Goal: Task Accomplishment & Management: Use online tool/utility

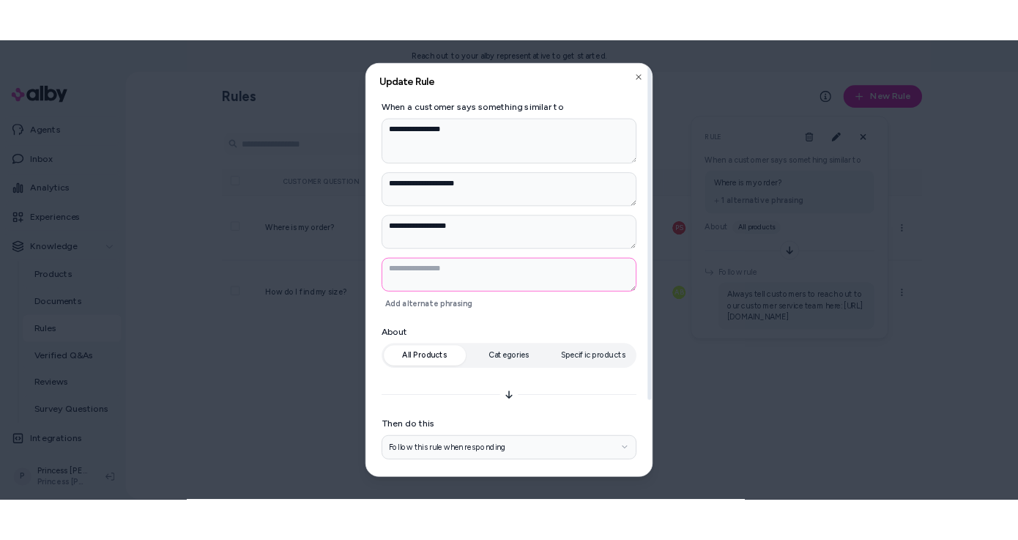
scroll to position [113, 0]
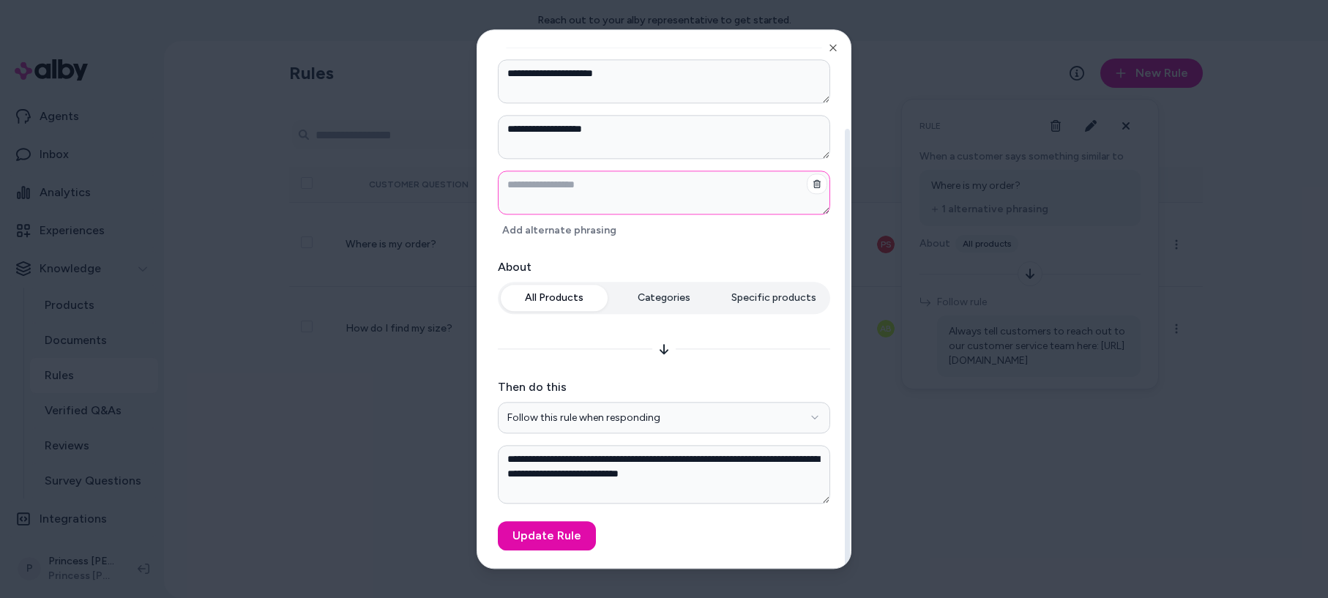
click at [629, 187] on textarea at bounding box center [664, 193] width 332 height 44
click at [835, 48] on icon "button" at bounding box center [833, 48] width 12 height 12
type textarea "*"
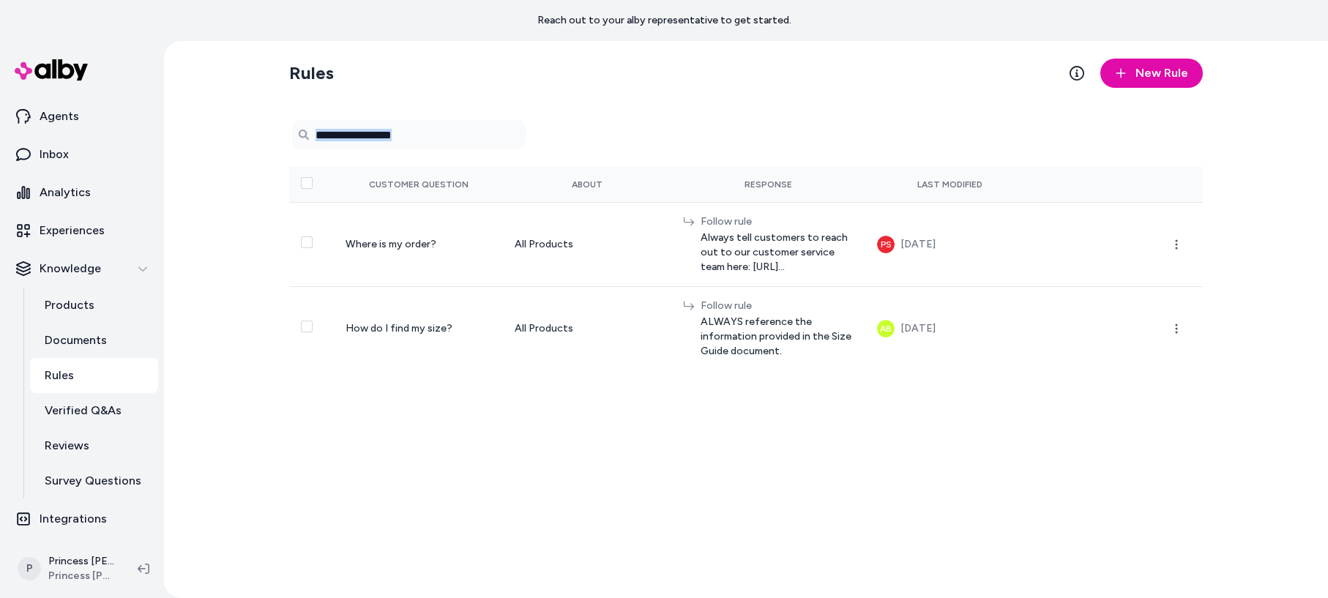
drag, startPoint x: 556, startPoint y: 152, endPoint x: 933, endPoint y: 496, distance: 510.0
click at [933, 497] on div "Rules New Rule 0 selected Search Products Customer Question About Response Last…" at bounding box center [745, 319] width 937 height 557
drag, startPoint x: 921, startPoint y: 481, endPoint x: 307, endPoint y: 48, distance: 751.2
click at [307, 48] on div "Rules New Rule 0 selected Search Products Customer Question About Response Last…" at bounding box center [745, 319] width 937 height 557
click at [300, 73] on h2 "Rules" at bounding box center [311, 72] width 45 height 23
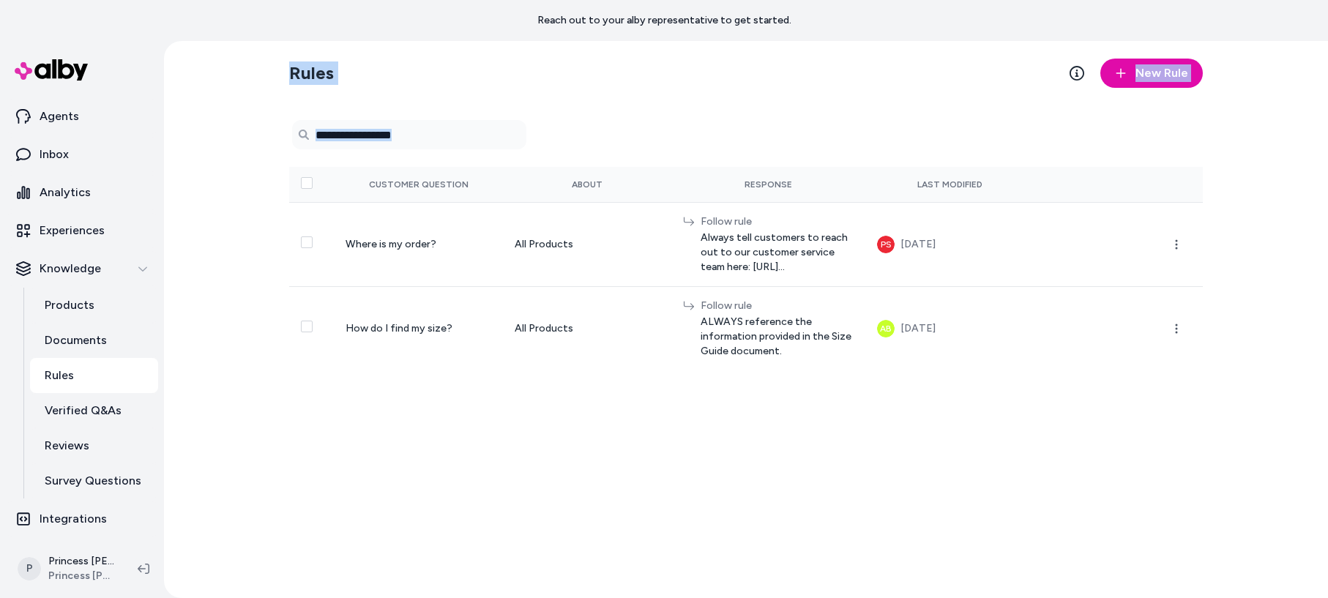
drag, startPoint x: 300, startPoint y: 73, endPoint x: 786, endPoint y: 491, distance: 641.1
click at [786, 491] on div "Rules New Rule 0 selected Search Products Customer Question About Response Last…" at bounding box center [745, 319] width 937 height 557
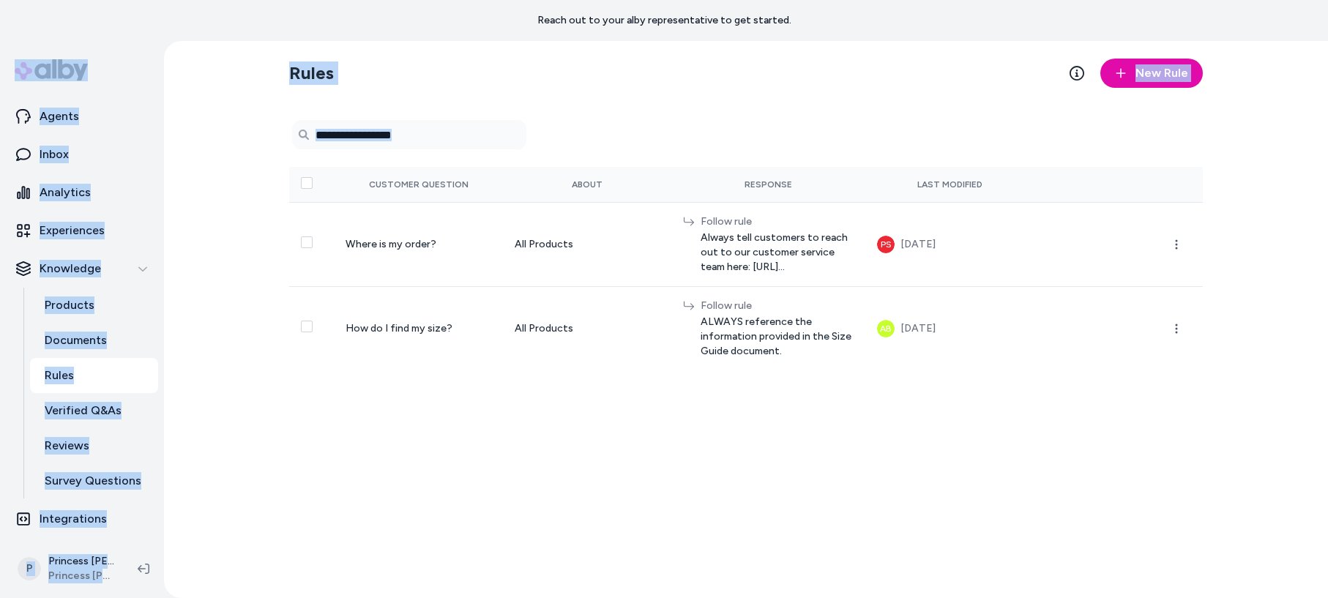
drag, startPoint x: 266, startPoint y: 504, endPoint x: -21, endPoint y: 62, distance: 527.6
click at [0, 62] on html "Reach out to your alby representative to get started. Home Agents Inbox Analyti…" at bounding box center [664, 299] width 1328 height 598
click at [258, 76] on div "Rules New Rule 0 selected Search Products Customer Question About Response Last…" at bounding box center [746, 319] width 1164 height 557
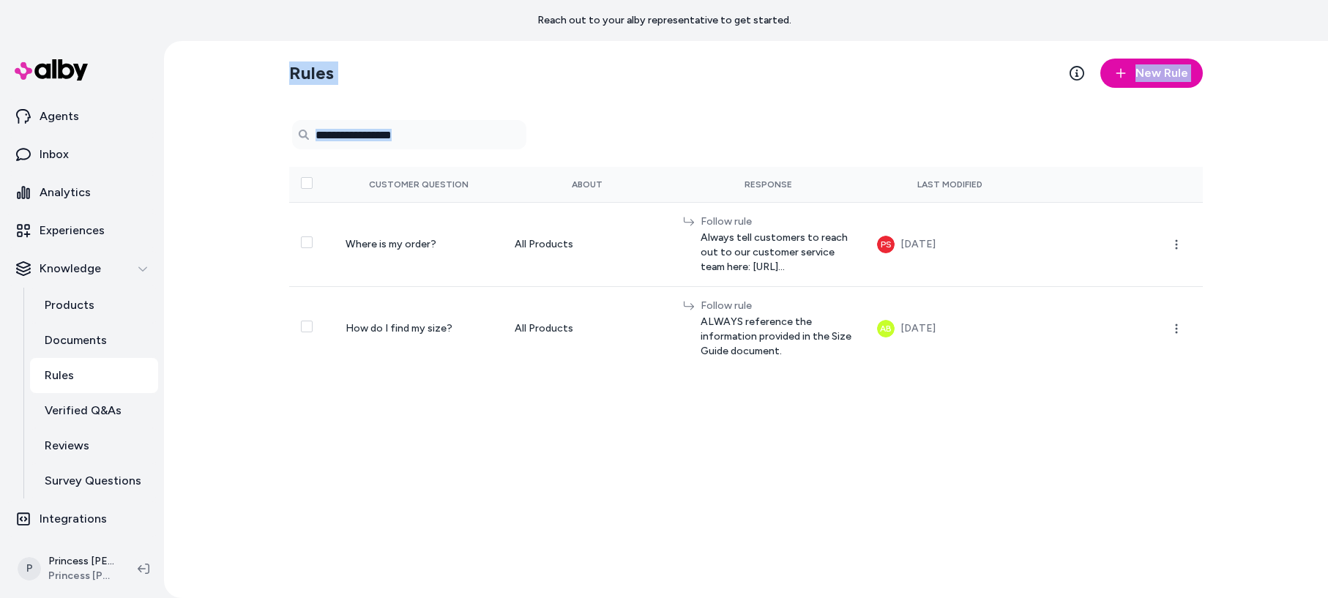
drag, startPoint x: 257, startPoint y: 76, endPoint x: 908, endPoint y: 388, distance: 721.7
click at [912, 376] on div "Rules New Rule 0 selected Search Products Customer Question About Response Last…" at bounding box center [746, 319] width 1164 height 557
click at [885, 417] on div "Rules New Rule 0 selected Search Products Customer Question About Response Last…" at bounding box center [745, 319] width 937 height 557
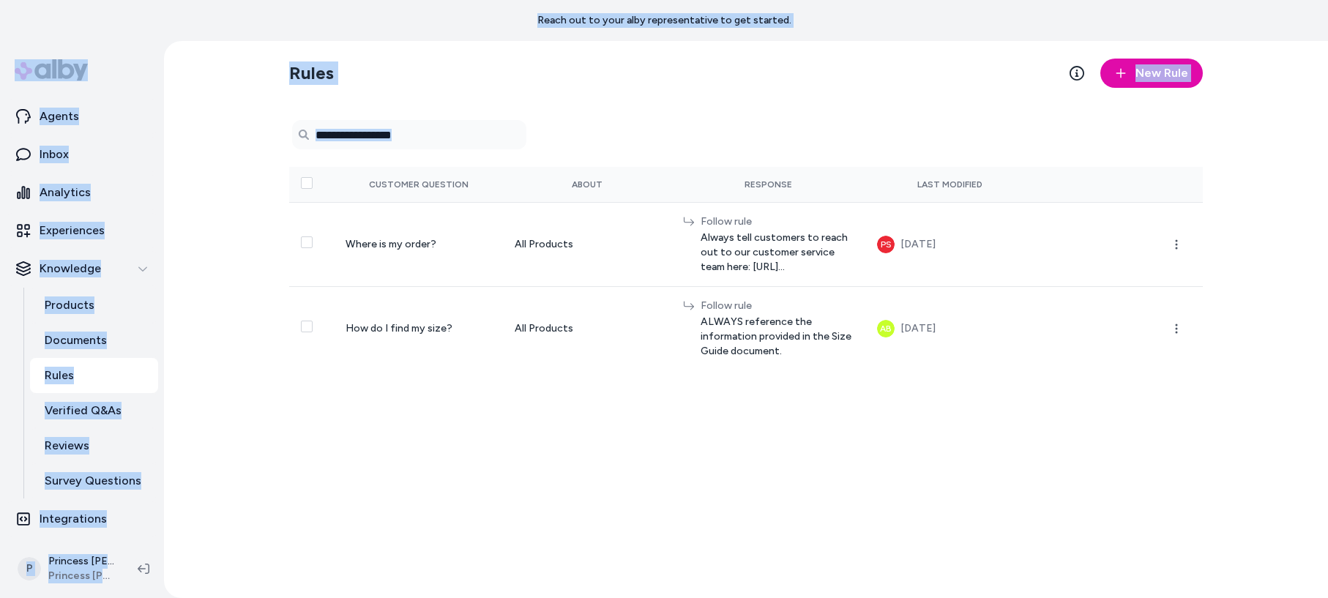
drag, startPoint x: 470, startPoint y: 376, endPoint x: 286, endPoint y: 51, distance: 372.8
click at [280, 12] on main "Reach out to your alby representative to get started. Home Agents Inbox Analyti…" at bounding box center [664, 299] width 1328 height 598
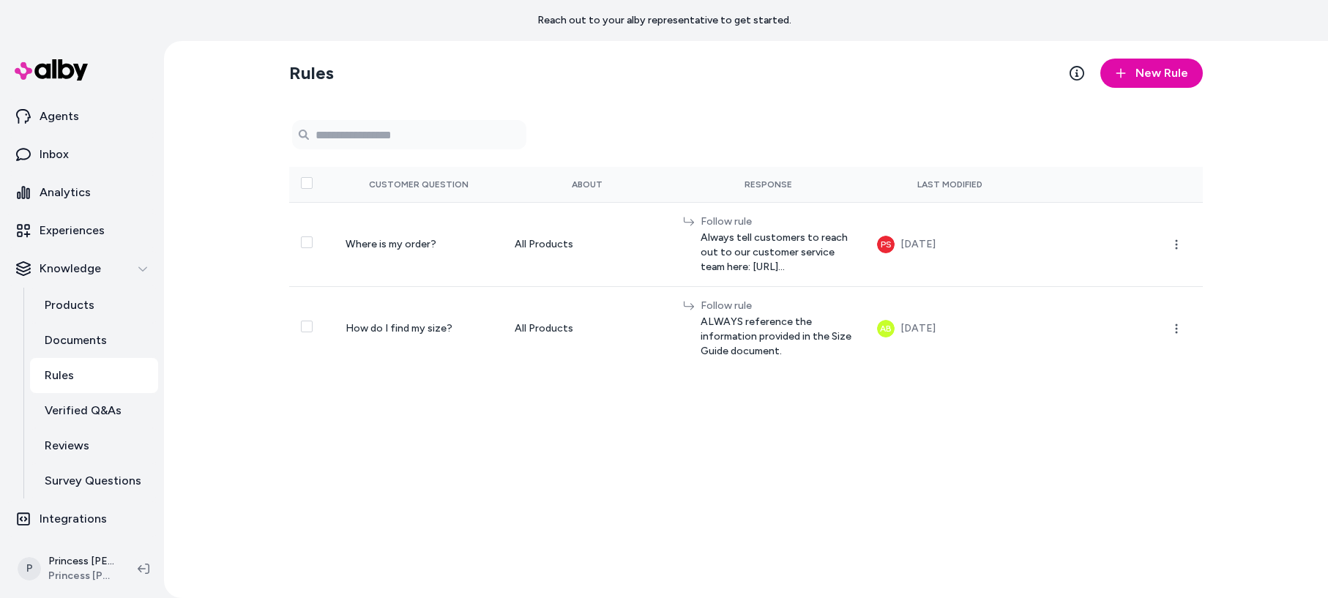
click at [284, 58] on div "Rules New Rule 0 selected Search Products Customer Question About Response Last…" at bounding box center [745, 319] width 937 height 557
drag, startPoint x: 283, startPoint y: 57, endPoint x: 863, endPoint y: 517, distance: 740.6
click at [863, 517] on div "Rules New Rule 0 selected Search Products Customer Question About Response Last…" at bounding box center [745, 319] width 937 height 557
click at [856, 498] on div "Rules New Rule 0 selected Search Products Customer Question About Response Last…" at bounding box center [745, 319] width 937 height 557
drag, startPoint x: 310, startPoint y: 72, endPoint x: 452, endPoint y: 72, distance: 141.3
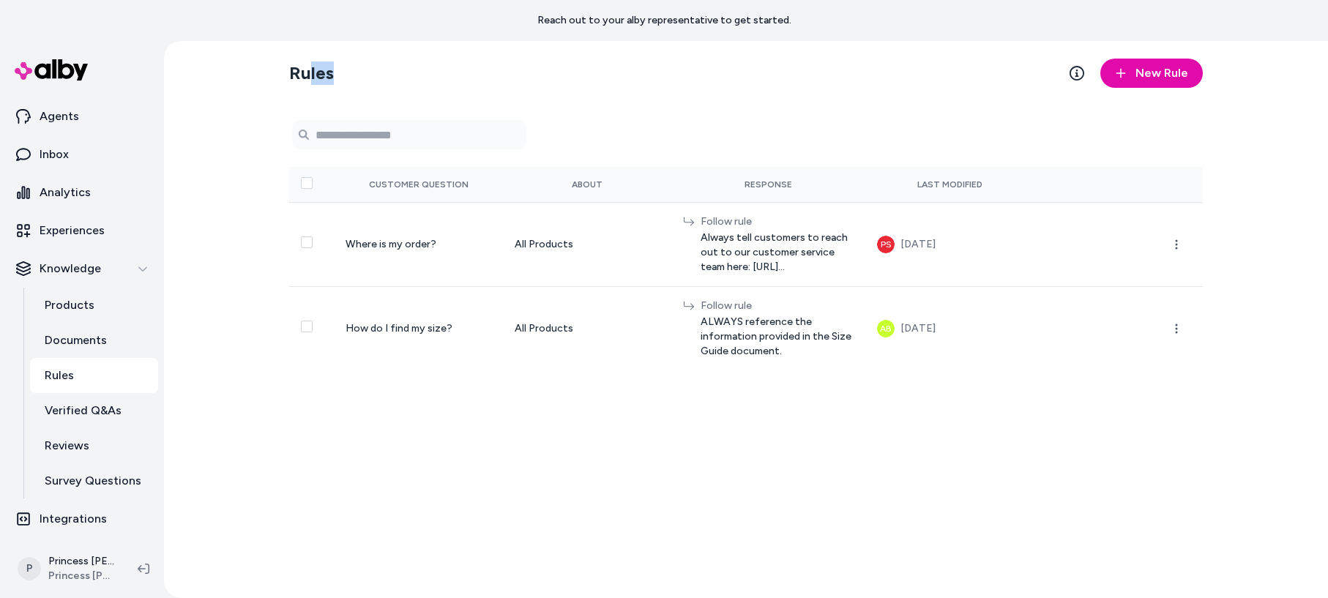
click at [461, 61] on section "Rules New Rule" at bounding box center [746, 73] width 914 height 41
click at [458, 106] on div "Rules New Rule 0 selected Search Products Customer Question About Response Last…" at bounding box center [745, 319] width 937 height 557
drag, startPoint x: 384, startPoint y: 72, endPoint x: 307, endPoint y: 66, distance: 77.9
click at [307, 66] on section "Rules New Rule" at bounding box center [746, 73] width 914 height 41
click at [307, 67] on h2 "Rules" at bounding box center [311, 72] width 45 height 23
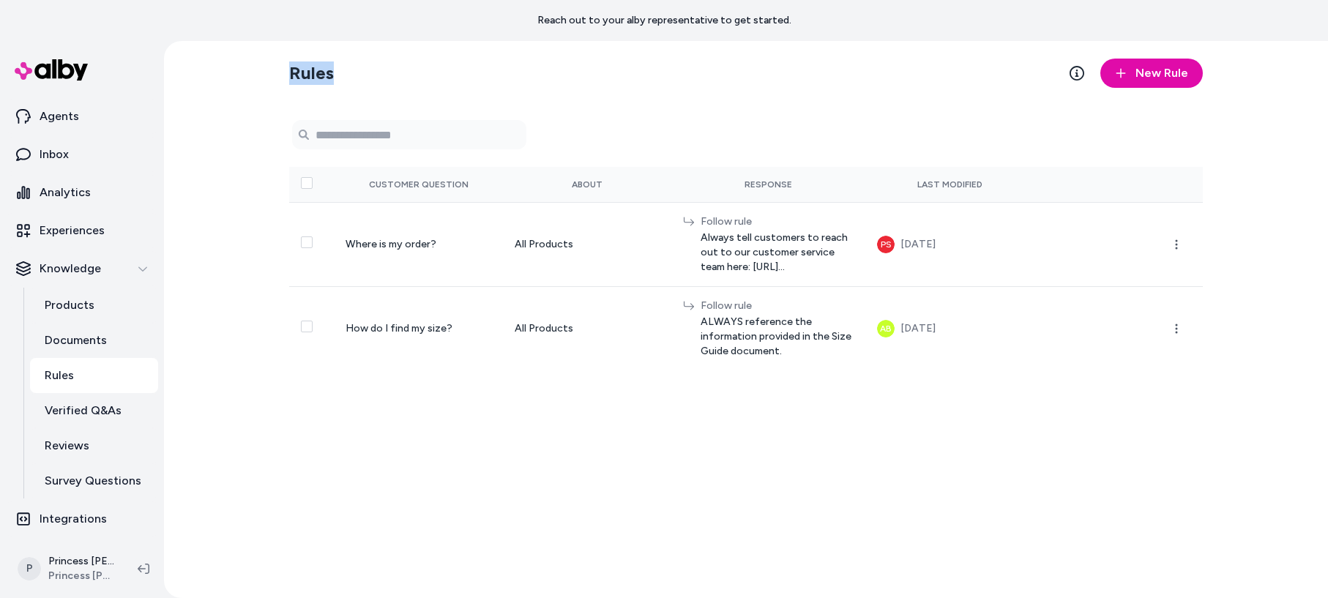
click at [314, 70] on h2 "Rules" at bounding box center [311, 72] width 45 height 23
click at [310, 70] on h2 "Rules" at bounding box center [311, 72] width 45 height 23
drag, startPoint x: 310, startPoint y: 70, endPoint x: 353, endPoint y: 75, distance: 42.8
click at [353, 75] on section "Rules New Rule" at bounding box center [746, 73] width 914 height 41
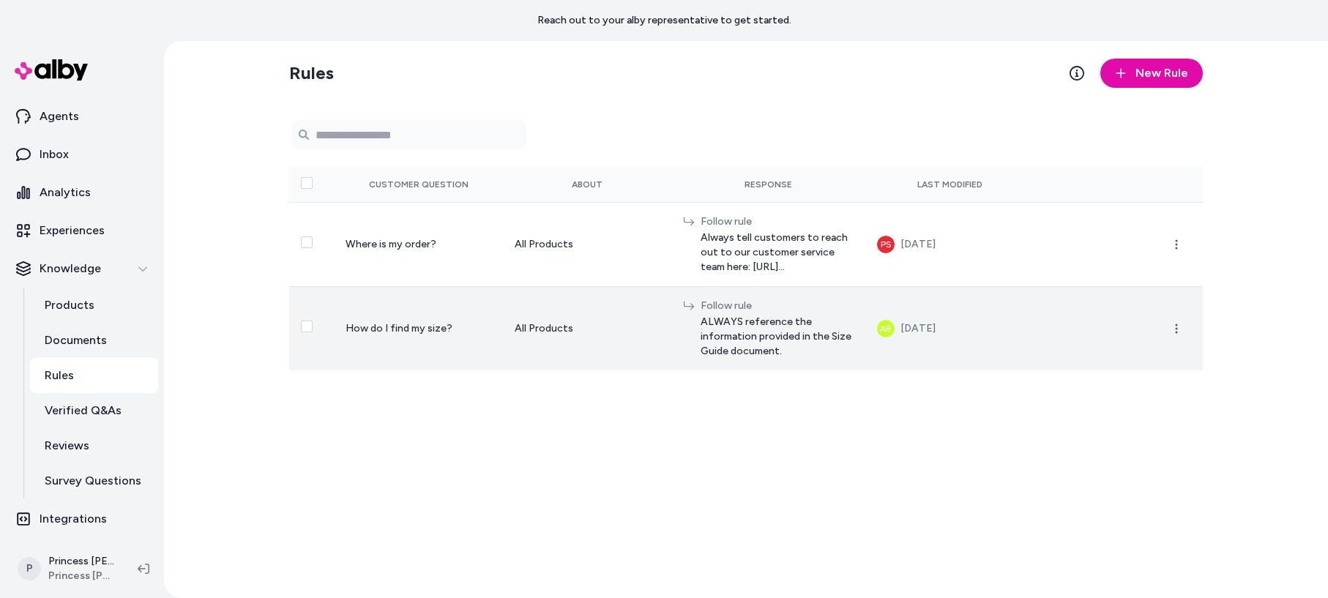
drag, startPoint x: 408, startPoint y: 214, endPoint x: 768, endPoint y: 352, distance: 385.9
click at [778, 357] on div "Rules New Rule 0 selected Search Products Customer Question About Response Last…" at bounding box center [745, 319] width 937 height 557
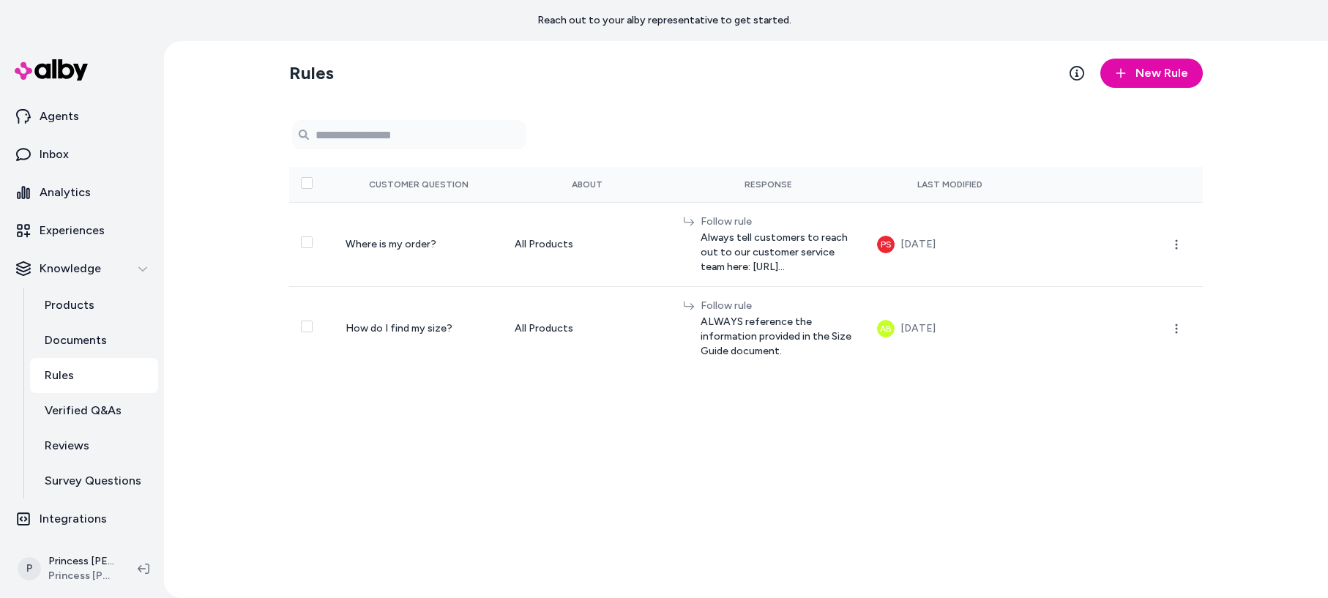
click at [591, 510] on div "Rules New Rule 0 selected Search Products Customer Question About Response Last…" at bounding box center [745, 319] width 937 height 557
drag, startPoint x: 591, startPoint y: 491, endPoint x: 281, endPoint y: 70, distance: 522.0
click at [281, 70] on div "Rules New Rule 0 selected Search Products Customer Question About Response Last…" at bounding box center [745, 319] width 937 height 557
drag, startPoint x: 281, startPoint y: 67, endPoint x: 803, endPoint y: 441, distance: 642.2
click at [804, 441] on div "Rules New Rule 0 selected Search Products Customer Question About Response Last…" at bounding box center [745, 319] width 937 height 557
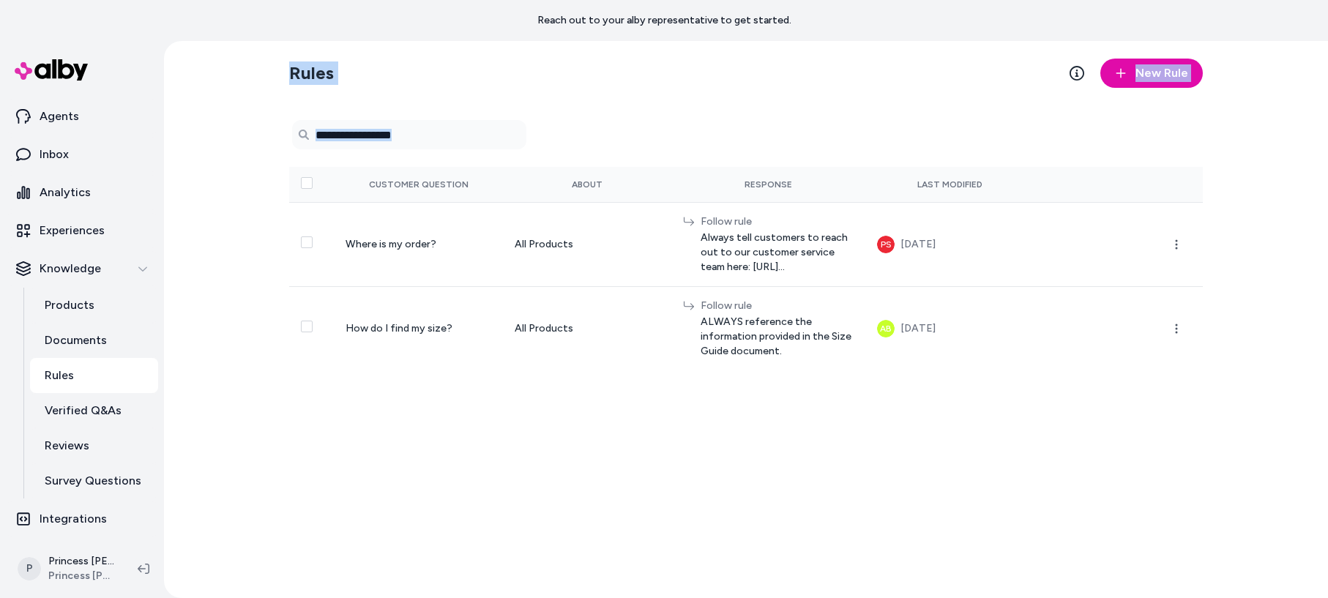
click at [720, 430] on div "Rules New Rule 0 selected Search Products Customer Question About Response Last…" at bounding box center [745, 319] width 937 height 557
drag, startPoint x: 720, startPoint y: 430, endPoint x: 269, endPoint y: 67, distance: 580.0
click at [269, 67] on div "Rules New Rule 0 selected Search Products Customer Question About Response Last…" at bounding box center [746, 319] width 1164 height 557
click at [330, 75] on h2 "Rules" at bounding box center [311, 72] width 45 height 23
drag, startPoint x: 328, startPoint y: 77, endPoint x: 433, endPoint y: 71, distance: 105.6
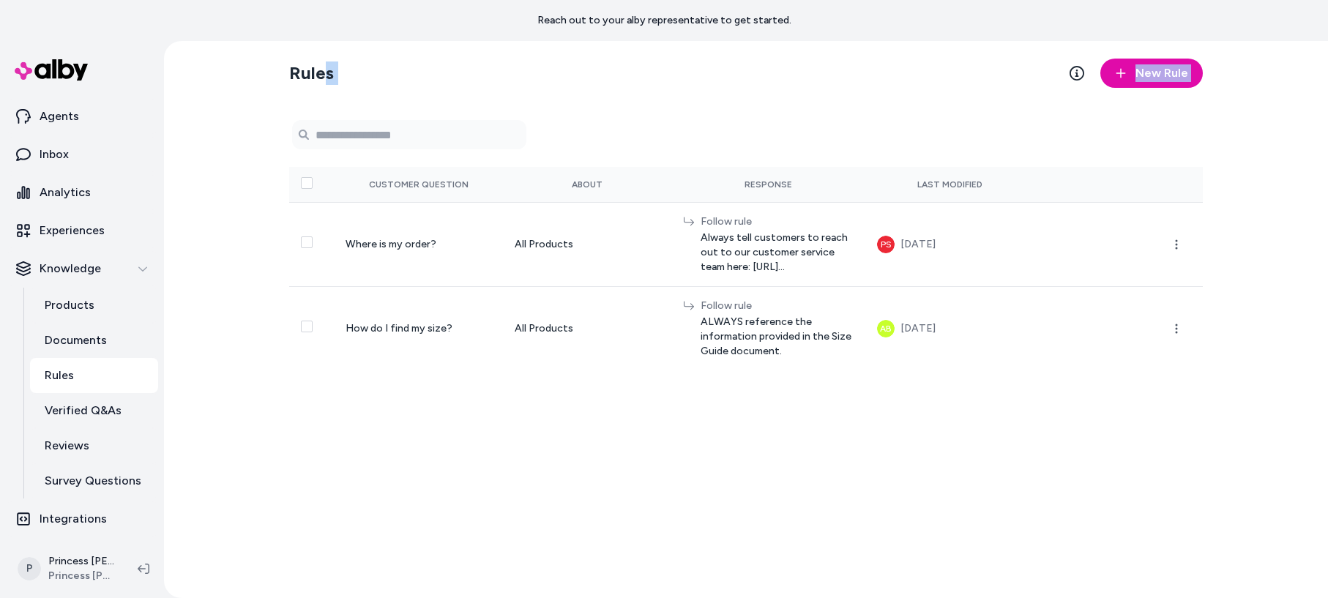
click at [614, 149] on div "Rules New Rule 0 selected Search Products Customer Question About Response Last…" at bounding box center [745, 319] width 937 height 557
click at [407, 60] on section "Rules New Rule" at bounding box center [746, 73] width 914 height 41
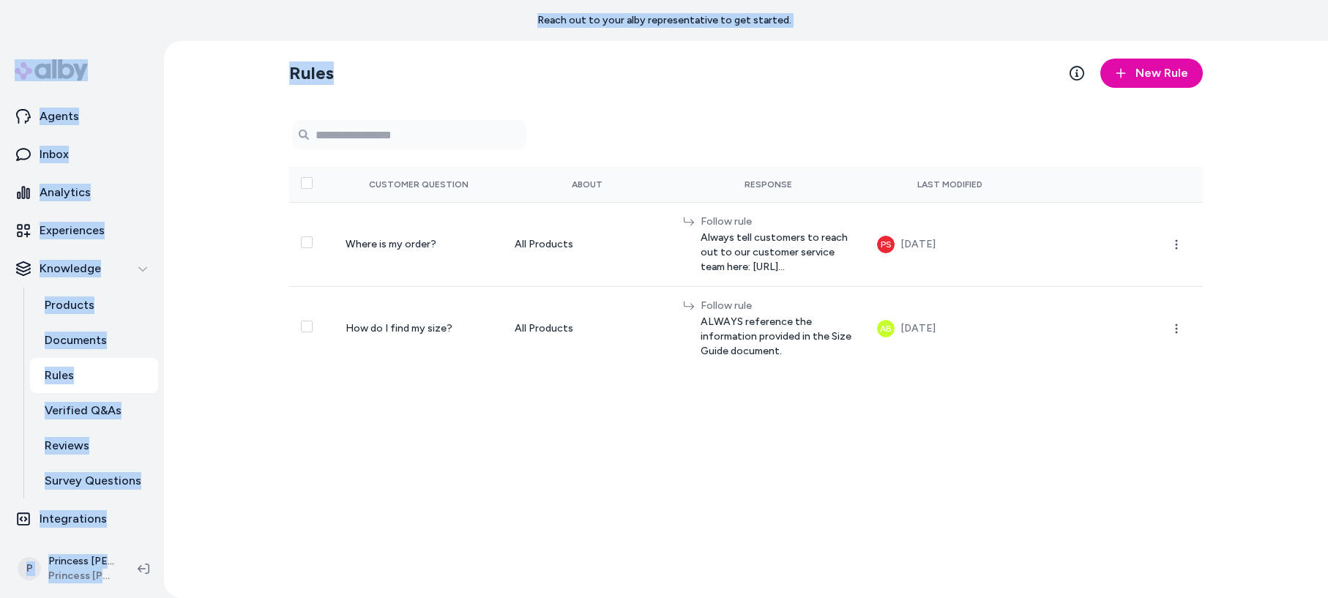
drag, startPoint x: 405, startPoint y: 67, endPoint x: 64, endPoint y: -77, distance: 370.1
click at [64, 0] on html "Reach out to your alby representative to get started. Home Agents Inbox Analyti…" at bounding box center [664, 299] width 1328 height 598
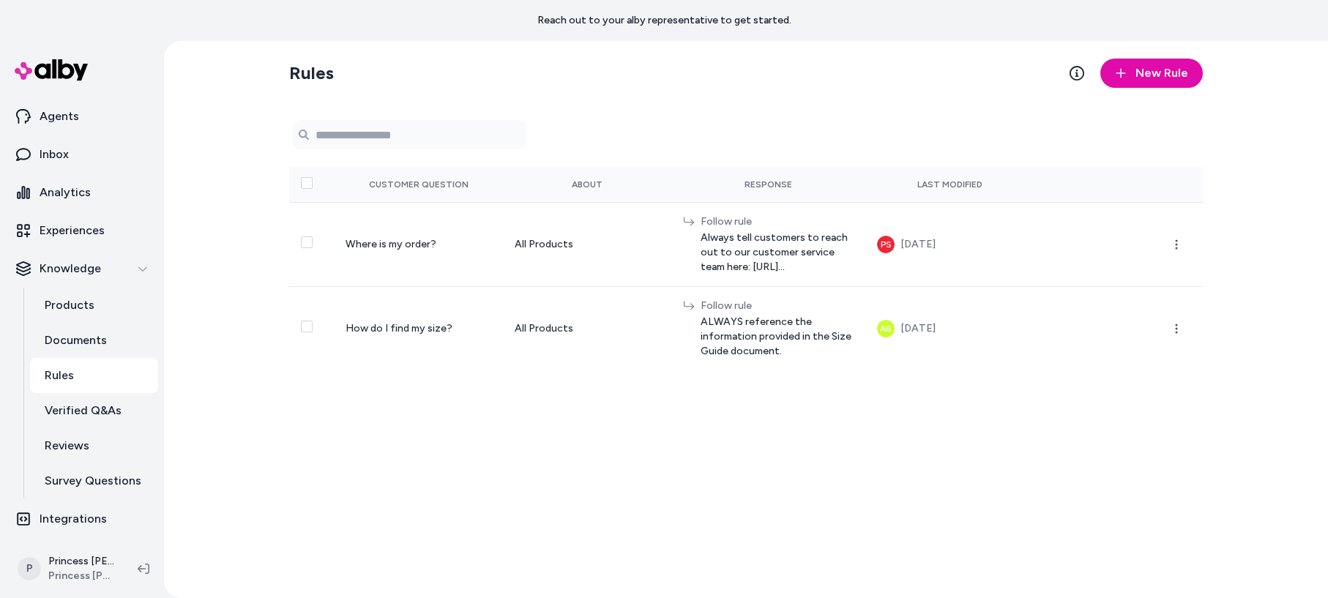
click at [262, 56] on div "Rules New Rule 0 selected Search Products Customer Question About Response Last…" at bounding box center [746, 319] width 1164 height 557
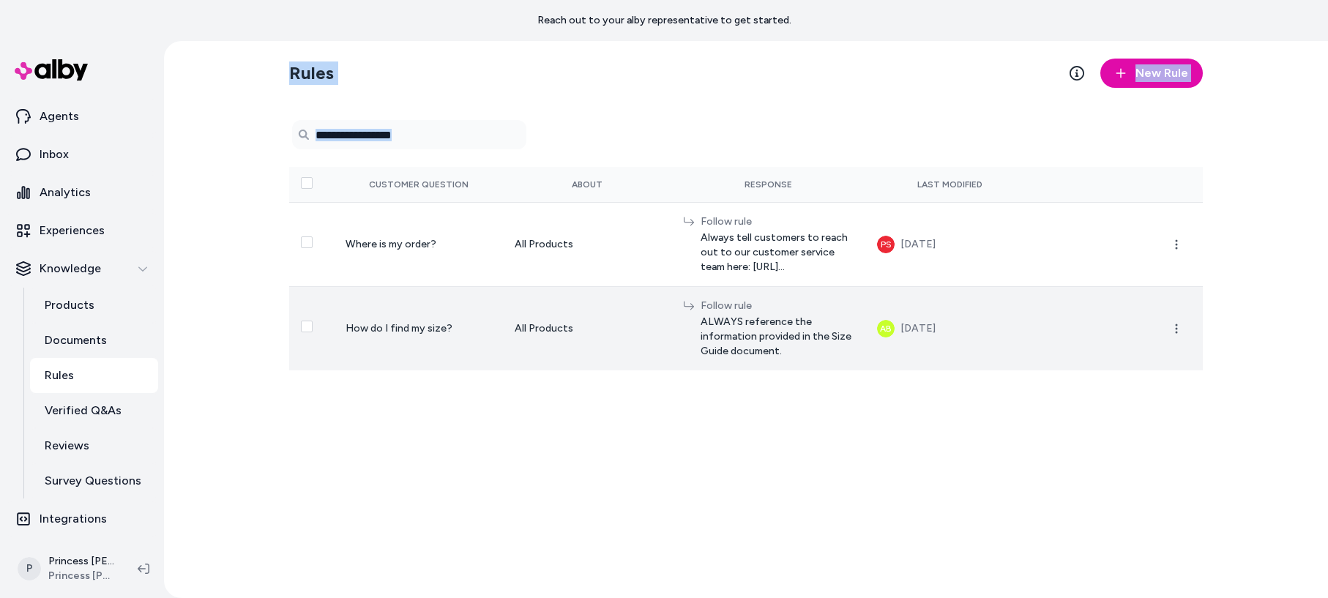
drag, startPoint x: 455, startPoint y: 93, endPoint x: 793, endPoint y: 332, distance: 413.8
click at [876, 409] on div "Rules New Rule 0 selected Search Products Customer Question About Response Last…" at bounding box center [746, 319] width 1164 height 557
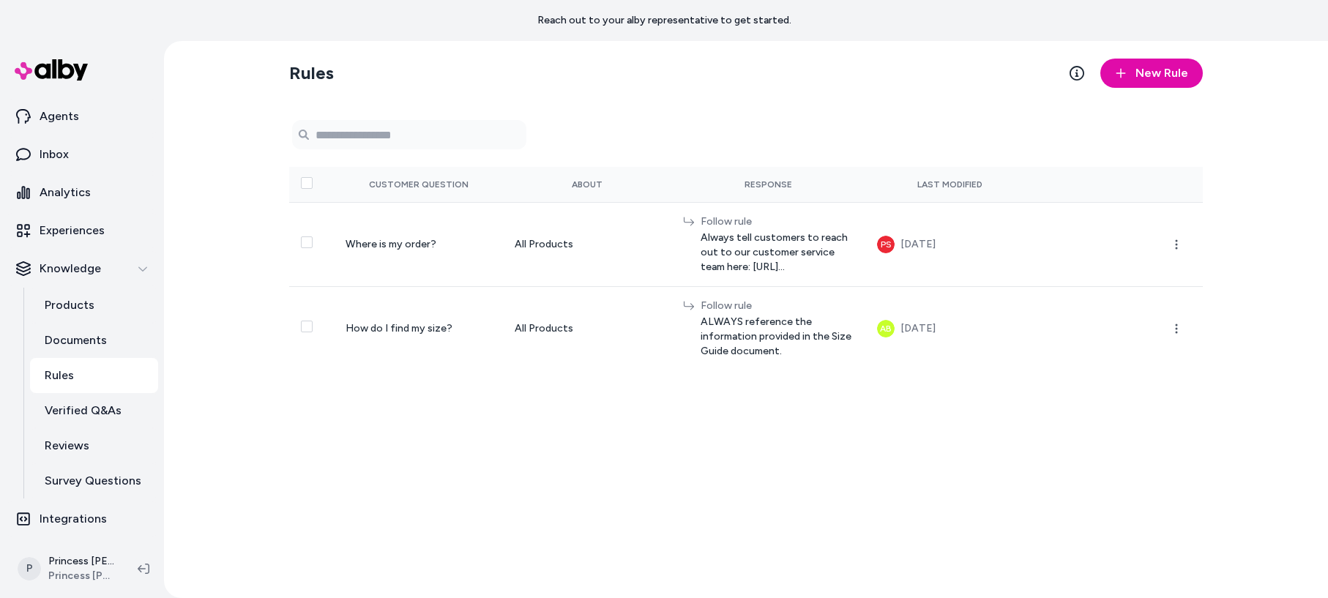
click at [665, 139] on form "Search Products" at bounding box center [746, 134] width 914 height 29
drag, startPoint x: 553, startPoint y: 97, endPoint x: 583, endPoint y: 423, distance: 327.9
click at [583, 423] on div "Rules New Rule 0 selected Search Products Customer Question About Response Last…" at bounding box center [745, 319] width 937 height 557
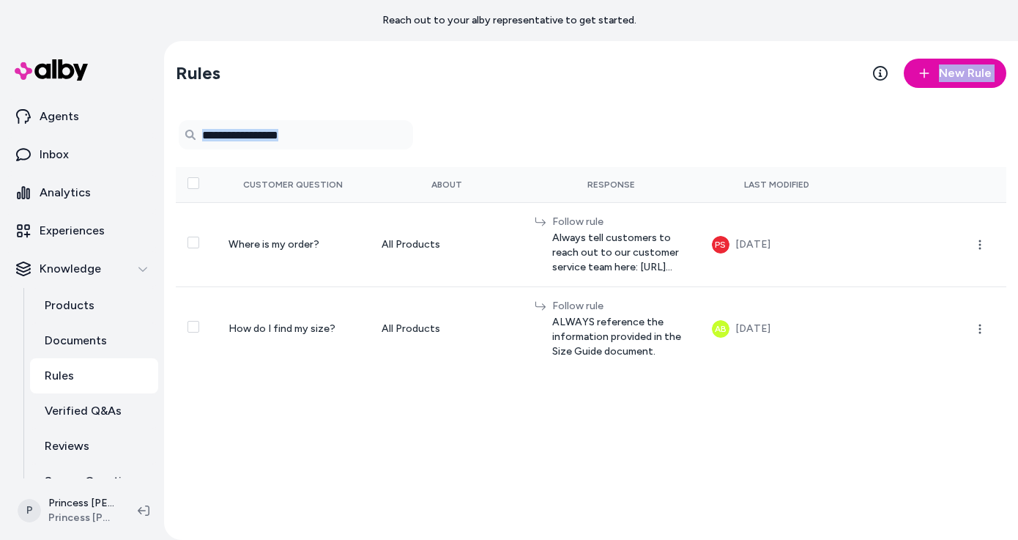
scroll to position [36, 0]
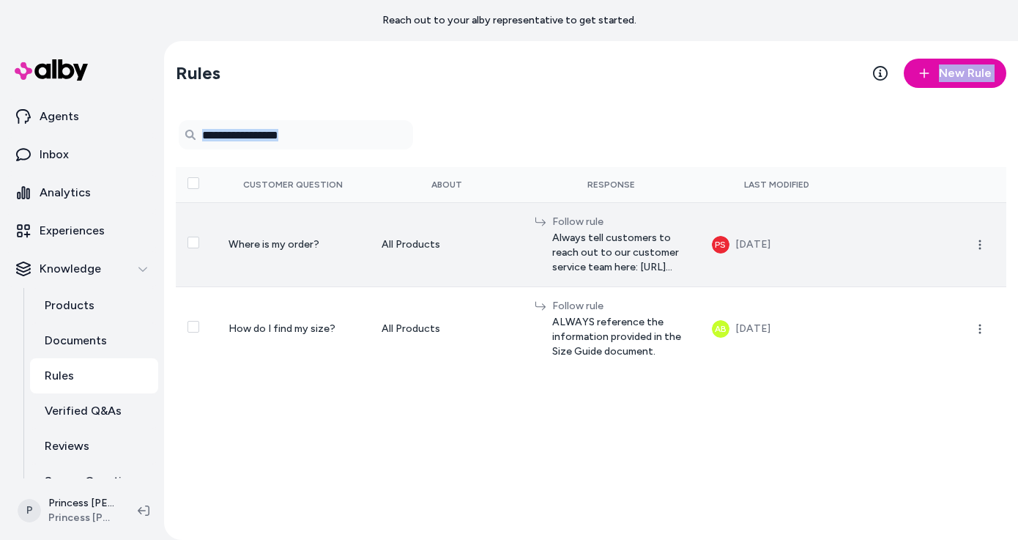
click at [334, 269] on td "Where is my order?" at bounding box center [293, 244] width 153 height 84
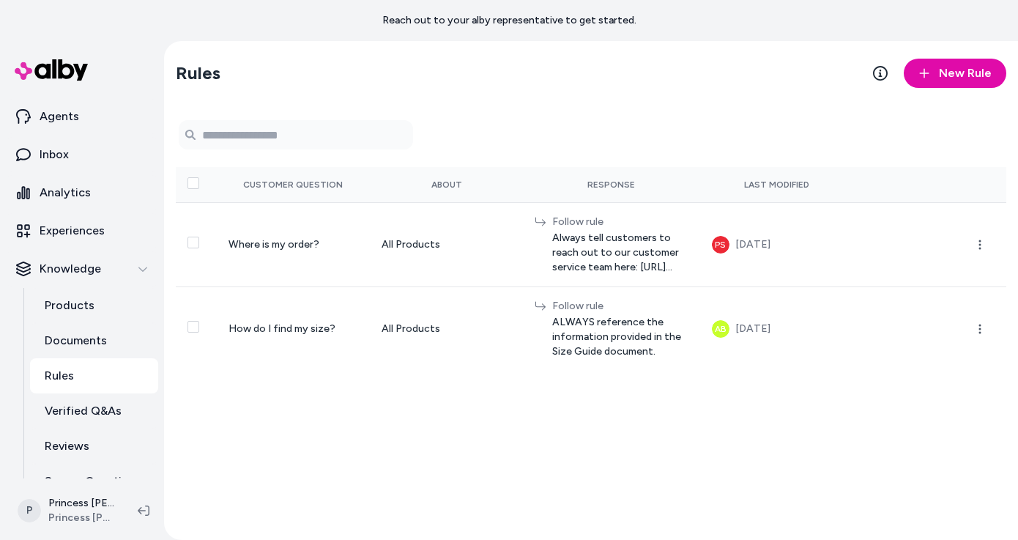
scroll to position [94, 0]
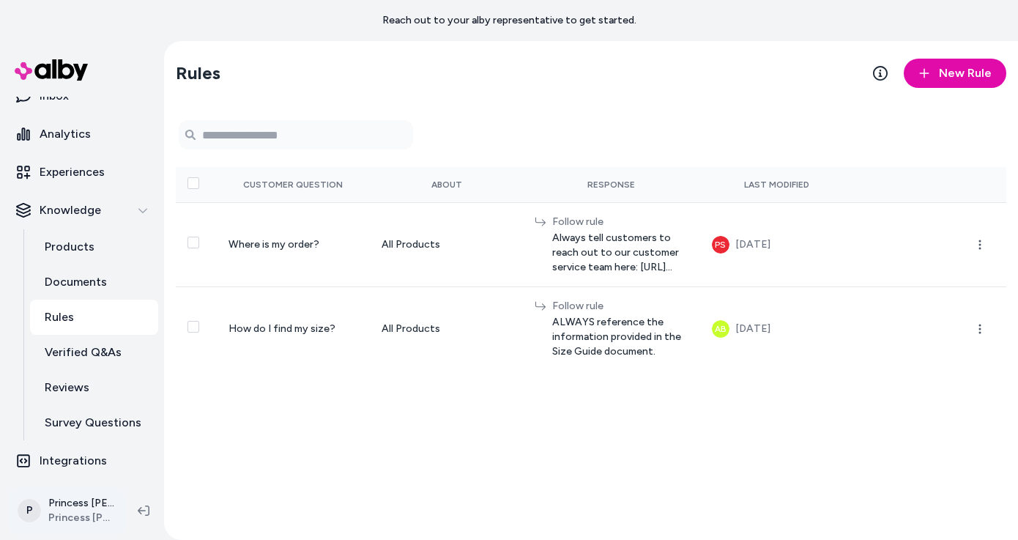
click at [36, 511] on html "Reach out to your alby representative to get started. Home Agents Inbox Analyti…" at bounding box center [509, 270] width 1018 height 540
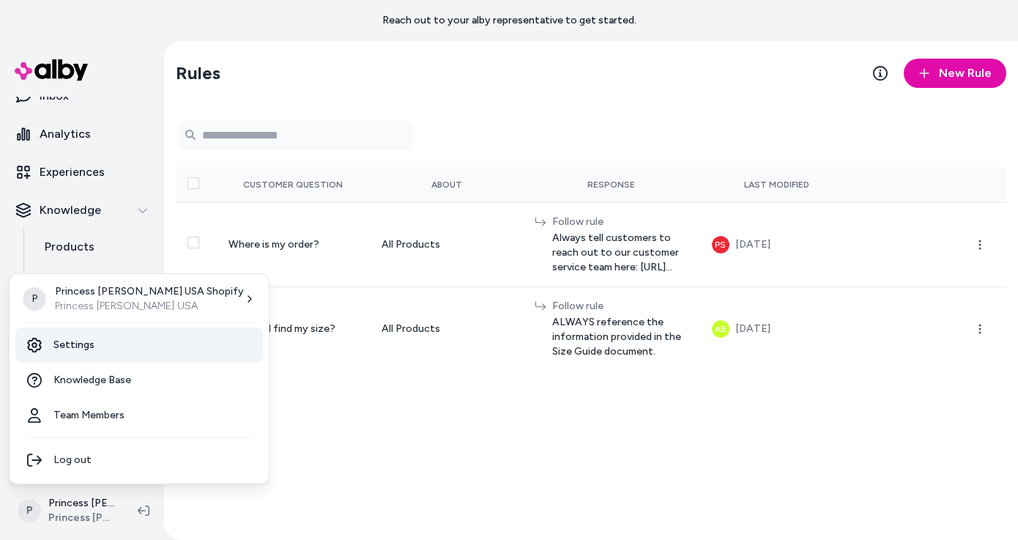
click at [76, 340] on link "Settings" at bounding box center [138, 344] width 247 height 35
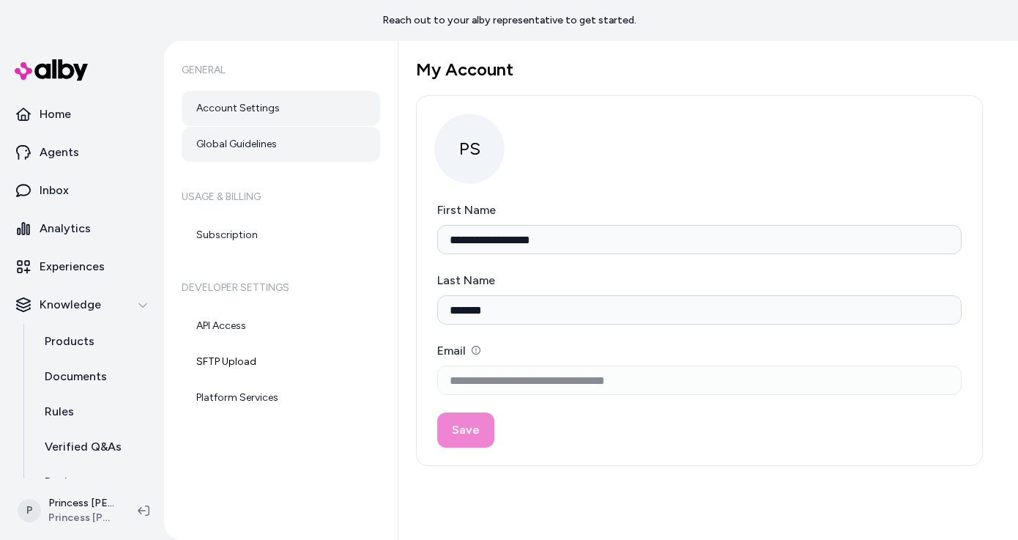
click at [283, 149] on link "Global Guidelines" at bounding box center [281, 144] width 198 height 35
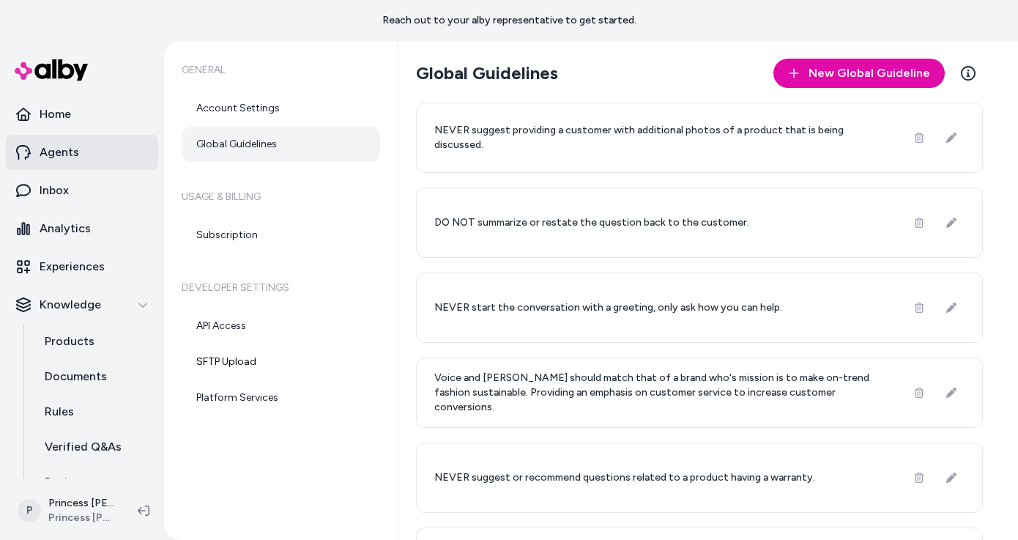
click at [62, 141] on link "Agents" at bounding box center [82, 152] width 152 height 35
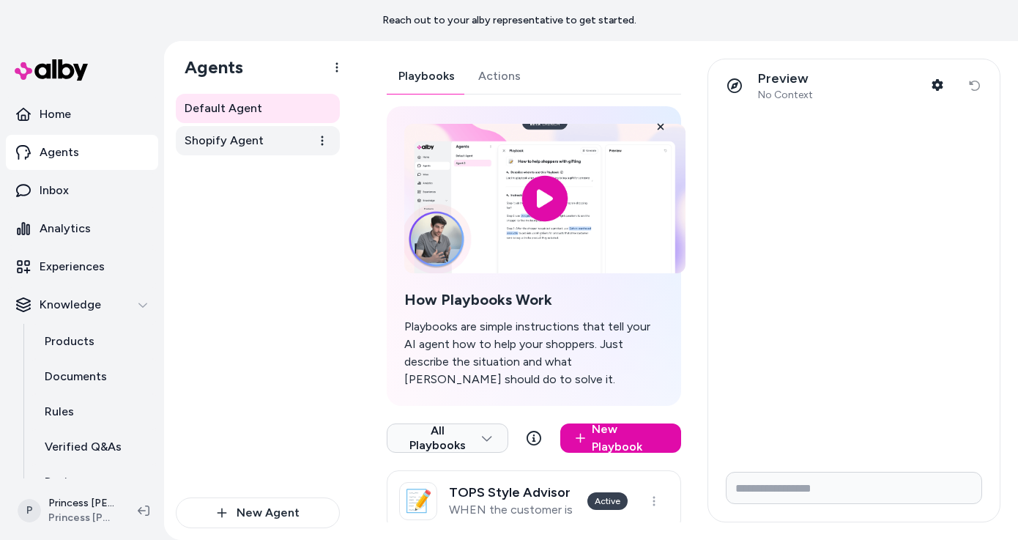
click at [264, 141] on link "Shopify Agent" at bounding box center [258, 140] width 164 height 29
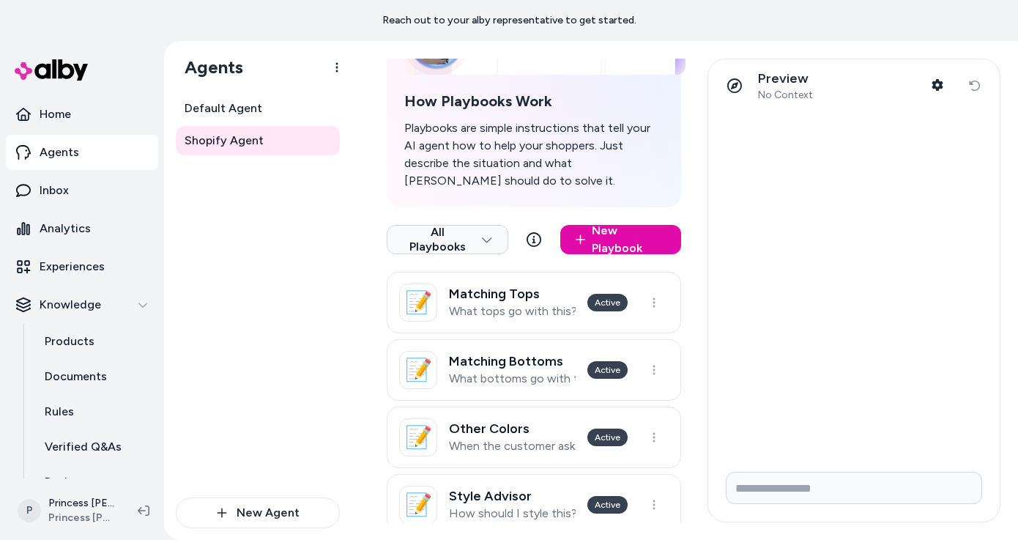
scroll to position [212, 0]
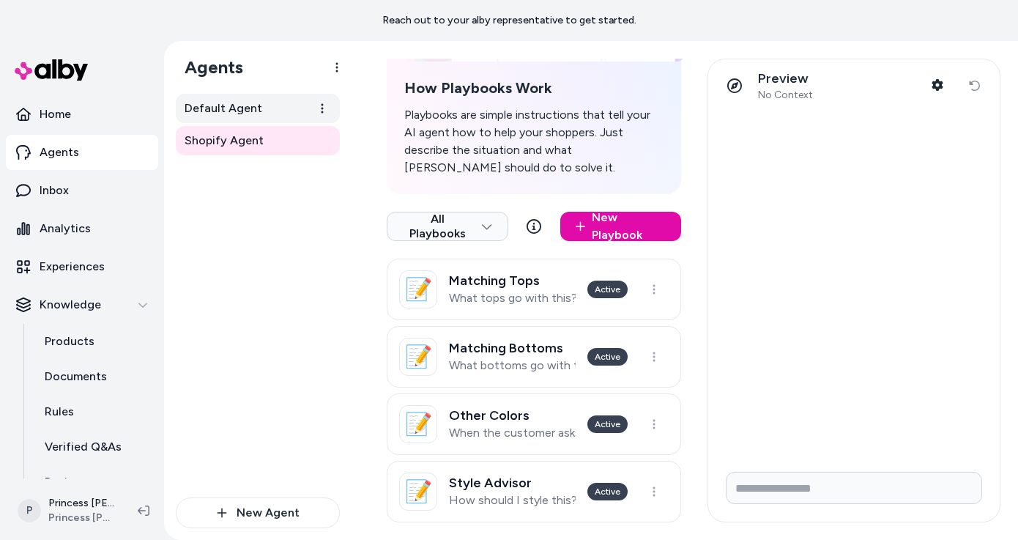
click at [242, 100] on span "Default Agent" at bounding box center [223, 109] width 78 height 18
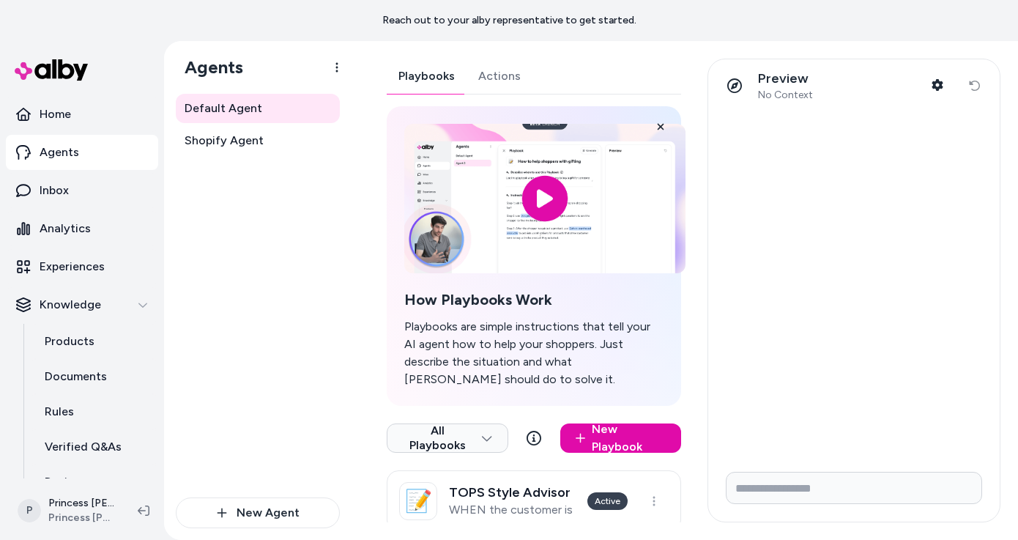
scroll to position [346, 0]
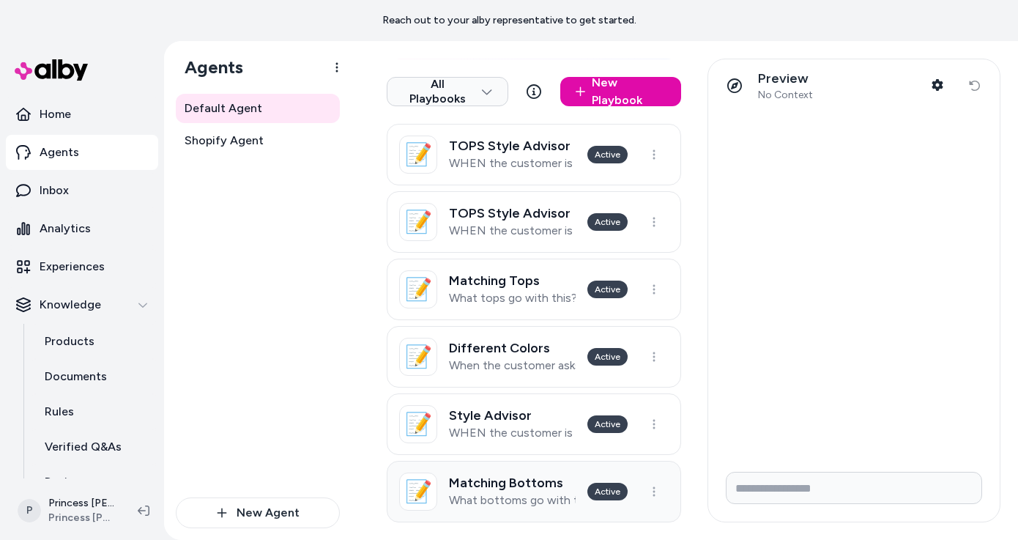
click at [480, 493] on p "What bottoms go with this?" at bounding box center [512, 500] width 127 height 15
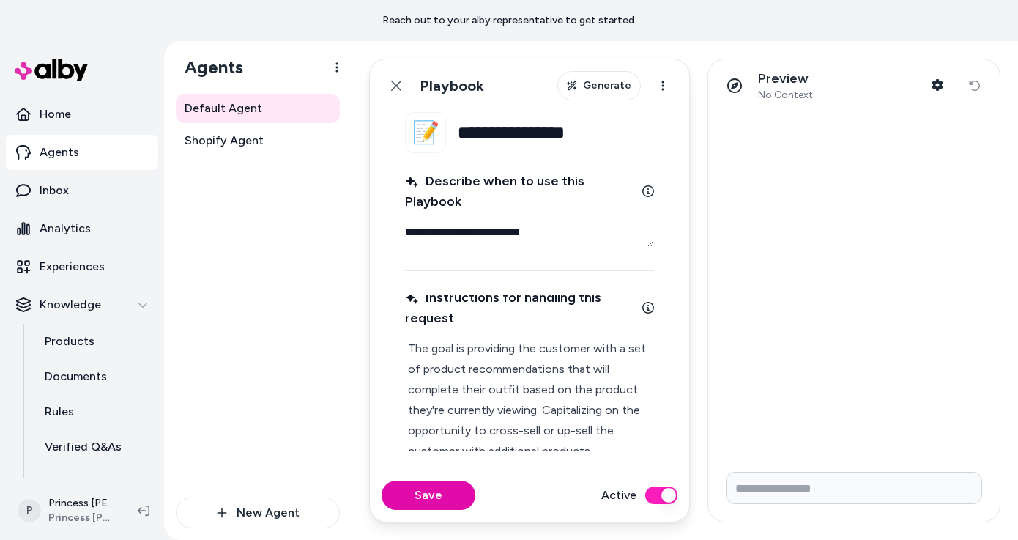
scroll to position [149, 0]
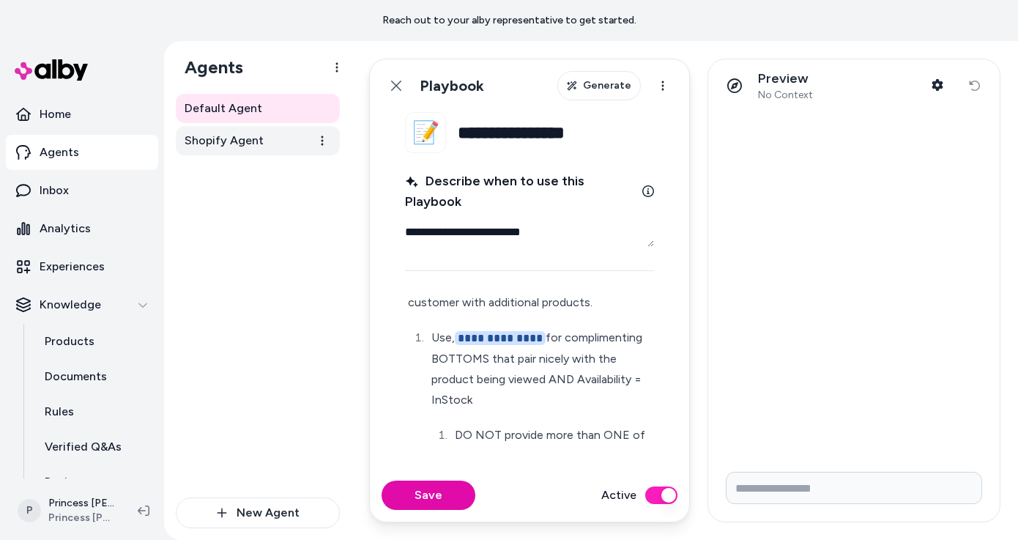
click at [234, 145] on span "Shopify Agent" at bounding box center [223, 141] width 79 height 18
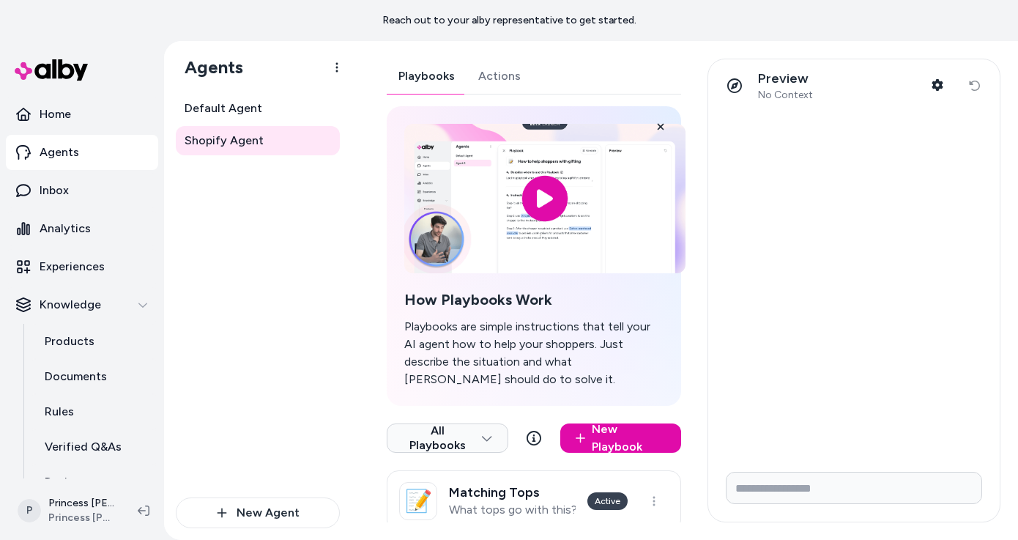
type textarea "*"
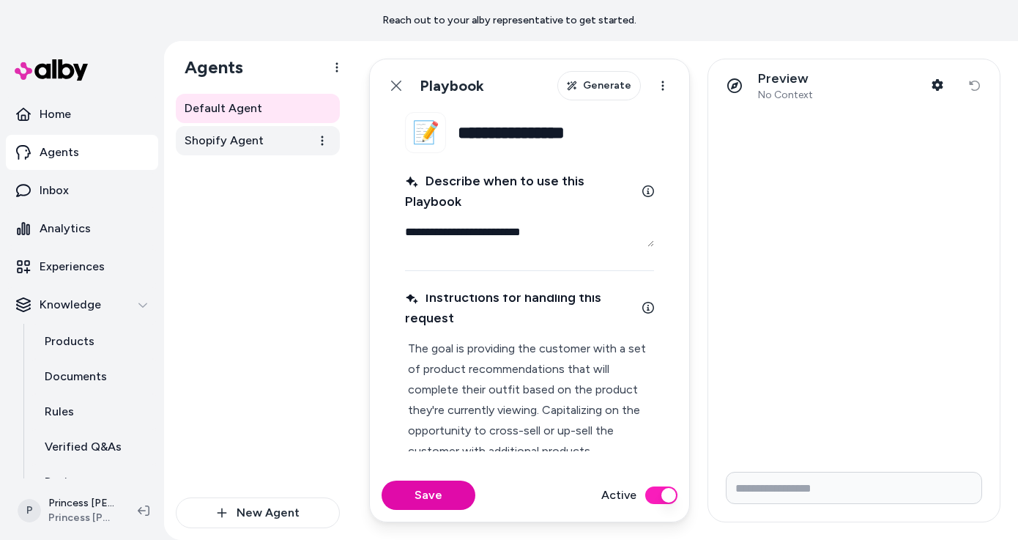
click at [266, 138] on link "Shopify Agent" at bounding box center [258, 140] width 164 height 29
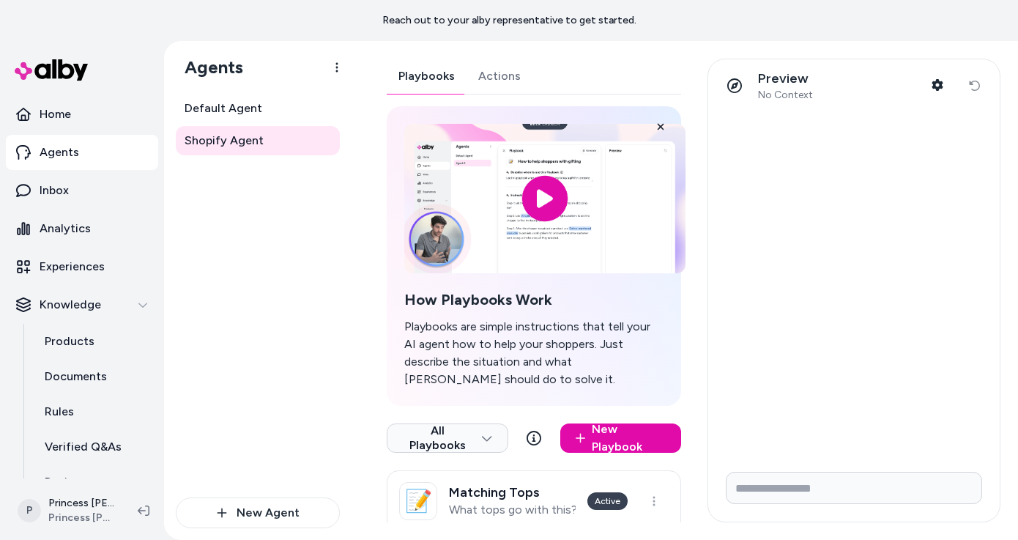
click at [727, 66] on div "Preview No Context Shopper Context Reset conversation" at bounding box center [853, 85] width 291 height 53
click at [945, 85] on button "Shopper Context" at bounding box center [936, 84] width 29 height 29
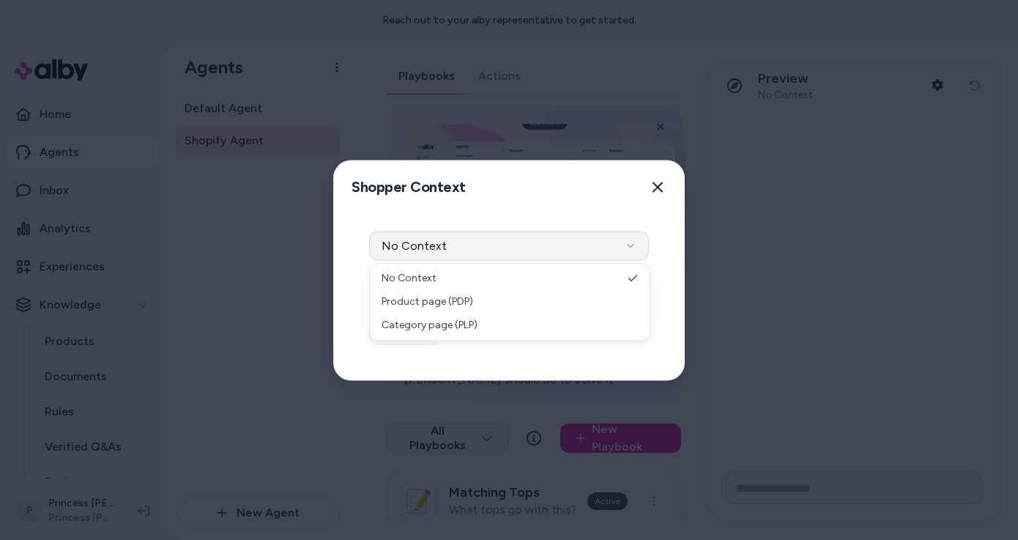
click at [447, 258] on button "No Context" at bounding box center [509, 245] width 280 height 29
click at [448, 249] on button "No Context" at bounding box center [509, 245] width 280 height 29
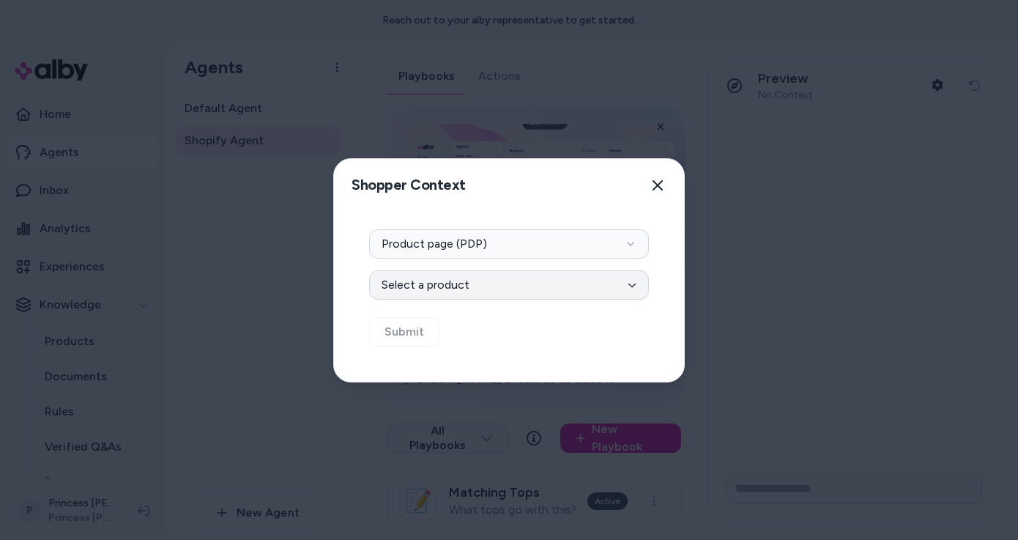
click at [458, 283] on button "Select a product" at bounding box center [509, 284] width 280 height 29
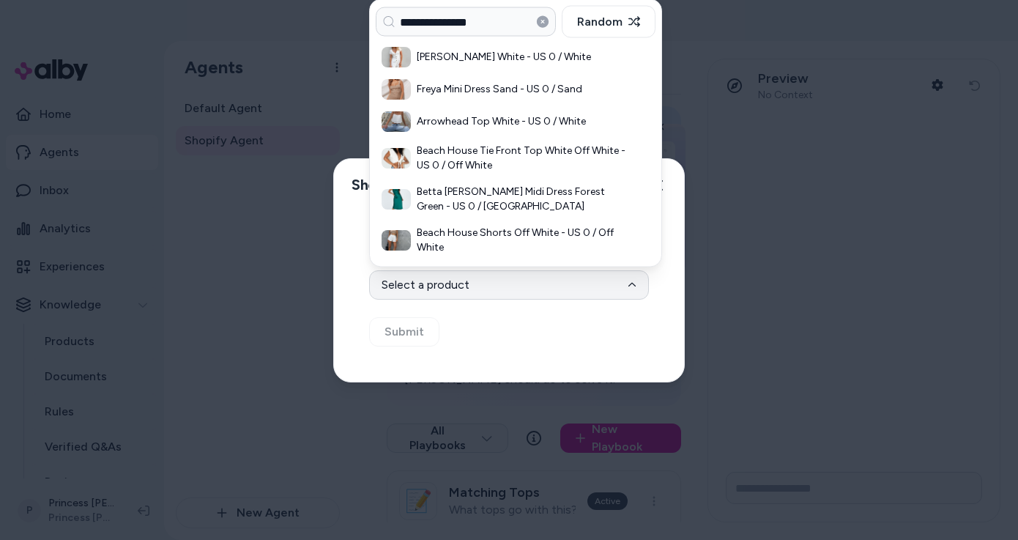
type input "**********"
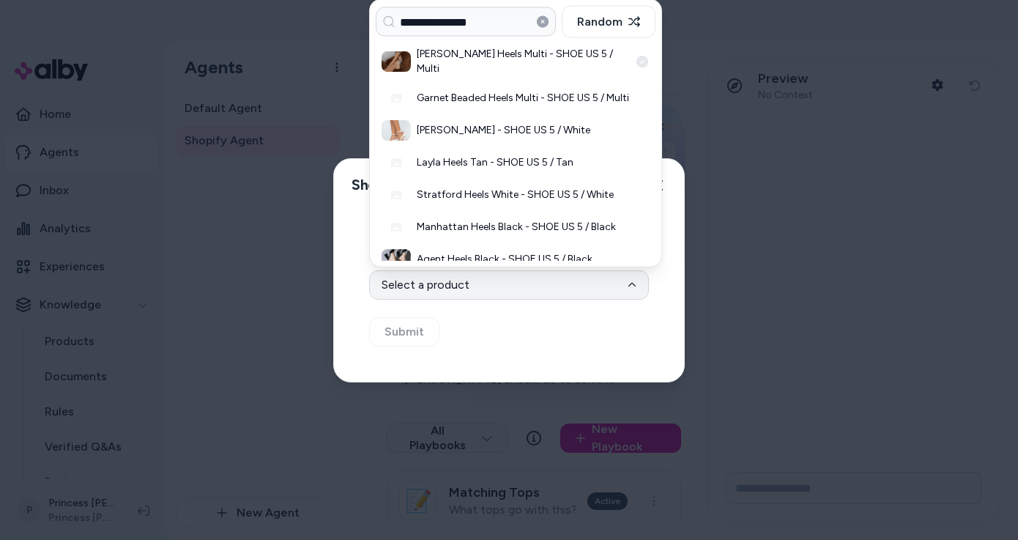
click at [475, 51] on h3 "Nina Bead Heels Multi - SHOE US 5 / Multi" at bounding box center [523, 61] width 212 height 29
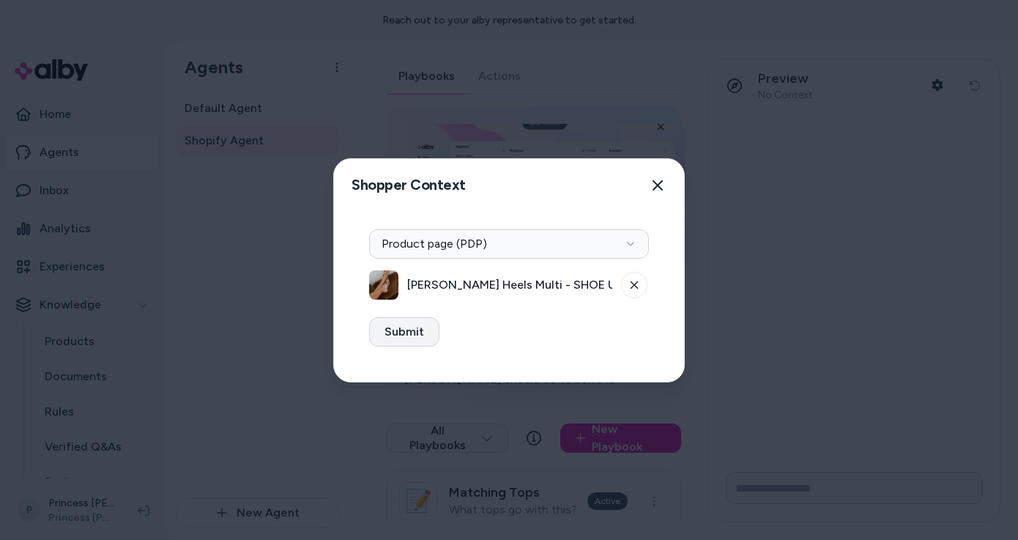
click at [406, 332] on button "Submit" at bounding box center [404, 331] width 70 height 29
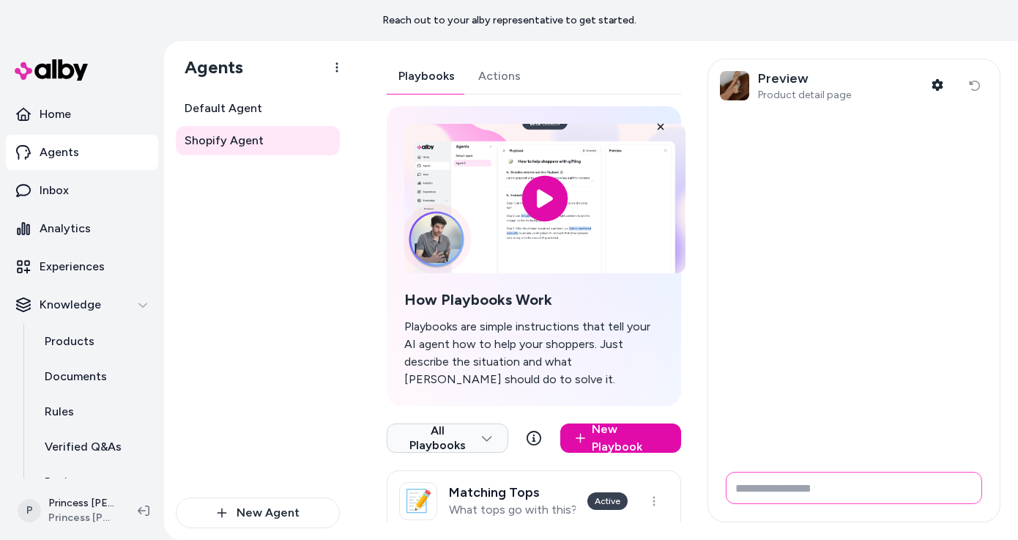
click at [747, 485] on input "Write your prompt here" at bounding box center [854, 487] width 256 height 32
type input "**********"
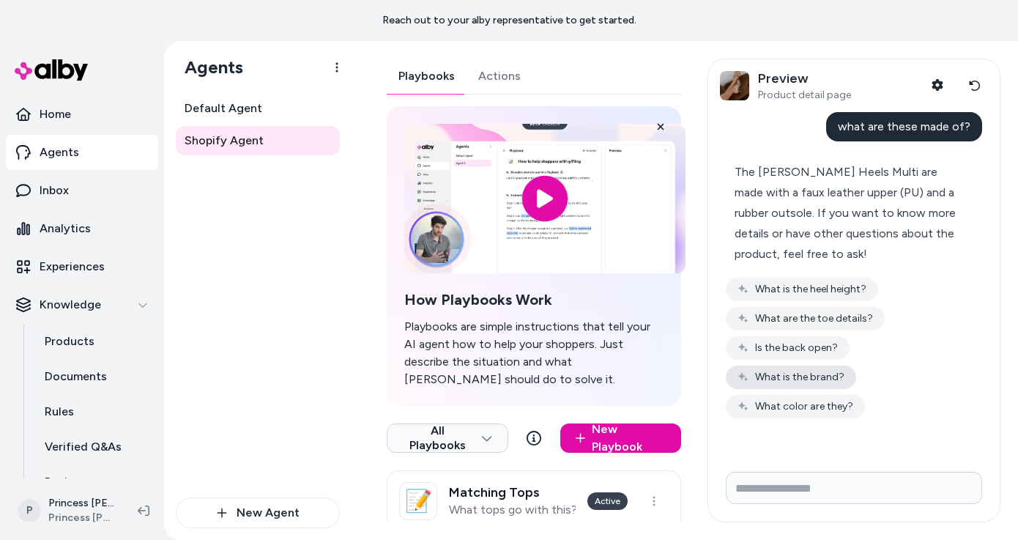
click at [856, 365] on button "What is the brand?" at bounding box center [791, 376] width 130 height 23
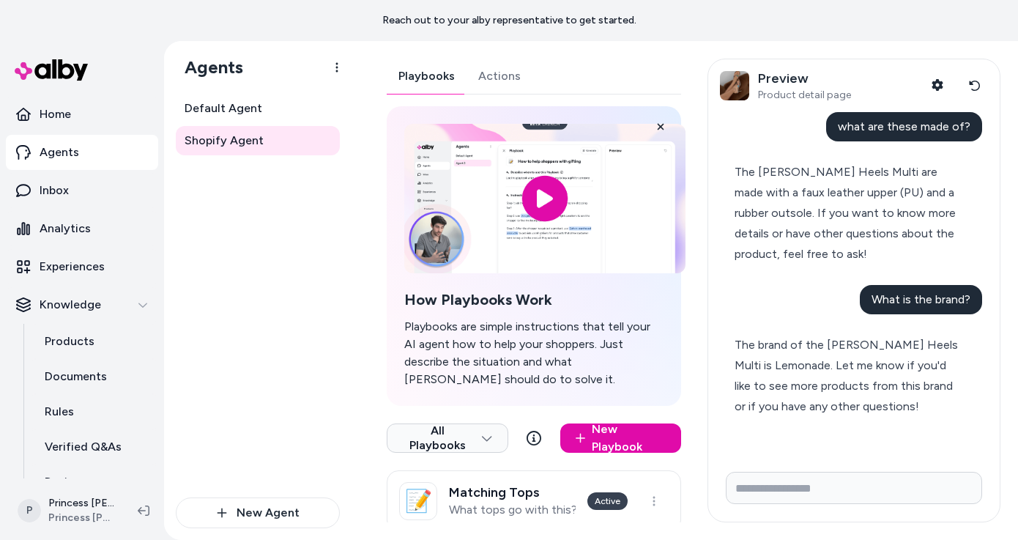
click at [838, 370] on span "The brand of the Nina Bead Heels Multi is Lemonade. Let me know if you'd like t…" at bounding box center [845, 375] width 223 height 75
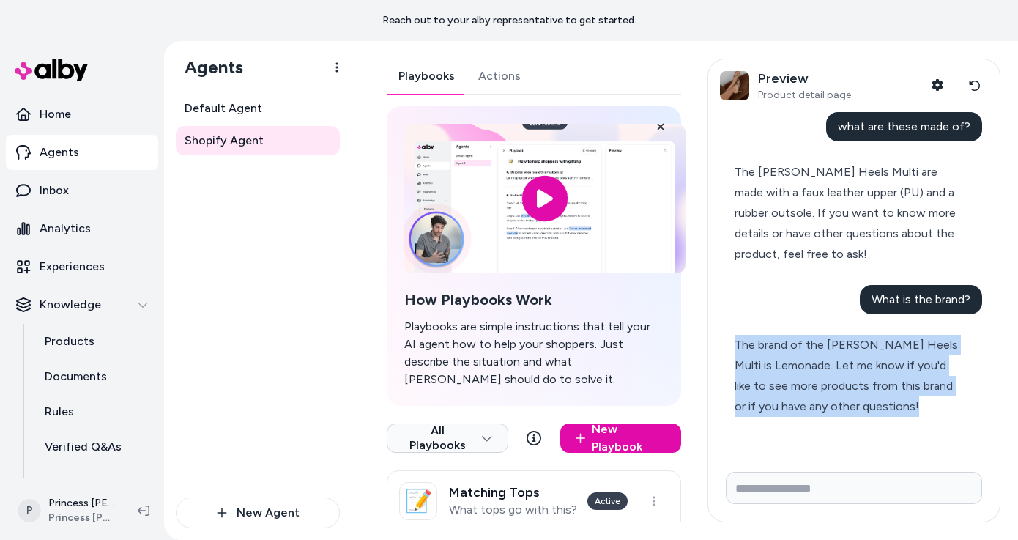
click at [833, 385] on span "The brand of the Nina Bead Heels Multi is Lemonade. Let me know if you'd like t…" at bounding box center [845, 375] width 223 height 75
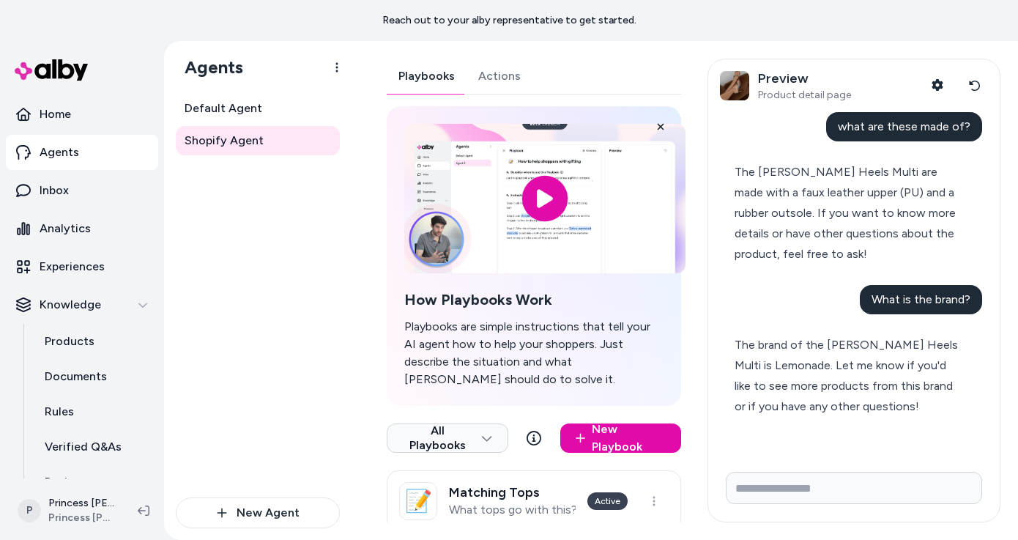
click at [833, 385] on span "The brand of the Nina Bead Heels Multi is Lemonade. Let me know if you'd like t…" at bounding box center [845, 375] width 223 height 75
click at [824, 416] on div "The brand of the Nina Bead Heels Multi is Lemonade. Let me know if you'd like t…" at bounding box center [847, 376] width 226 height 82
click at [810, 410] on span "The brand of the Nina Bead Heels Multi is Lemonade. Let me know if you'd like t…" at bounding box center [845, 375] width 223 height 75
click at [791, 491] on input "Write your prompt here" at bounding box center [854, 487] width 256 height 32
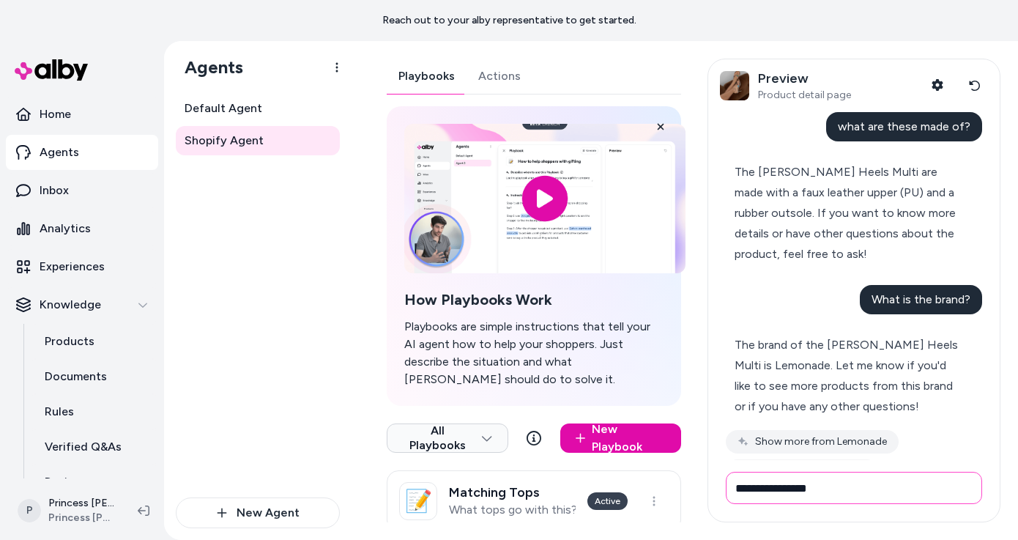
type input "**********"
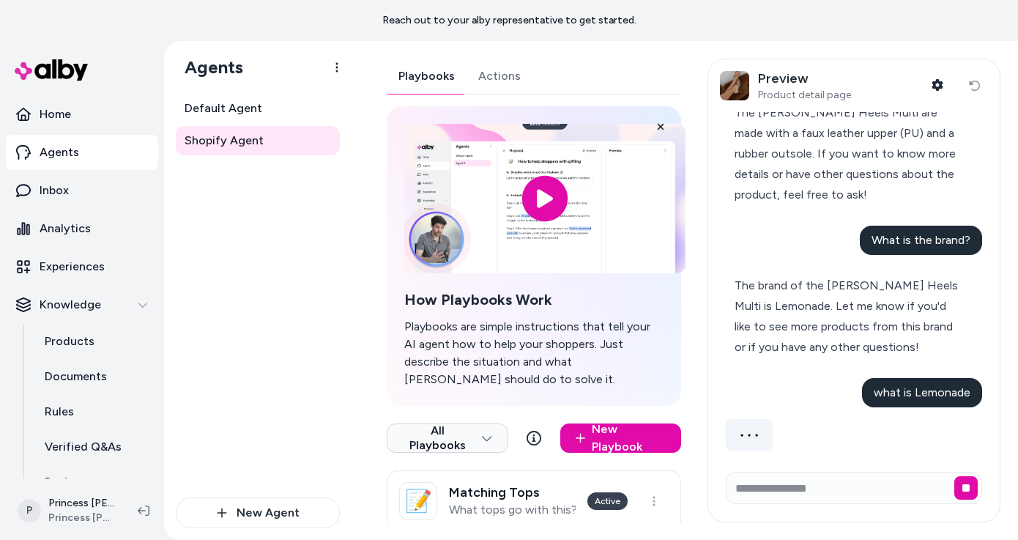
scroll to position [68, 0]
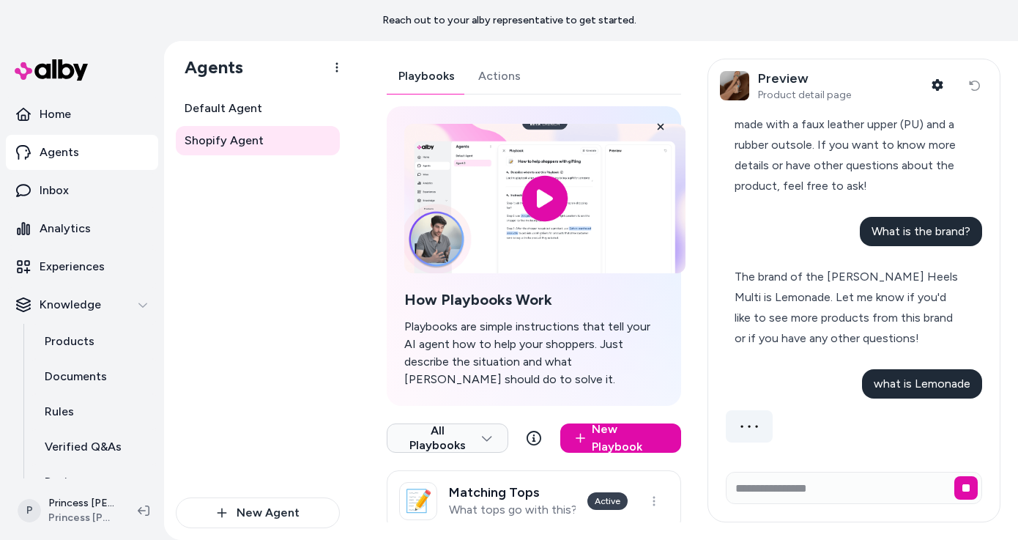
click at [790, 298] on span "The brand of the Nina Bead Heels Multi is Lemonade. Let me know if you'd like t…" at bounding box center [845, 306] width 223 height 75
click at [792, 298] on span "The brand of the Nina Bead Heels Multi is Lemonade. Let me know if you'd like t…" at bounding box center [845, 306] width 223 height 75
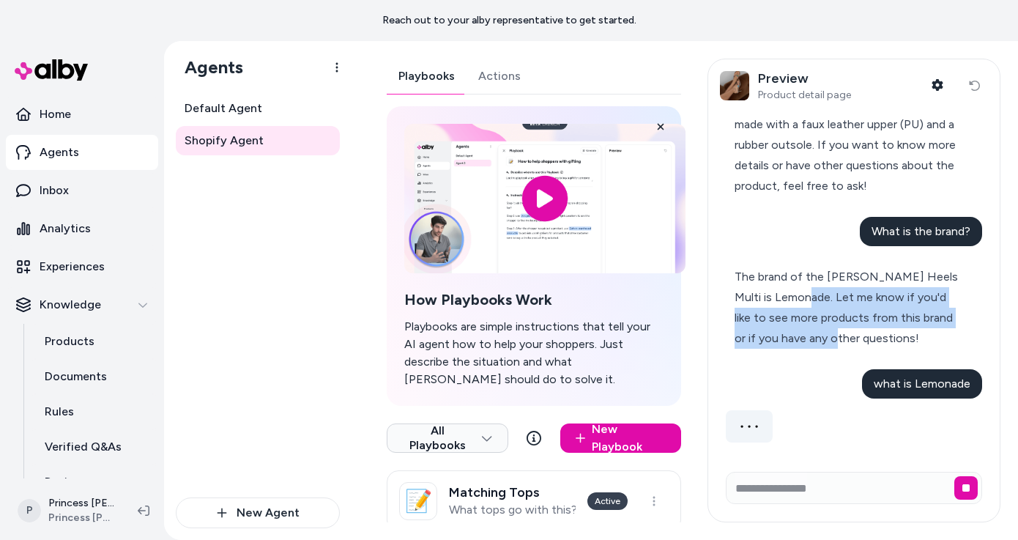
drag, startPoint x: 792, startPoint y: 298, endPoint x: 802, endPoint y: 337, distance: 40.0
click at [802, 337] on span "The brand of the Nina Bead Heels Multi is Lemonade. Let me know if you'd like t…" at bounding box center [845, 306] width 223 height 75
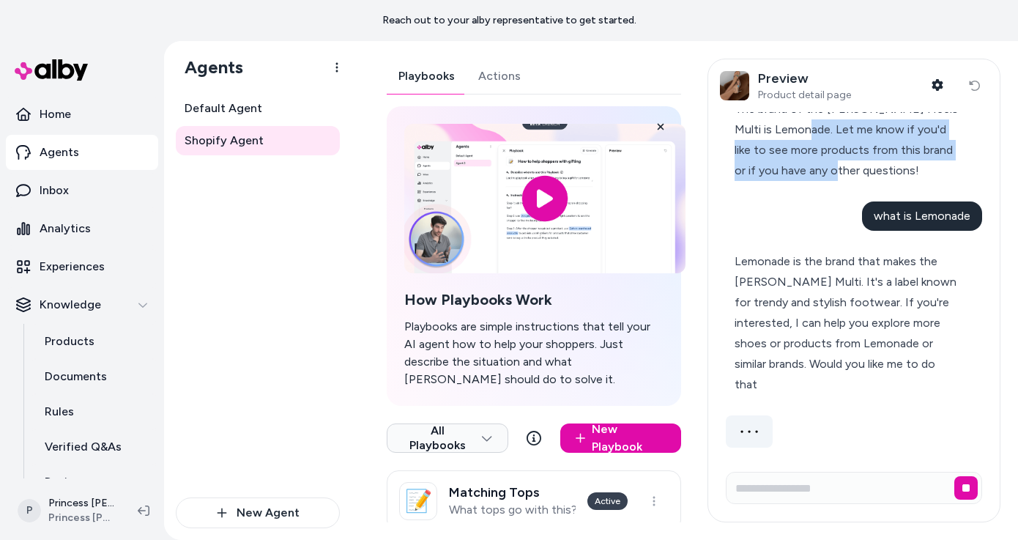
scroll to position [197, 0]
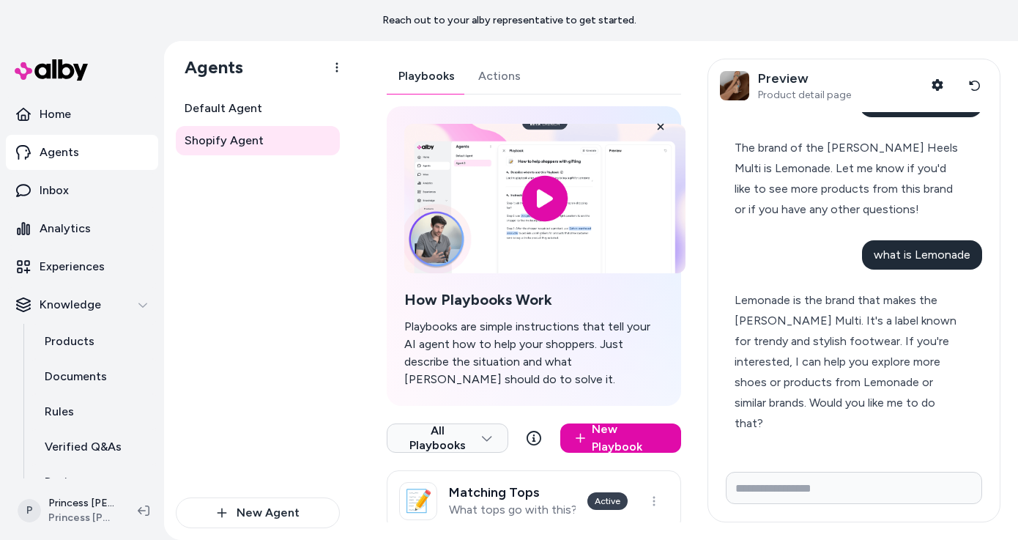
click at [801, 336] on span "Lemonade is the brand that makes the Nina Bead Heels Multi. It's a label known …" at bounding box center [845, 361] width 222 height 137
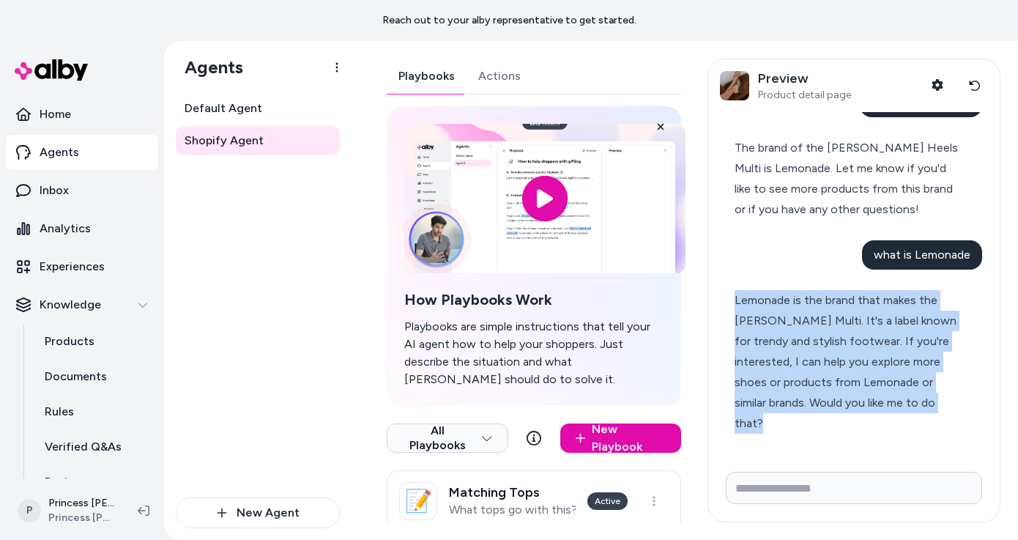
click at [850, 331] on div "Lemonade is the brand that makes the Nina Bead Heels Multi. It's a label known …" at bounding box center [847, 361] width 226 height 143
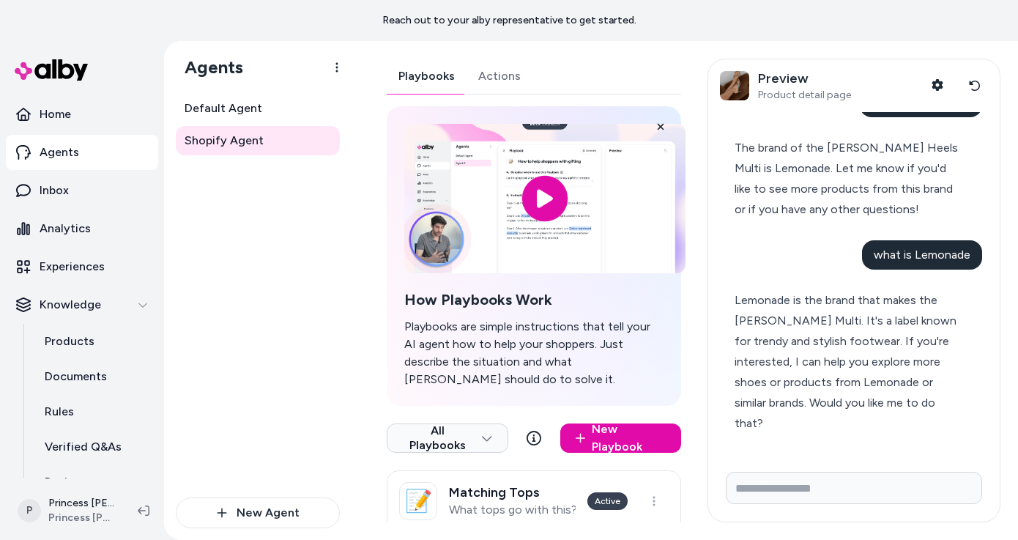
click at [850, 331] on div "Lemonade is the brand that makes the Nina Bead Heels Multi. It's a label known …" at bounding box center [847, 361] width 226 height 143
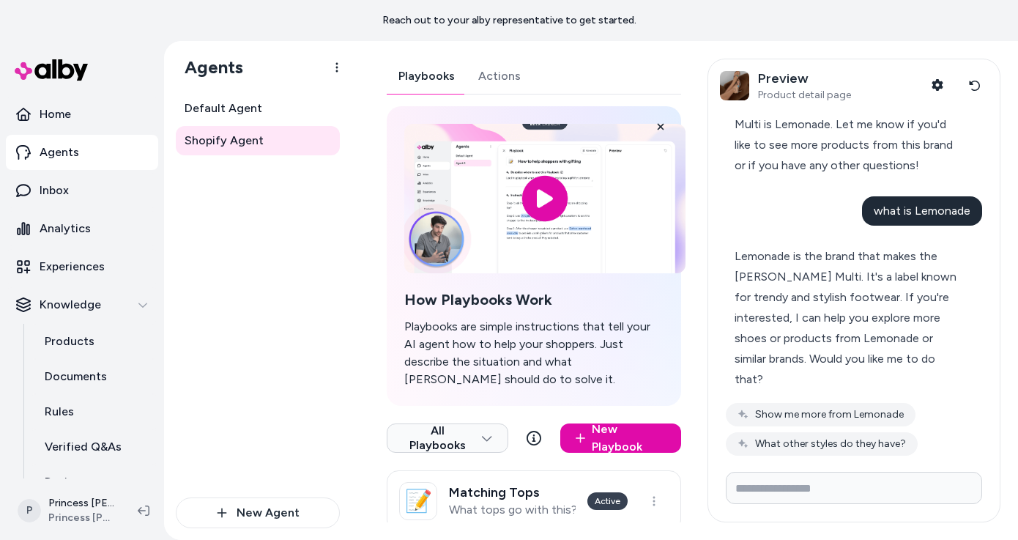
click at [840, 345] on div "Lemonade is the brand that makes the Nina Bead Heels Multi. It's a label known …" at bounding box center [847, 317] width 226 height 143
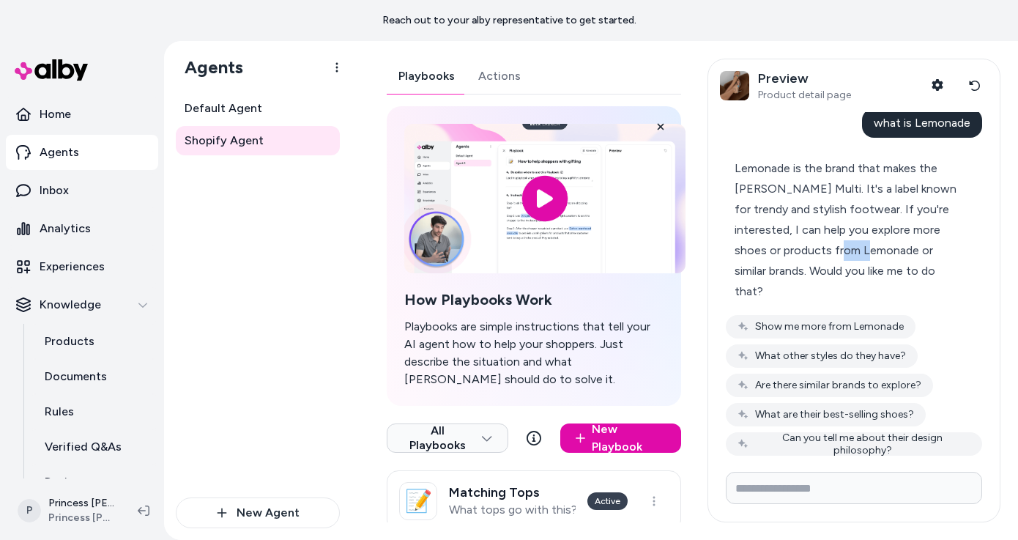
scroll to position [342, 0]
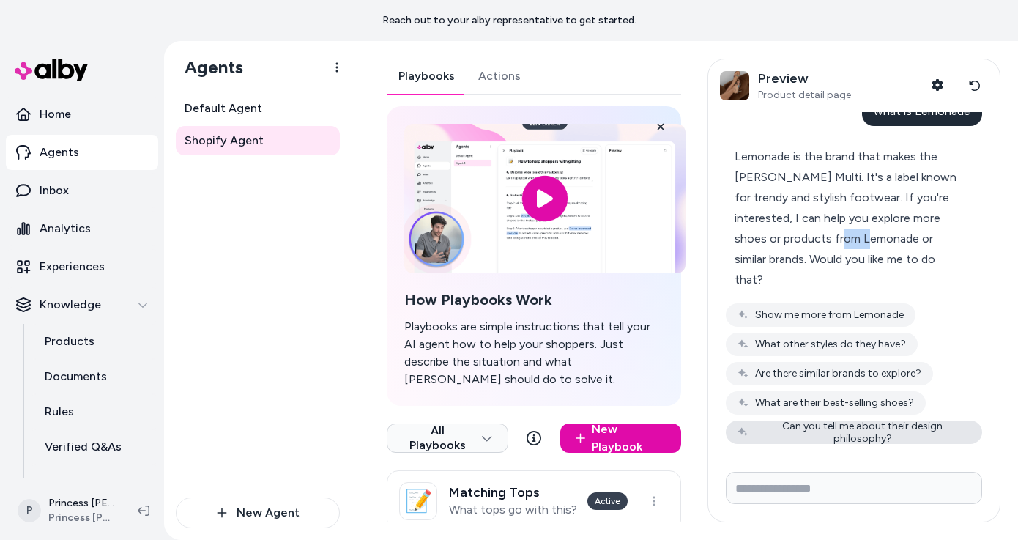
click at [780, 428] on button "Can you tell me about their design philosophy?" at bounding box center [854, 431] width 256 height 23
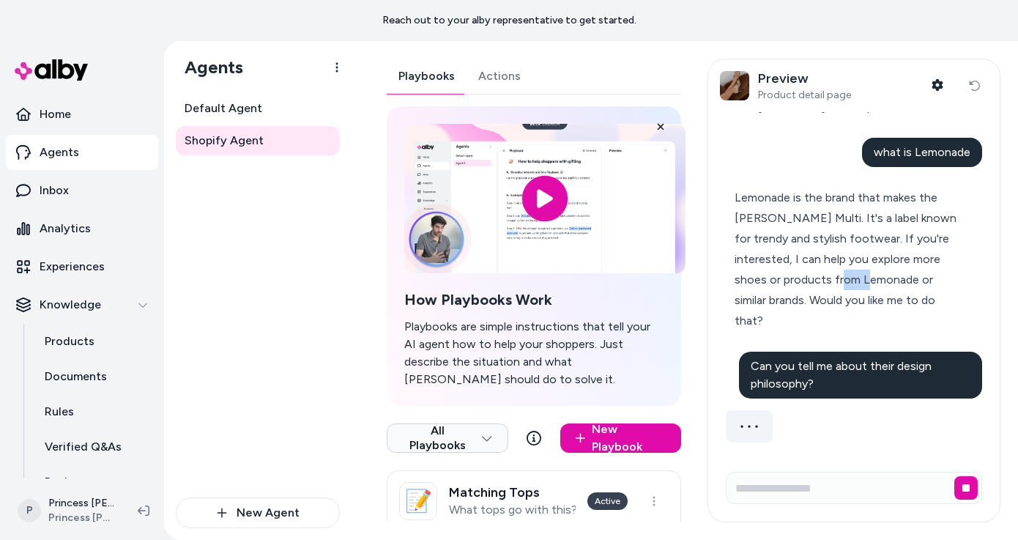
scroll to position [299, 0]
click at [827, 231] on span "Lemonade is the brand that makes the Nina Bead Heels Multi. It's a label known …" at bounding box center [845, 258] width 222 height 137
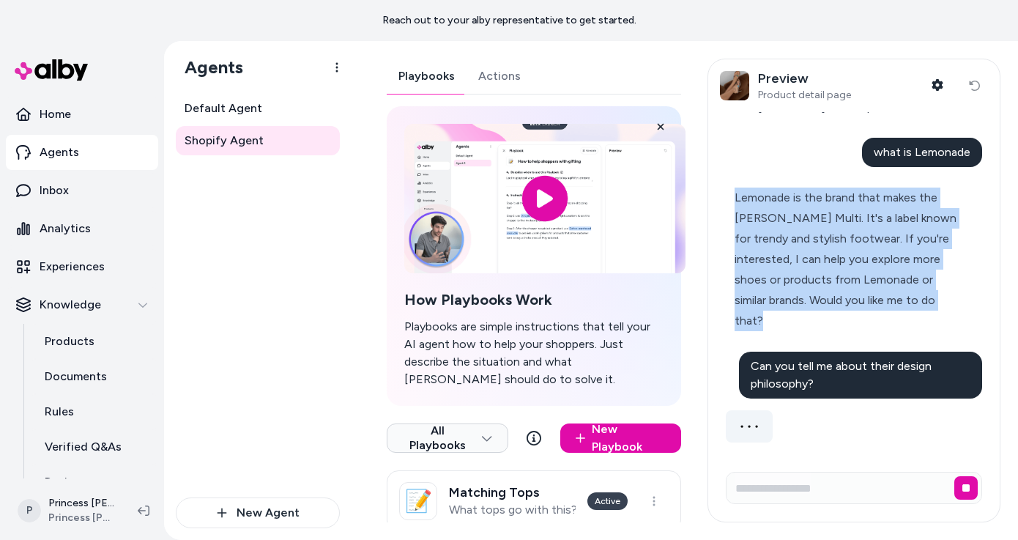
click at [797, 246] on div "Lemonade is the brand that makes the Nina Bead Heels Multi. It's a label known …" at bounding box center [847, 258] width 226 height 143
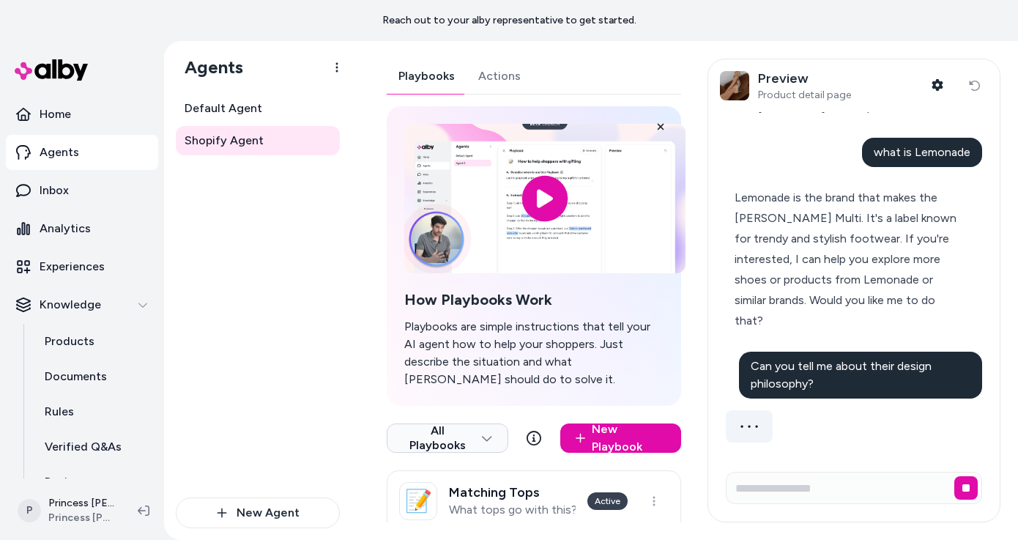
click at [797, 246] on div "Lemonade is the brand that makes the Nina Bead Heels Multi. It's a label known …" at bounding box center [847, 258] width 226 height 143
click at [791, 259] on span "Lemonade is the brand that makes the Nina Bead Heels Multi. It's a label known …" at bounding box center [845, 258] width 222 height 137
click at [796, 258] on span "Lemonade is the brand that makes the Nina Bead Heels Multi. It's a label known …" at bounding box center [845, 258] width 222 height 137
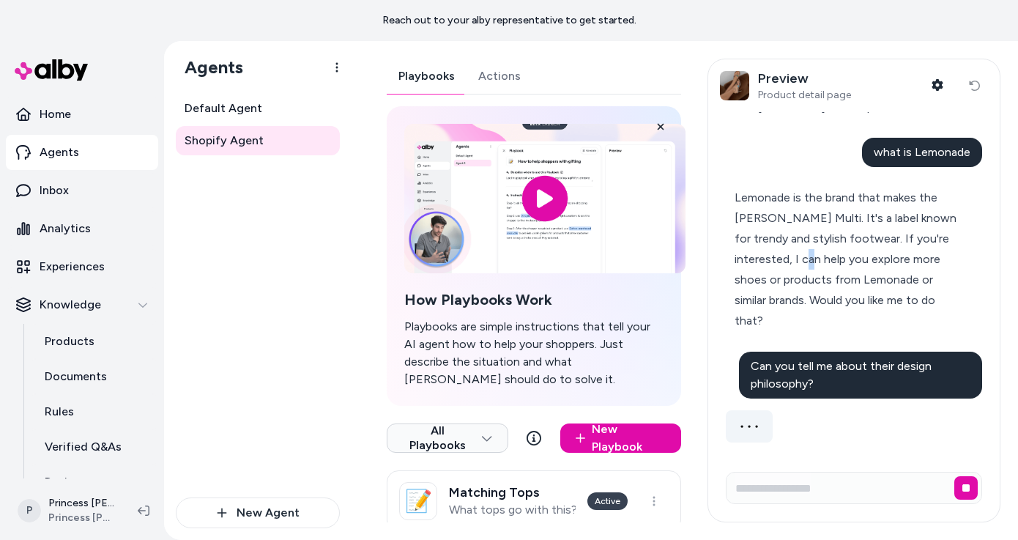
click at [788, 260] on span "Lemonade is the brand that makes the Nina Bead Heels Multi. It's a label known …" at bounding box center [845, 258] width 222 height 137
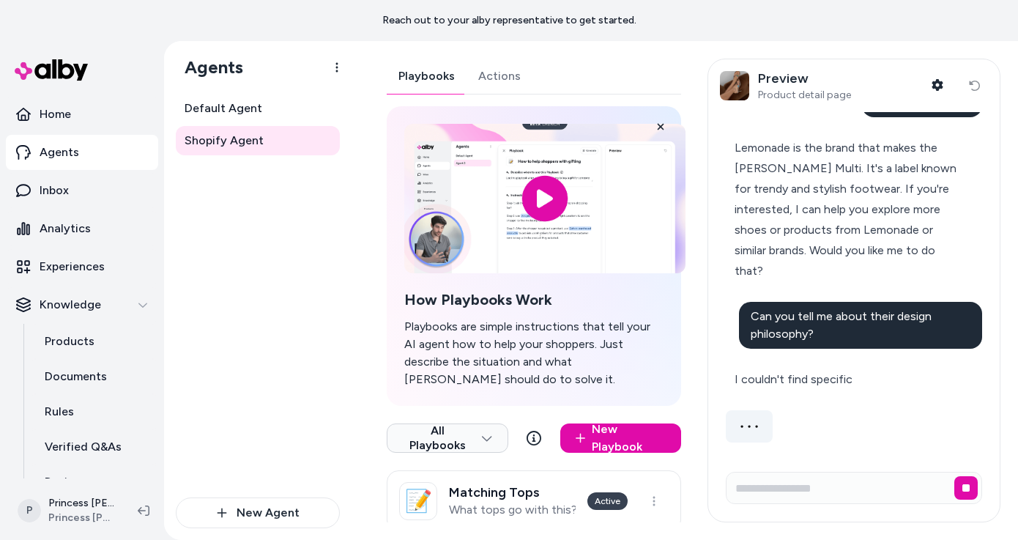
click at [788, 260] on div "what are these made of? The Nina Bead Heels Multi are made with a faux leather …" at bounding box center [854, 102] width 256 height 679
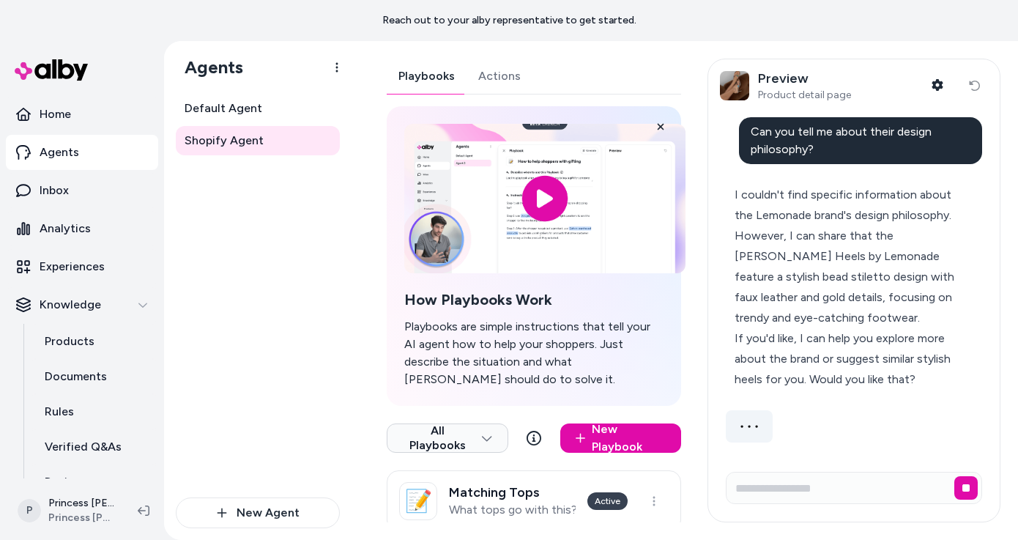
click at [783, 275] on div "I couldn't find specific information about the Lemonade brand's design philosop…" at bounding box center [847, 255] width 226 height 143
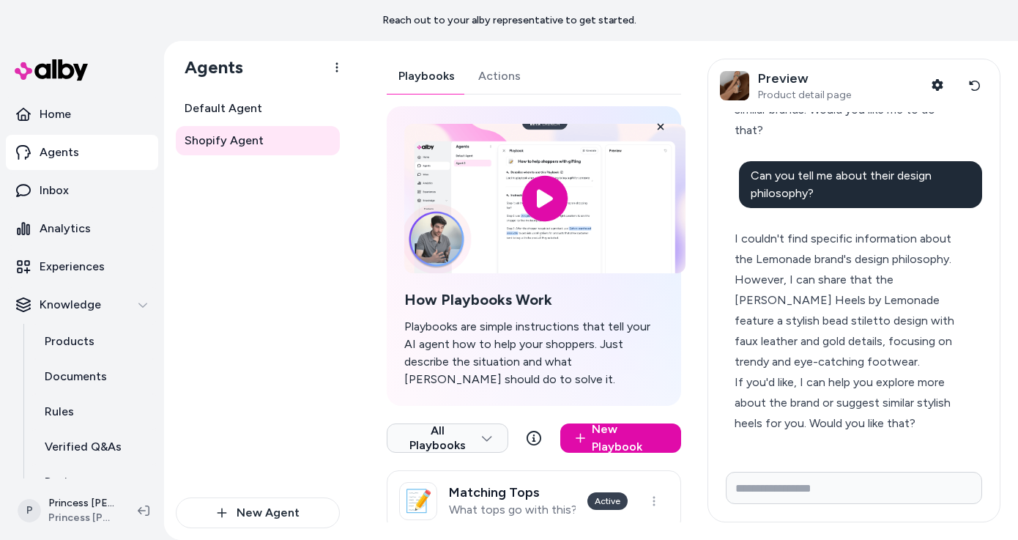
click at [776, 385] on div "If you'd like, I can help you explore more about the brand or suggest similar s…" at bounding box center [847, 402] width 226 height 61
click at [772, 356] on div "I couldn't find specific information about the Lemonade brand's design philosop…" at bounding box center [847, 299] width 226 height 143
drag, startPoint x: 895, startPoint y: 176, endPoint x: 807, endPoint y: 195, distance: 90.8
click at [807, 195] on span "Can you tell me about their design philosophy?" at bounding box center [840, 183] width 181 height 31
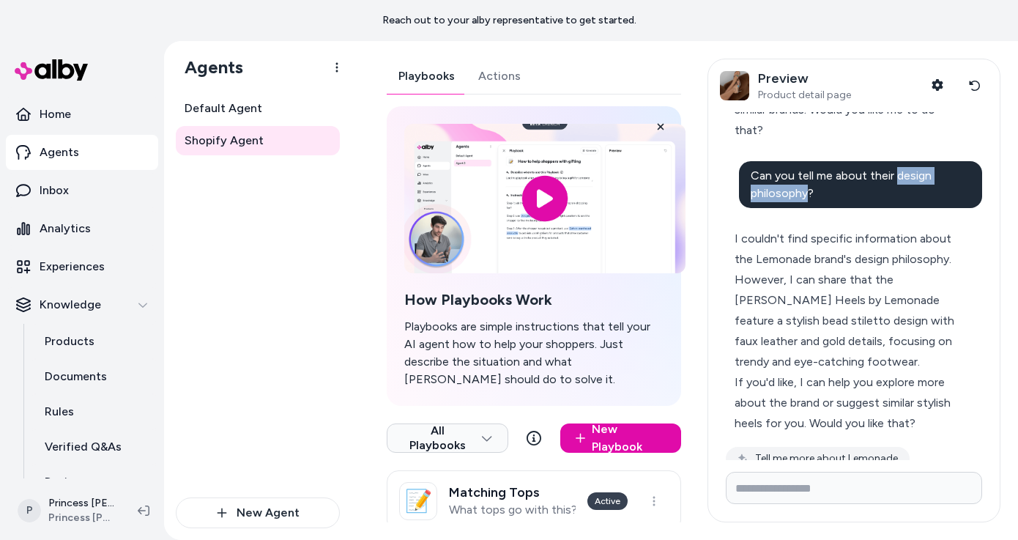
scroll to position [534, 0]
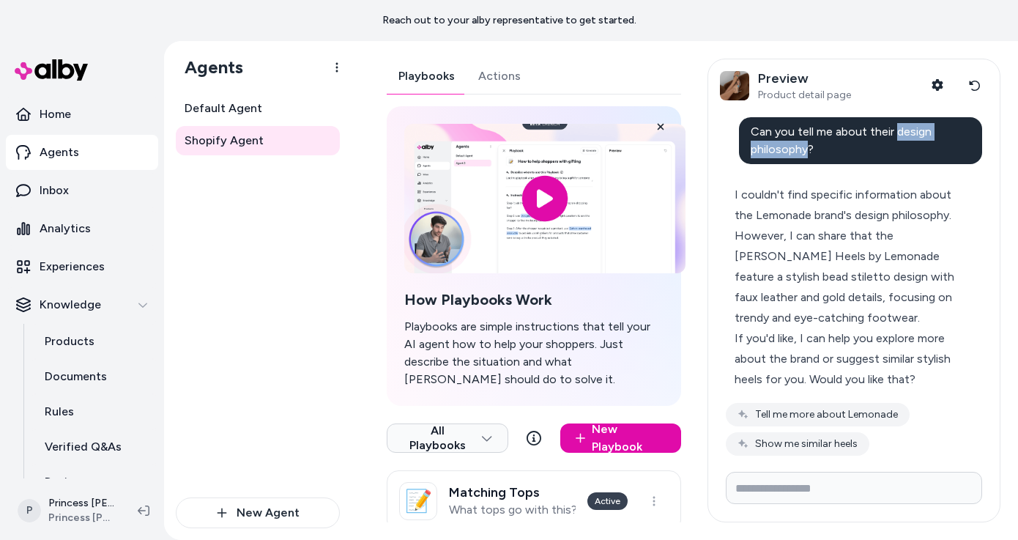
copy span "design philosophy"
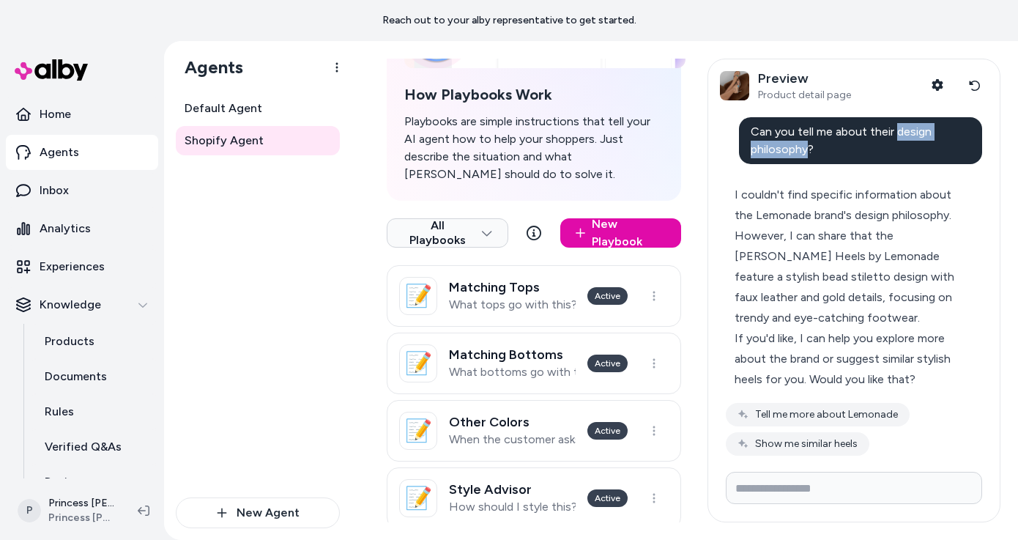
scroll to position [635, 0]
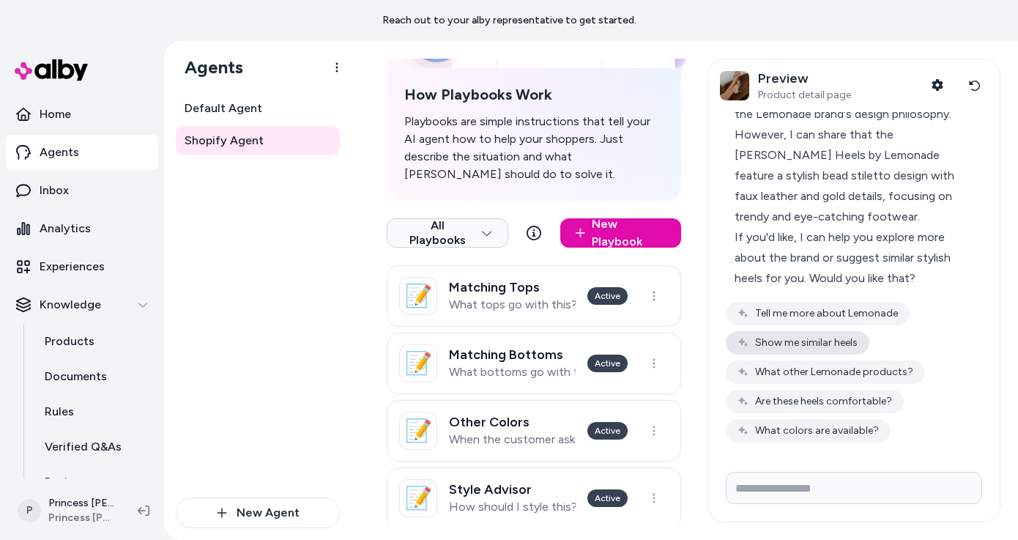
click at [830, 338] on button "Show me similar heels" at bounding box center [797, 342] width 143 height 23
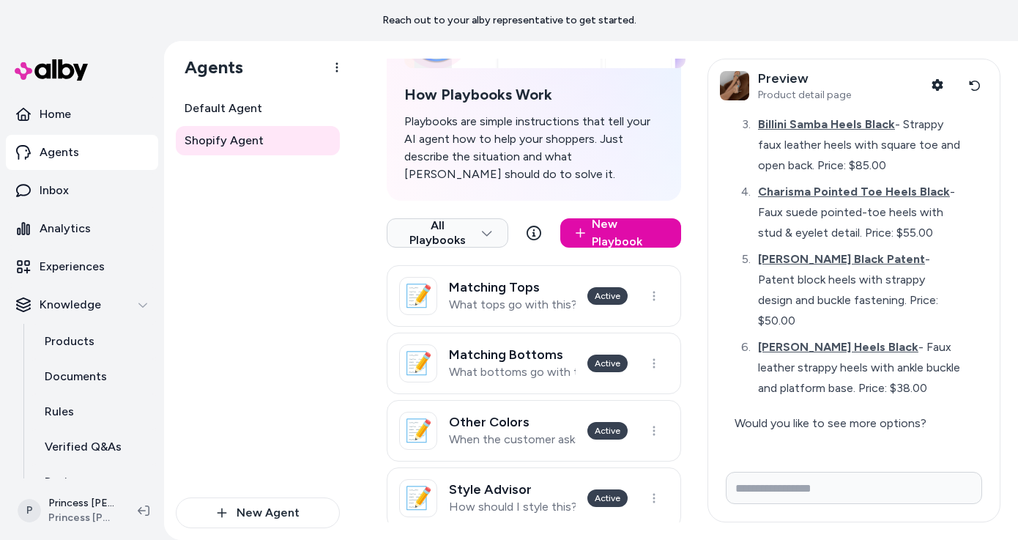
scroll to position [1029, 0]
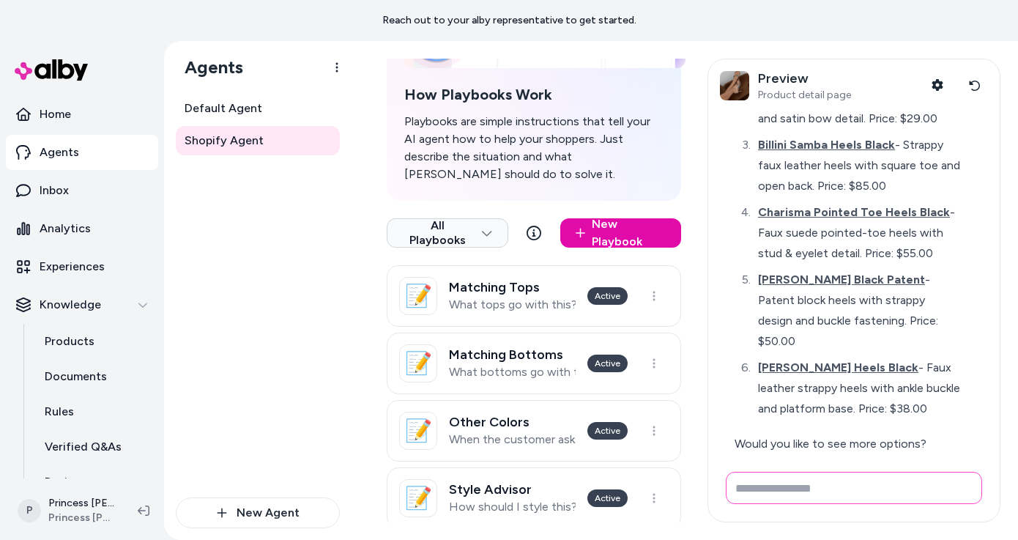
click at [832, 494] on input "Write your prompt here" at bounding box center [854, 487] width 256 height 32
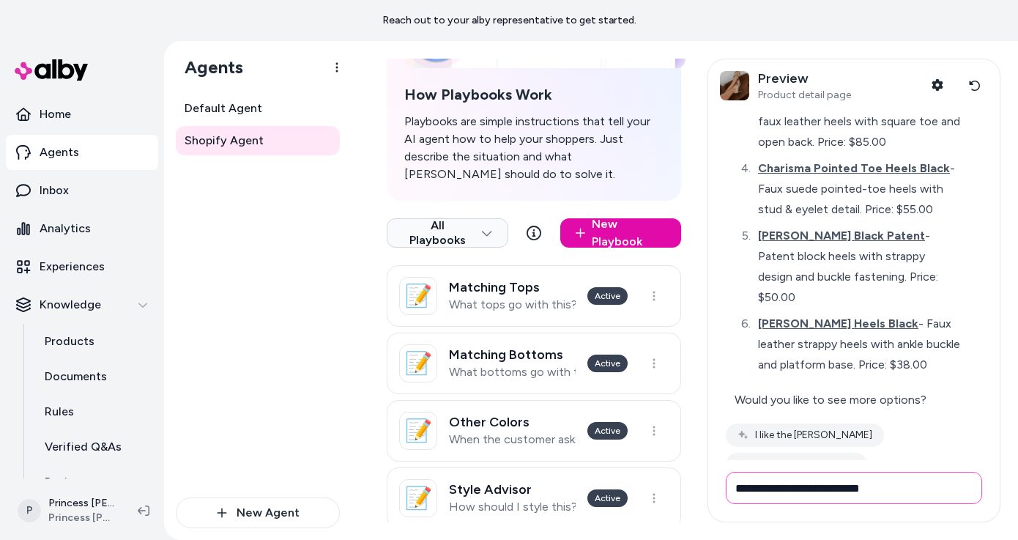
type input "**********"
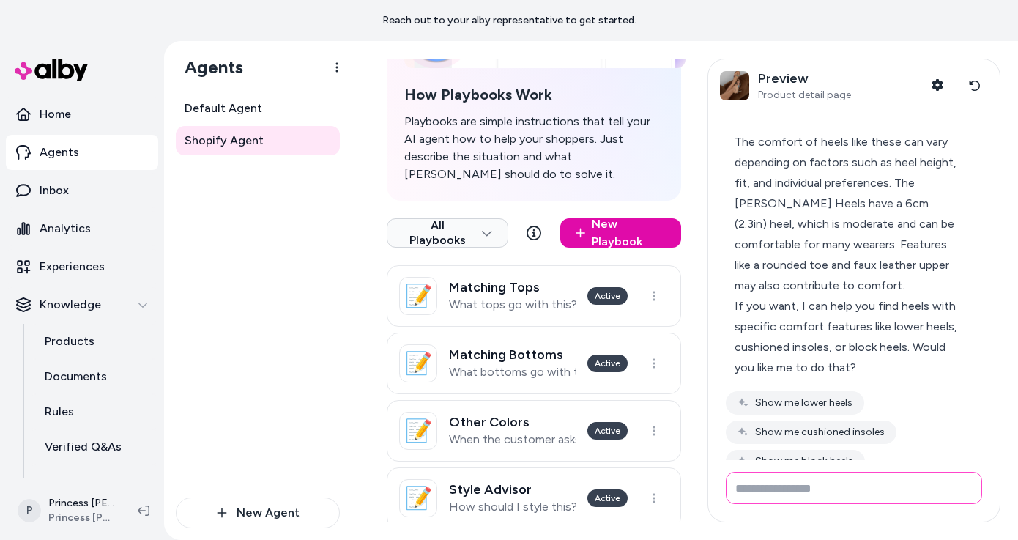
scroll to position [1429, 0]
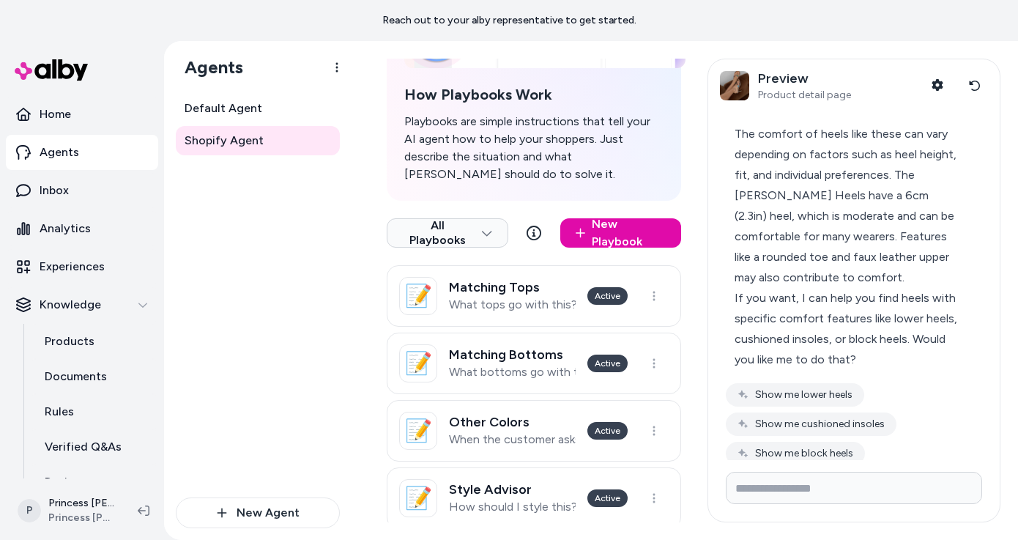
click at [839, 325] on div "If you want, I can help you find heels with specific comfort features like lowe…" at bounding box center [847, 329] width 226 height 82
click at [845, 316] on div "If you want, I can help you find heels with specific comfort features like lowe…" at bounding box center [847, 329] width 226 height 82
click at [845, 317] on div "If you want, I can help you find heels with specific comfort features like lowe…" at bounding box center [847, 329] width 226 height 82
click at [829, 319] on div "If you want, I can help you find heels with specific comfort features like lowe…" at bounding box center [847, 329] width 226 height 82
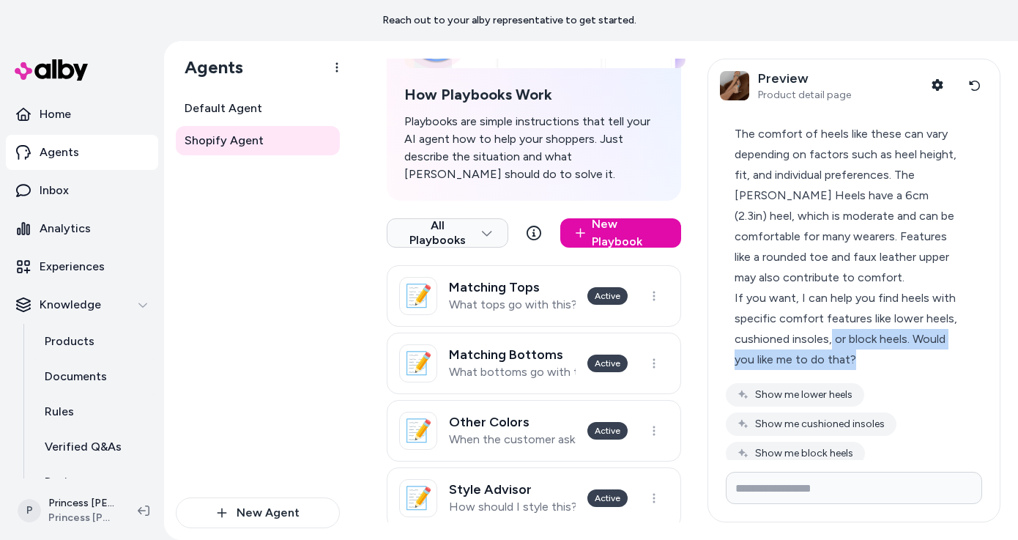
drag, startPoint x: 829, startPoint y: 319, endPoint x: 860, endPoint y: 324, distance: 31.9
click at [860, 324] on div "If you want, I can help you find heels with specific comfort features like lowe…" at bounding box center [847, 329] width 226 height 82
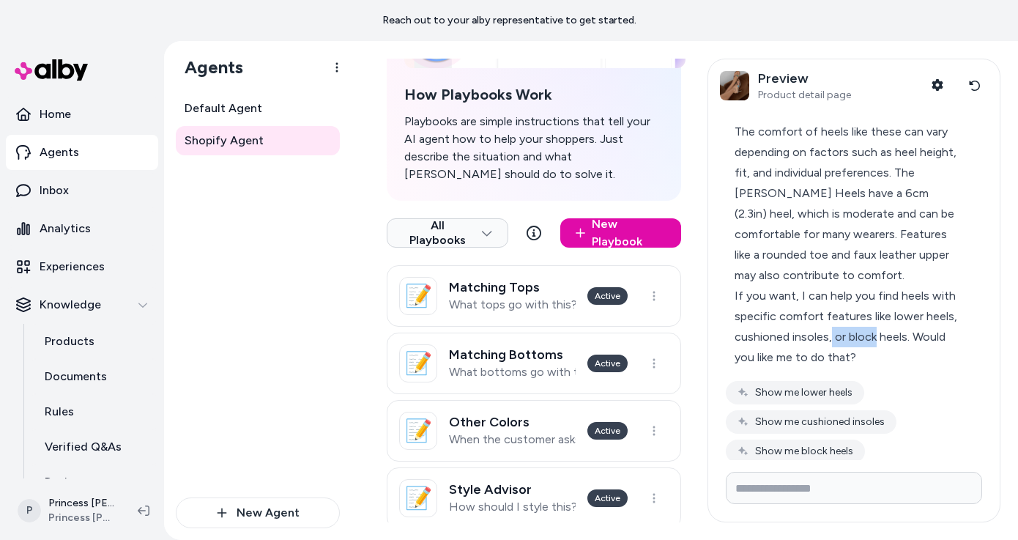
click at [843, 332] on div "If you want, I can help you find heels with specific comfort features like lowe…" at bounding box center [847, 327] width 226 height 82
click at [858, 335] on div "If you want, I can help you find heels with specific comfort features like lowe…" at bounding box center [847, 327] width 226 height 82
drag, startPoint x: 858, startPoint y: 335, endPoint x: 848, endPoint y: 335, distance: 10.2
click at [848, 335] on div "If you want, I can help you find heels with specific comfort features like lowe…" at bounding box center [847, 327] width 226 height 82
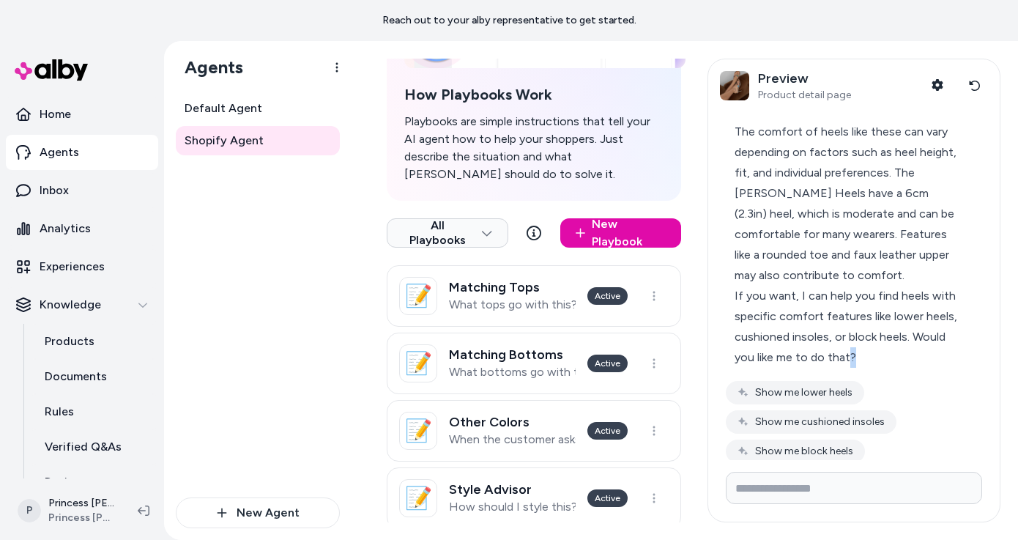
click at [848, 335] on div "If you want, I can help you find heels with specific comfort features like lowe…" at bounding box center [847, 327] width 226 height 82
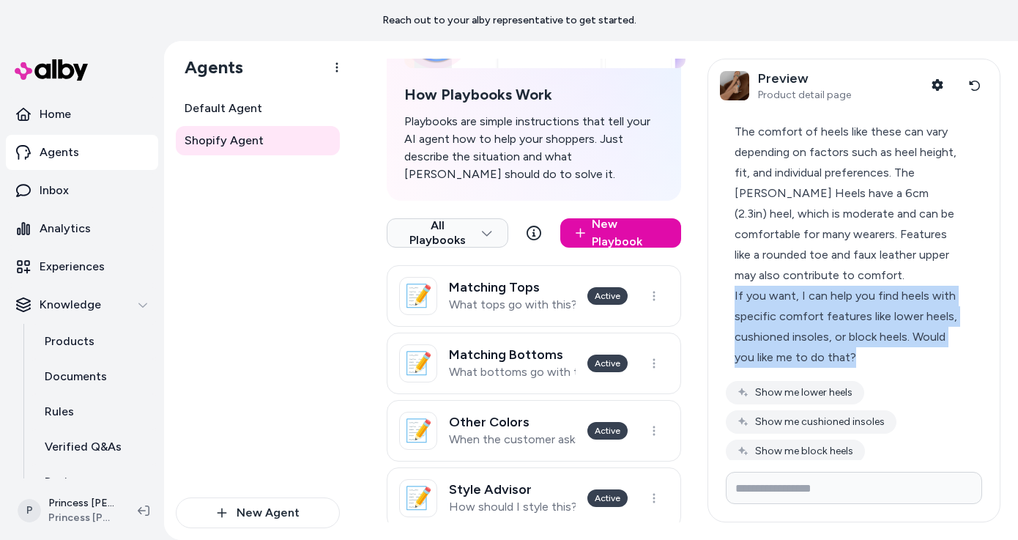
click at [854, 334] on div "If you want, I can help you find heels with specific comfort features like lowe…" at bounding box center [847, 327] width 226 height 82
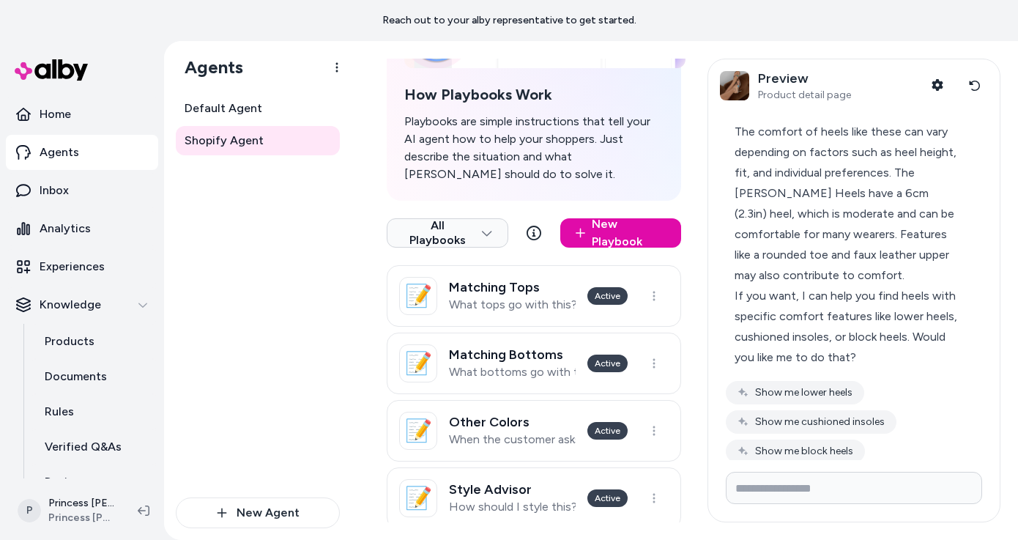
click at [854, 334] on div "If you want, I can help you find heels with specific comfort features like lowe…" at bounding box center [847, 327] width 226 height 82
click at [850, 338] on div "If you want, I can help you find heels with specific comfort features like lowe…" at bounding box center [847, 327] width 226 height 82
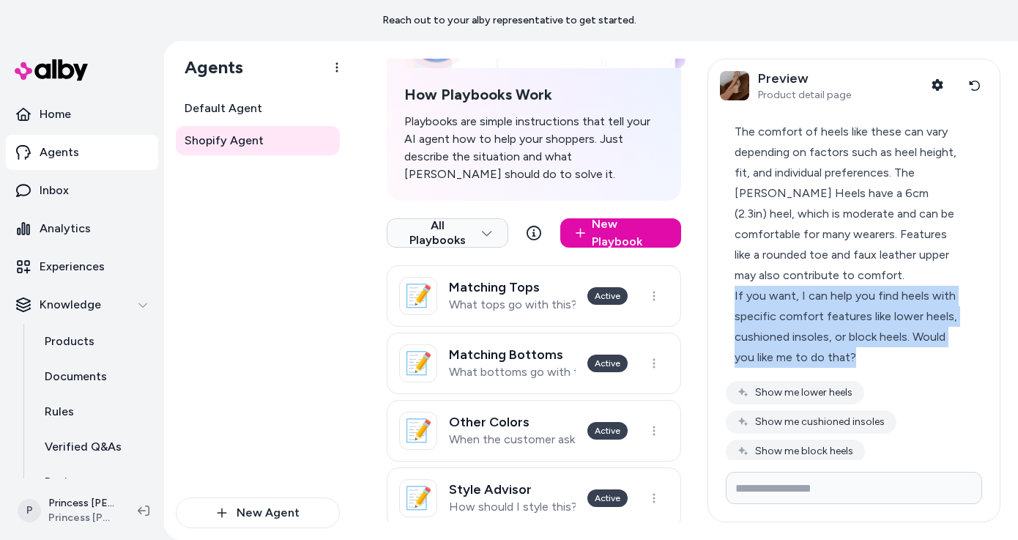
click at [841, 316] on div "If you want, I can help you find heels with specific comfort features like lowe…" at bounding box center [847, 327] width 226 height 82
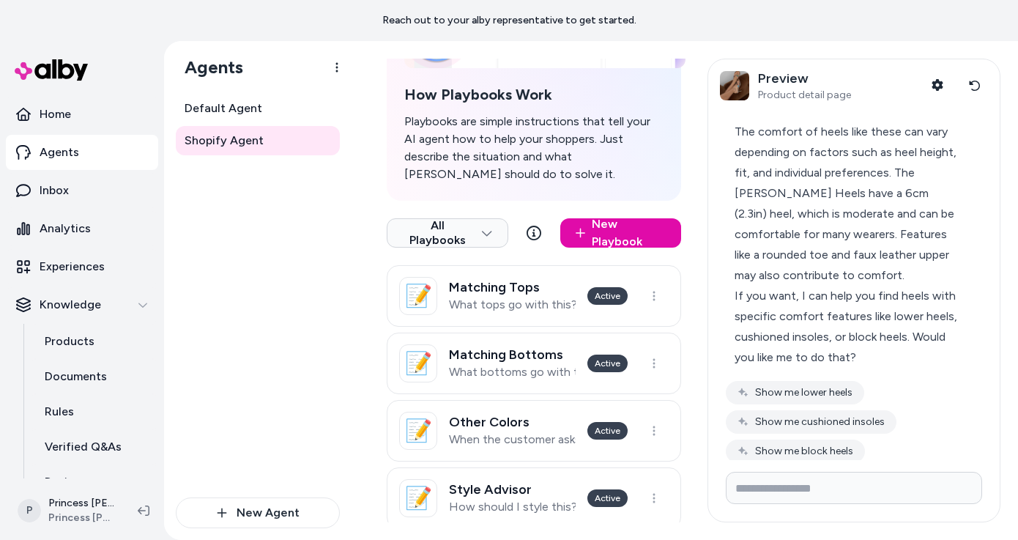
click at [841, 316] on div "If you want, I can help you find heels with specific comfort features like lowe…" at bounding box center [847, 327] width 226 height 82
click at [832, 318] on div "If you want, I can help you find heels with specific comfort features like lowe…" at bounding box center [847, 327] width 226 height 82
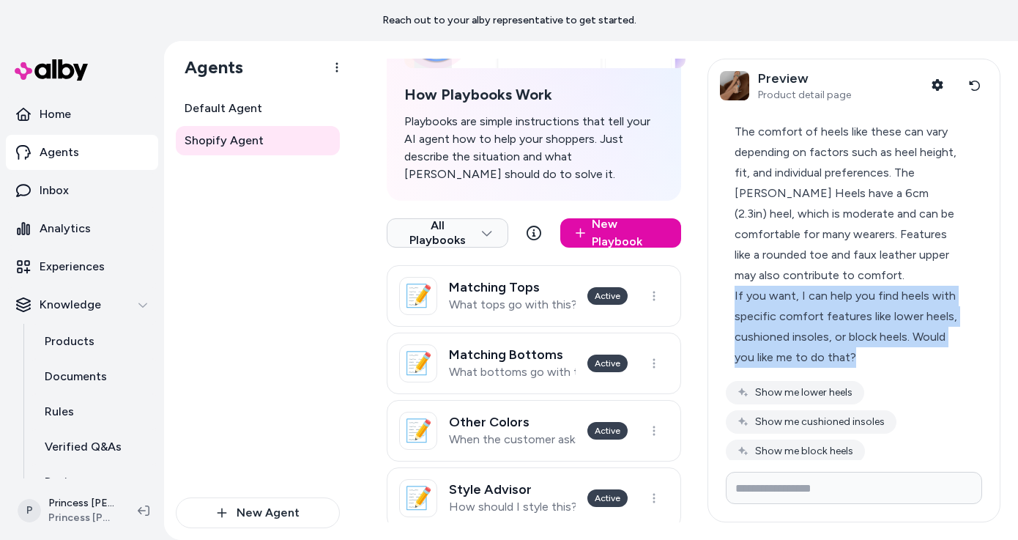
click at [821, 338] on div "If you want, I can help you find heels with specific comfort features like lowe…" at bounding box center [847, 327] width 226 height 82
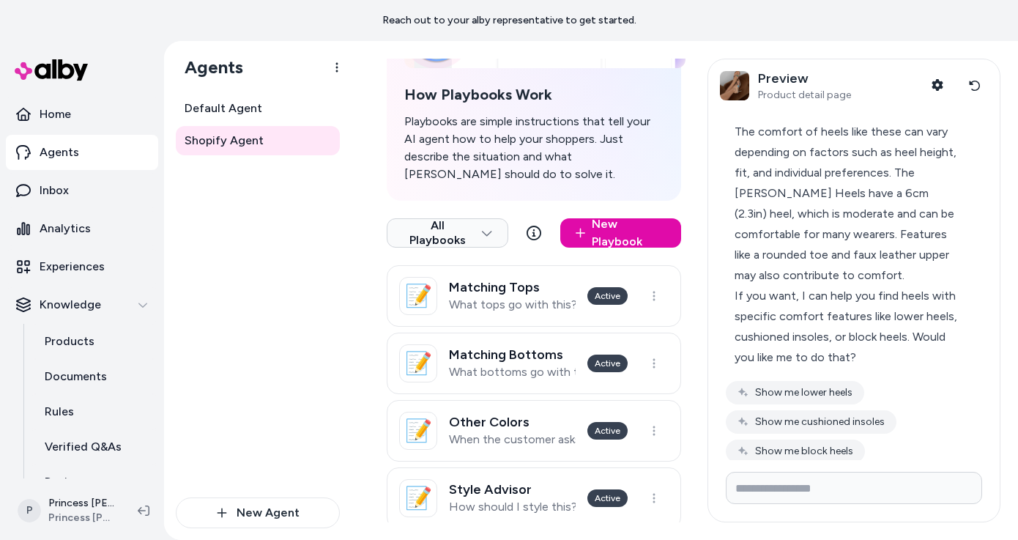
click at [821, 338] on div "If you want, I can help you find heels with specific comfort features like lowe…" at bounding box center [847, 327] width 226 height 82
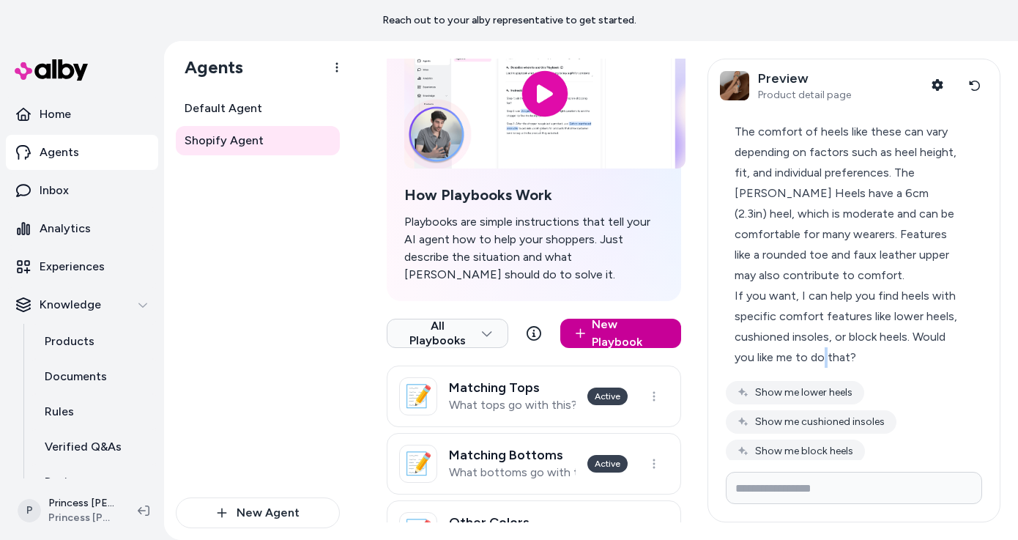
scroll to position [0, 0]
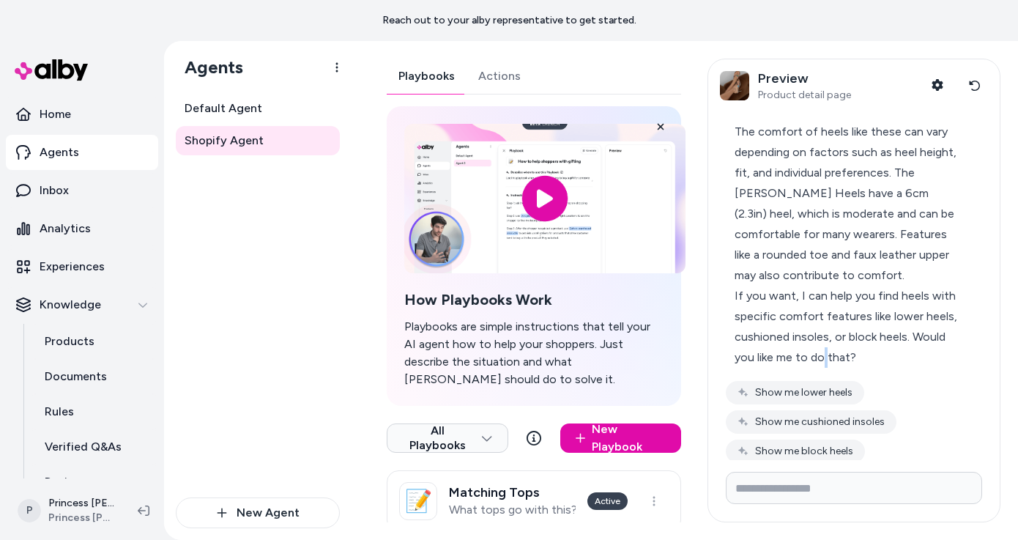
click at [764, 286] on div "If you want, I can help you find heels with specific comfort features like lowe…" at bounding box center [847, 327] width 226 height 82
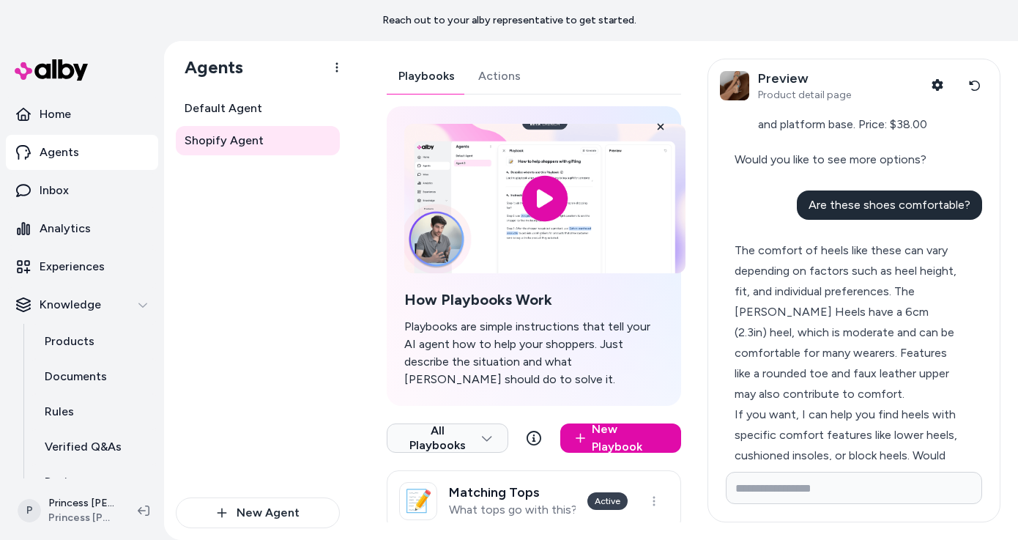
scroll to position [1431, 0]
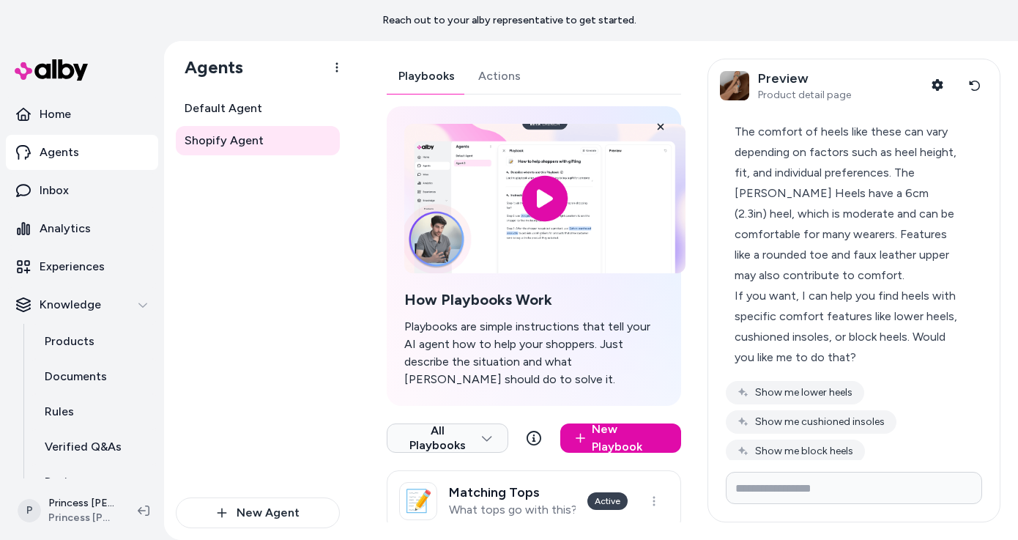
click at [840, 299] on div "If you want, I can help you find heels with specific comfort features like lowe…" at bounding box center [847, 327] width 226 height 82
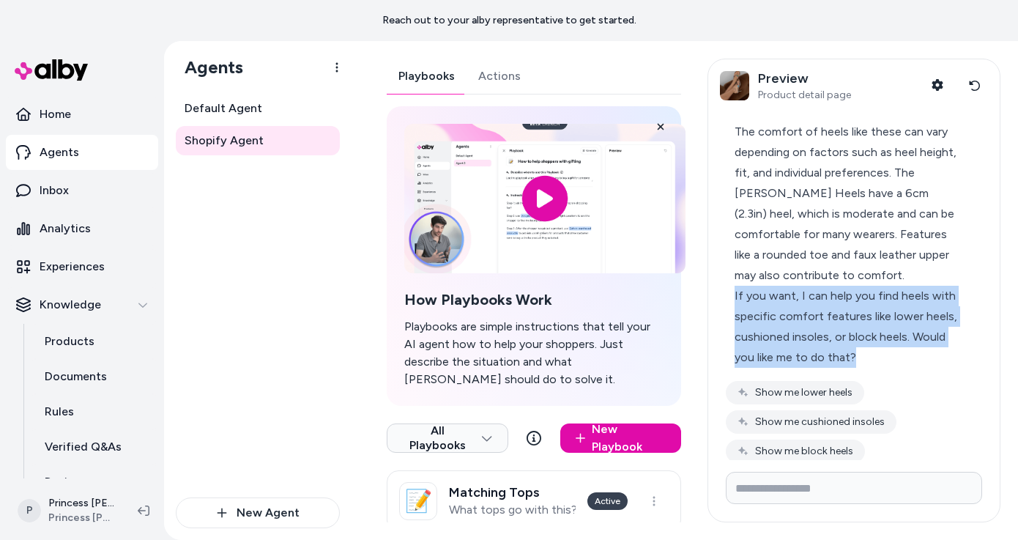
click at [840, 299] on div "If you want, I can help you find heels with specific comfort features like lowe…" at bounding box center [847, 327] width 226 height 82
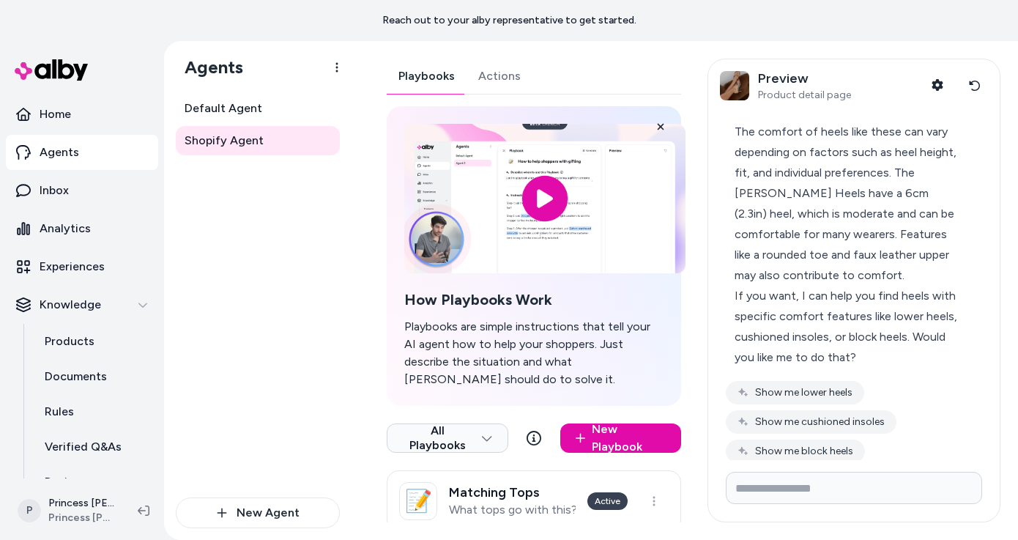
click at [840, 299] on div "If you want, I can help you find heels with specific comfort features like lowe…" at bounding box center [847, 327] width 226 height 82
click at [811, 297] on div "If you want, I can help you find heels with specific comfort features like lowe…" at bounding box center [847, 327] width 226 height 82
click at [814, 297] on div "If you want, I can help you find heels with specific comfort features like lowe…" at bounding box center [847, 327] width 226 height 82
click at [818, 296] on div "If you want, I can help you find heels with specific comfort features like lowe…" at bounding box center [847, 327] width 226 height 82
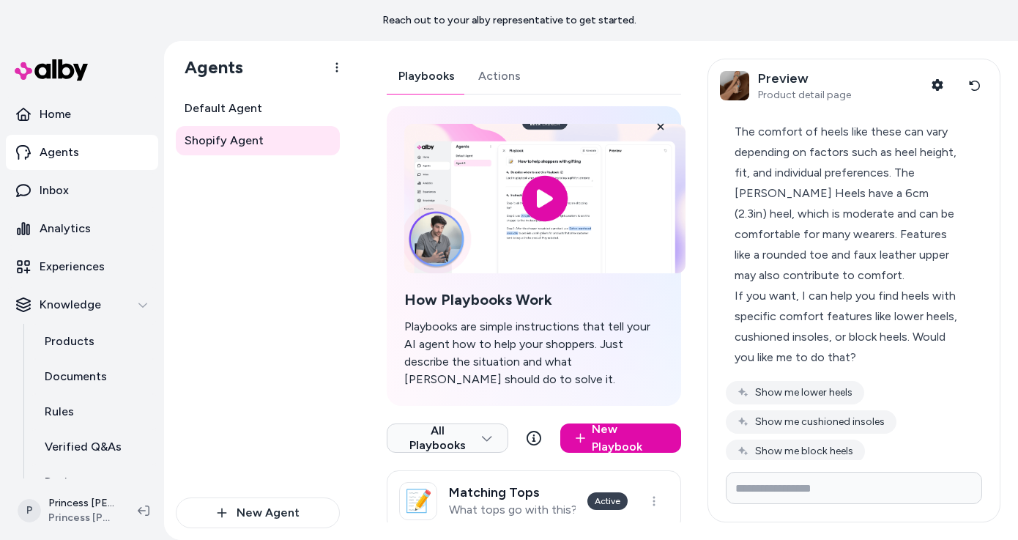
click at [818, 296] on div "If you want, I can help you find heels with specific comfort features like lowe…" at bounding box center [847, 327] width 226 height 82
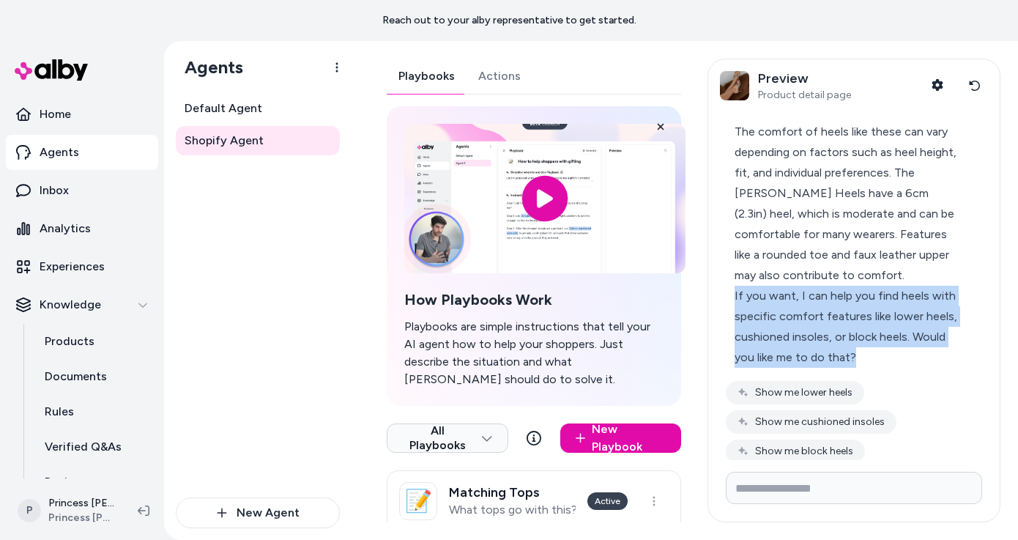
click at [824, 291] on div "If you want, I can help you find heels with specific comfort features like lowe…" at bounding box center [847, 327] width 226 height 82
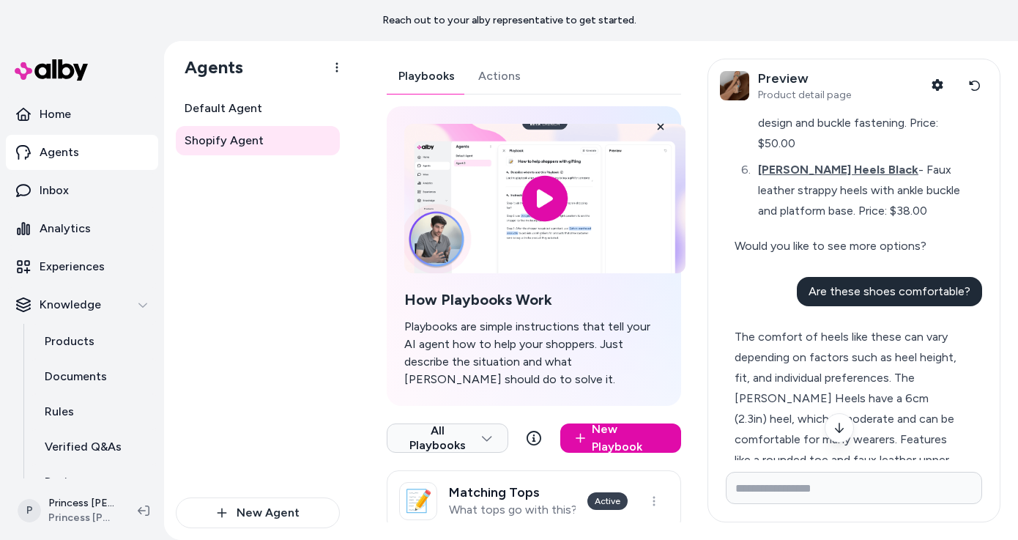
scroll to position [1130, 0]
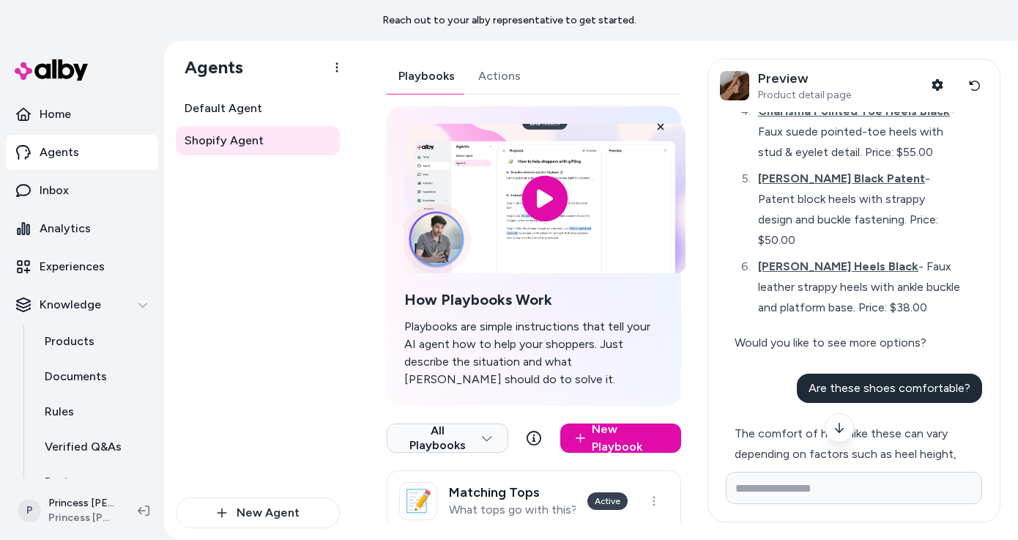
click at [827, 332] on div "Would you like to see more options?" at bounding box center [847, 342] width 226 height 20
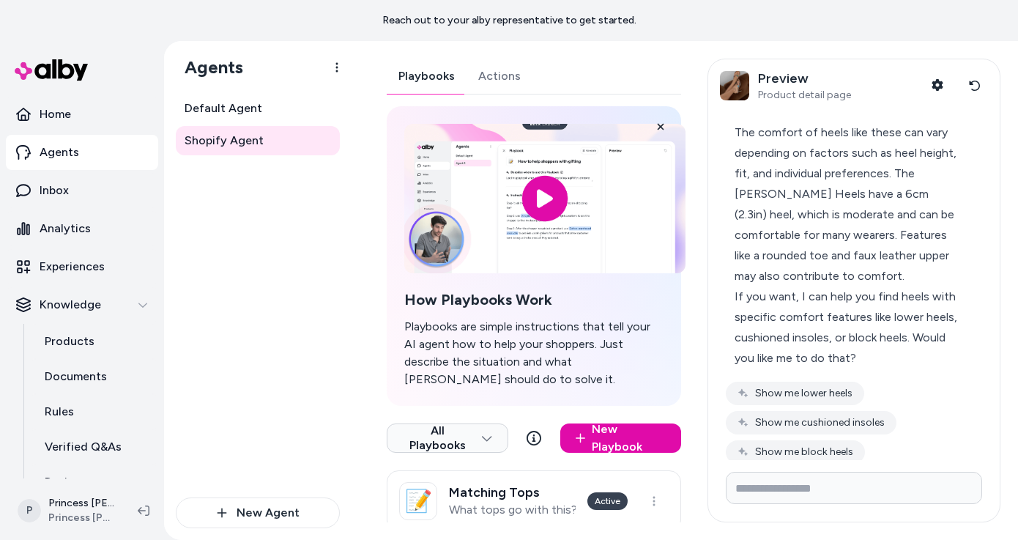
scroll to position [1431, 0]
click at [835, 185] on div "The comfort of heels like these can vary depending on factors such as heel heig…" at bounding box center [847, 204] width 226 height 164
click at [838, 193] on div "The comfort of heels like these can vary depending on factors such as heel heig…" at bounding box center [847, 204] width 226 height 164
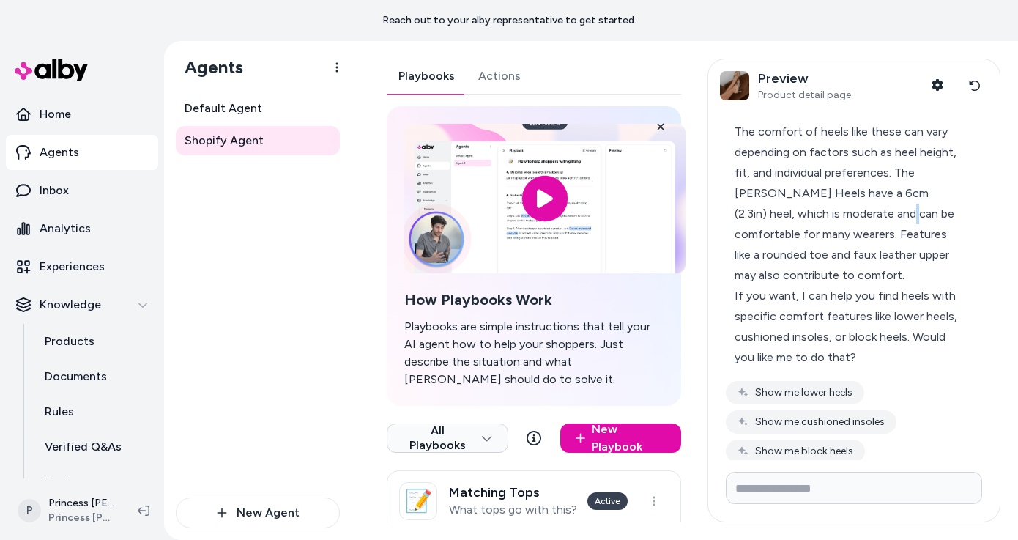
click at [812, 215] on div "The comfort of heels like these can vary depending on factors such as heel heig…" at bounding box center [847, 204] width 226 height 164
click at [815, 411] on button "Show me cushioned insoles" at bounding box center [811, 421] width 171 height 23
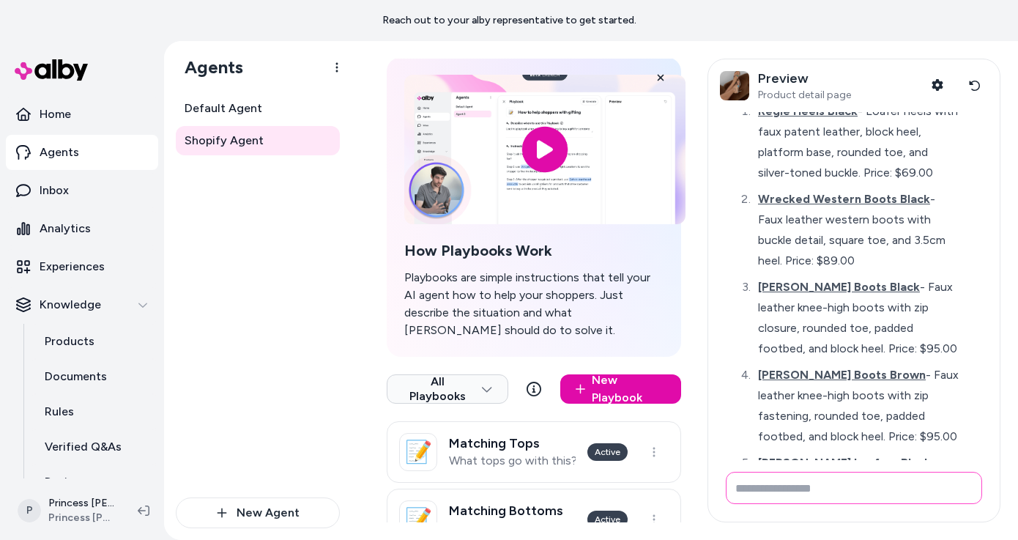
scroll to position [1692, 0]
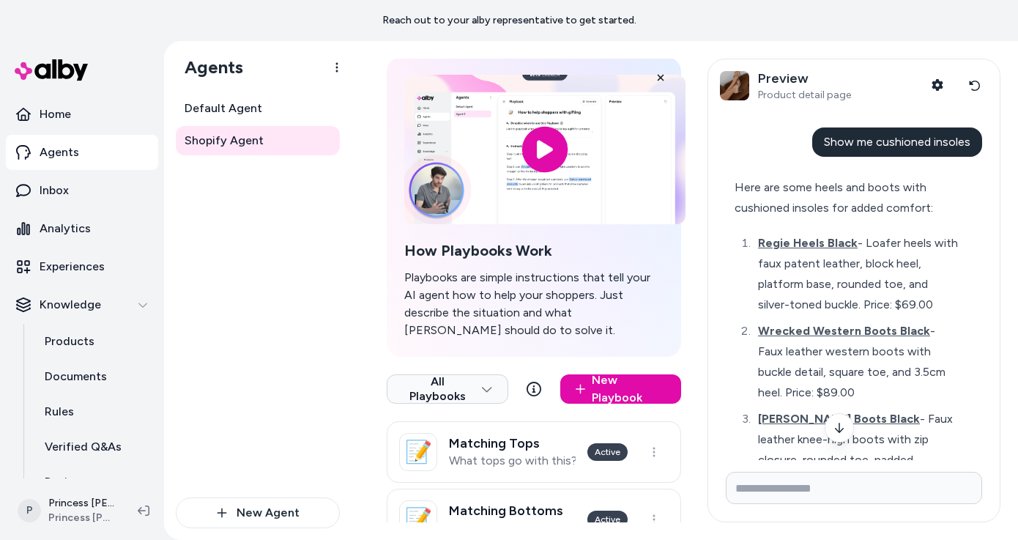
click at [794, 195] on div "Here are some heels and boots with cushioned insoles for added comfort:" at bounding box center [847, 197] width 226 height 41
click at [789, 194] on div "Here are some heels and boots with cushioned insoles for added comfort:" at bounding box center [847, 197] width 226 height 41
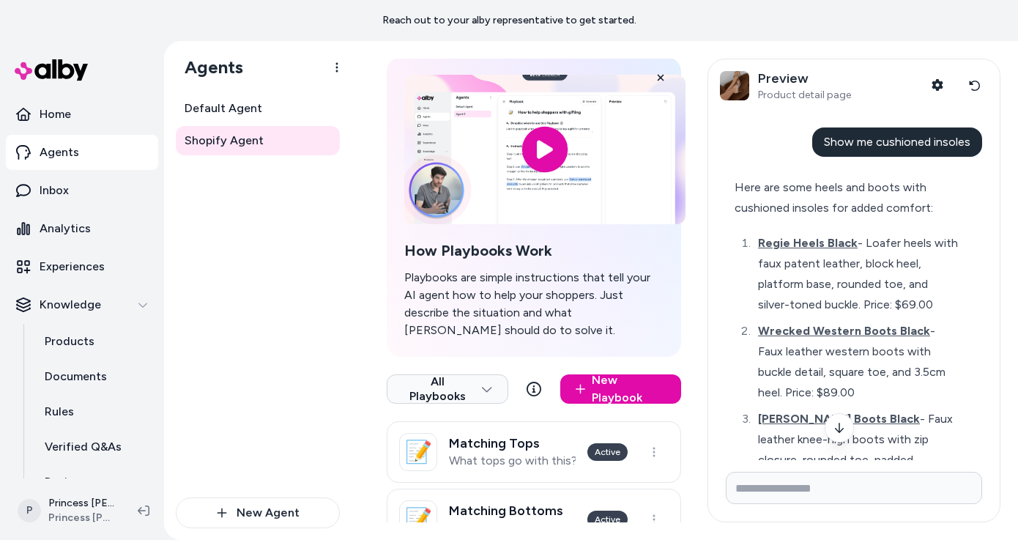
click at [789, 194] on div "Here are some heels and boots with cushioned insoles for added comfort:" at bounding box center [847, 197] width 226 height 41
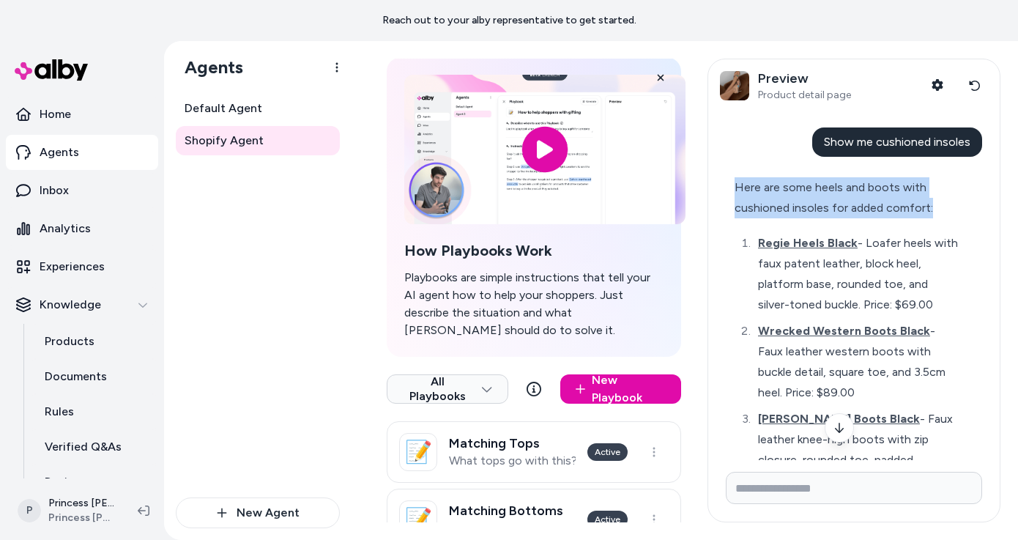
click at [789, 194] on div "Here are some heels and boots with cushioned insoles for added comfort:" at bounding box center [847, 197] width 226 height 41
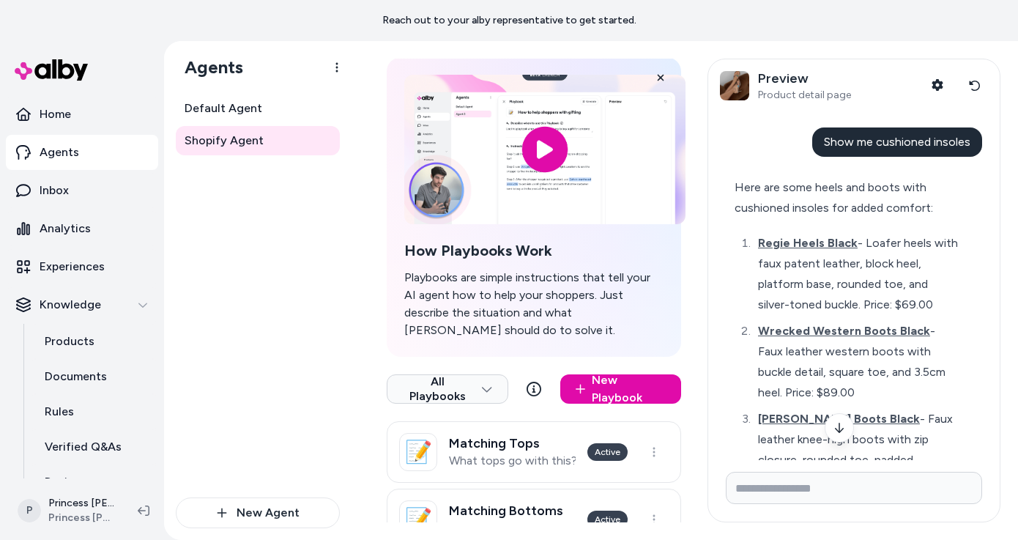
click at [789, 194] on div "Here are some heels and boots with cushioned insoles for added comfort:" at bounding box center [847, 197] width 226 height 41
click at [783, 236] on span "Regie Heels Black" at bounding box center [808, 243] width 100 height 14
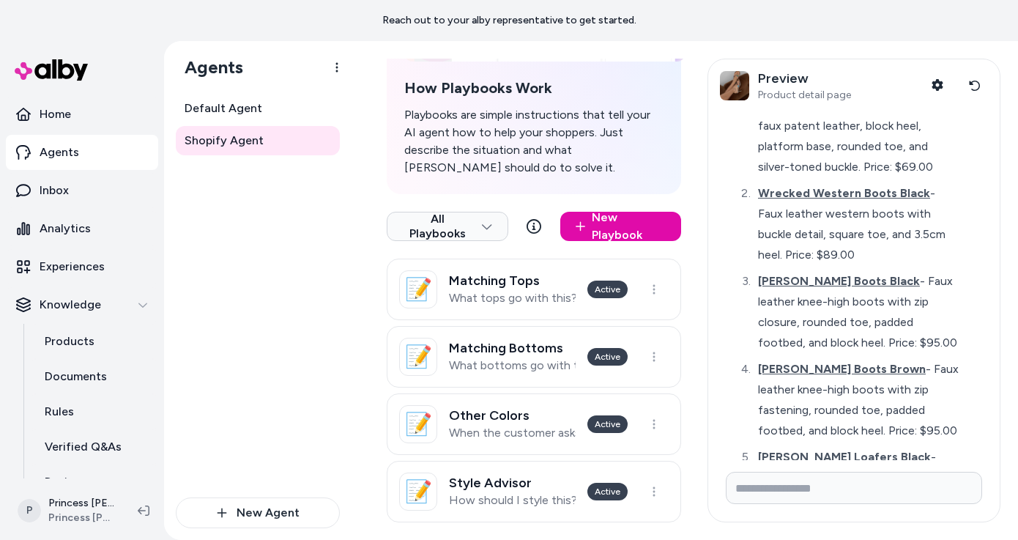
scroll to position [1726, 0]
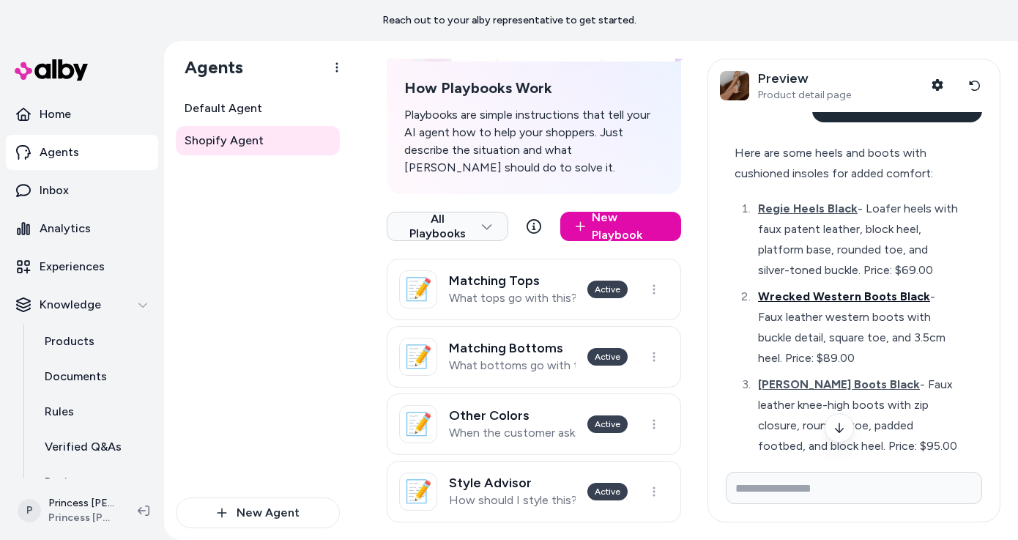
click at [808, 289] on span "Wrecked Western Boots Black" at bounding box center [844, 296] width 172 height 14
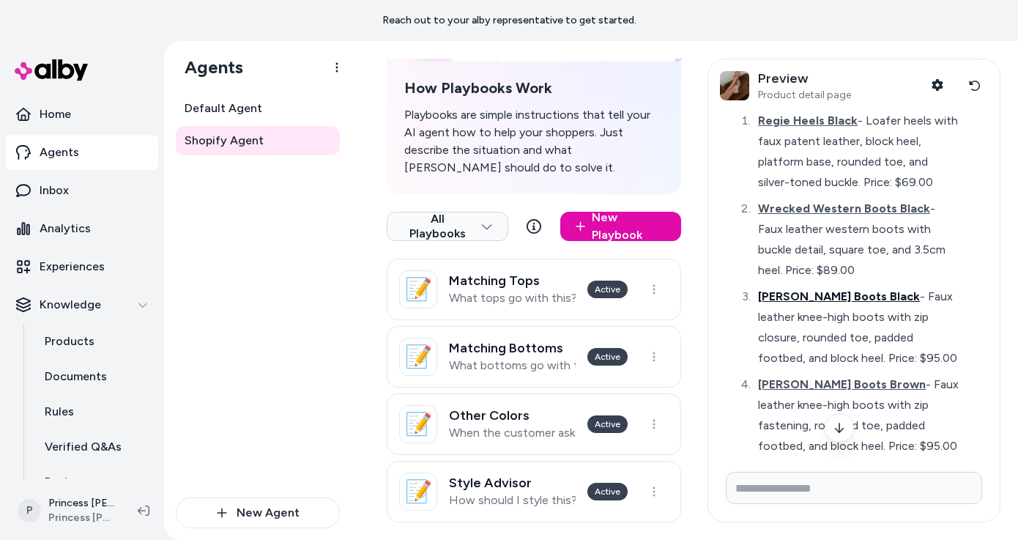
scroll to position [1816, 0]
click at [838, 287] on span "Teala Boots Black" at bounding box center [839, 294] width 162 height 14
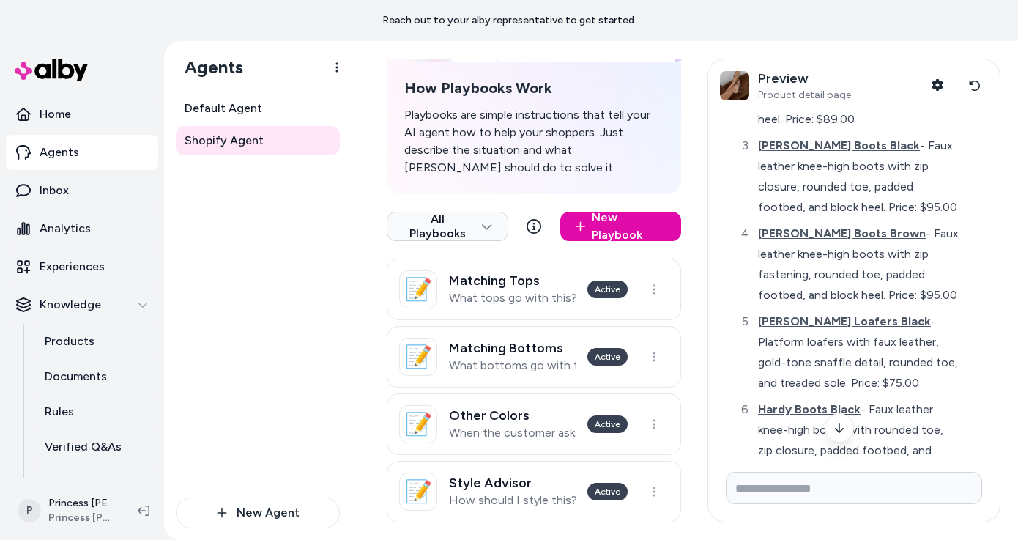
scroll to position [1966, 0]
click at [818, 313] on span "Penny Lane Loafers Black" at bounding box center [844, 320] width 173 height 14
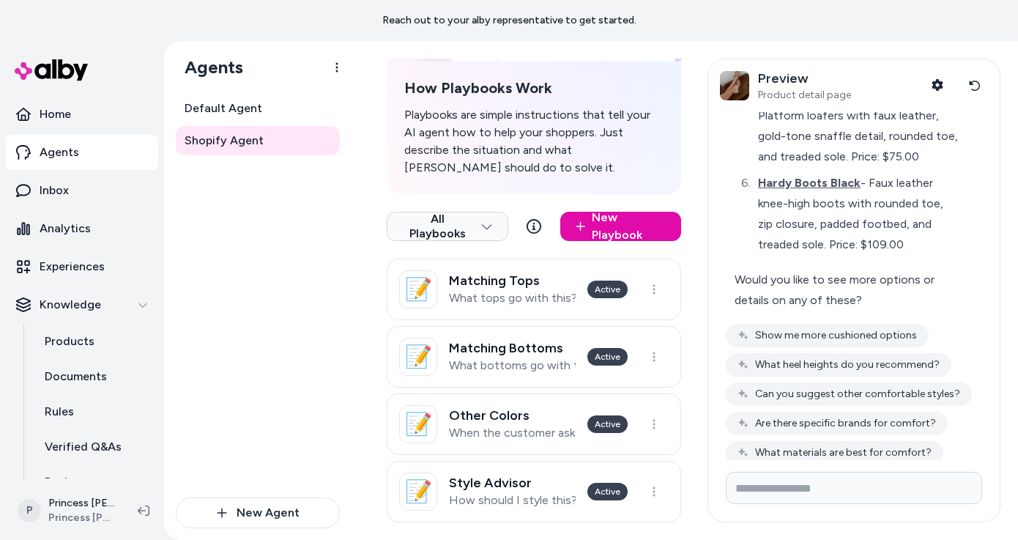
scroll to position [2193, 0]
click at [824, 174] on span "Hardy Boots Black" at bounding box center [809, 181] width 102 height 14
click at [768, 483] on input "Write your prompt here" at bounding box center [854, 487] width 256 height 32
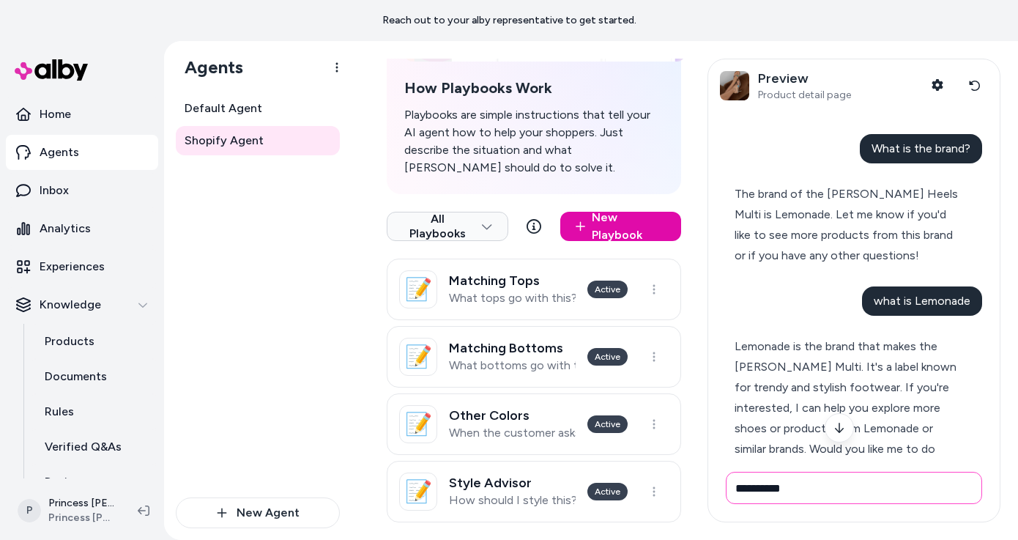
scroll to position [0, 0]
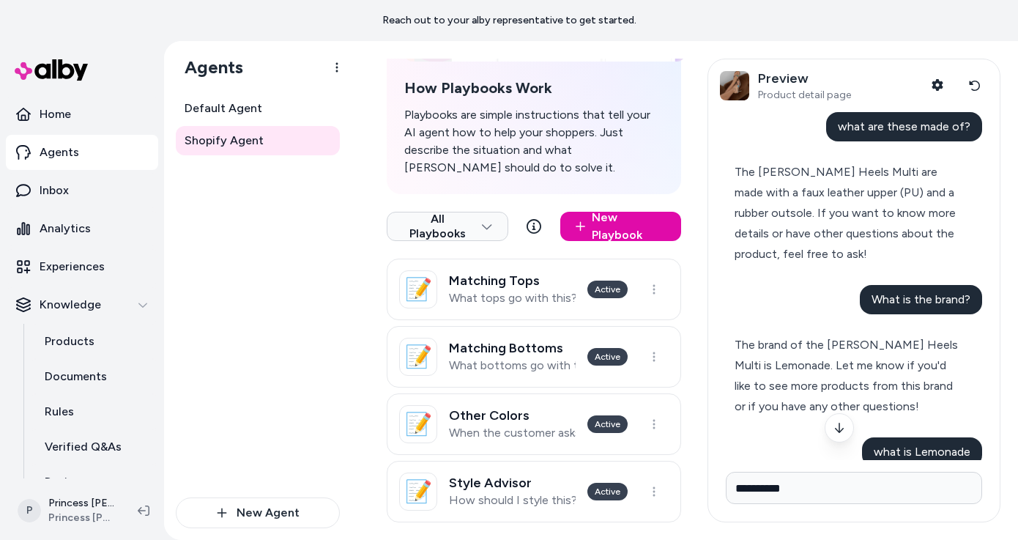
click at [887, 206] on span "The Nina Bead Heels Multi are made with a faux leather upper (PU) and a rubber …" at bounding box center [844, 213] width 221 height 96
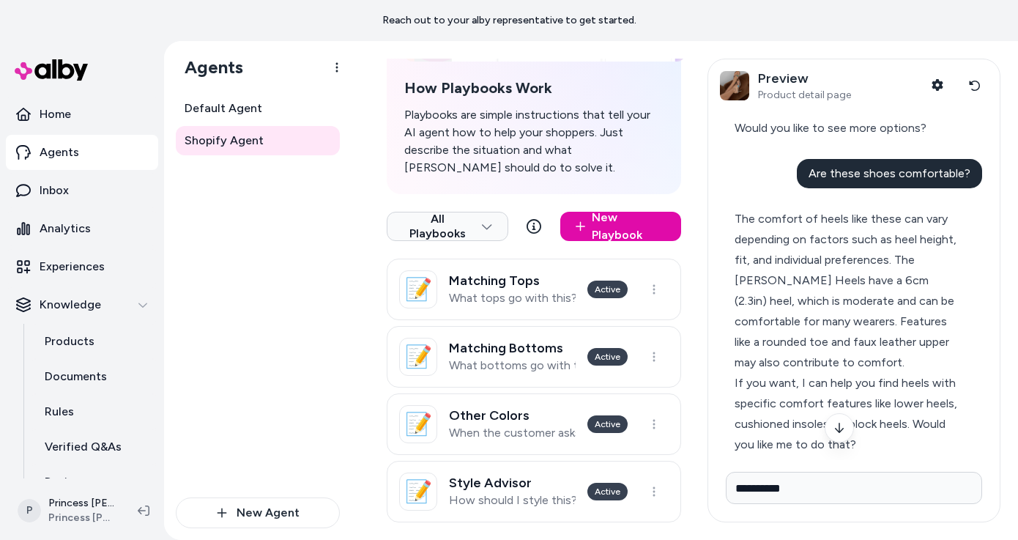
scroll to position [1896, 0]
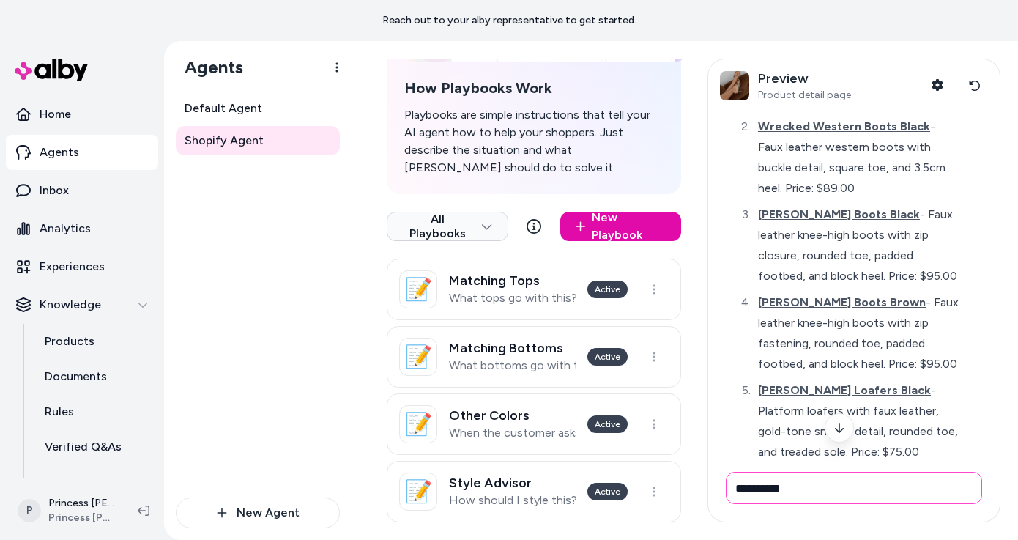
click at [785, 487] on input "**********" at bounding box center [854, 487] width 256 height 32
type input "**********"
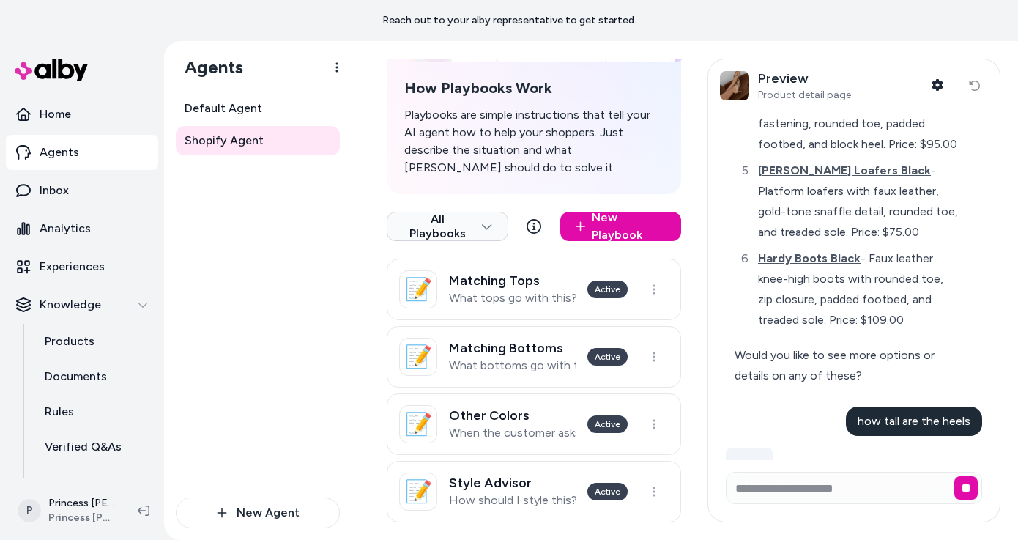
scroll to position [2133, 0]
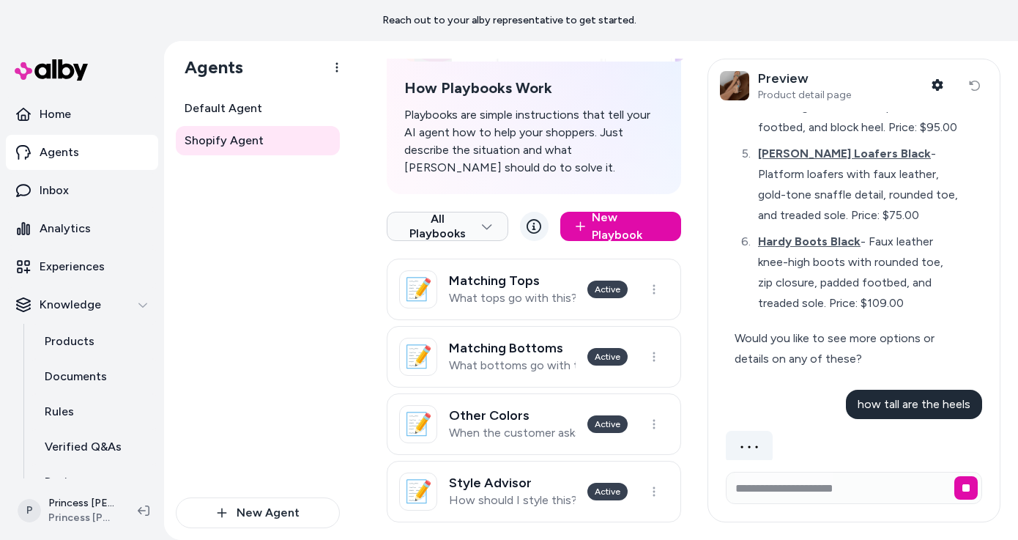
click at [533, 219] on icon at bounding box center [533, 226] width 15 height 15
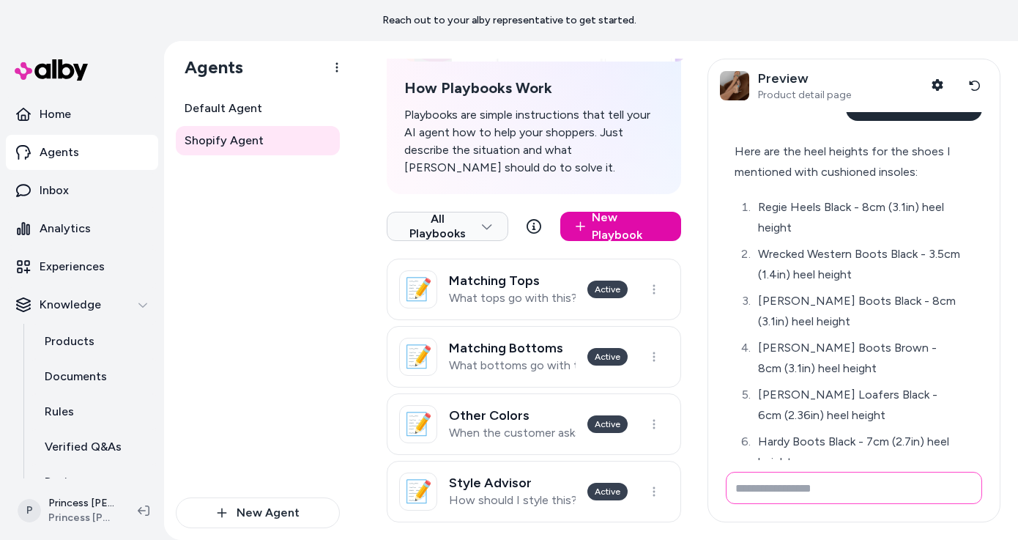
scroll to position [2505, 0]
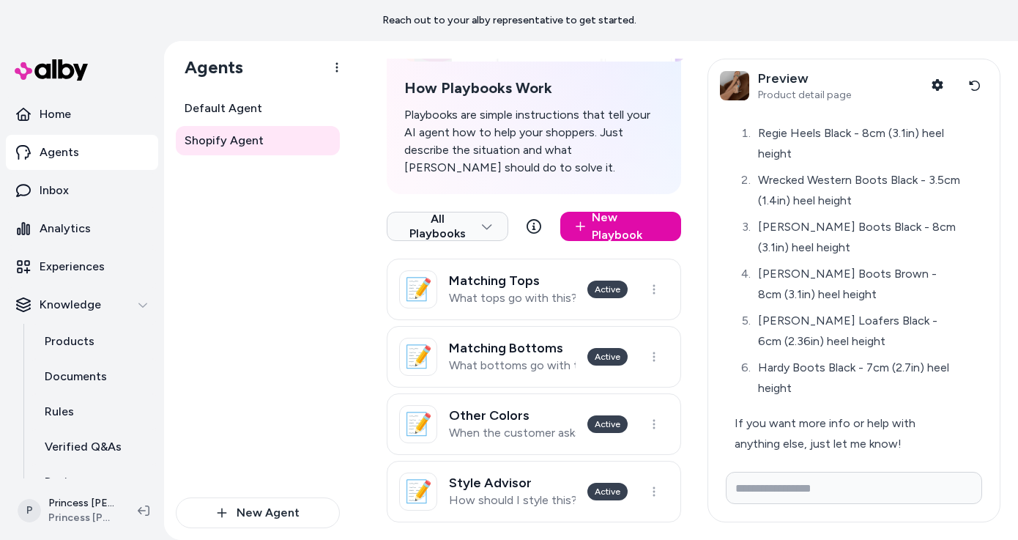
click at [860, 413] on div "If you want more info or help with anything else, just let me know!" at bounding box center [847, 433] width 226 height 41
click at [976, 80] on icon at bounding box center [975, 86] width 12 height 12
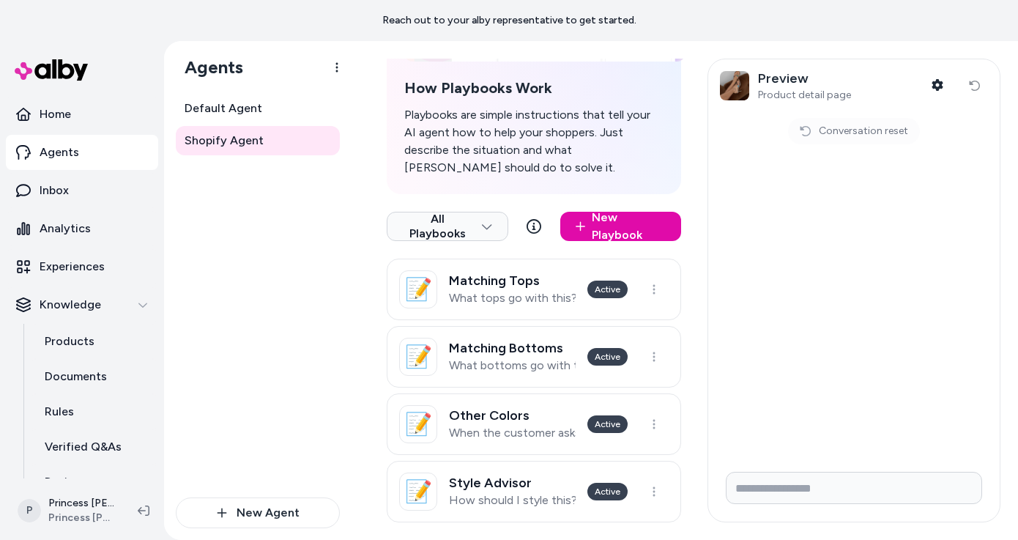
click at [821, 127] on span "Conversation reset" at bounding box center [863, 131] width 89 height 15
click at [801, 132] on icon at bounding box center [805, 131] width 12 height 12
drag, startPoint x: 801, startPoint y: 132, endPoint x: 852, endPoint y: 130, distance: 51.3
click at [852, 130] on div "Conversation reset" at bounding box center [853, 131] width 108 height 15
click at [752, 84] on div "Preview Product detail page" at bounding box center [785, 85] width 131 height 31
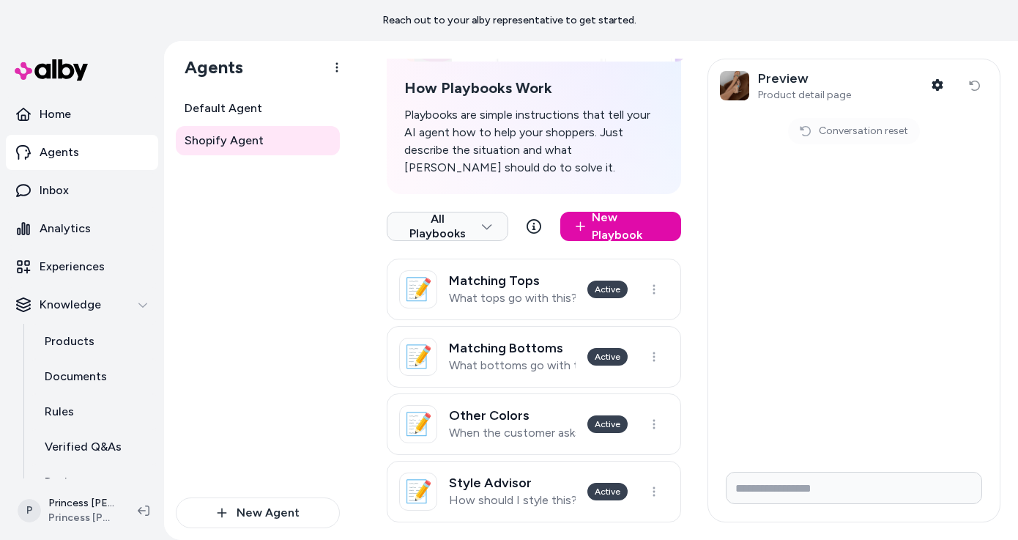
click at [734, 75] on img at bounding box center [734, 85] width 29 height 29
click at [758, 240] on div "Conversation reset" at bounding box center [853, 286] width 291 height 348
click at [779, 491] on input "Write your prompt here" at bounding box center [854, 487] width 256 height 32
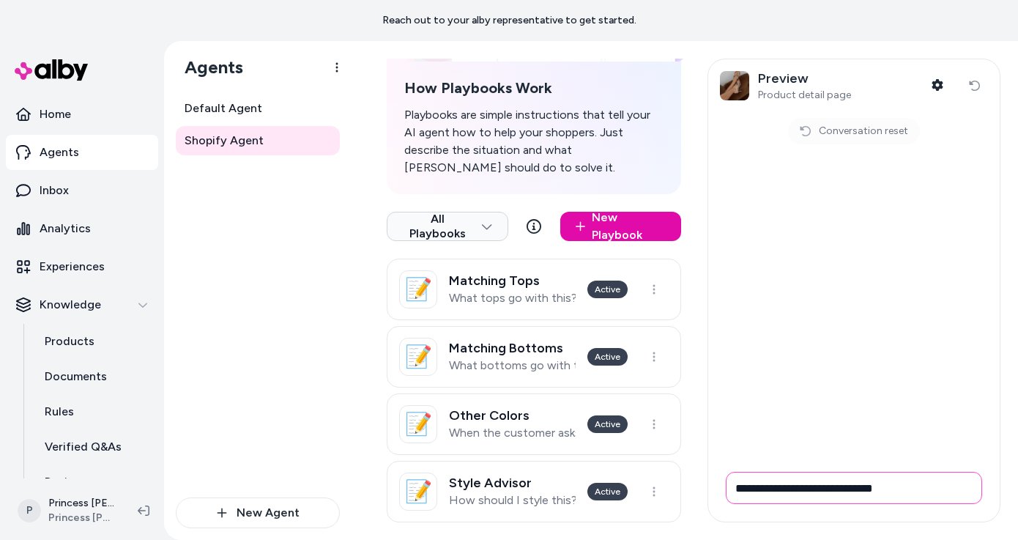
type input "**********"
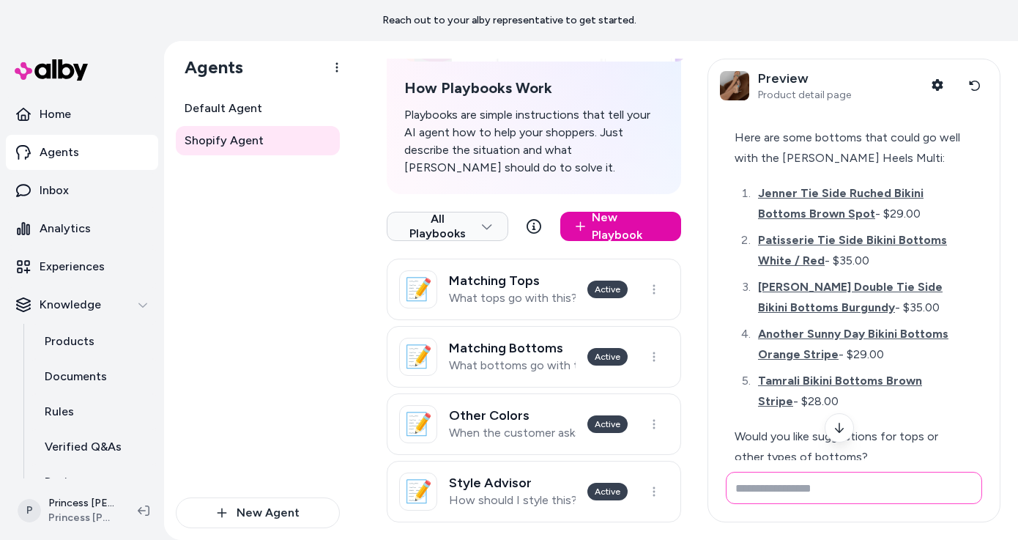
scroll to position [6, 0]
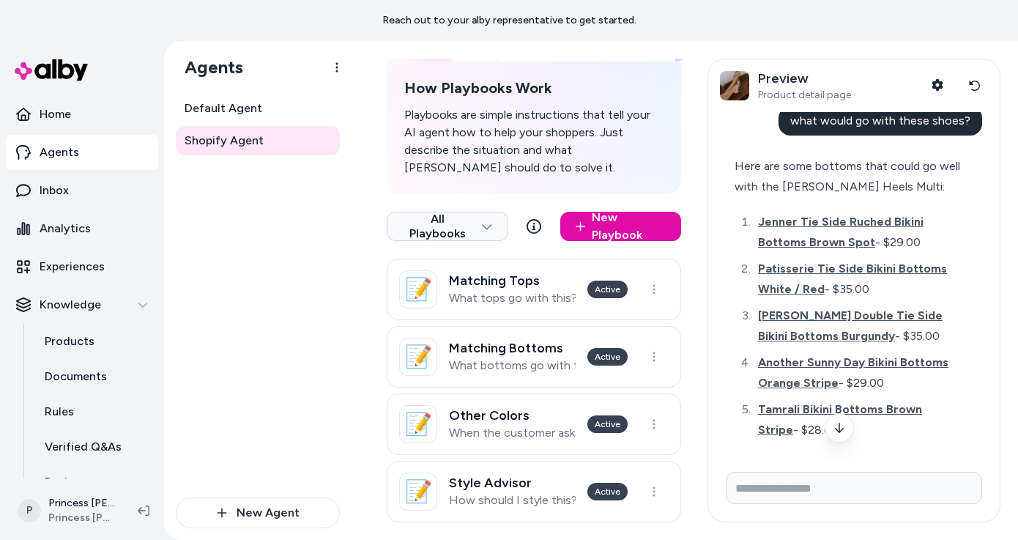
click at [856, 170] on div "Here are some bottoms that could go well with the Nina Bead Heels Multi:" at bounding box center [847, 176] width 226 height 41
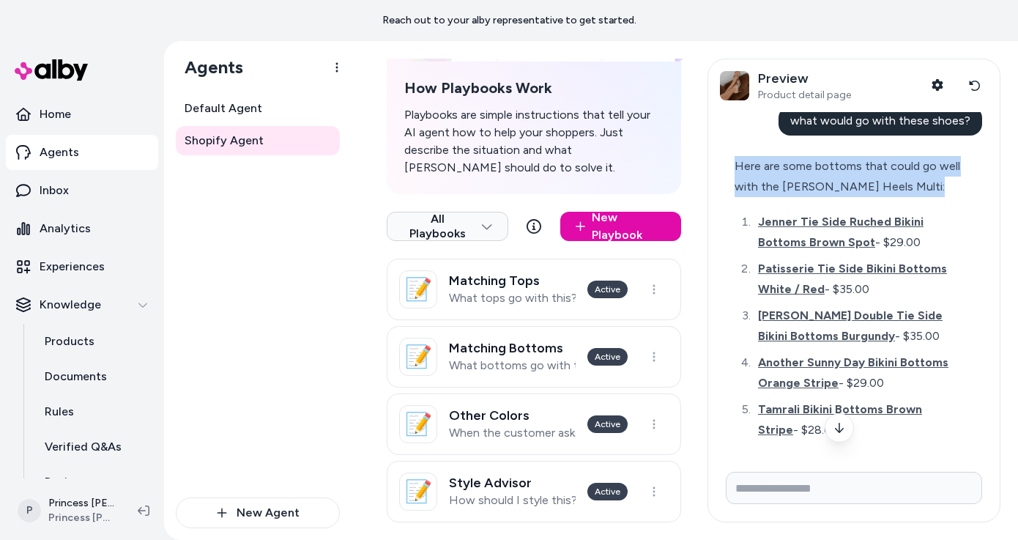
click at [854, 181] on div "Here are some bottoms that could go well with the Nina Bead Heels Multi:" at bounding box center [847, 176] width 226 height 41
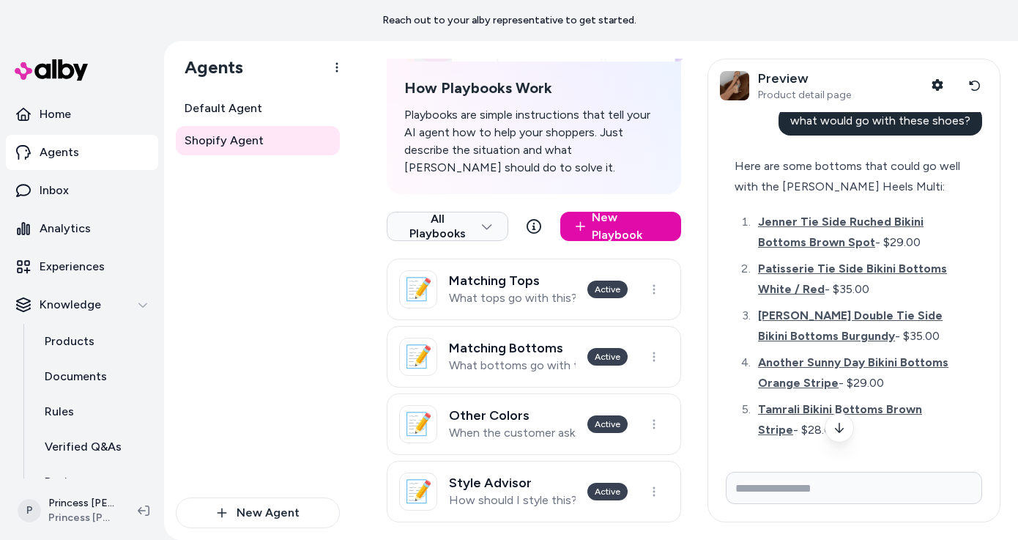
click at [854, 181] on div "Here are some bottoms that could go well with the Nina Bead Heels Multi:" at bounding box center [847, 176] width 226 height 41
click at [831, 175] on div "Here are some bottoms that could go well with the Nina Bead Heels Multi:" at bounding box center [847, 176] width 226 height 41
click at [831, 187] on div "Here are some bottoms that could go well with the Nina Bead Heels Multi:" at bounding box center [847, 176] width 226 height 41
drag, startPoint x: 831, startPoint y: 187, endPoint x: 823, endPoint y: 180, distance: 10.4
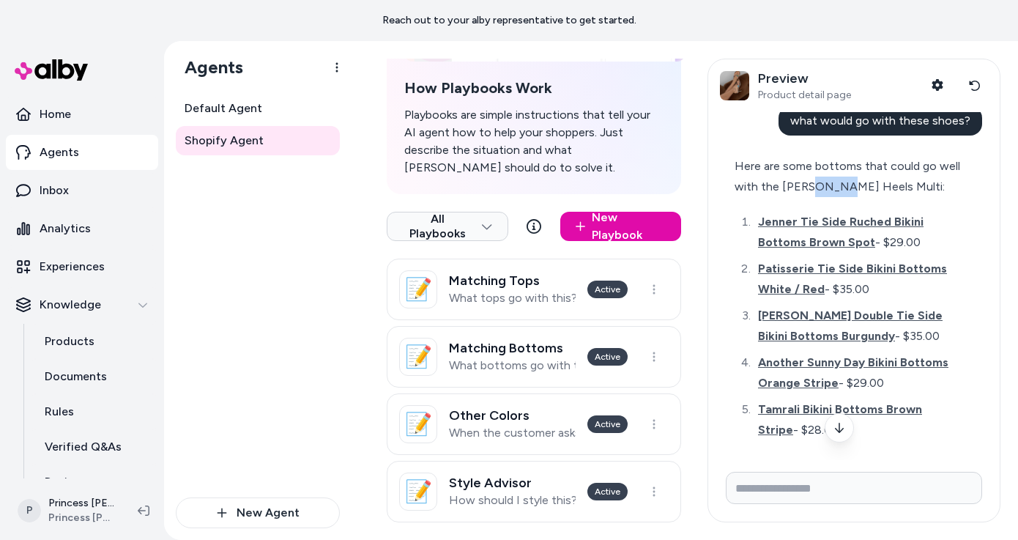
click at [823, 180] on div "Here are some bottoms that could go well with the Nina Bead Heels Multi:" at bounding box center [847, 176] width 226 height 41
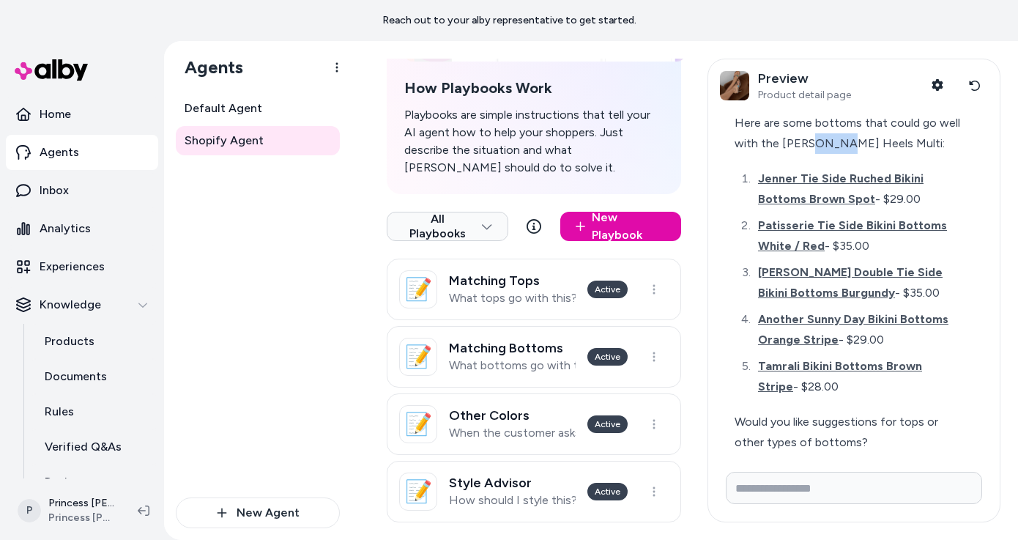
scroll to position [0, 0]
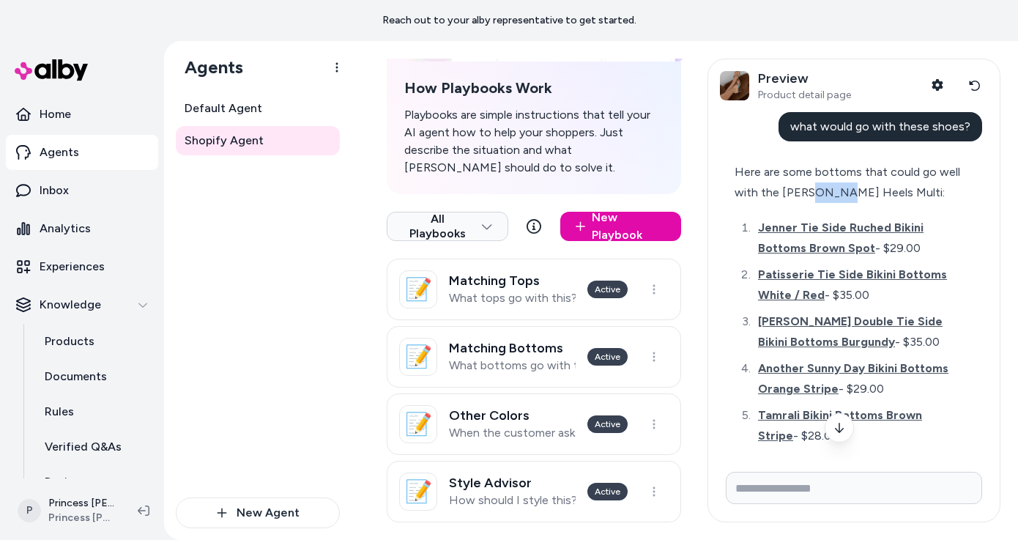
click at [761, 165] on div "Here are some bottoms that could go well with the Nina Bead Heels Multi:" at bounding box center [847, 182] width 226 height 41
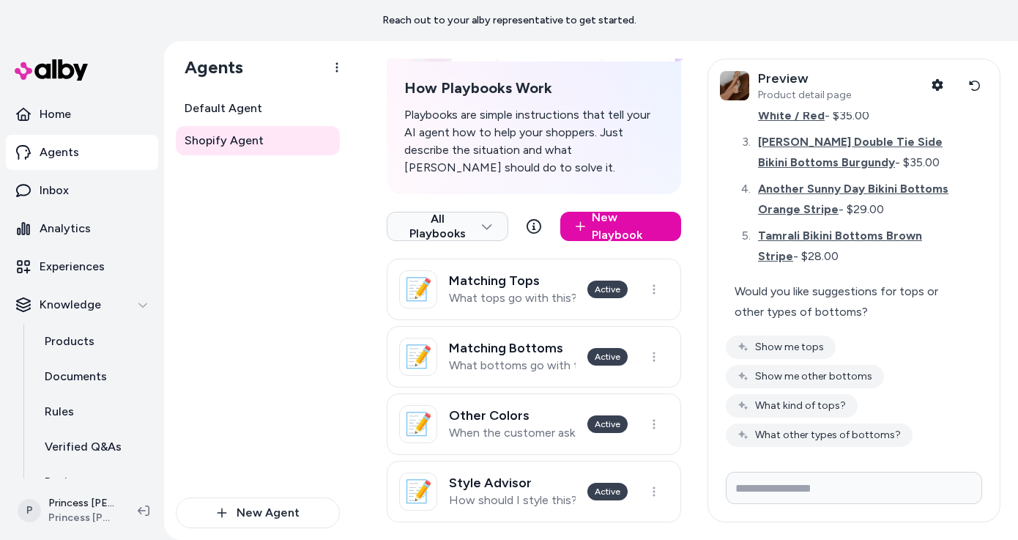
scroll to position [184, 0]
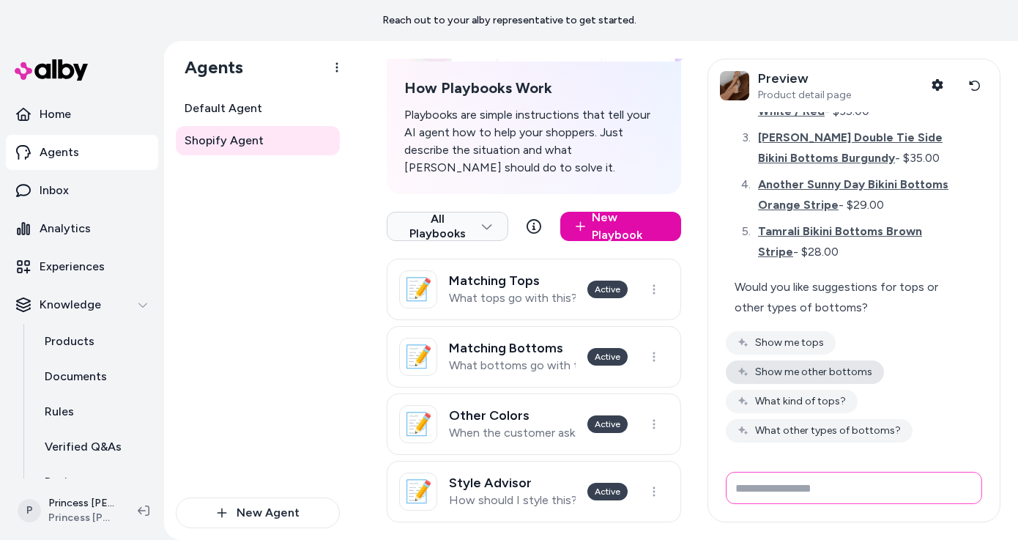
drag, startPoint x: 825, startPoint y: 493, endPoint x: 825, endPoint y: 373, distance: 119.3
click at [825, 492] on input "Write your prompt here" at bounding box center [854, 487] width 256 height 32
type input "**********"
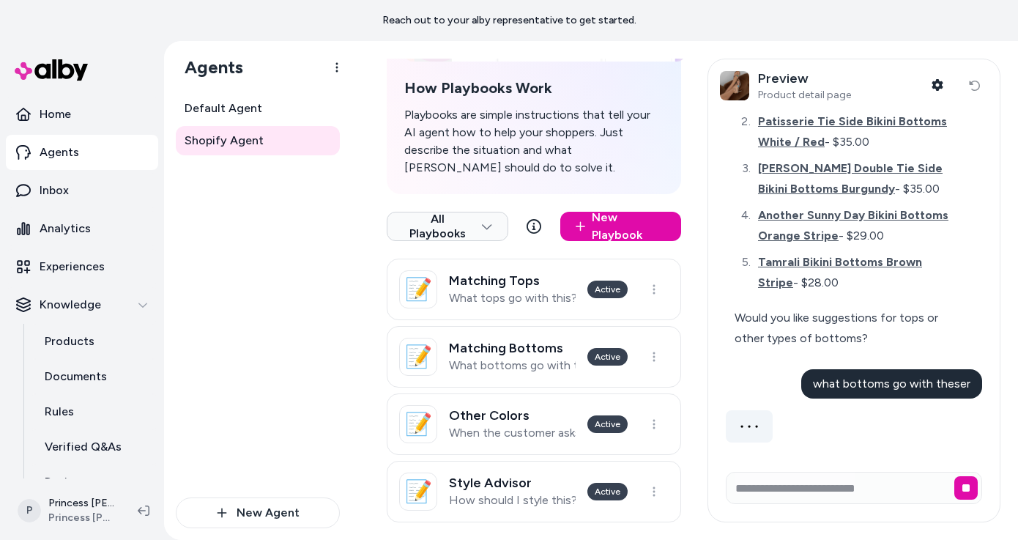
click at [769, 321] on div "Would you like suggestions for tops or other types of bottoms?" at bounding box center [847, 327] width 226 height 41
click at [764, 335] on div "Would you like suggestions for tops or other types of bottoms?" at bounding box center [847, 327] width 226 height 41
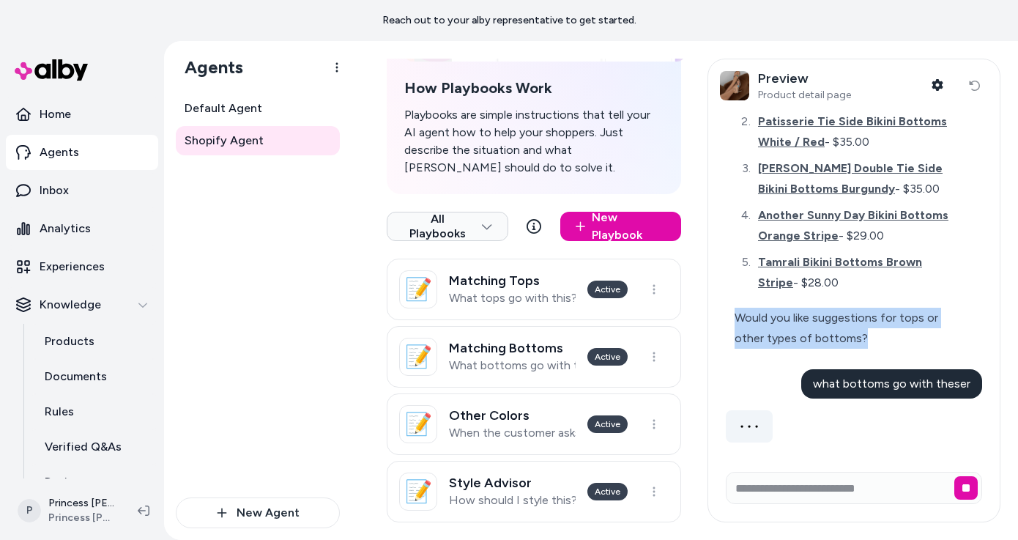
click at [761, 338] on div "Would you like suggestions for tops or other types of bottoms?" at bounding box center [847, 327] width 226 height 41
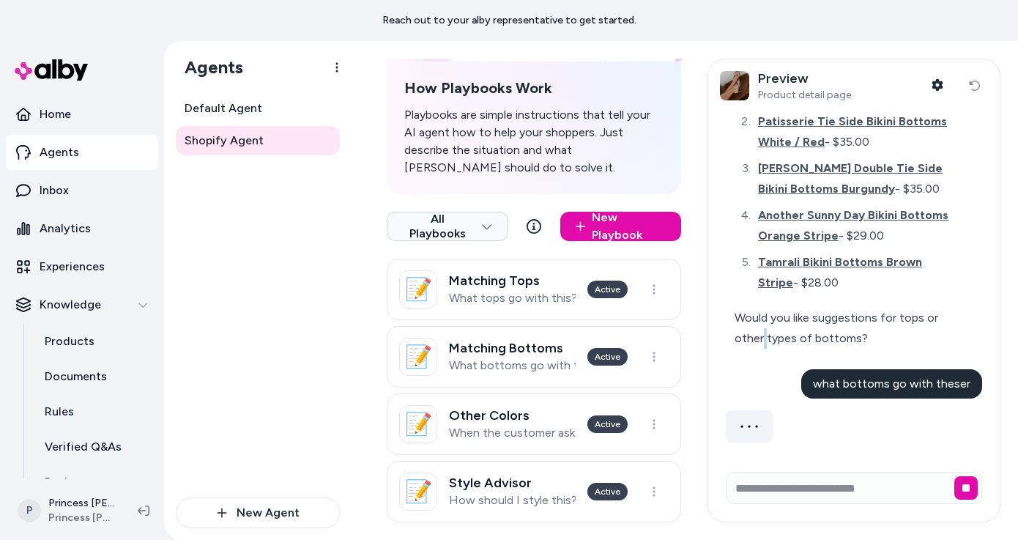
click at [761, 338] on div "Would you like suggestions for tops or other types of bottoms?" at bounding box center [847, 327] width 226 height 41
click at [799, 338] on div "Would you like suggestions for tops or other types of bottoms?" at bounding box center [847, 327] width 226 height 41
click at [799, 369] on div "what bottoms go with theser" at bounding box center [854, 383] width 256 height 29
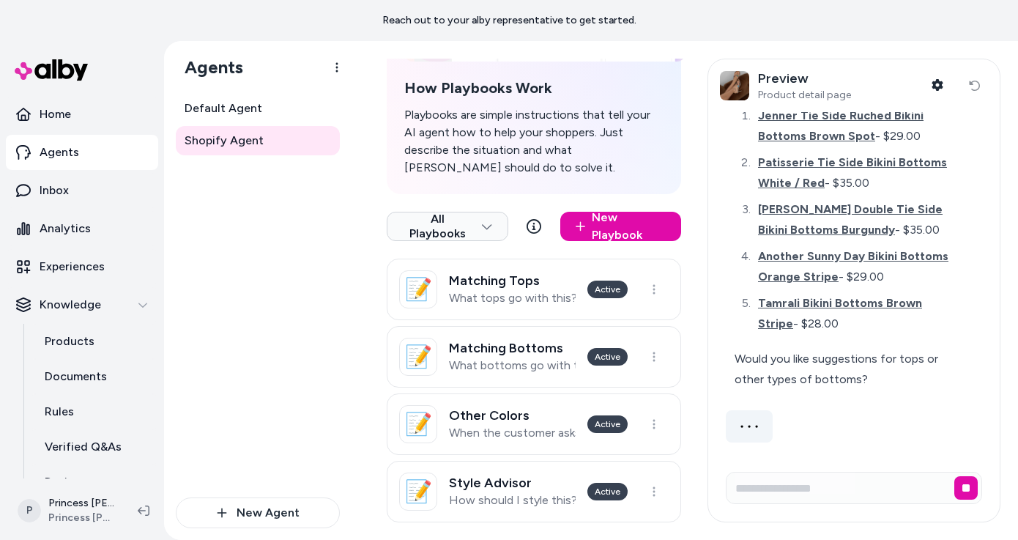
scroll to position [478, 0]
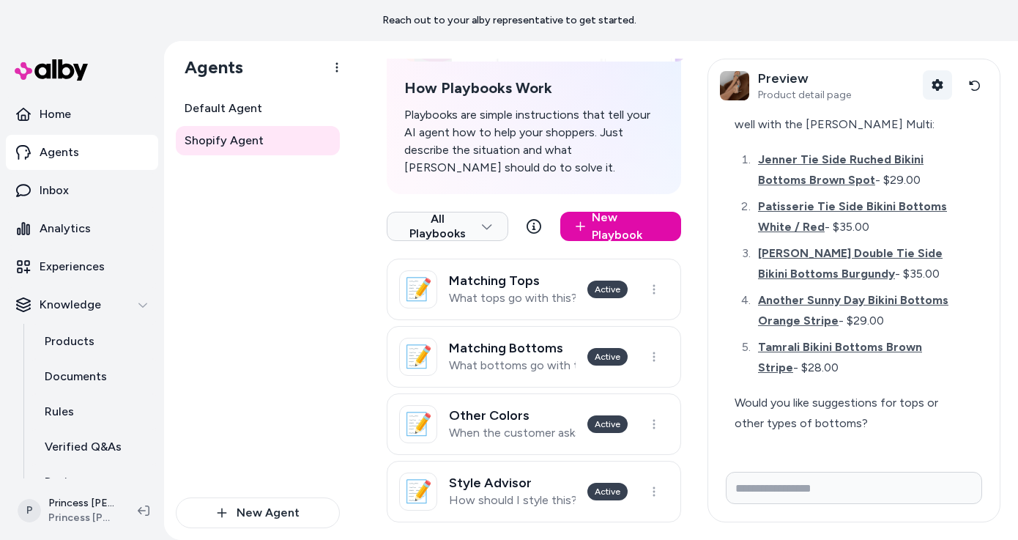
click at [937, 84] on icon "button" at bounding box center [937, 85] width 12 height 12
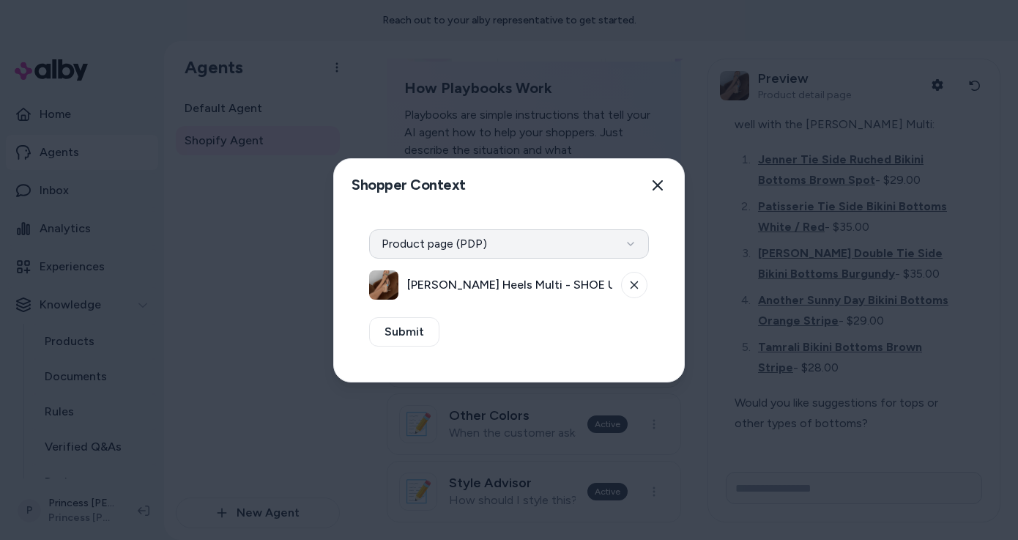
click at [454, 246] on button "Product page (PDP)" at bounding box center [509, 243] width 280 height 29
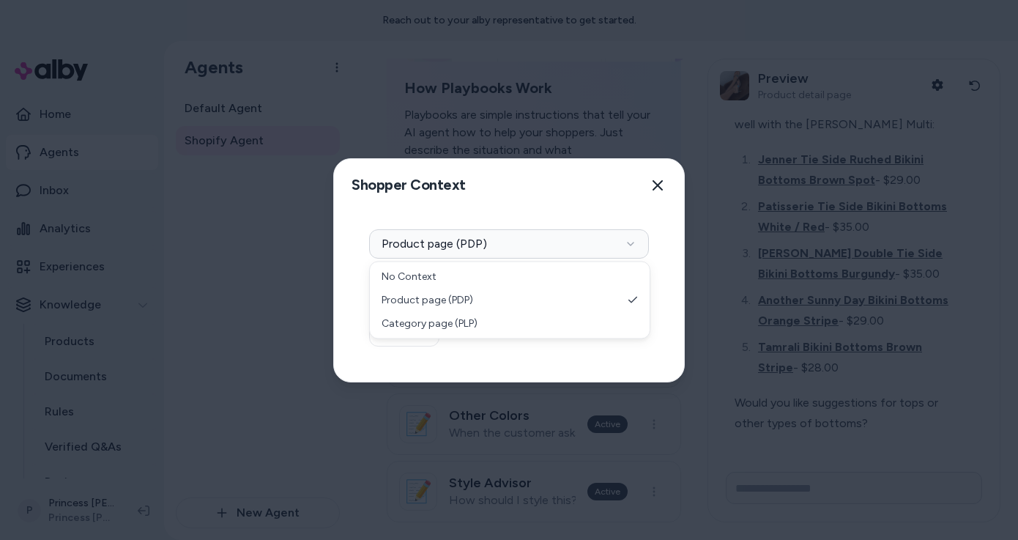
scroll to position [522, 0]
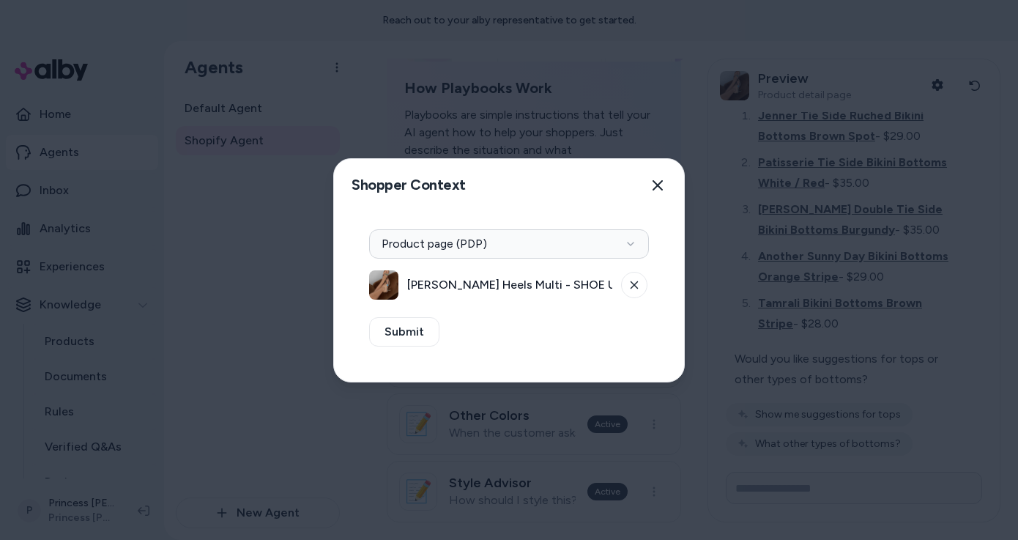
click at [471, 287] on span "Nina Bead Heels Multi - SHOE US 5 / Multi" at bounding box center [509, 285] width 205 height 18
click at [633, 283] on icon at bounding box center [634, 284] width 9 height 9
click at [459, 287] on button "Select a product" at bounding box center [509, 284] width 280 height 29
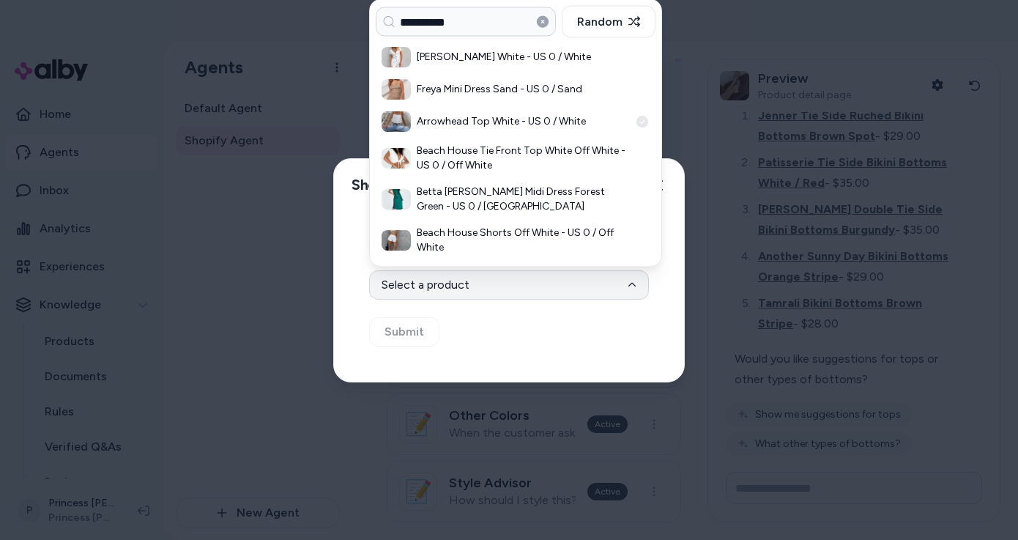
type input "**********"
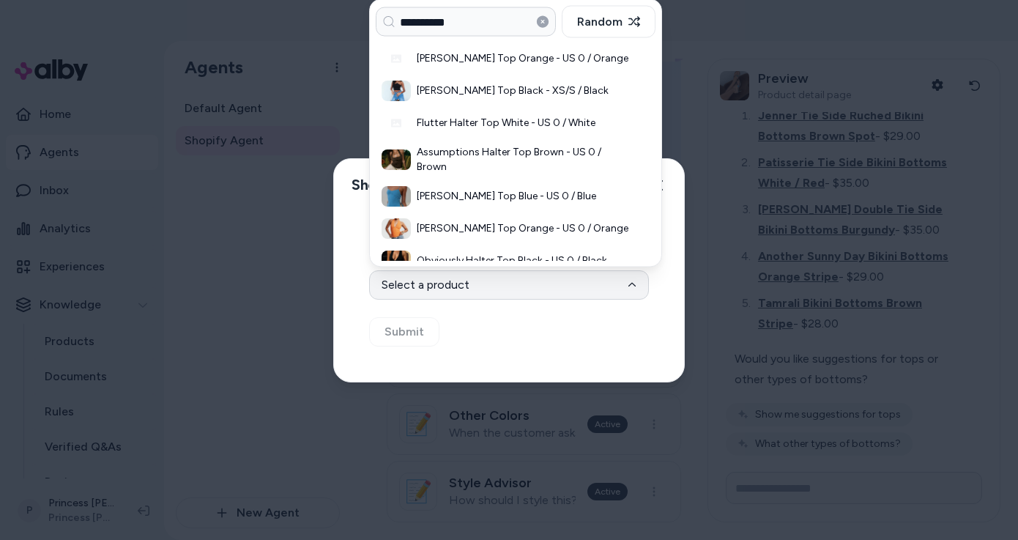
scroll to position [80, 0]
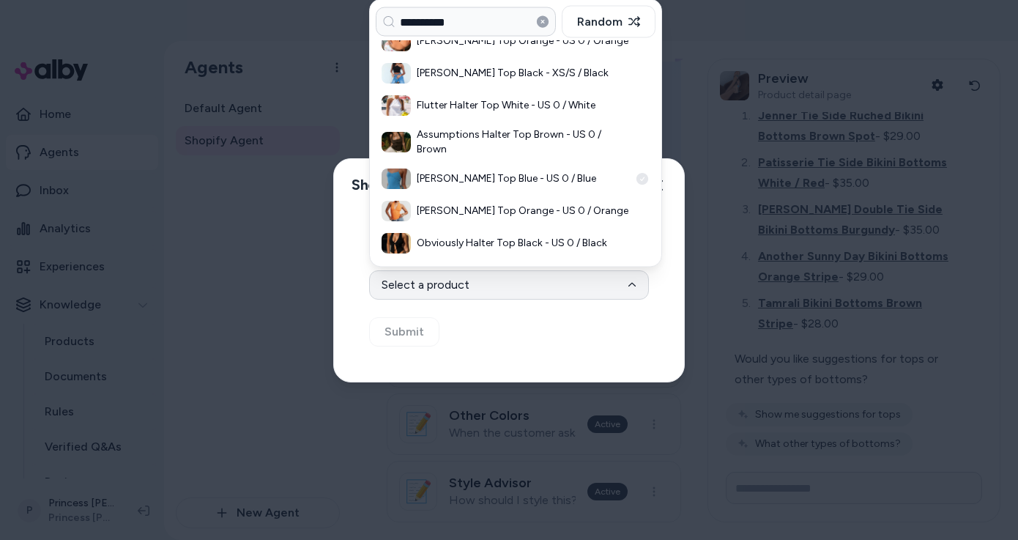
click at [485, 163] on div "Rehna Halter Top Blue - US 0 / Blue" at bounding box center [516, 179] width 280 height 32
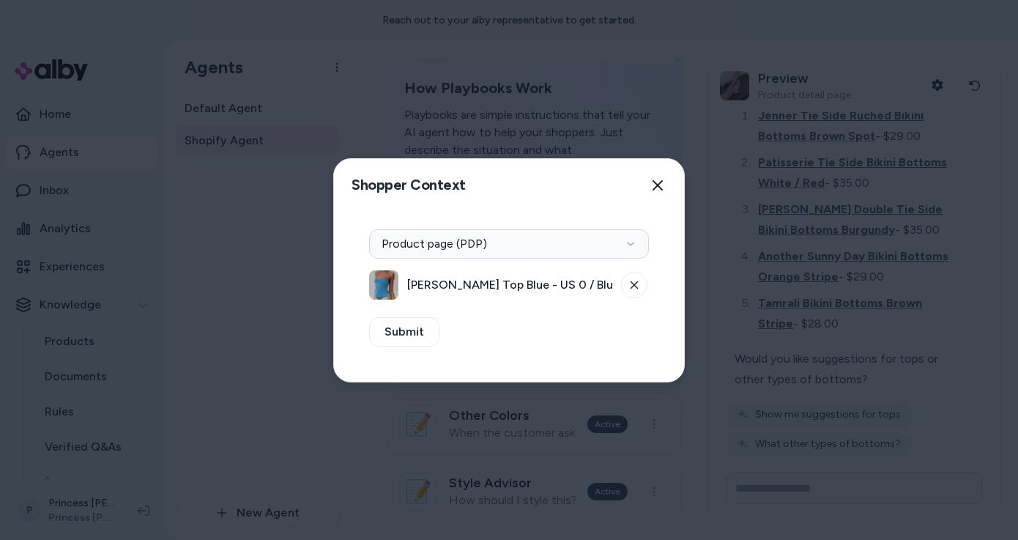
click at [398, 346] on div "Context Type Product page (PDP) Rehna Halter Top Blue - US 0 / Blue Submit" at bounding box center [509, 297] width 350 height 170
click at [398, 338] on button "Submit" at bounding box center [404, 331] width 70 height 29
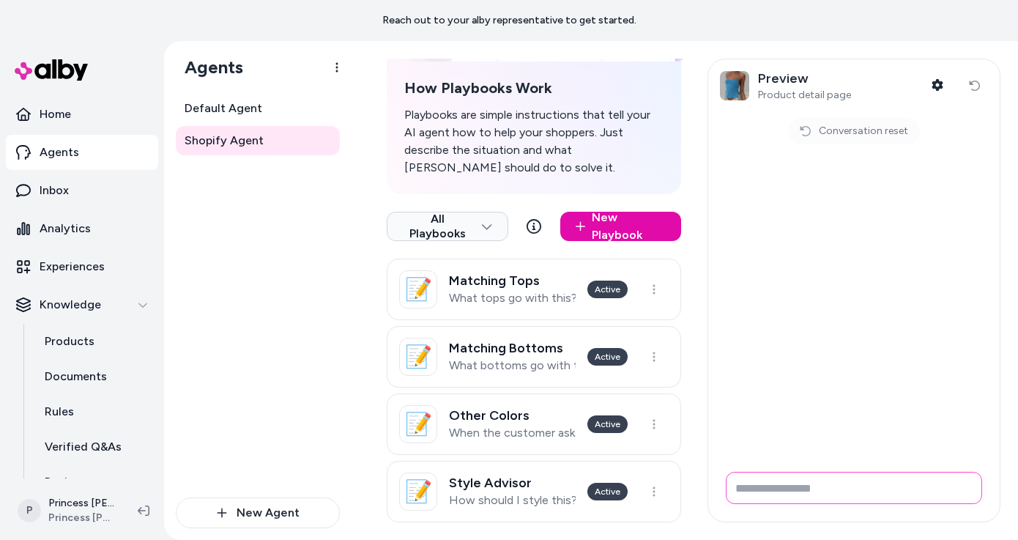
click at [819, 477] on input "Write your prompt here" at bounding box center [854, 487] width 256 height 32
type input "**********"
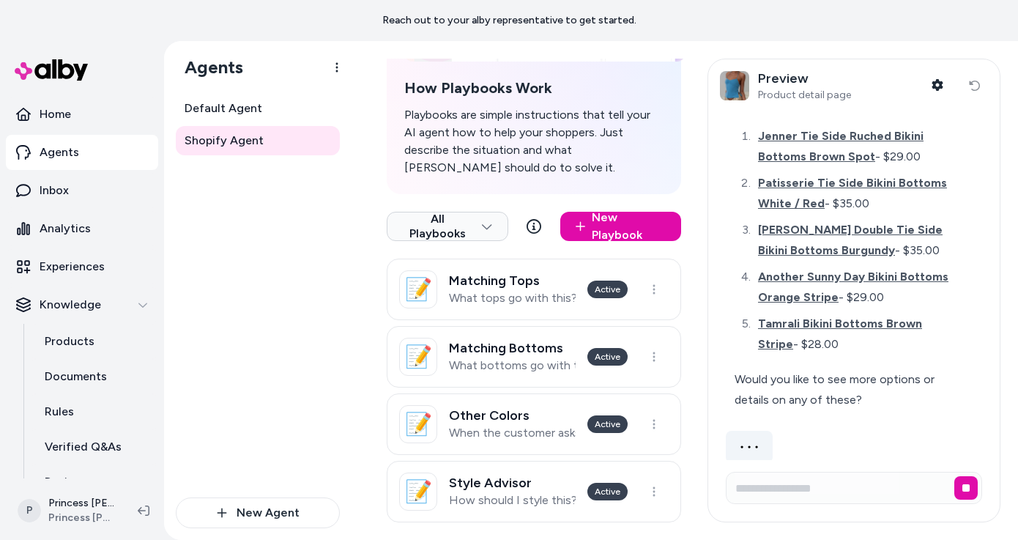
scroll to position [68, 0]
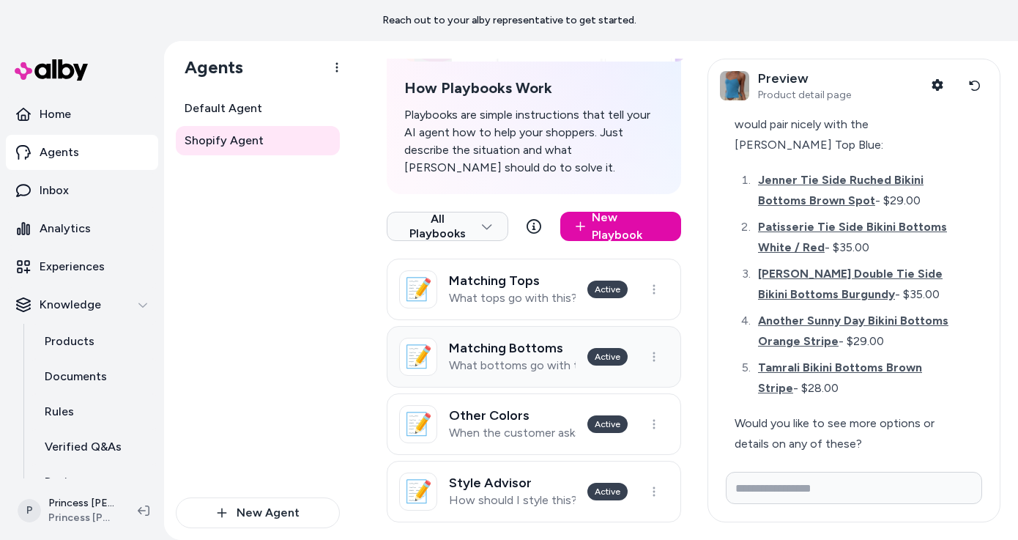
click at [566, 340] on h3 "Matching Bottoms" at bounding box center [512, 347] width 127 height 15
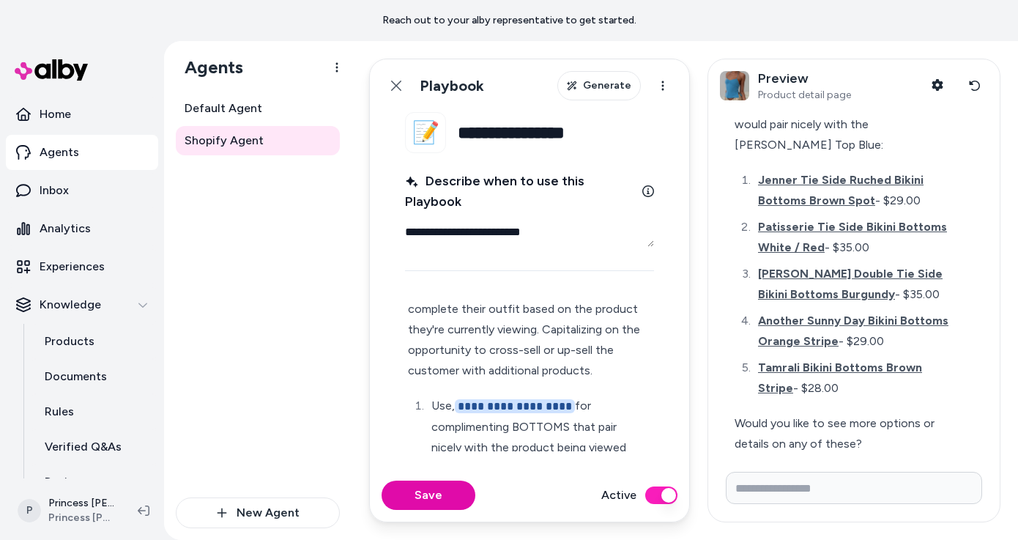
scroll to position [84, 0]
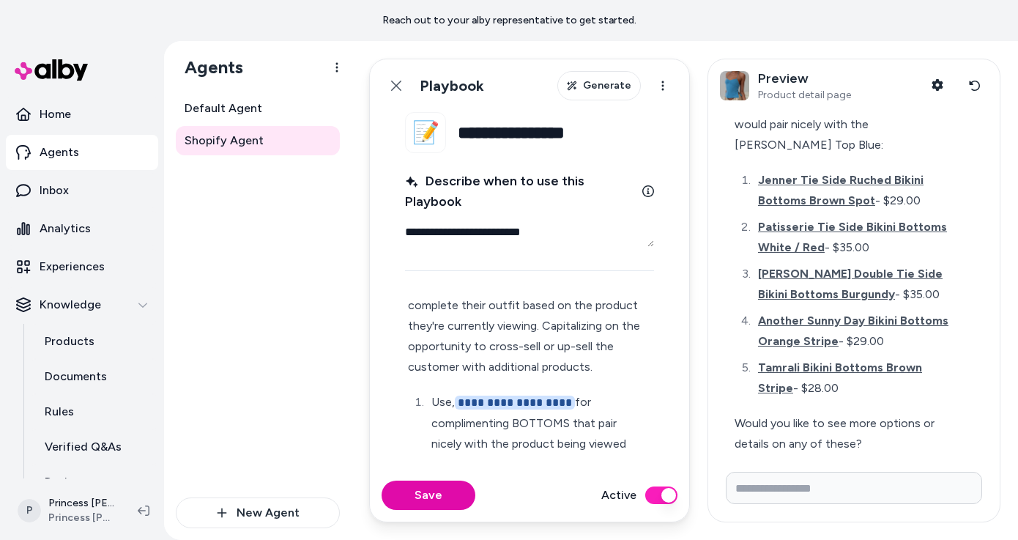
click at [537, 392] on p "**********" at bounding box center [541, 433] width 220 height 83
click at [536, 408] on span "**********" at bounding box center [515, 402] width 120 height 14
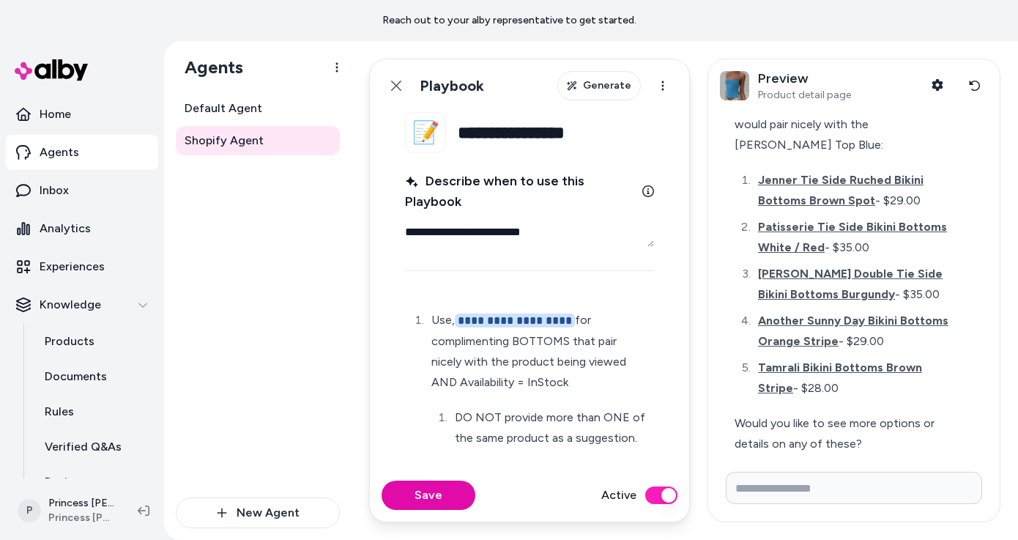
scroll to position [168, 0]
click at [542, 356] on p "**********" at bounding box center [541, 349] width 220 height 83
click at [521, 357] on p "**********" at bounding box center [541, 349] width 220 height 83
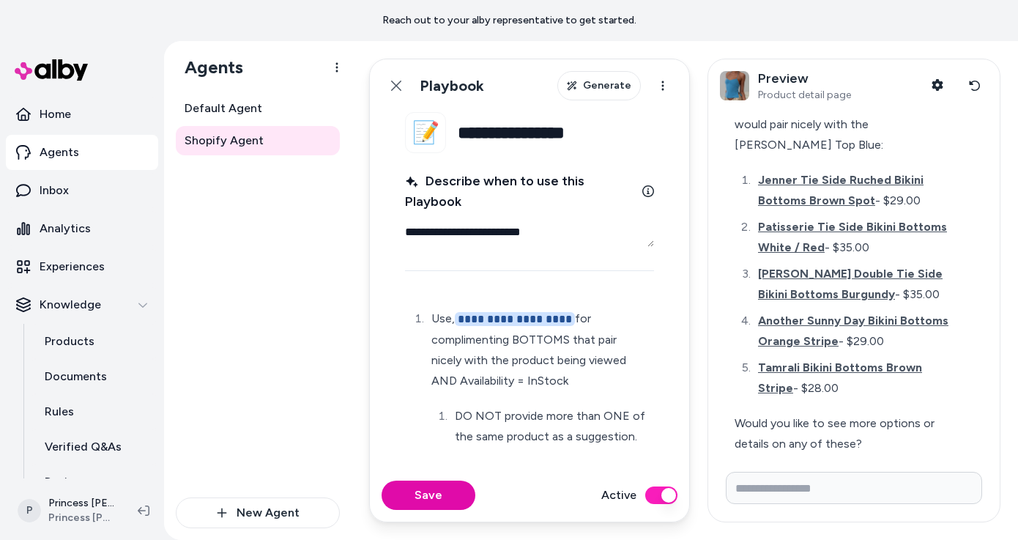
click at [521, 357] on p "**********" at bounding box center [541, 349] width 220 height 83
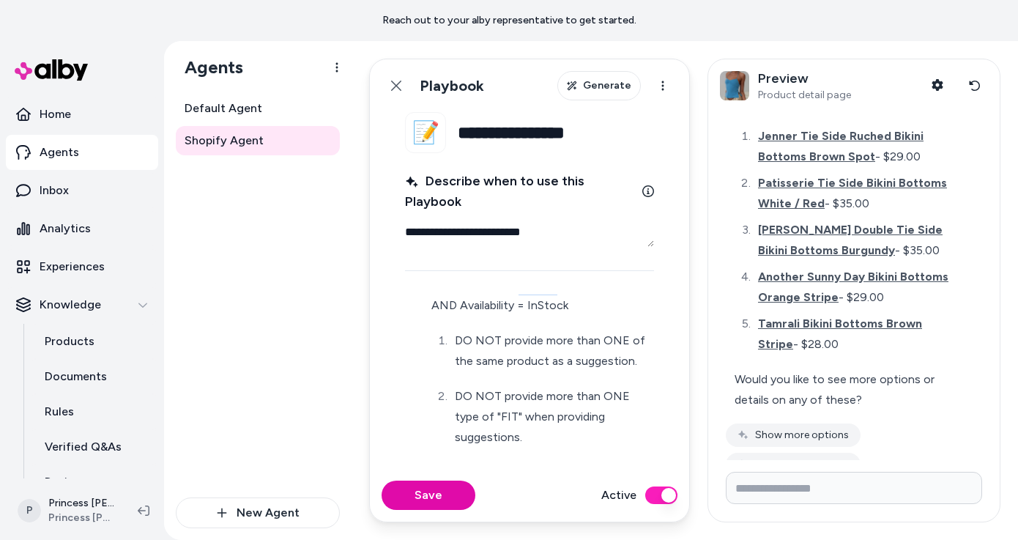
scroll to position [244, 0]
click at [519, 343] on p "DO NOT provide more than ONE of the same product as a suggestion." at bounding box center [553, 349] width 196 height 41
click at [509, 363] on p "DO NOT provide more than ONE of the same product as a suggestion." at bounding box center [553, 349] width 196 height 41
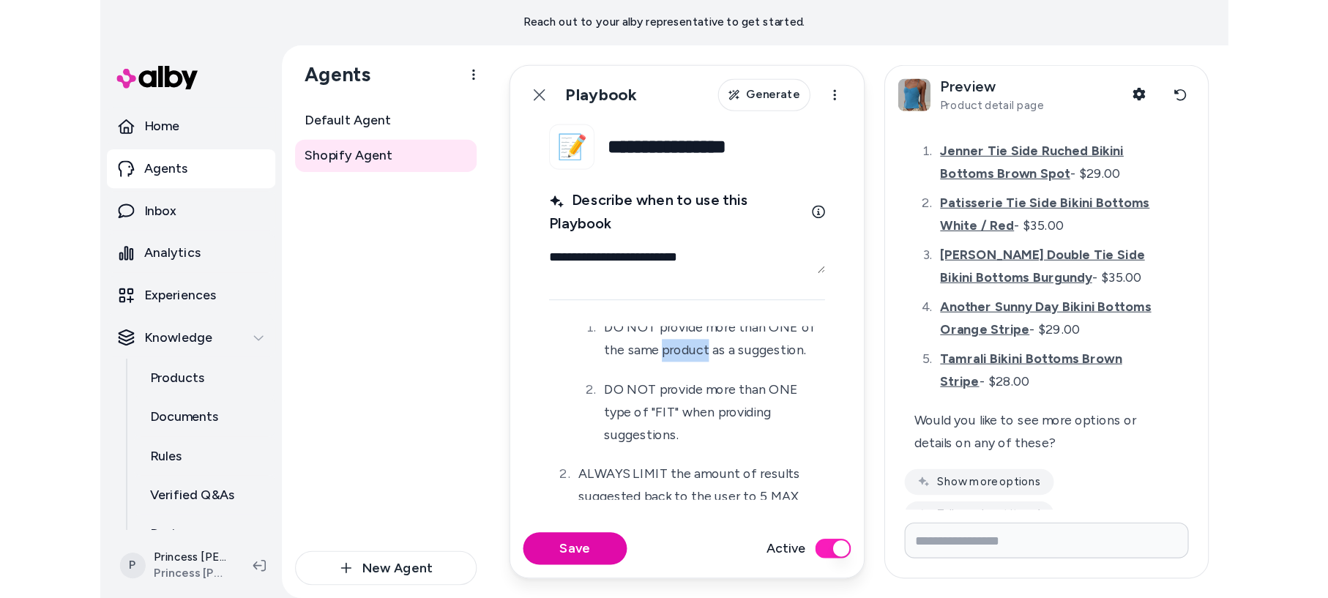
scroll to position [312, 0]
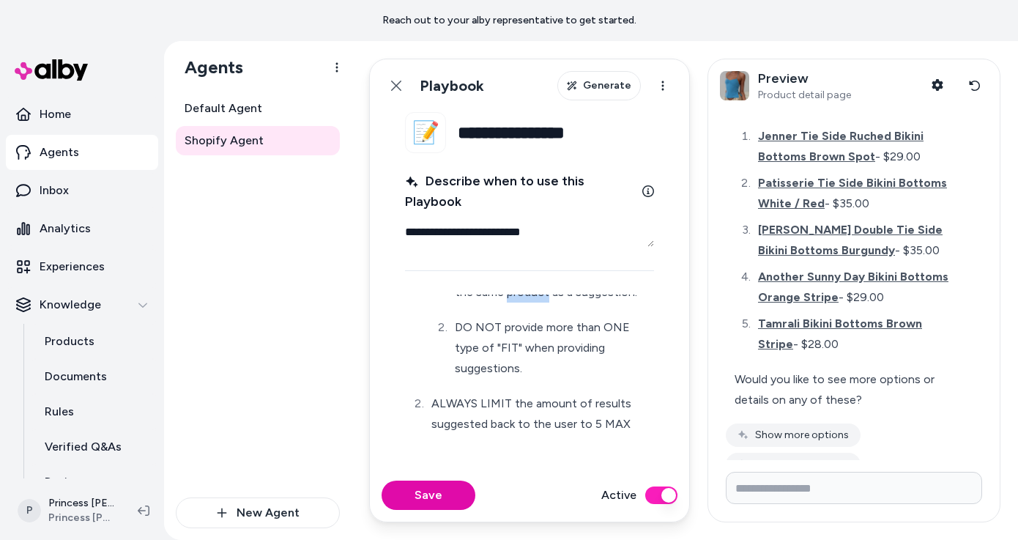
click at [508, 351] on p "DO NOT provide more than ONE type of "FIT" when providing suggestions." at bounding box center [553, 347] width 196 height 61
type textarea "*"
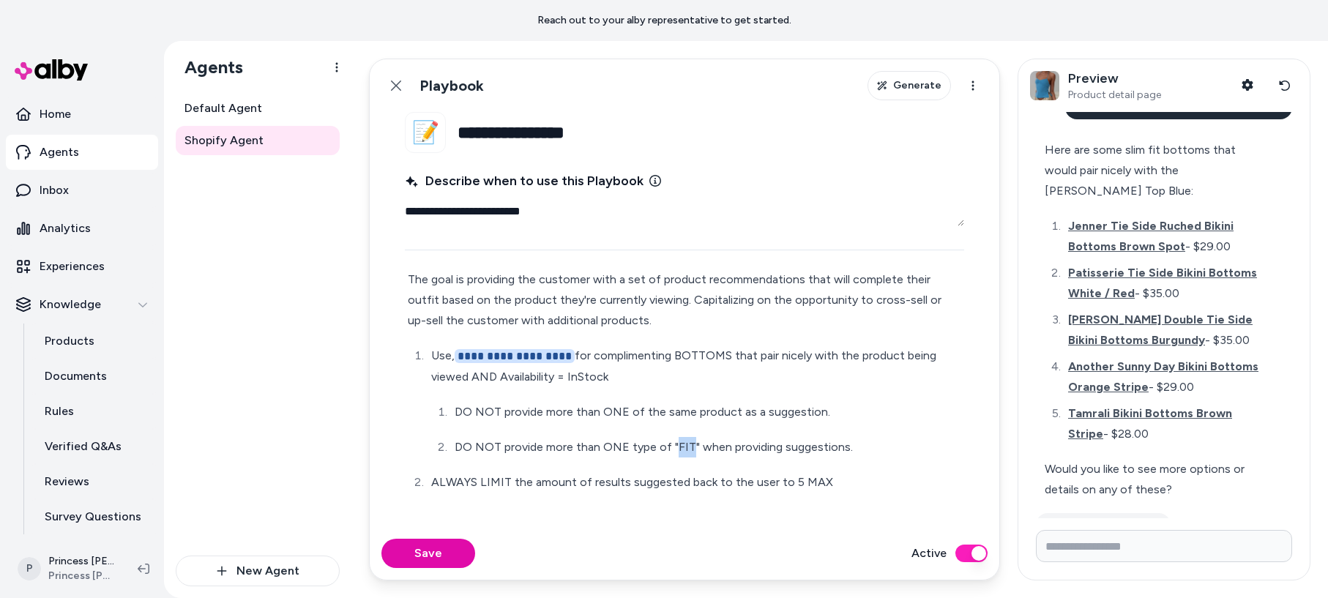
scroll to position [125, 0]
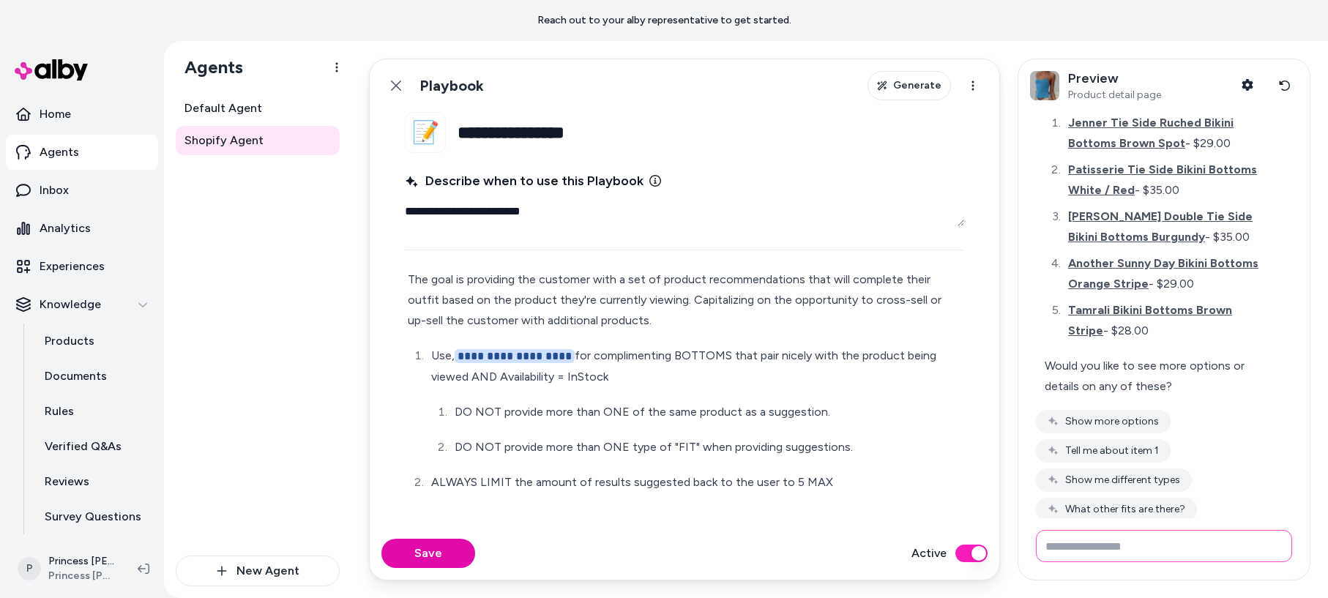
click at [1017, 539] on input "Write your prompt here" at bounding box center [1164, 546] width 256 height 32
type input "**********"
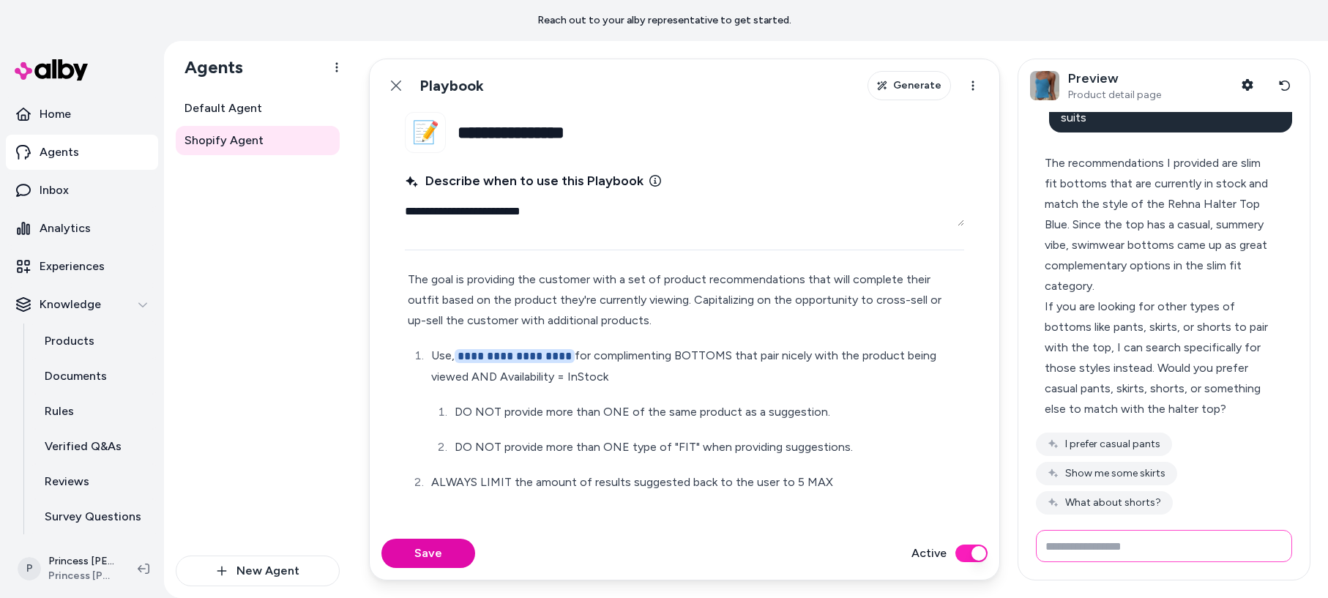
scroll to position [480, 0]
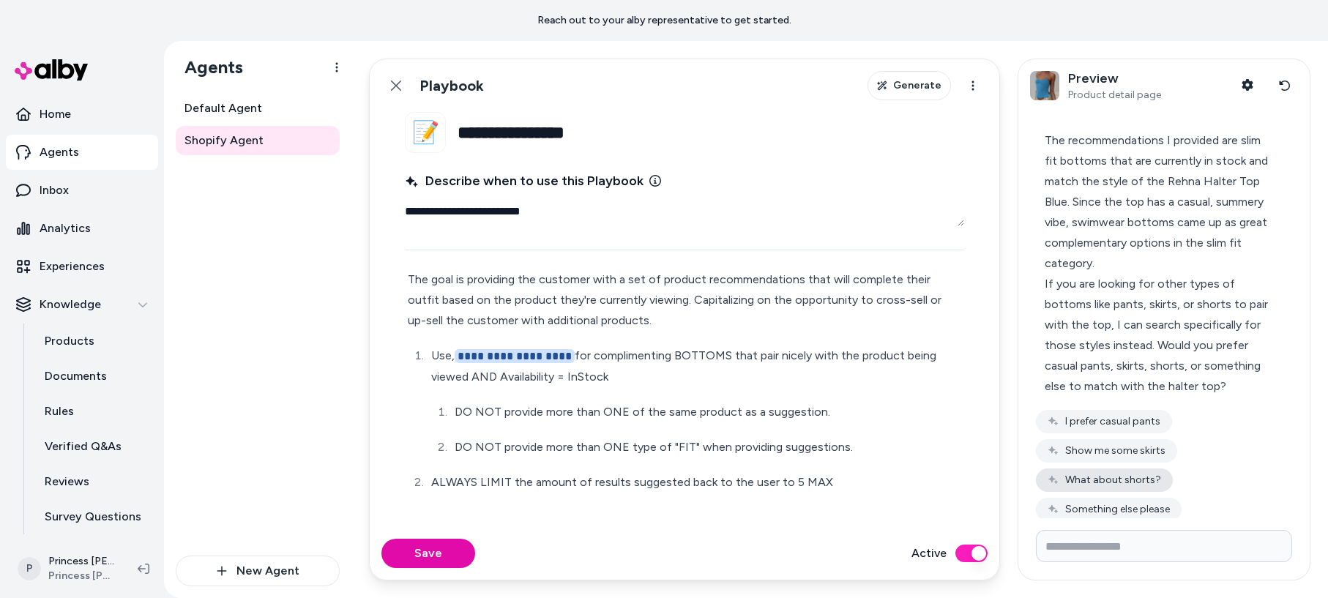
click at [1017, 469] on button "What about shorts?" at bounding box center [1104, 480] width 137 height 23
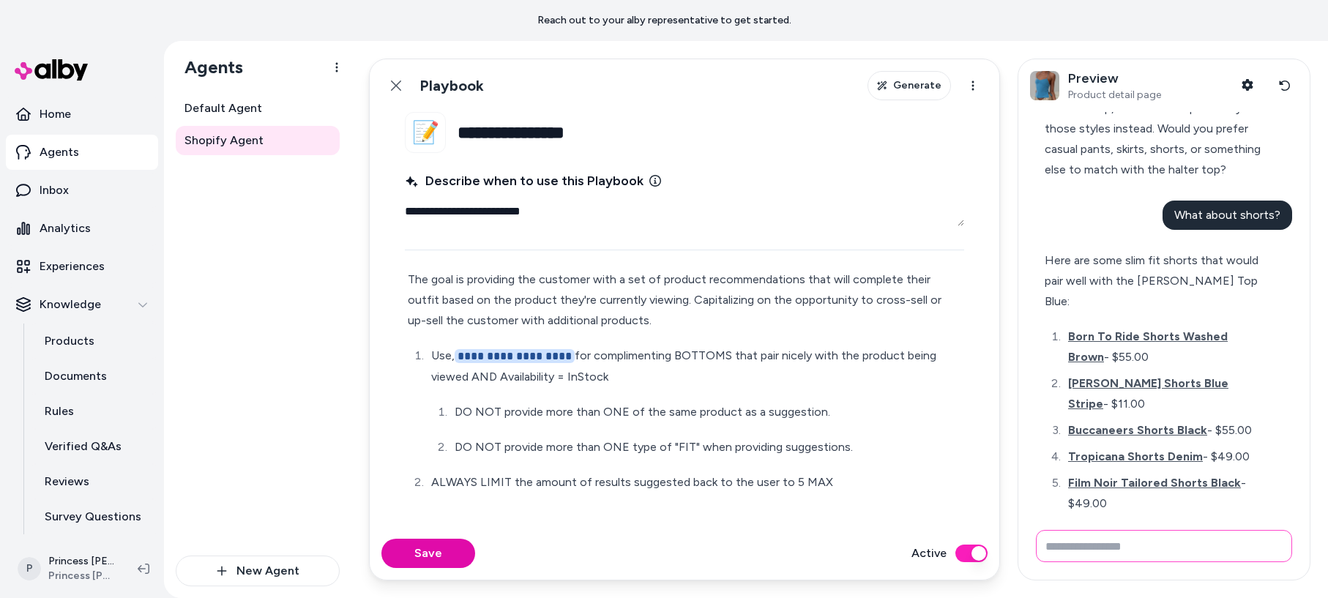
scroll to position [712, 0]
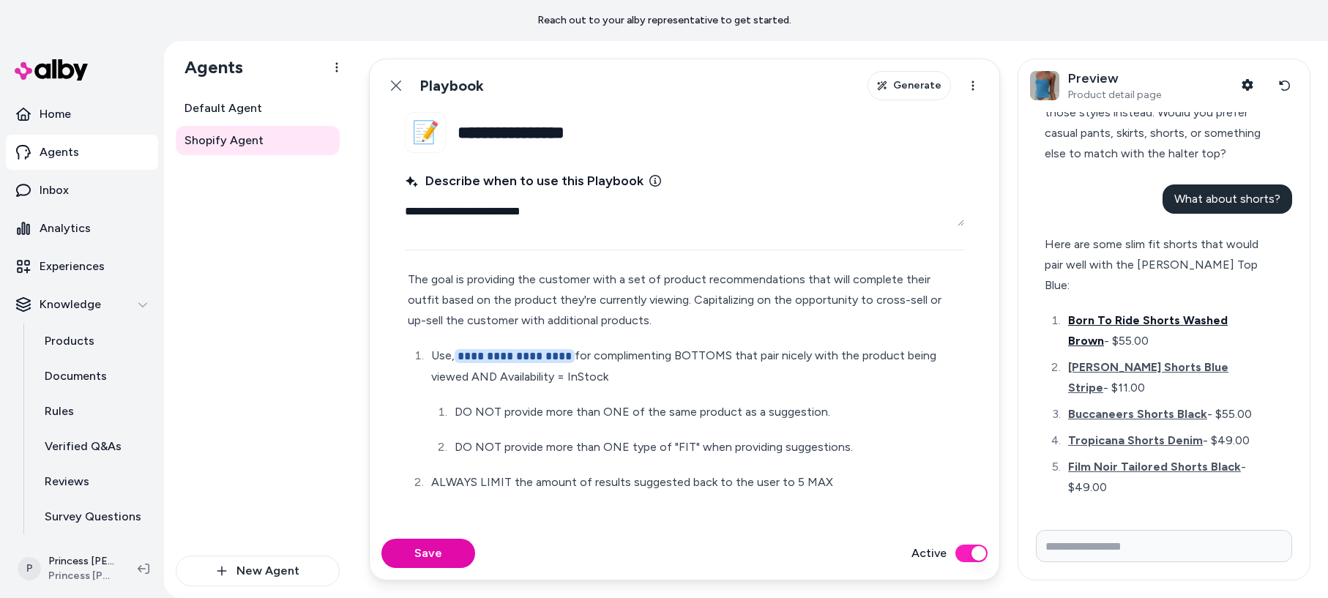
drag, startPoint x: 1139, startPoint y: 286, endPoint x: 1141, endPoint y: 273, distance: 12.6
click at [1017, 313] on span "Born To Ride Shorts Washed Brown" at bounding box center [1148, 330] width 160 height 34
click at [1017, 360] on span "Cobain Shorts Blue Stripe" at bounding box center [1148, 377] width 160 height 34
click at [1017, 460] on span "Film Noir Tailored Shorts Black" at bounding box center [1154, 467] width 173 height 14
click at [1017, 433] on span "Tropicana Shorts Denim" at bounding box center [1135, 440] width 135 height 14
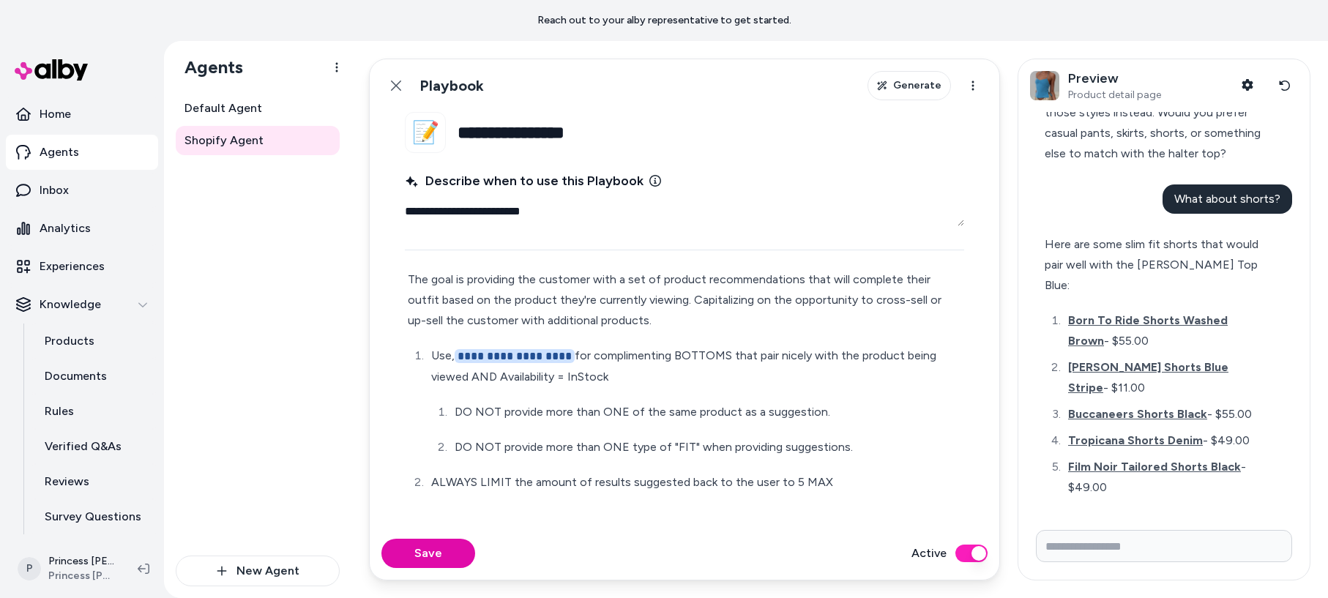
scroll to position [857, 0]
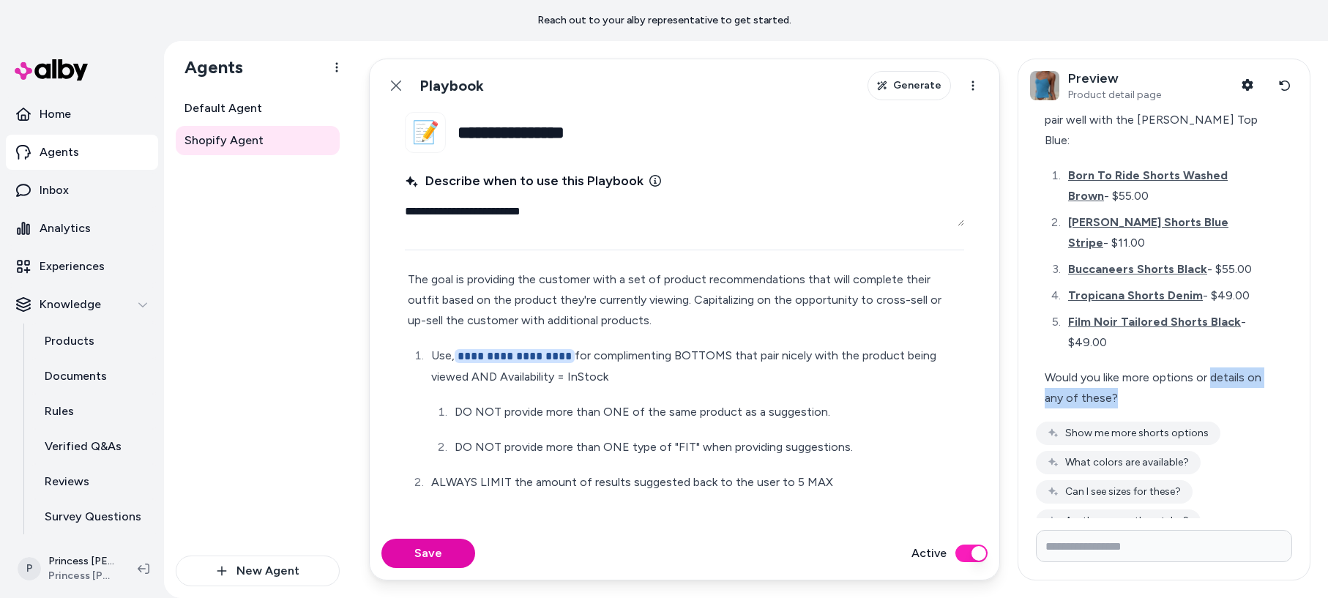
drag, startPoint x: 1213, startPoint y: 319, endPoint x: 1264, endPoint y: 348, distance: 58.0
click at [1017, 368] on div "Here are some slim fit shorts that would pair well with the Rehna Halter Top Bl…" at bounding box center [1164, 322] width 256 height 482
click at [1017, 368] on div "Would you like more options or details on any of these?" at bounding box center [1158, 388] width 226 height 41
drag, startPoint x: 1216, startPoint y: 331, endPoint x: 1050, endPoint y: 310, distance: 167.4
click at [1017, 305] on div "Here are some slim fit shorts that would pair well with the Rehna Halter Top Bl…" at bounding box center [1158, 249] width 244 height 337
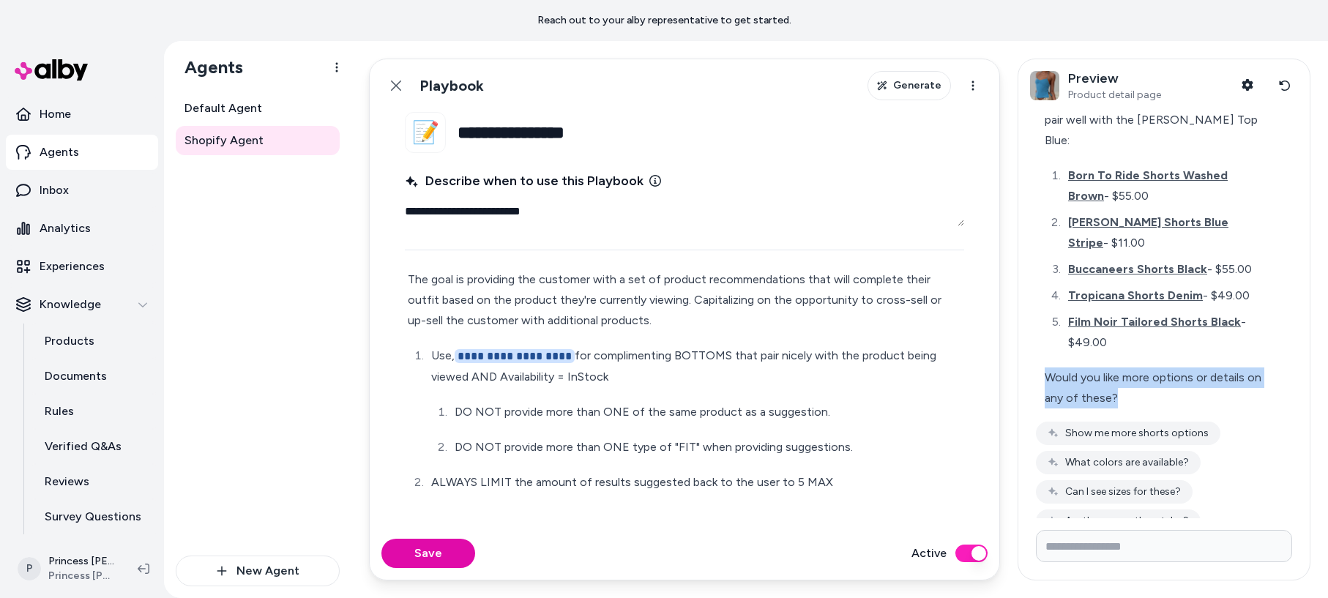
click at [1017, 368] on div "Would you like more options or details on any of these?" at bounding box center [1158, 388] width 226 height 41
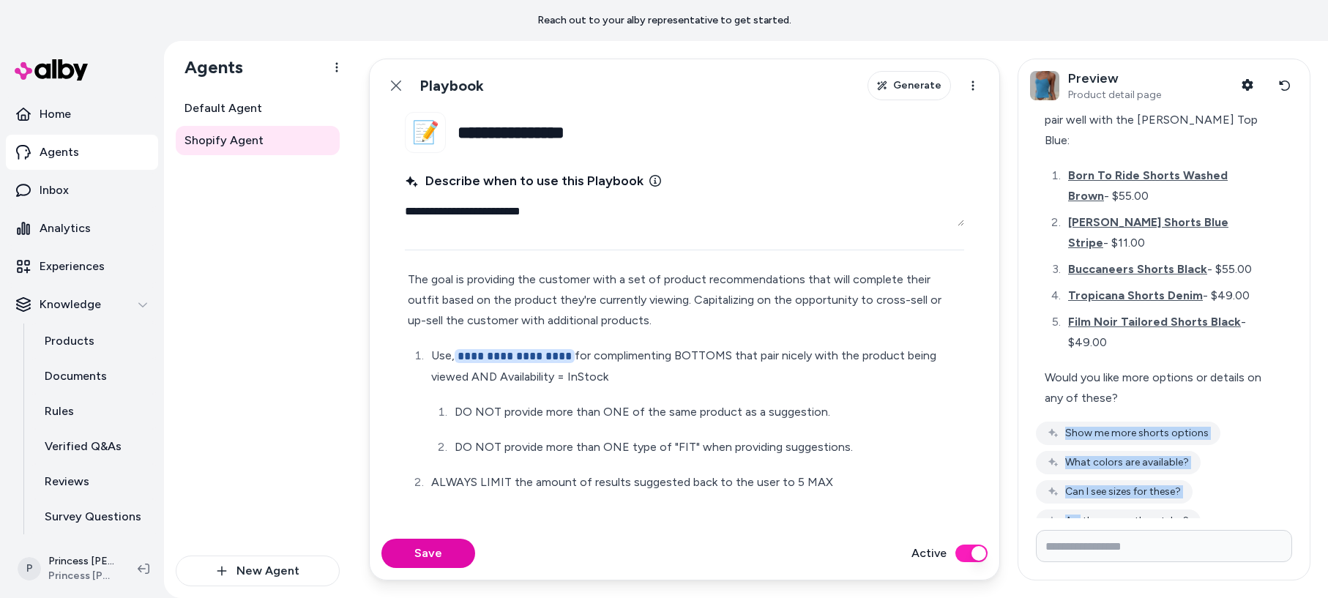
drag, startPoint x: 1138, startPoint y: 327, endPoint x: 1247, endPoint y: 419, distance: 142.4
click at [1017, 429] on div "Here are some slim fit shorts that would pair well with the Rehna Halter Top Bl…" at bounding box center [1164, 322] width 256 height 482
click at [1017, 368] on div "Would you like more options or details on any of these?" at bounding box center [1158, 388] width 226 height 41
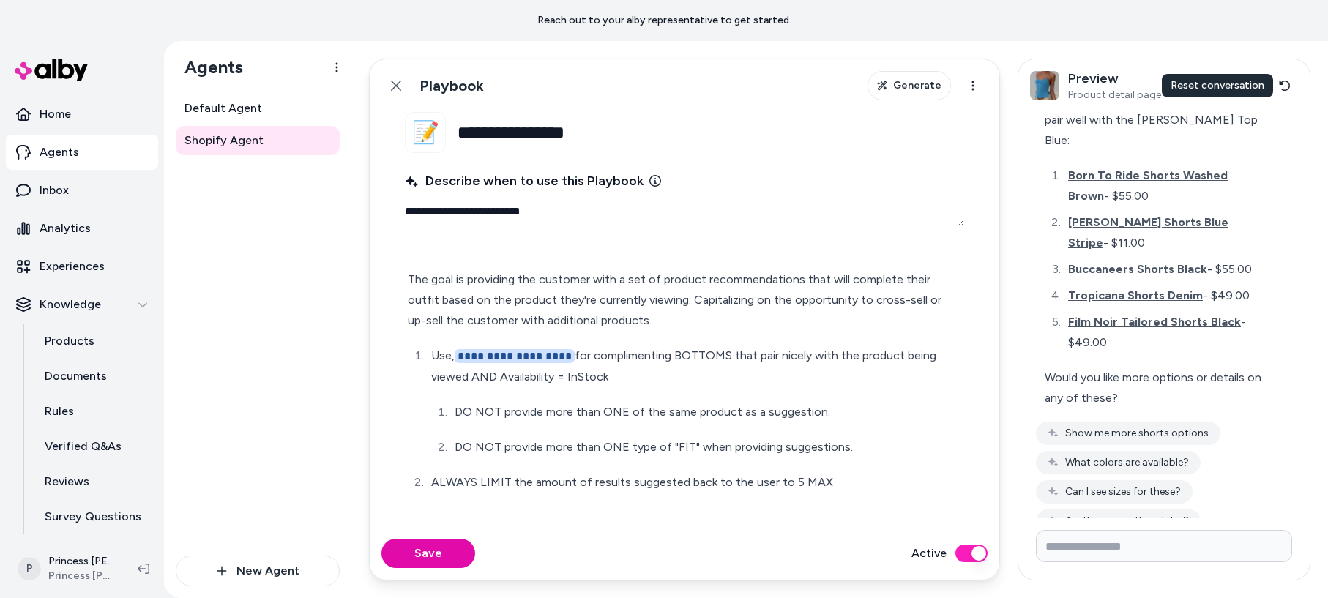
drag, startPoint x: 1291, startPoint y: 75, endPoint x: 1323, endPoint y: 99, distance: 39.8
click at [1017, 75] on button "Reset conversation" at bounding box center [1284, 85] width 27 height 29
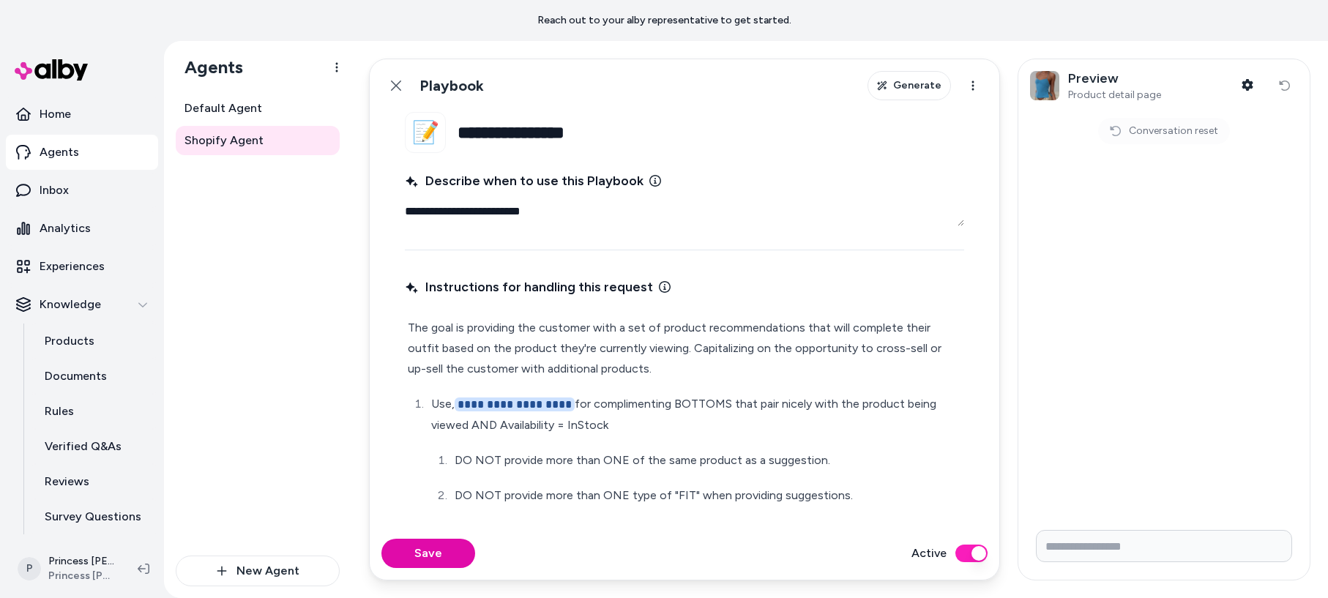
scroll to position [48, 0]
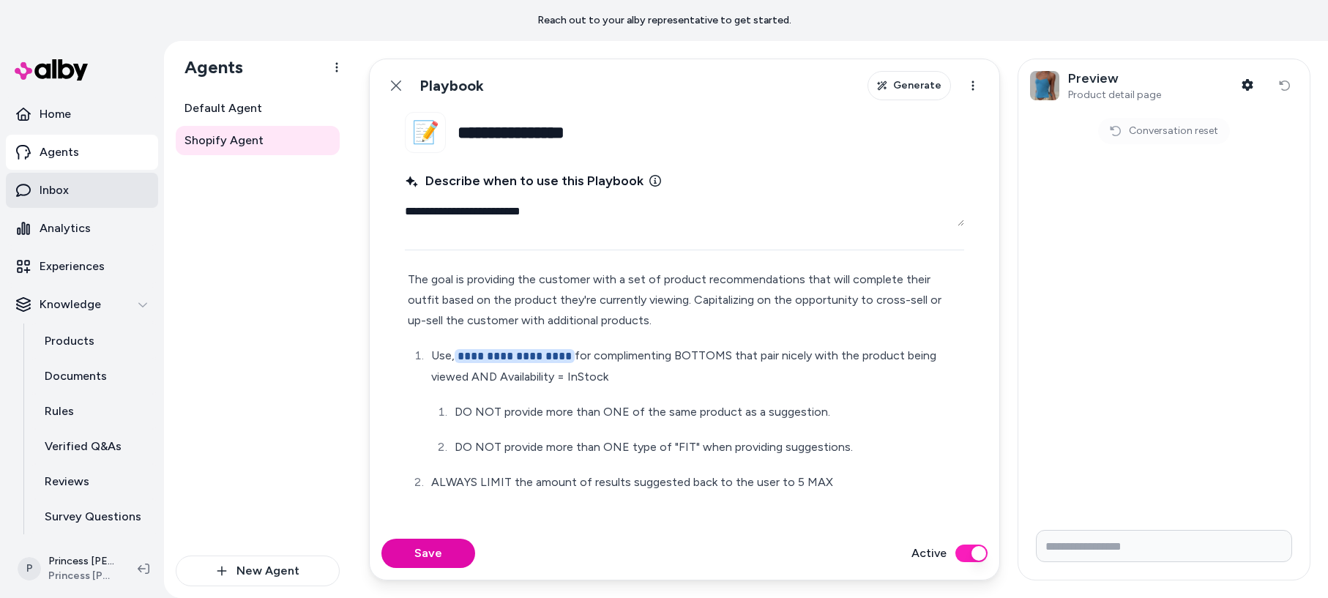
click at [68, 196] on p "Inbox" at bounding box center [54, 191] width 29 height 18
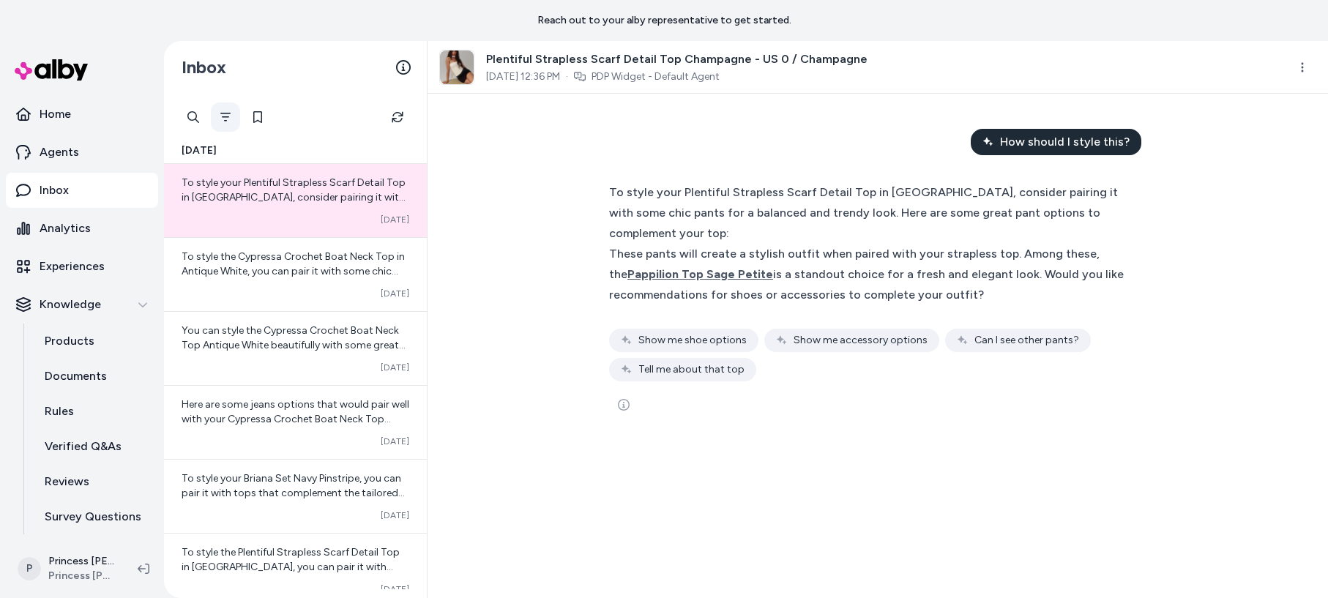
click at [227, 116] on icon "Filter" at bounding box center [225, 117] width 10 height 9
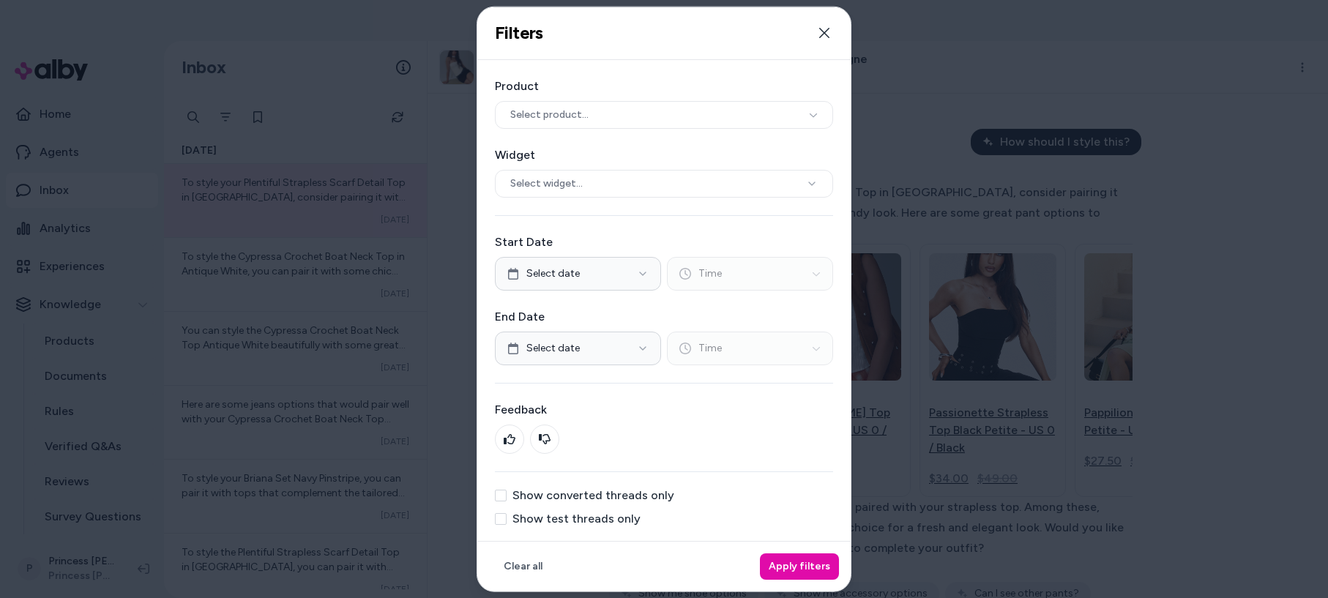
scroll to position [1, 0]
click at [578, 522] on label "Show test threads only" at bounding box center [576, 518] width 128 height 12
click at [507, 522] on button "Show test threads only" at bounding box center [501, 518] width 12 height 12
drag, startPoint x: 775, startPoint y: 559, endPoint x: 765, endPoint y: 547, distance: 15.7
click at [774, 539] on button "Apply filters" at bounding box center [799, 566] width 79 height 26
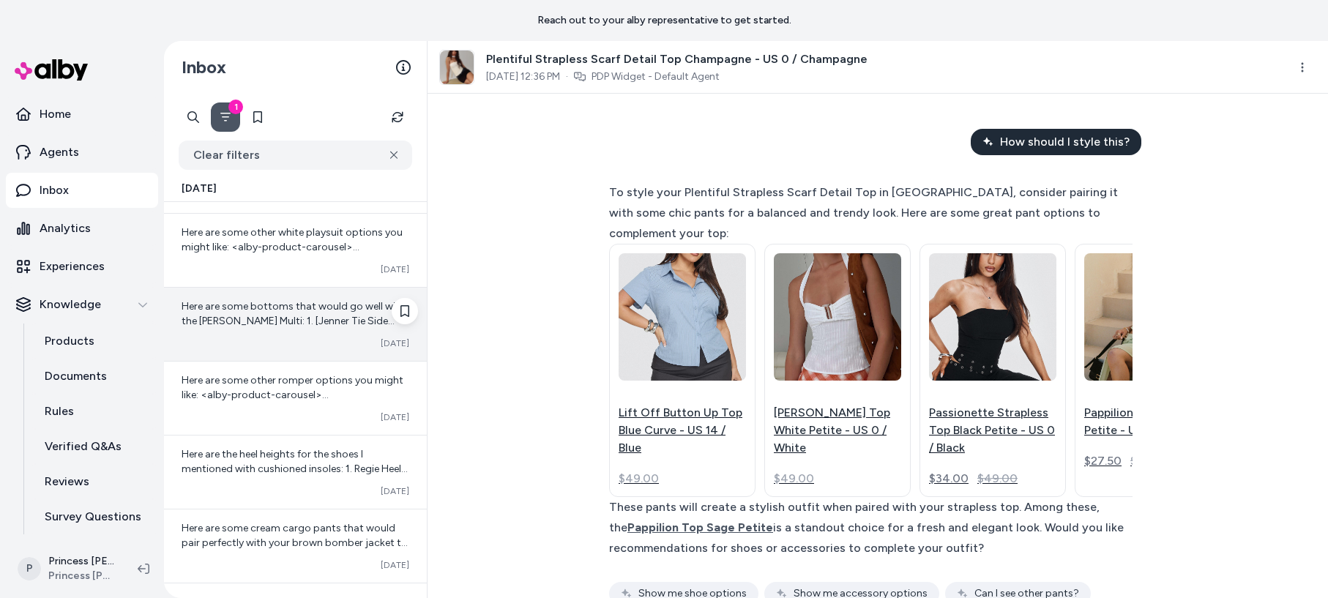
scroll to position [286, 0]
click at [234, 326] on div "Here are some bottoms that would go well with the Nina Bead Heels Multi: 1. [Je…" at bounding box center [296, 311] width 228 height 29
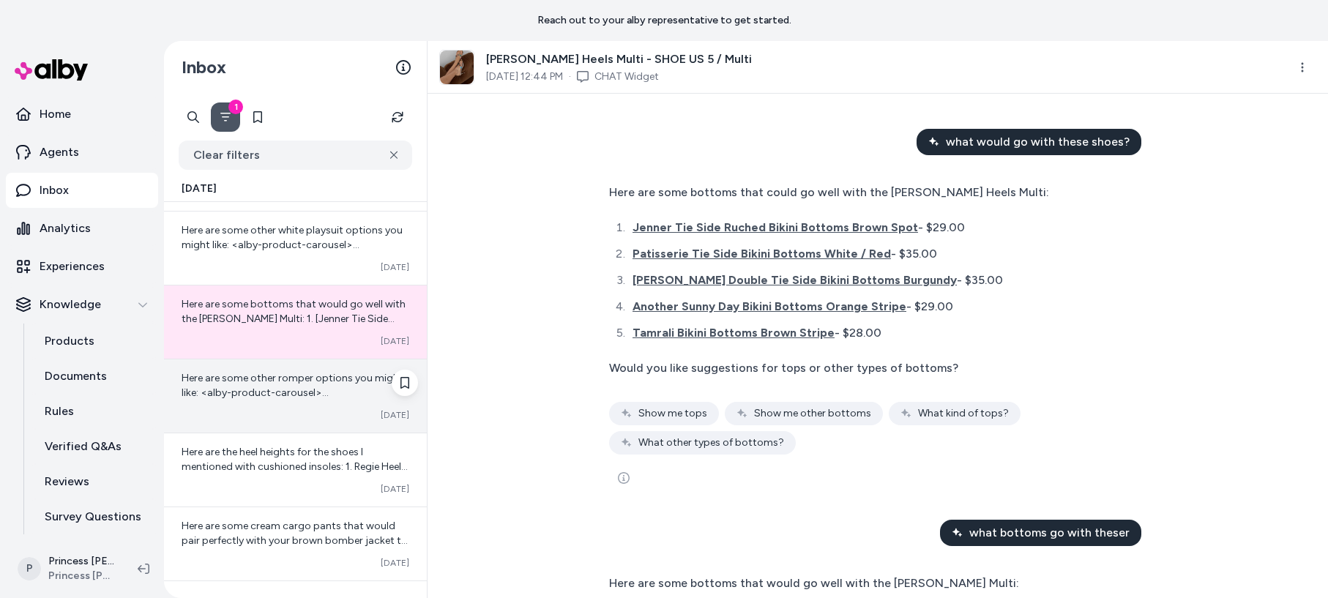
click at [261, 398] on span "Here are some other romper options you might like: <alby-product-carousel> {"al…" at bounding box center [295, 466] width 226 height 188
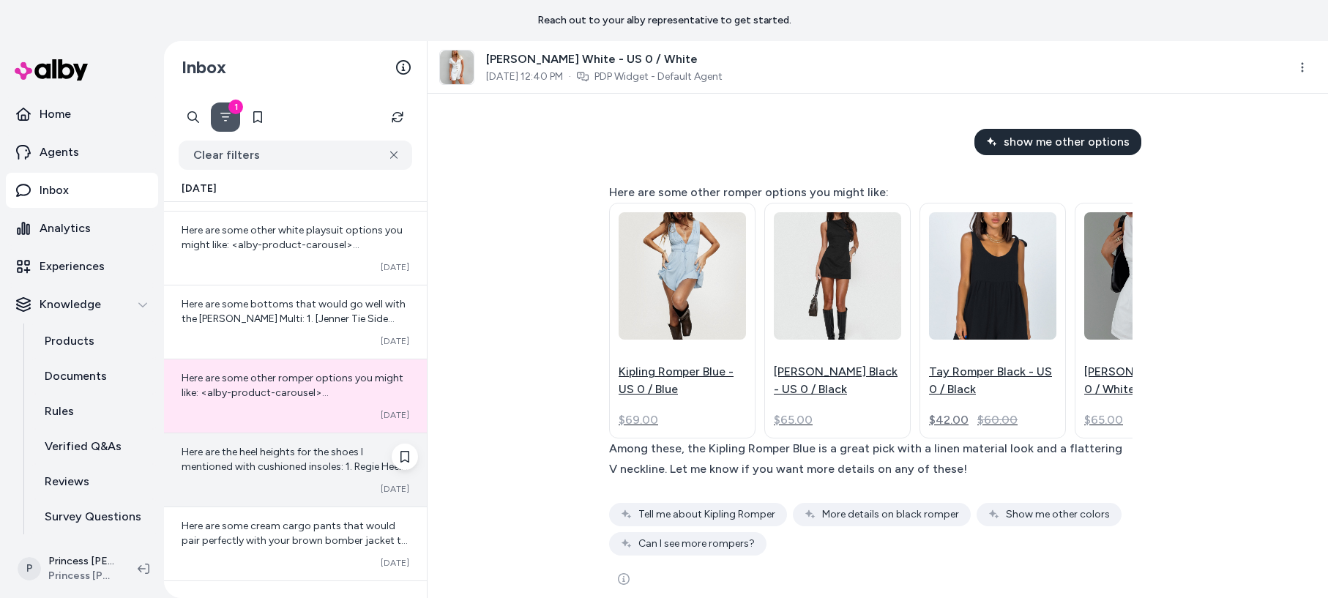
click at [303, 485] on div "Converted Oct 14" at bounding box center [296, 489] width 228 height 12
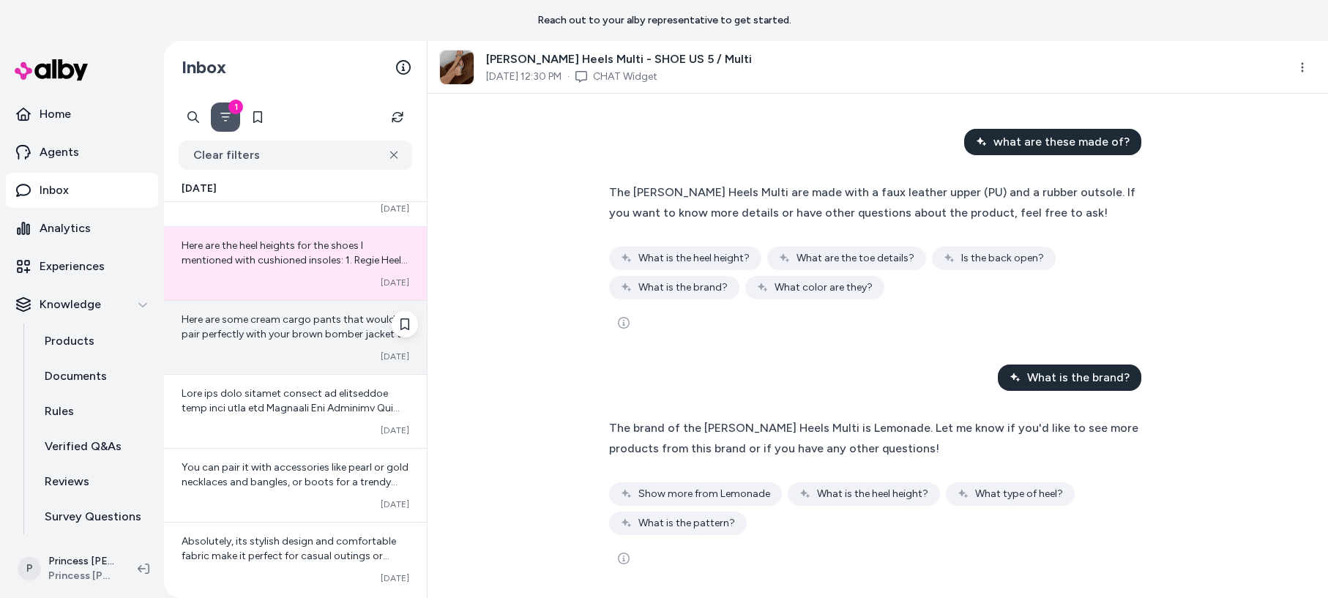
scroll to position [503, 0]
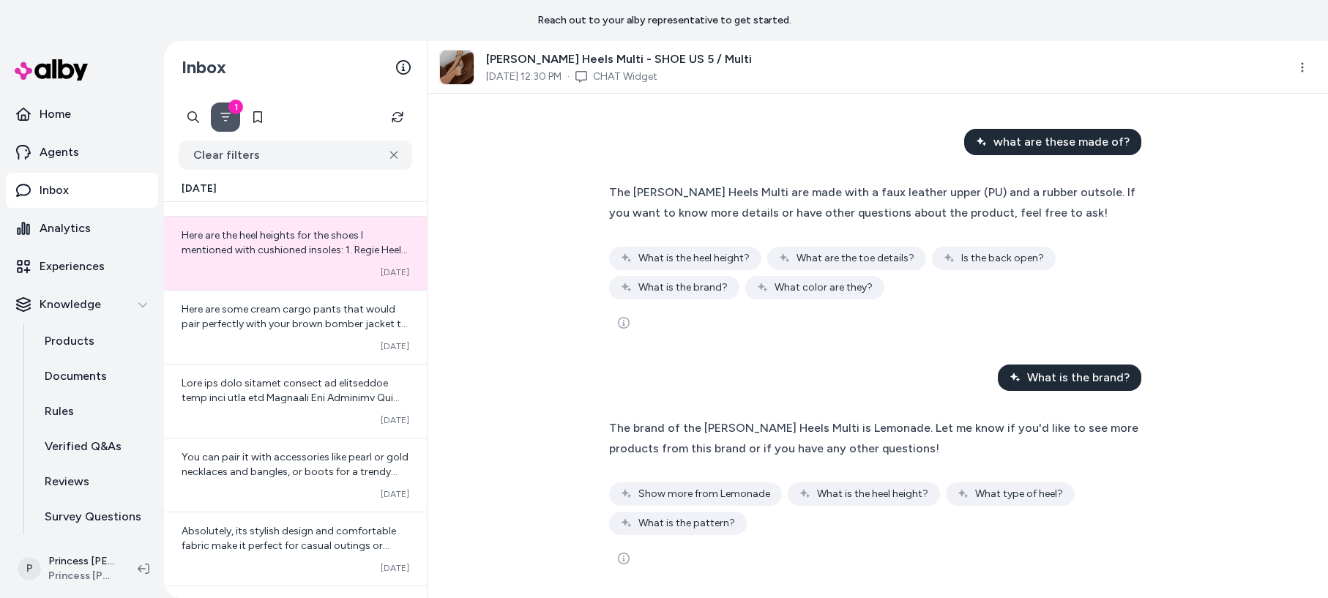
drag, startPoint x: 251, startPoint y: 403, endPoint x: 575, endPoint y: 354, distance: 328.0
click at [251, 403] on span at bounding box center [296, 588] width 228 height 422
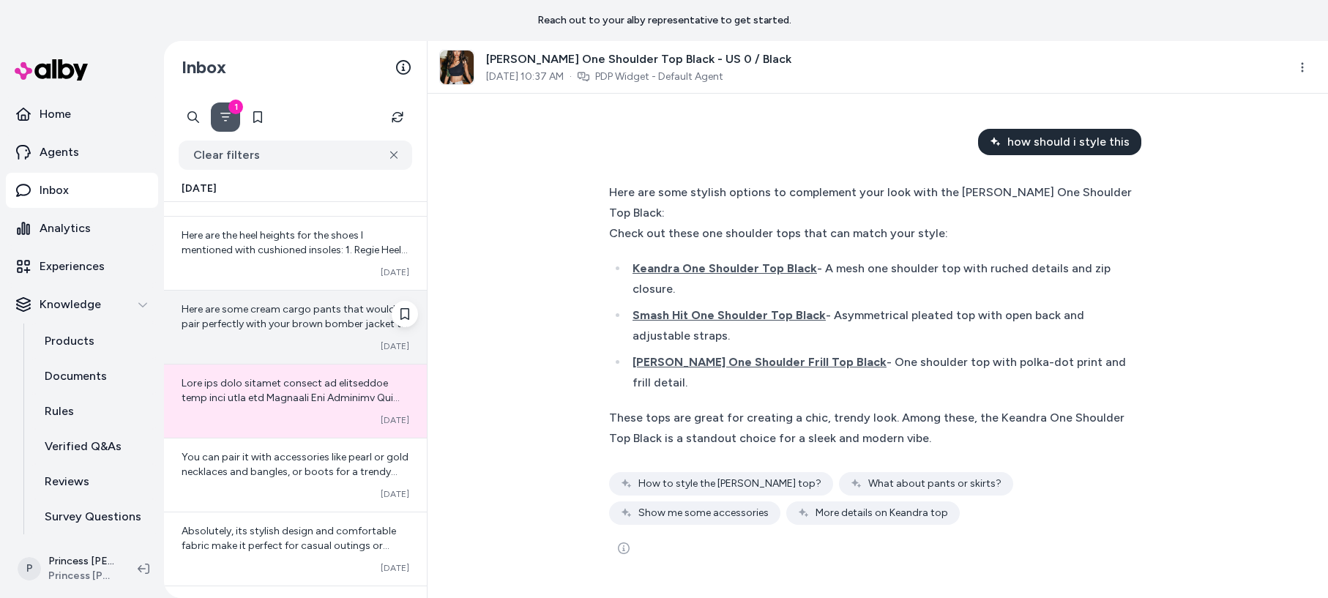
drag, startPoint x: 264, startPoint y: 343, endPoint x: 329, endPoint y: 351, distance: 65.7
click at [263, 343] on div "Converted Oct 14" at bounding box center [296, 346] width 228 height 12
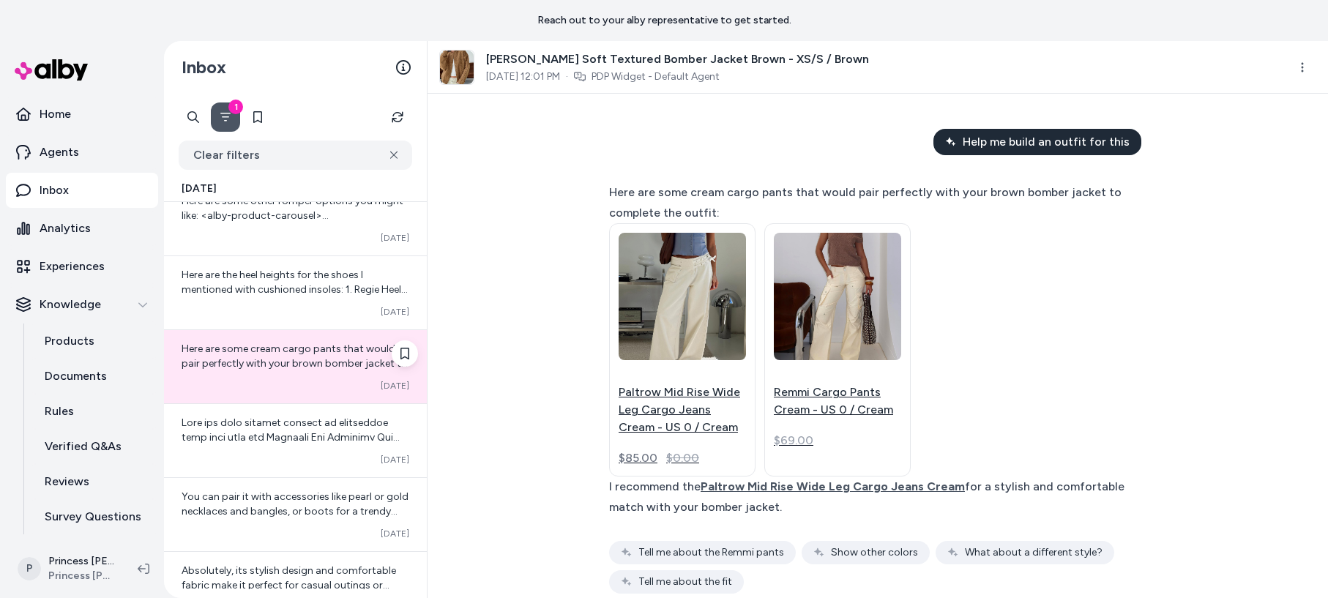
scroll to position [462, 0]
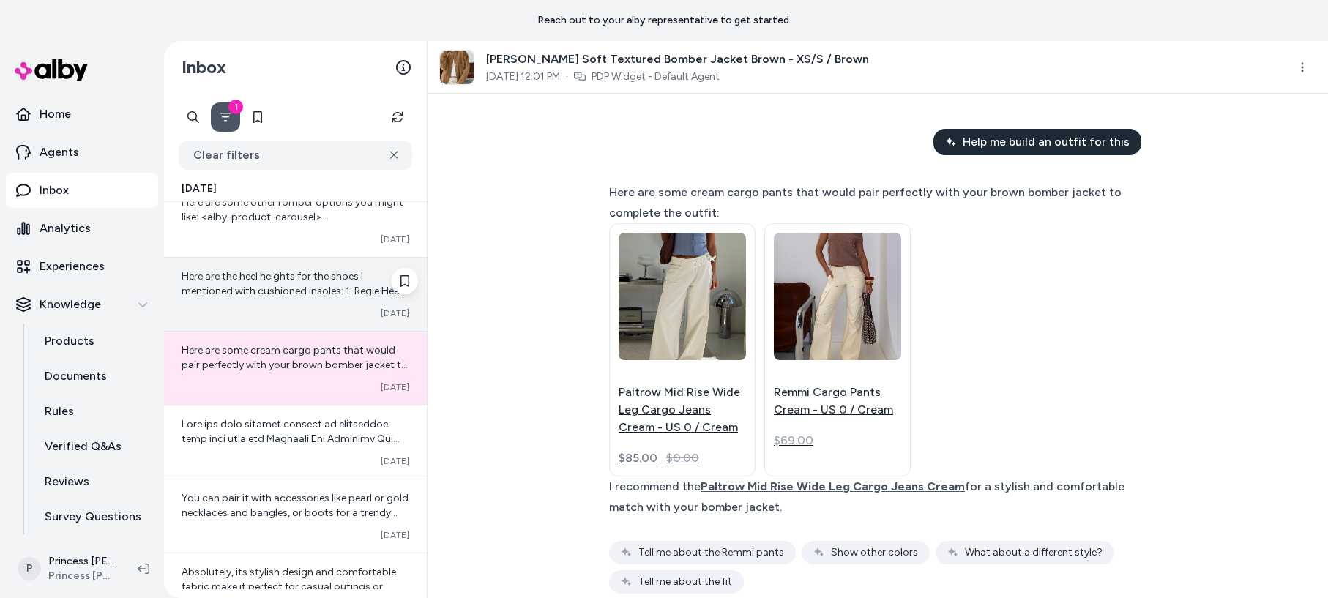
click at [290, 278] on span "Here are the heel heights for the shoes I mentioned with cushioned insoles: 1. …" at bounding box center [296, 342] width 228 height 144
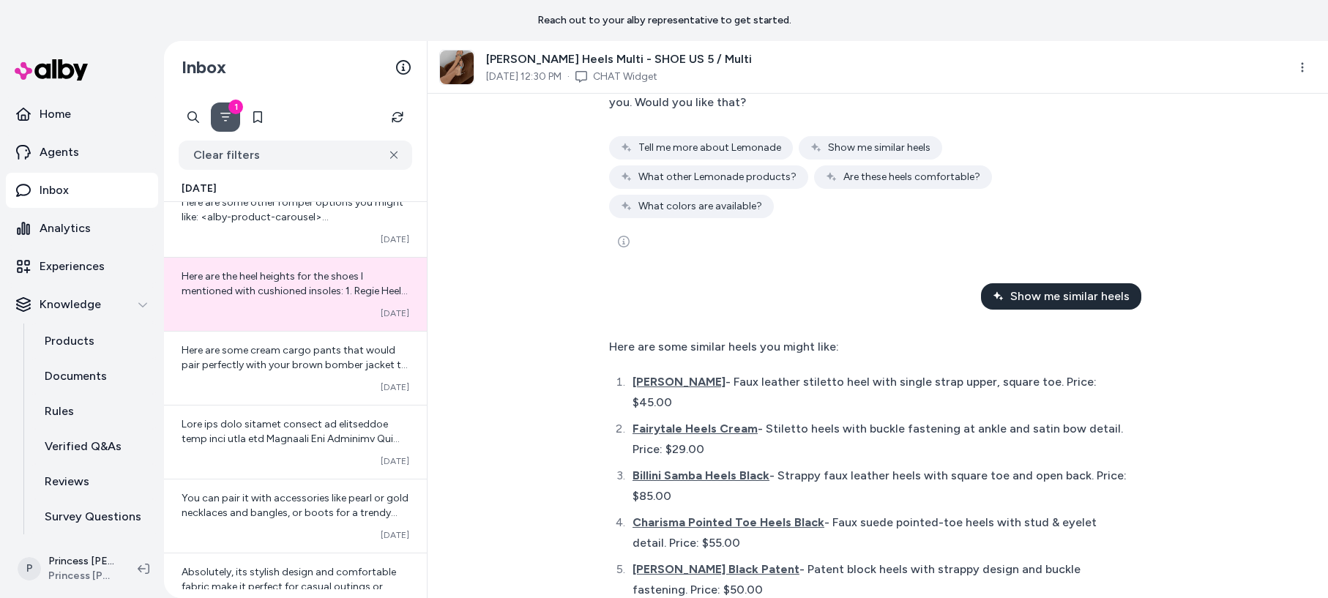
scroll to position [942, 0]
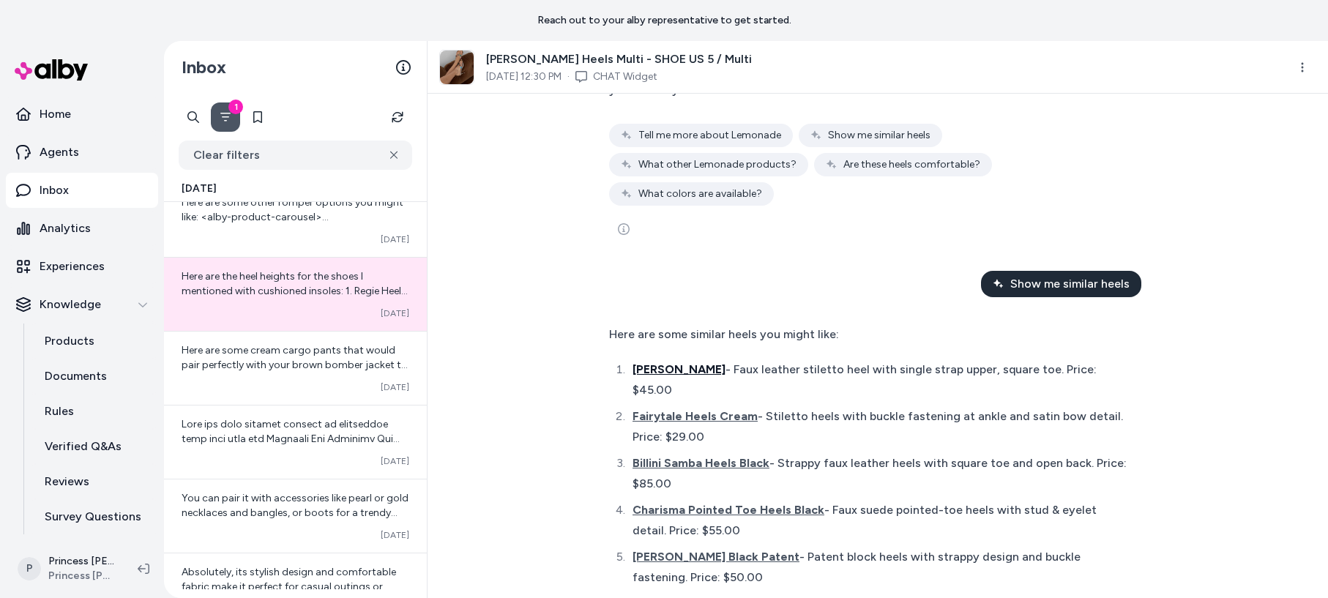
click at [726, 362] on span "Caroline Heels Black" at bounding box center [679, 369] width 93 height 14
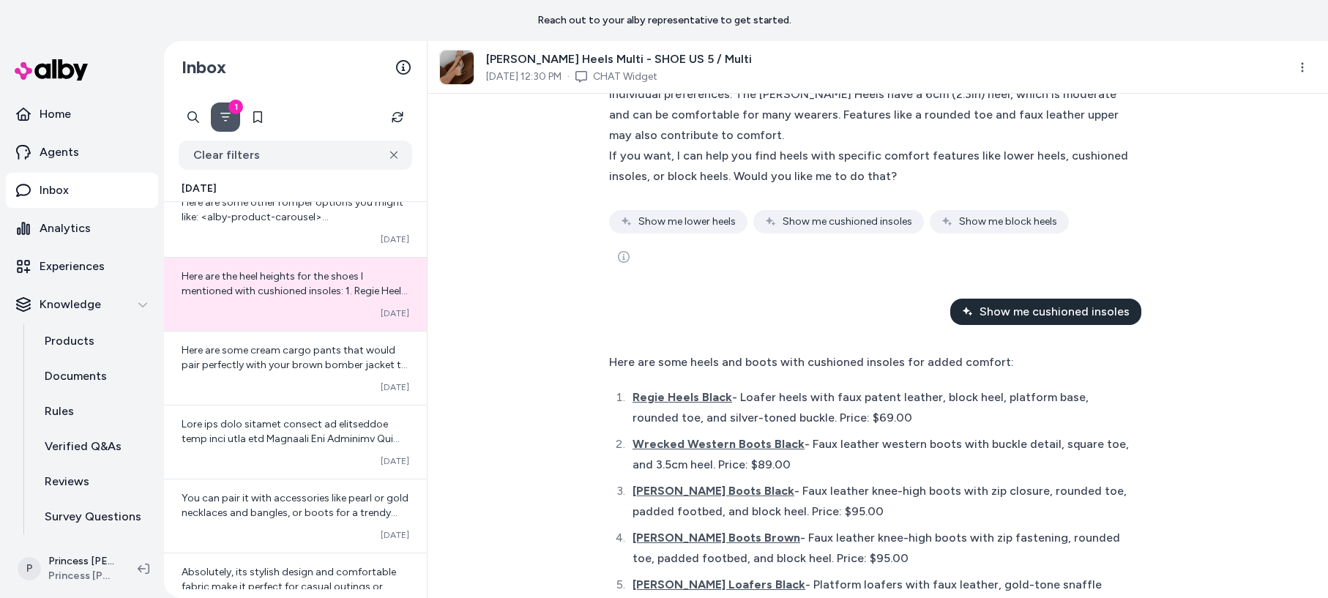
scroll to position [1734, 0]
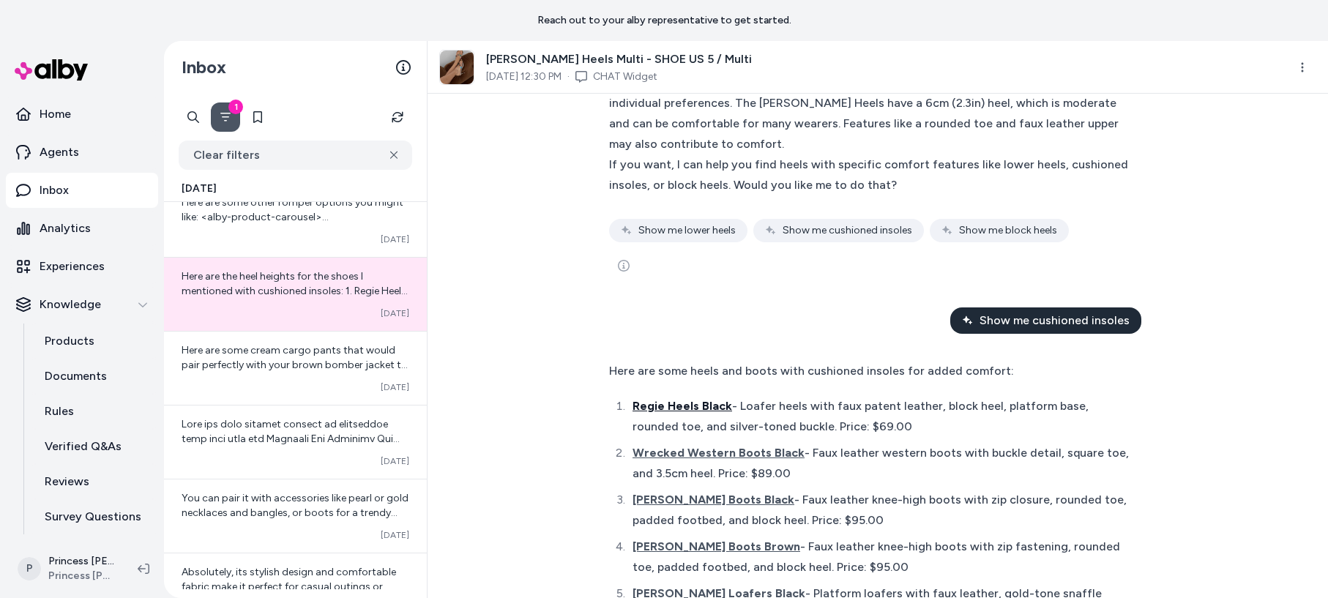
click at [682, 399] on span "Regie Heels Black" at bounding box center [683, 406] width 100 height 14
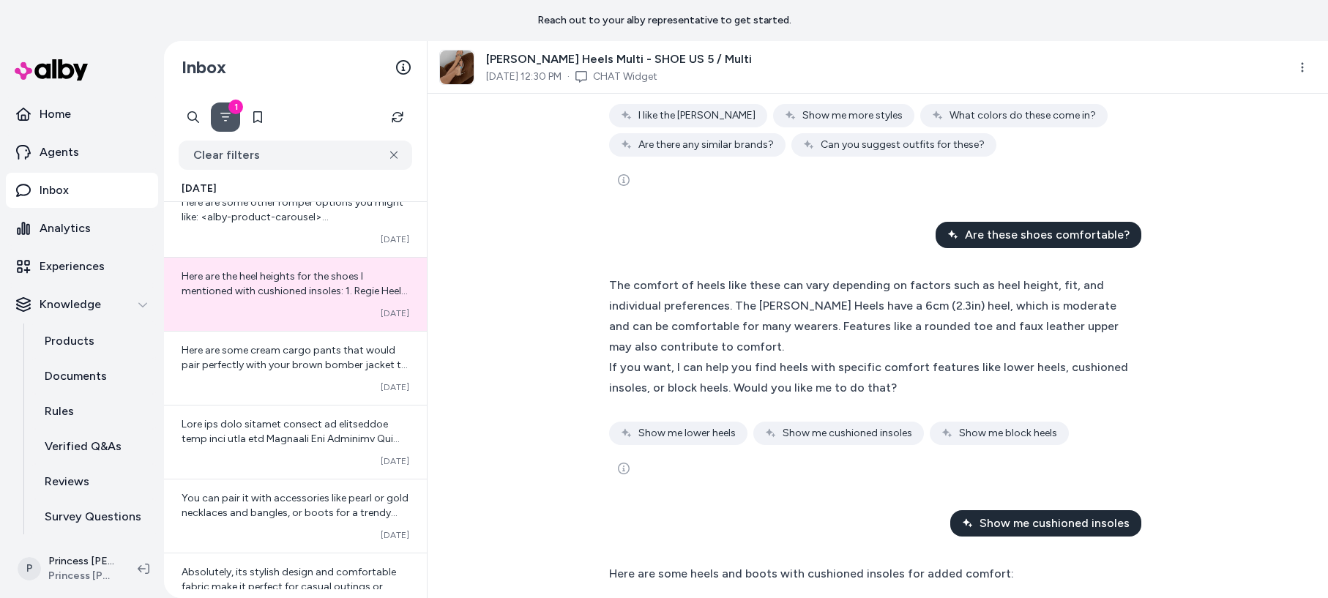
scroll to position [1534, 0]
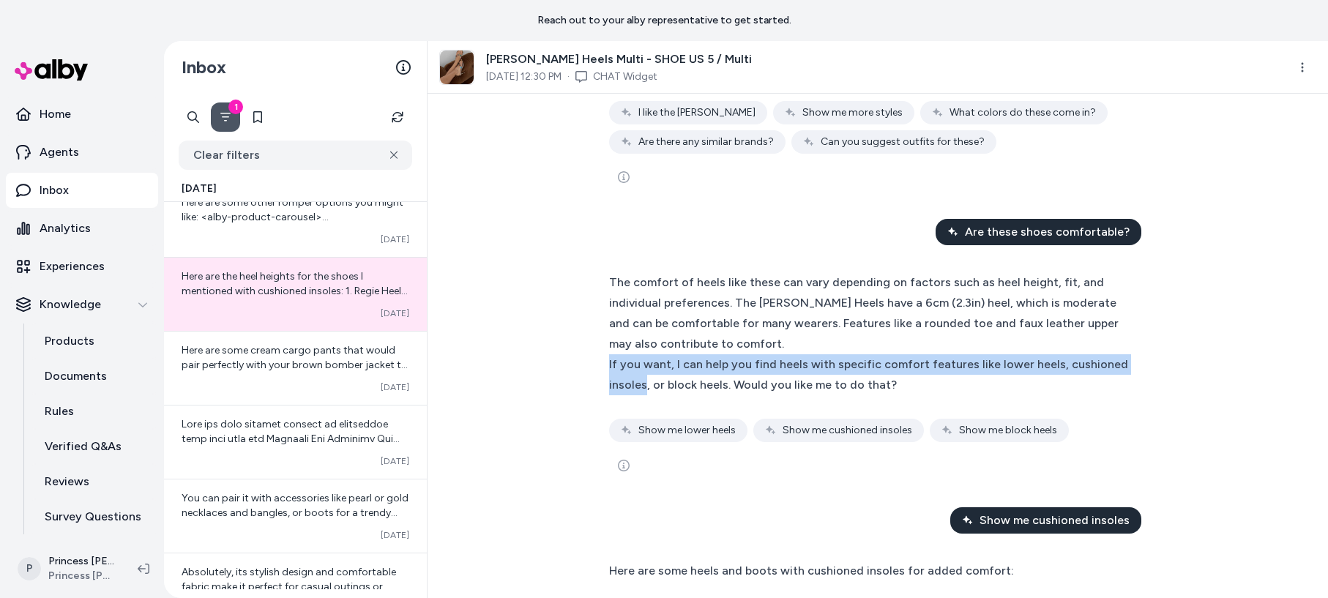
drag, startPoint x: 608, startPoint y: 336, endPoint x: 703, endPoint y: 351, distance: 95.6
click at [703, 354] on div "If you want, I can help you find heels with specific comfort features like lowe…" at bounding box center [870, 374] width 523 height 41
click at [699, 357] on div "If you want, I can help you find heels with specific comfort features like lowe…" at bounding box center [870, 374] width 523 height 41
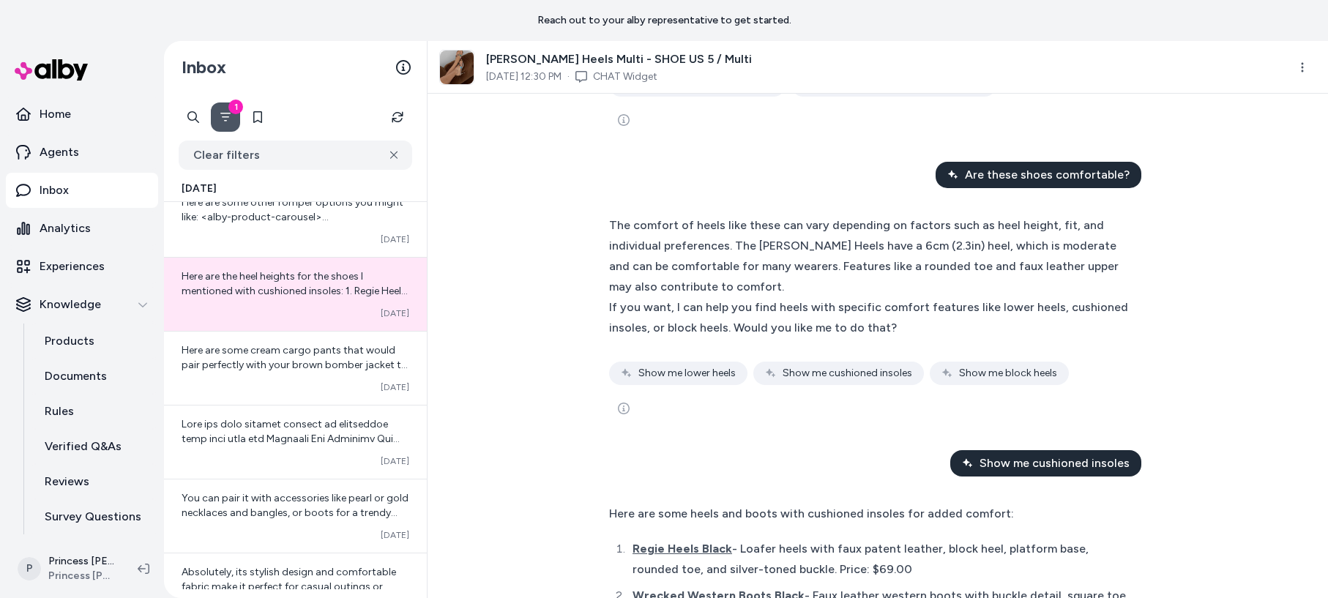
scroll to position [1597, 0]
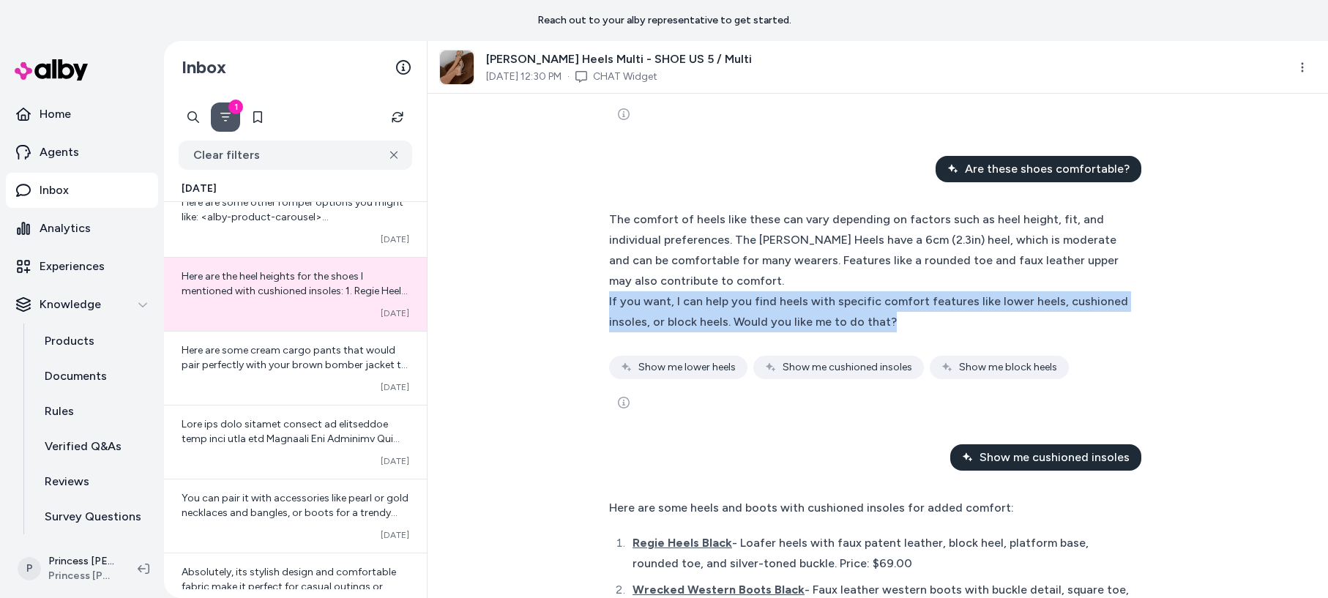
drag, startPoint x: 614, startPoint y: 270, endPoint x: 973, endPoint y: 295, distance: 359.6
click at [973, 295] on div "The comfort of heels like these can vary depending on factors such as heel heig…" at bounding box center [878, 313] width 562 height 227
click at [992, 291] on div "If you want, I can help you find heels with specific comfort features like lowe…" at bounding box center [870, 311] width 523 height 41
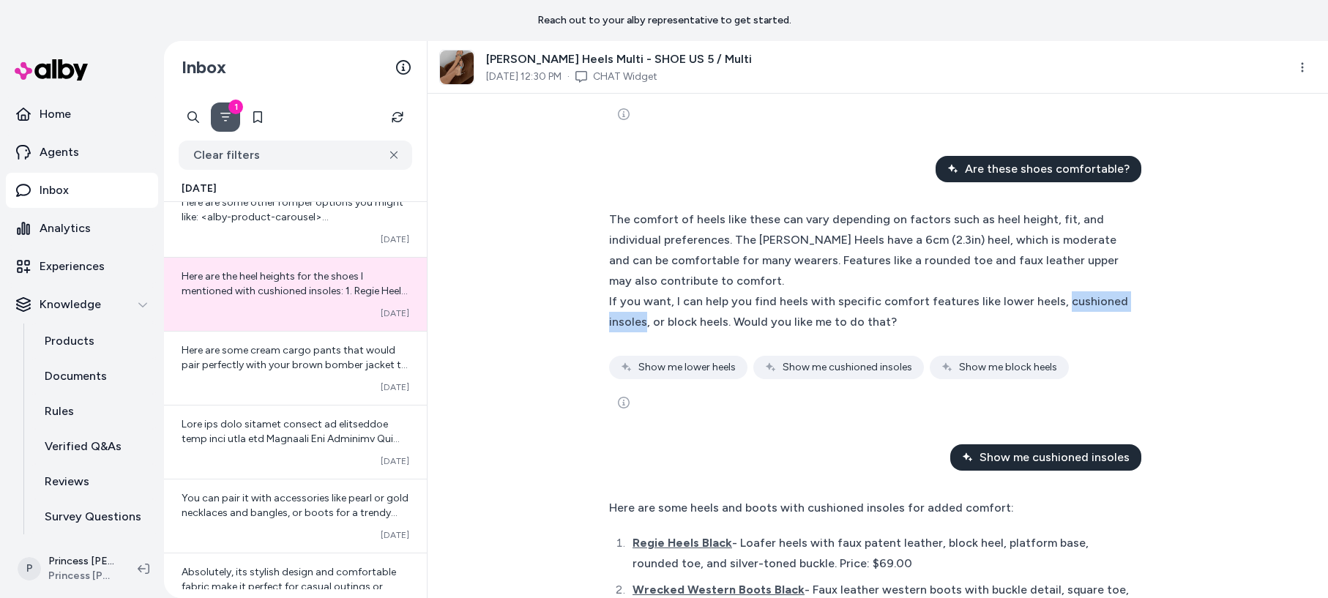
drag, startPoint x: 602, startPoint y: 291, endPoint x: 868, endPoint y: 323, distance: 267.6
click at [703, 297] on div "The comfort of heels like these can vary depending on factors such as heel heig…" at bounding box center [878, 313] width 562 height 227
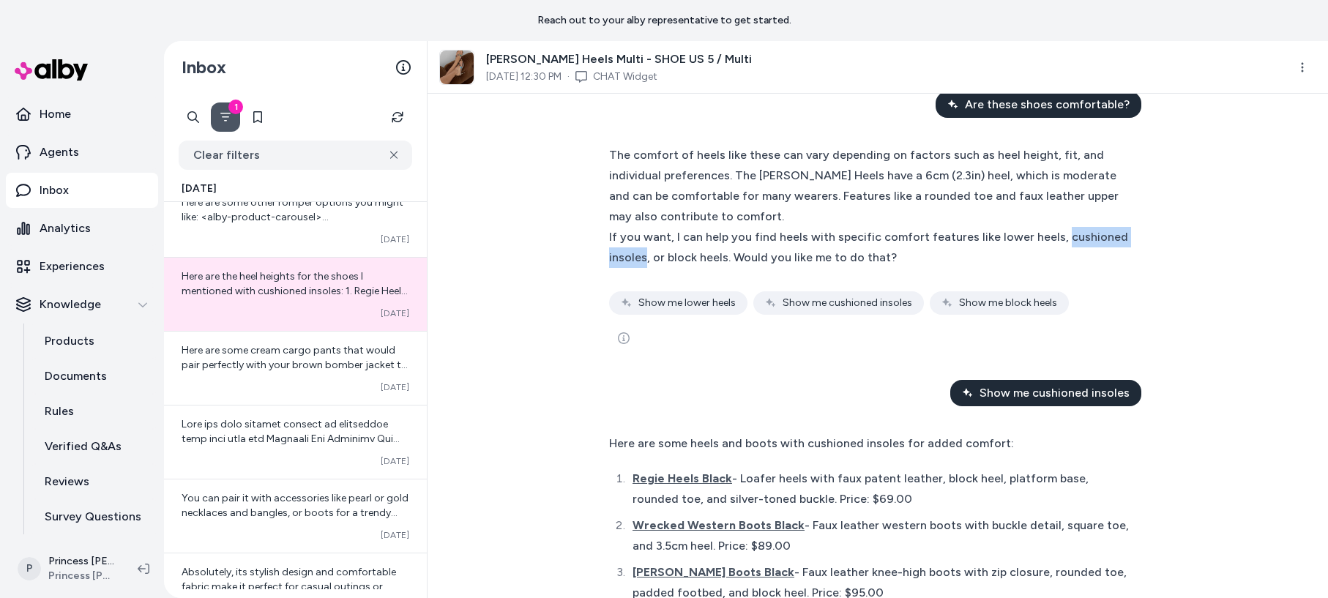
scroll to position [1658, 0]
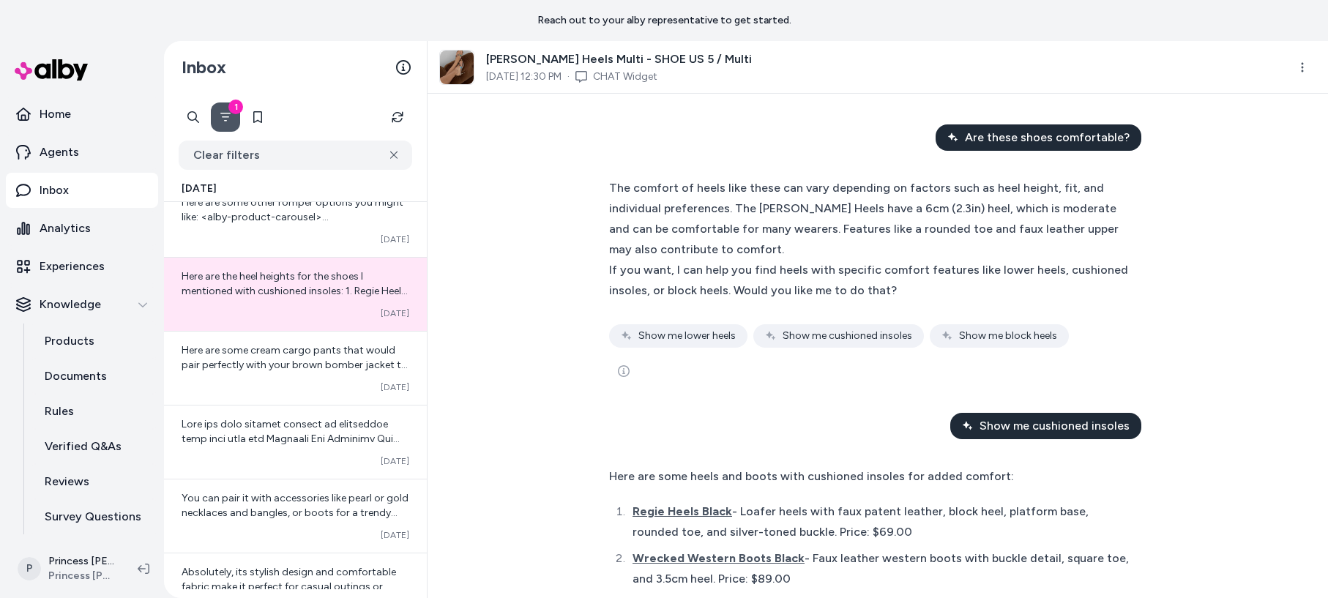
click at [719, 260] on div "If you want, I can help you find heels with specific comfort features like lowe…" at bounding box center [870, 280] width 523 height 41
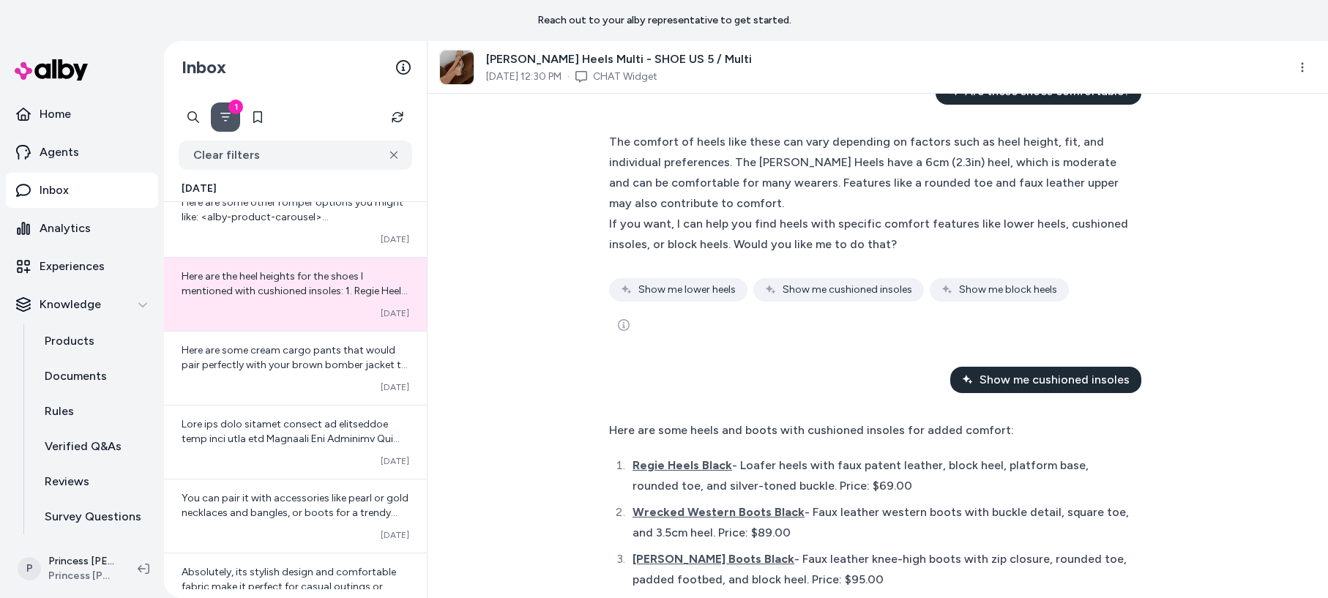
scroll to position [1698, 0]
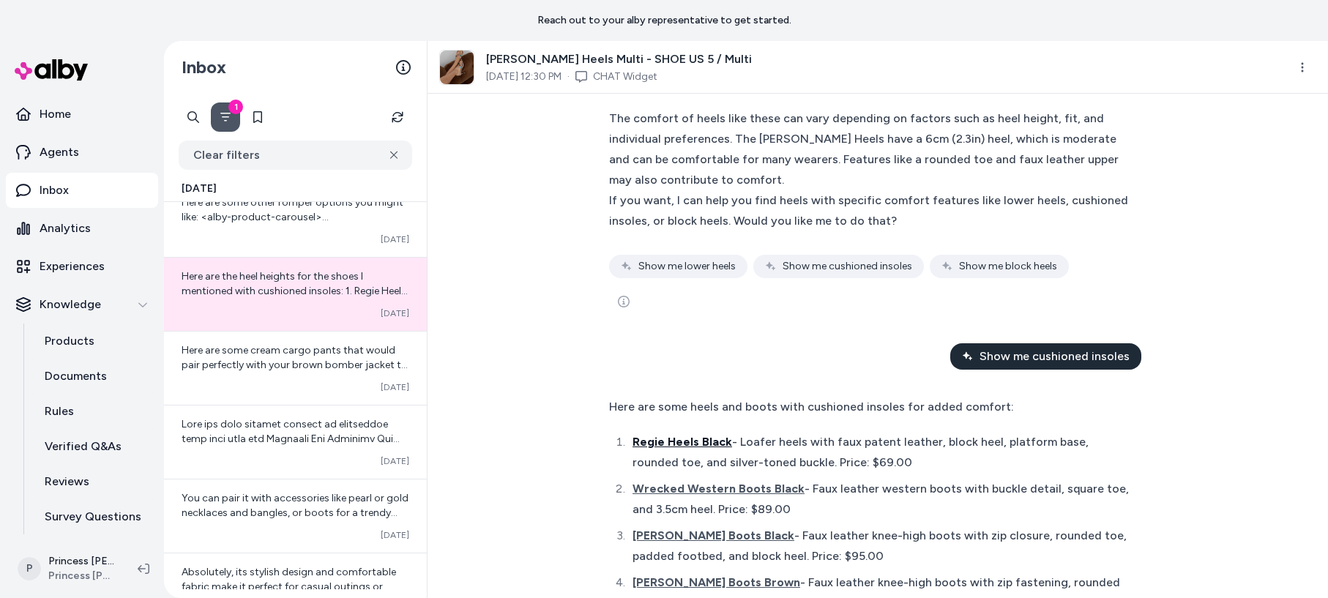
click at [693, 435] on span "Regie Heels Black" at bounding box center [683, 442] width 100 height 14
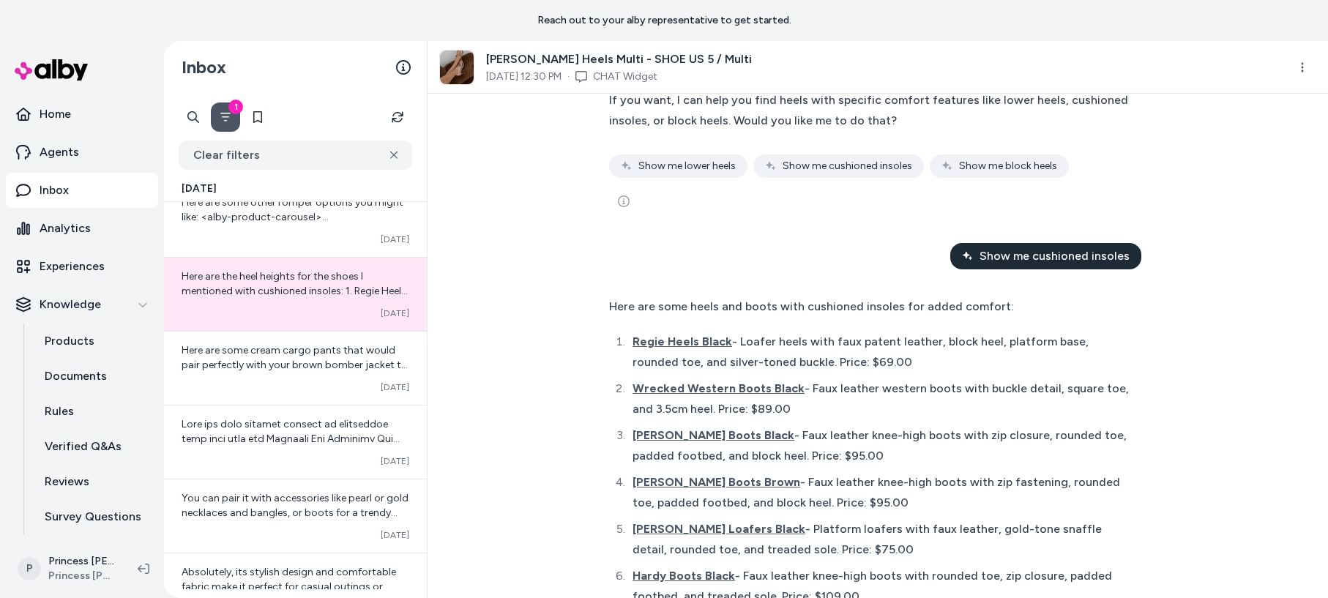
scroll to position [1828, 0]
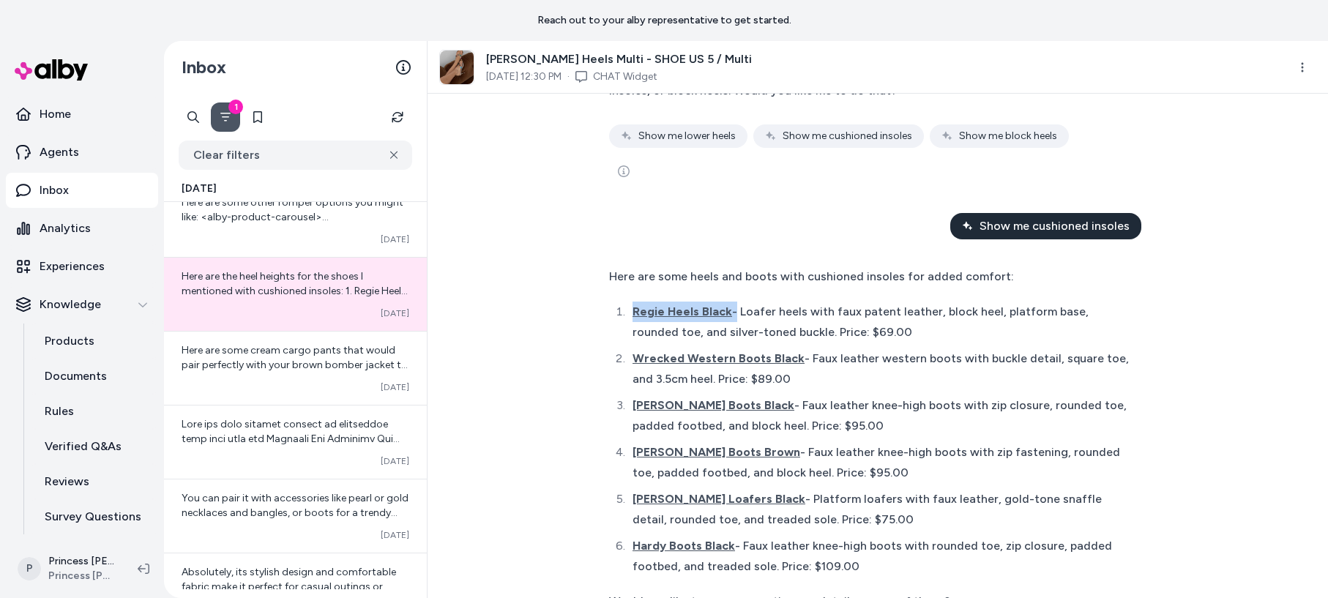
drag, startPoint x: 640, startPoint y: 283, endPoint x: 731, endPoint y: 288, distance: 91.0
click at [731, 302] on li "Regie Heels Black - Loafer heels with faux patent leather, block heel, platform…" at bounding box center [880, 322] width 504 height 41
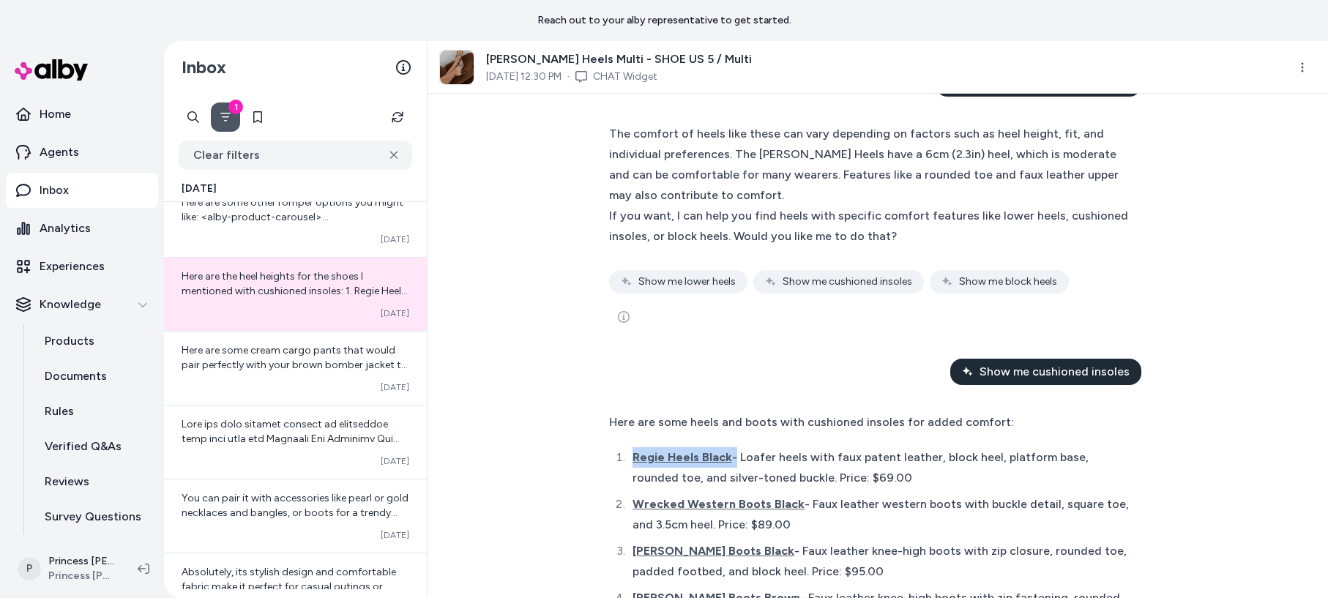
scroll to position [1848, 0]
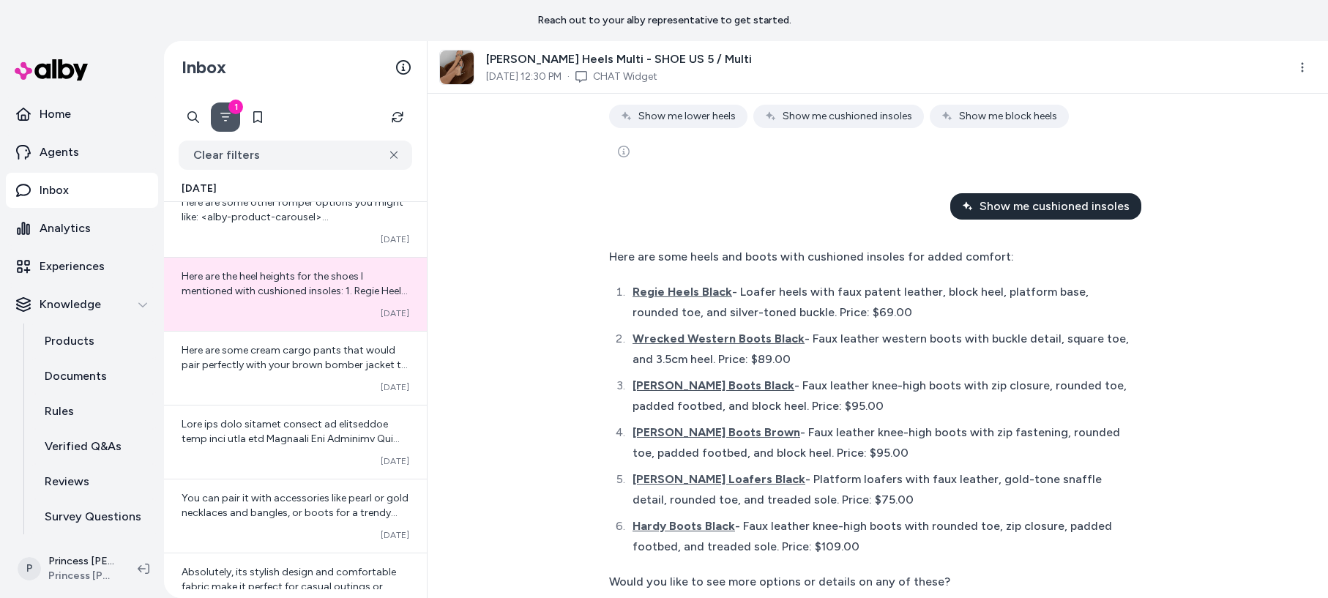
click at [782, 282] on div "Regie Heels Black - Loafer heels with faux patent leather, block heel, platform…" at bounding box center [883, 302] width 500 height 41
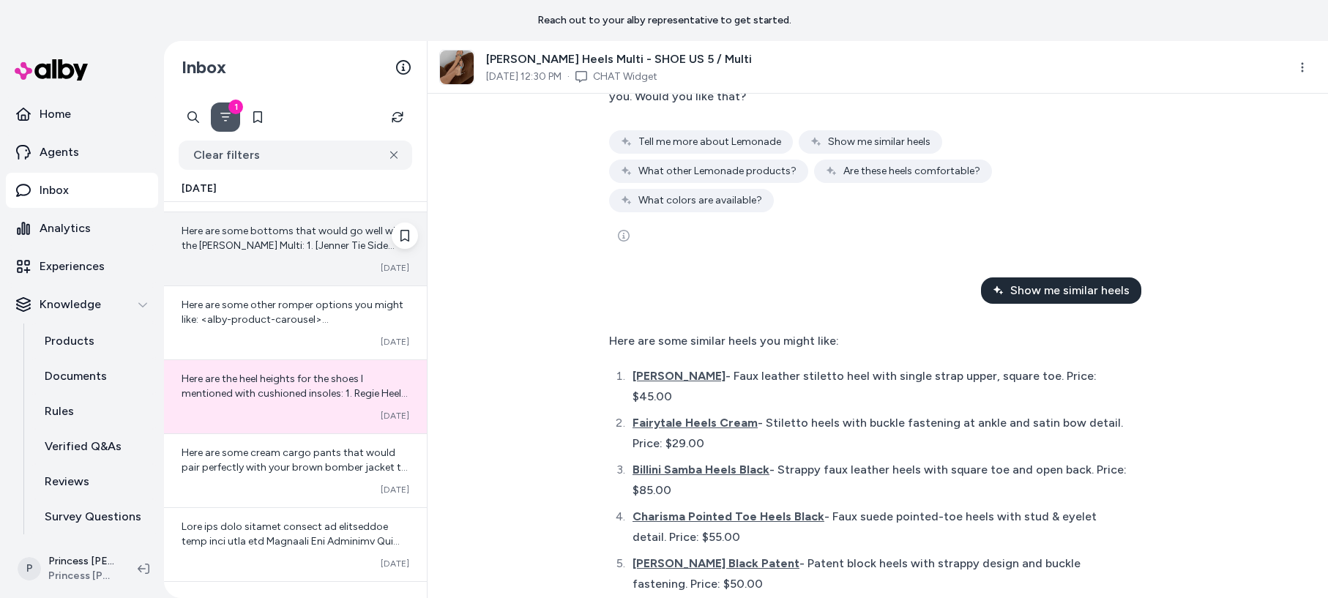
scroll to position [348, 0]
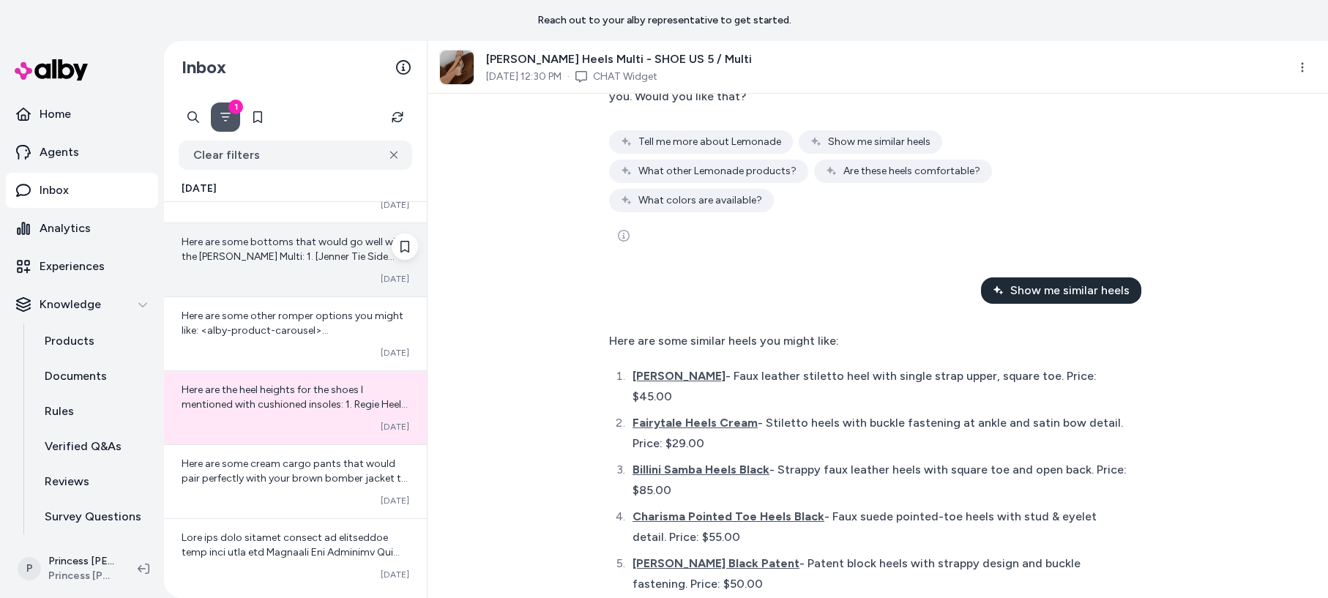
click at [280, 242] on span "Here are some bottoms that would go well with the Nina Bead Heels Multi: 1. [Je…" at bounding box center [295, 344] width 226 height 217
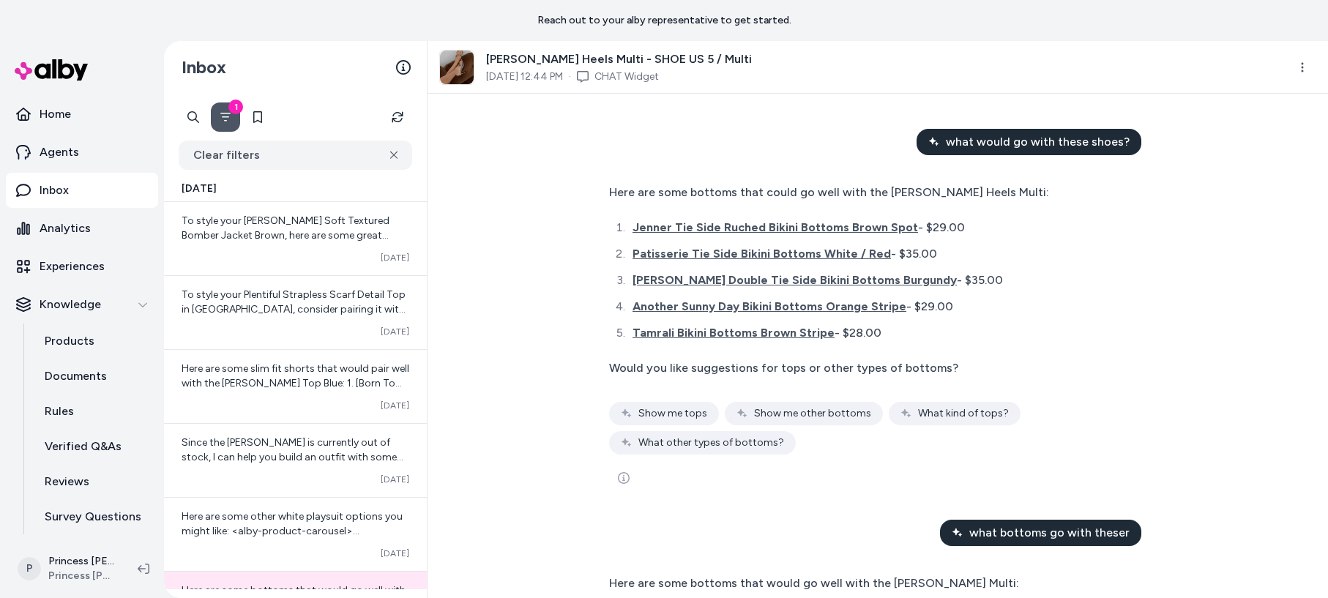
scroll to position [313, 0]
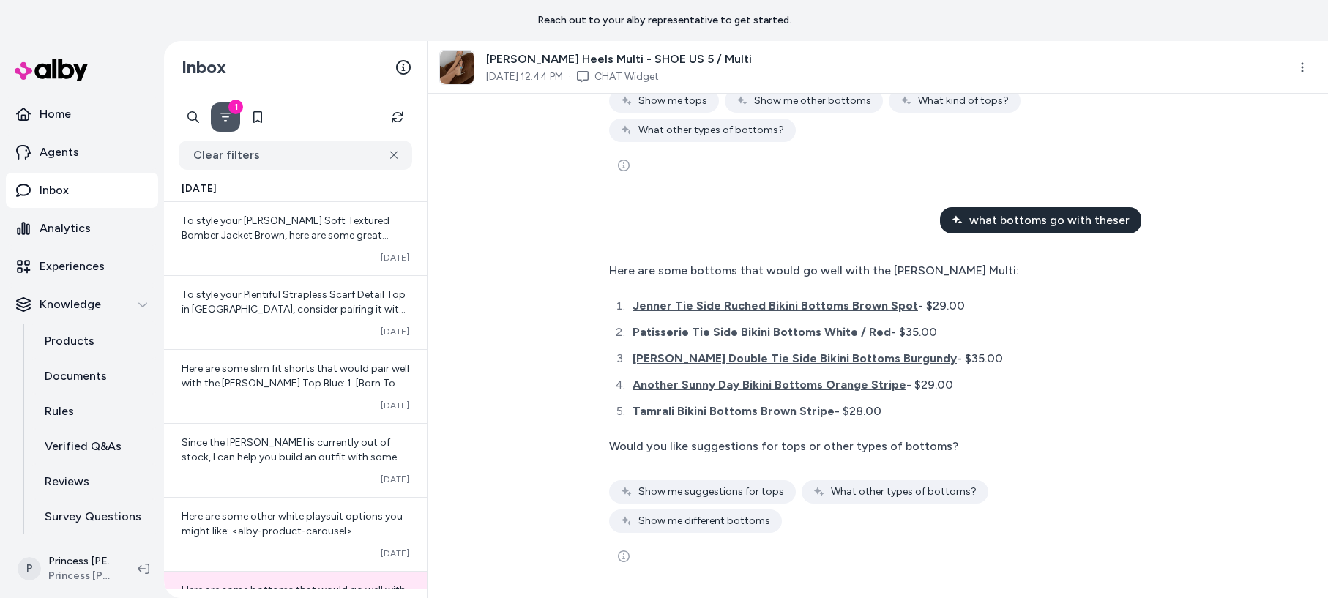
drag, startPoint x: 565, startPoint y: 455, endPoint x: 589, endPoint y: 458, distance: 23.5
click at [564, 455] on div "what would go with these shoes? Here are some bottoms that could go well with t…" at bounding box center [878, 346] width 901 height 504
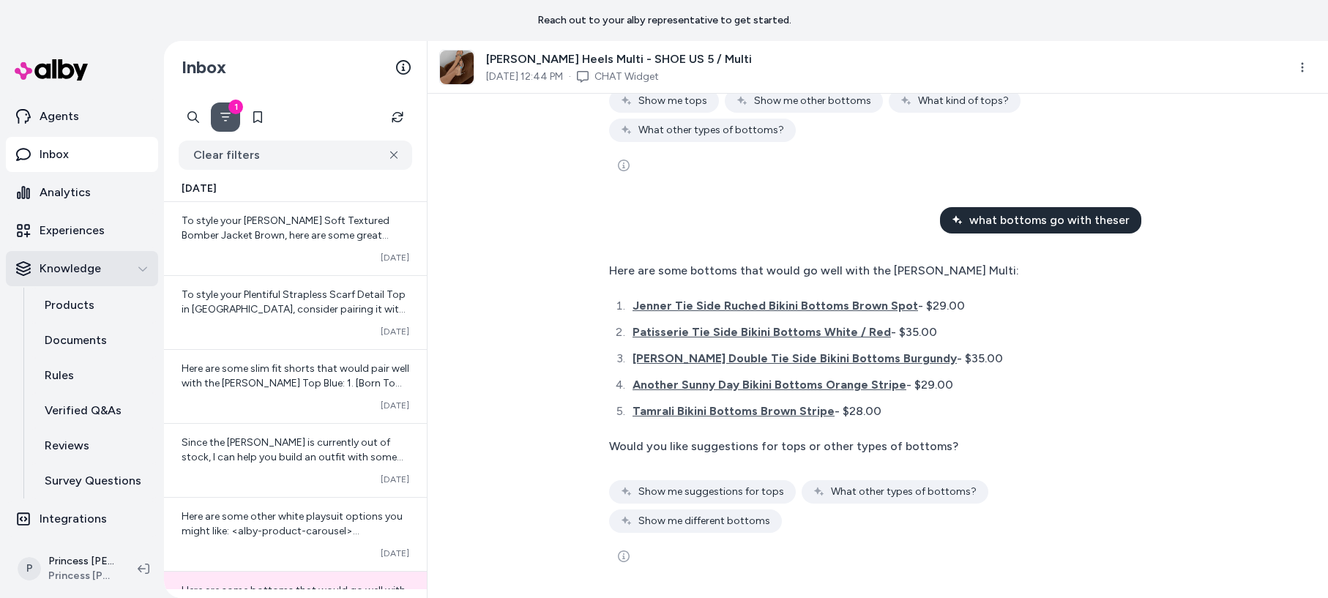
click at [130, 268] on div "Knowledge" at bounding box center [82, 269] width 132 height 18
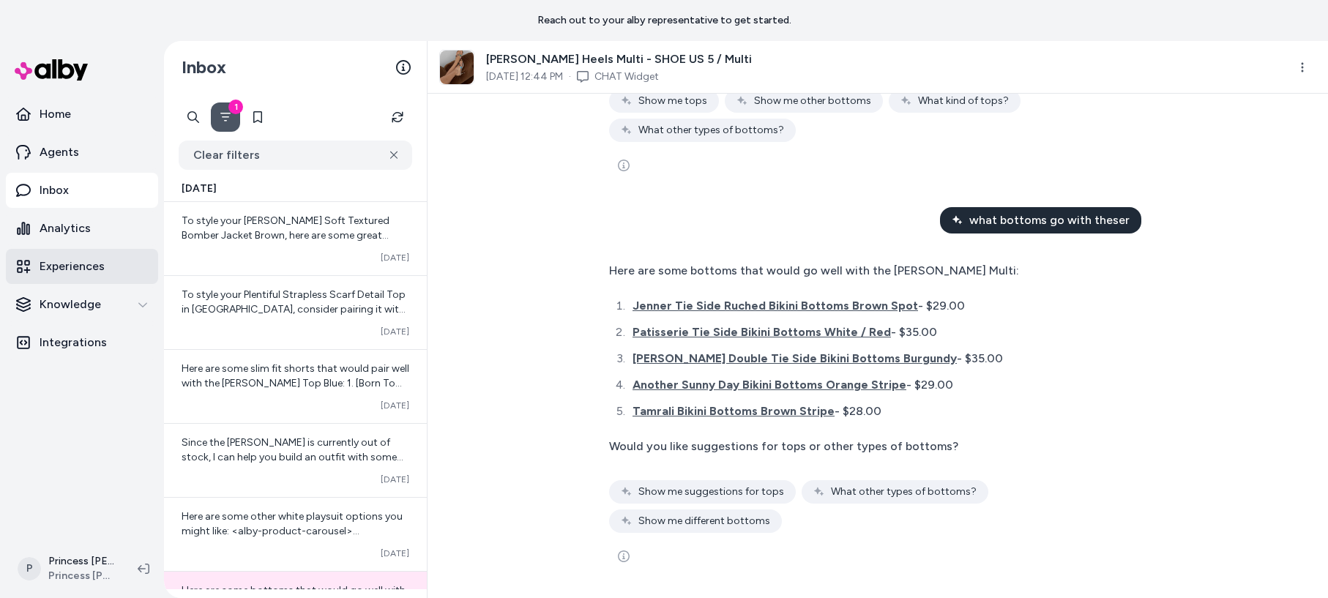
click at [97, 269] on p "Experiences" at bounding box center [72, 267] width 65 height 18
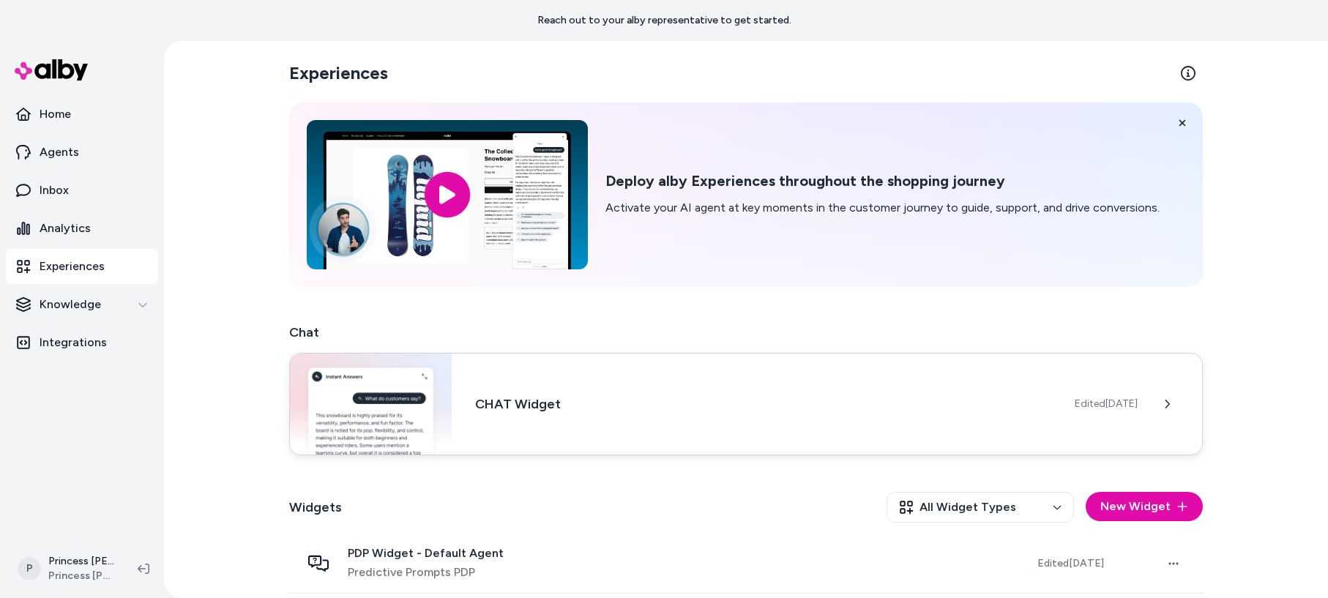
scroll to position [125, 0]
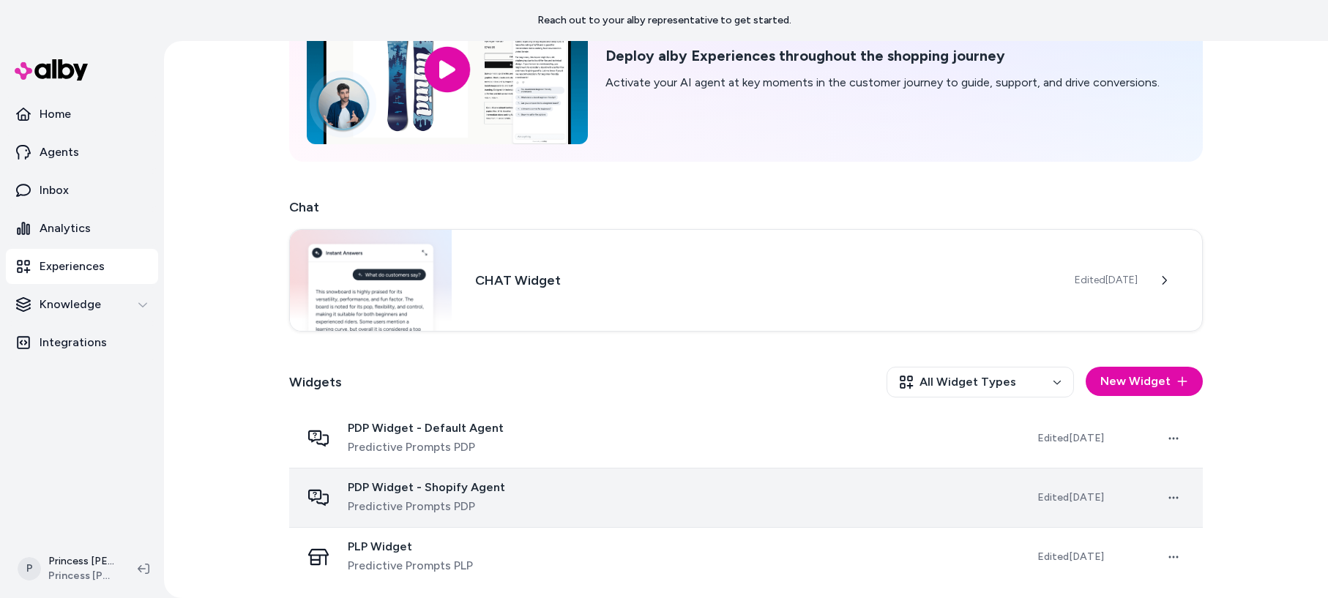
click at [480, 487] on span "PDP Widget - Shopify Agent" at bounding box center [426, 487] width 157 height 15
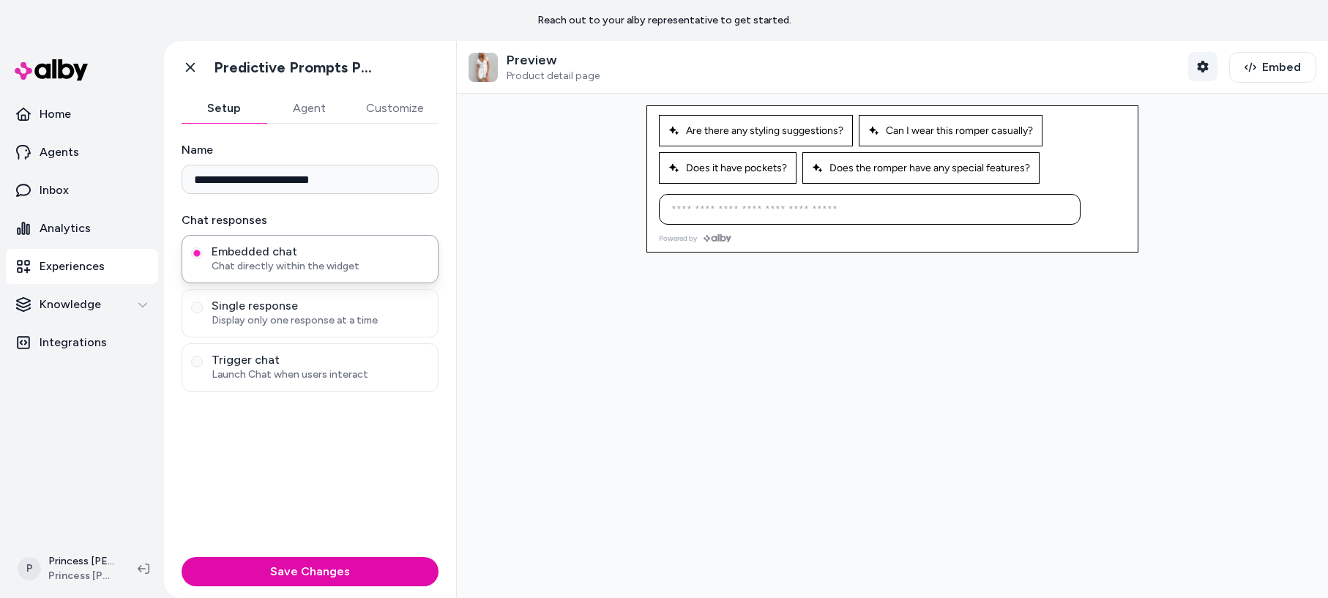
click at [1017, 68] on button "Shopper Context" at bounding box center [1202, 66] width 29 height 29
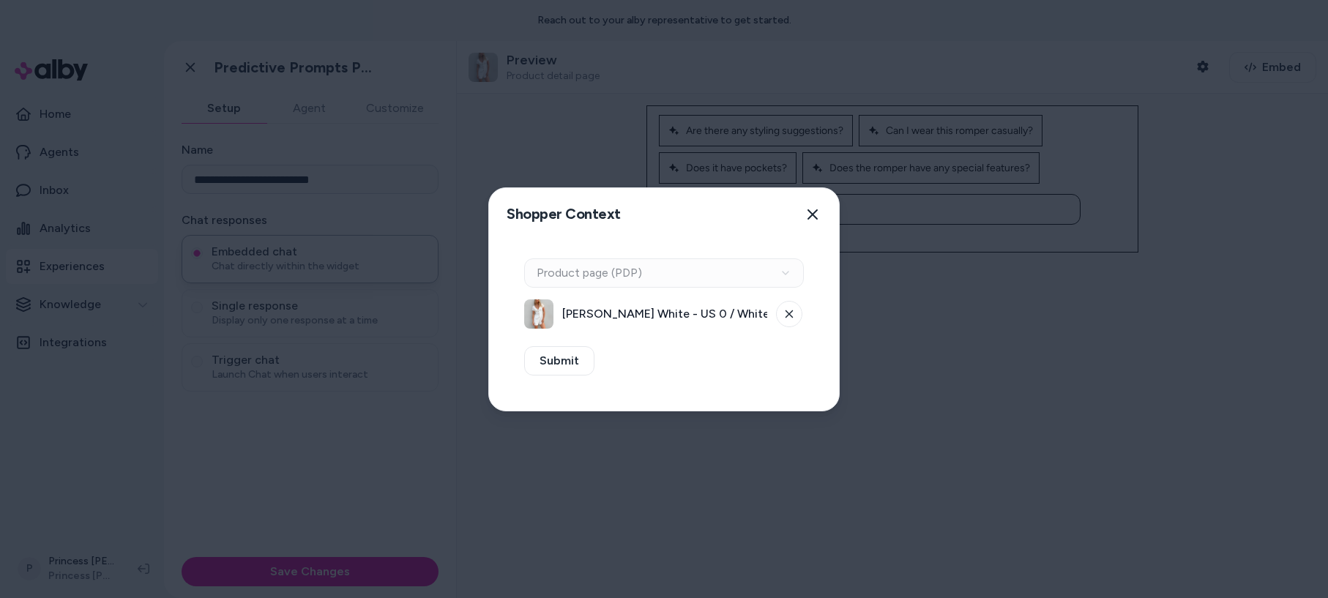
drag, startPoint x: 799, startPoint y: 305, endPoint x: 679, endPoint y: 294, distance: 119.9
click at [797, 305] on button at bounding box center [789, 314] width 26 height 26
click at [592, 277] on div "Context Type Product page (PDP)" at bounding box center [664, 272] width 280 height 29
drag, startPoint x: 590, startPoint y: 271, endPoint x: 581, endPoint y: 318, distance: 47.7
click at [589, 272] on div "Context Type Product page (PDP)" at bounding box center [664, 272] width 280 height 29
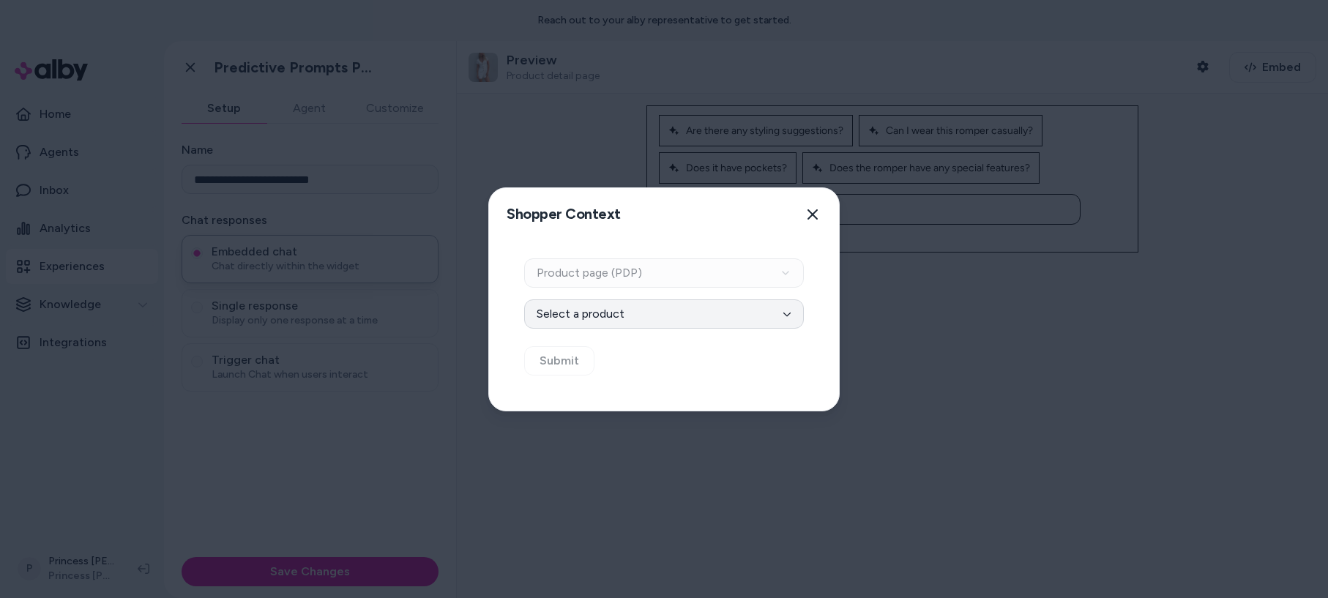
click at [579, 324] on button "Select a product" at bounding box center [664, 313] width 280 height 29
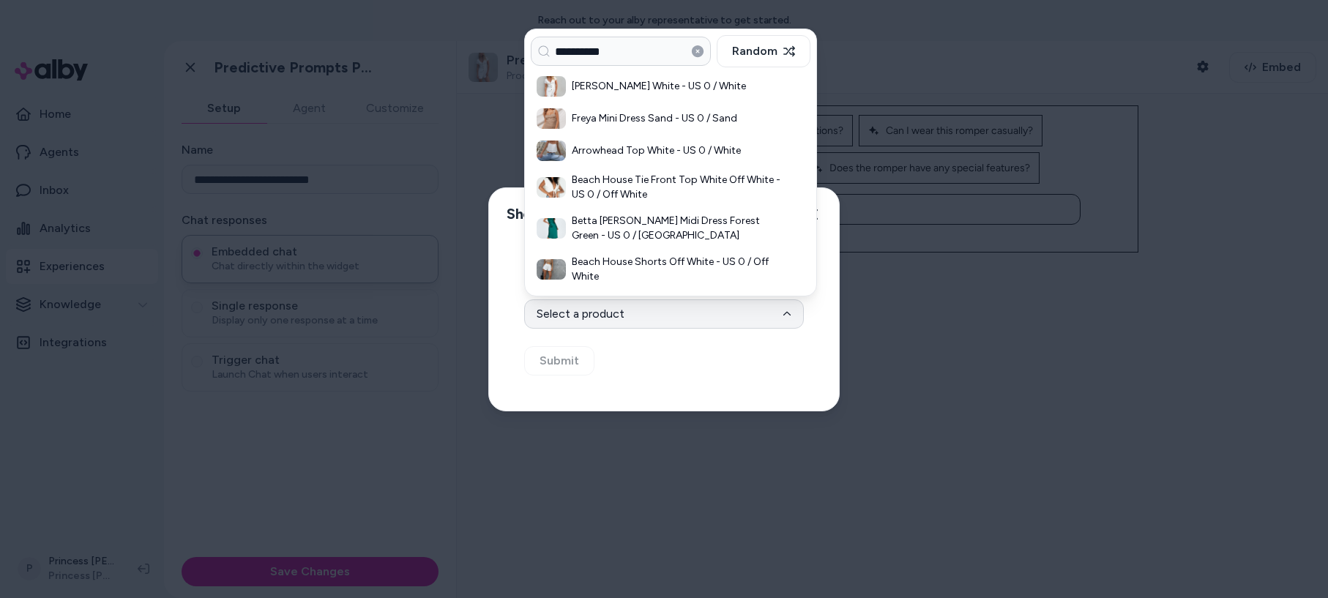
type input "**********"
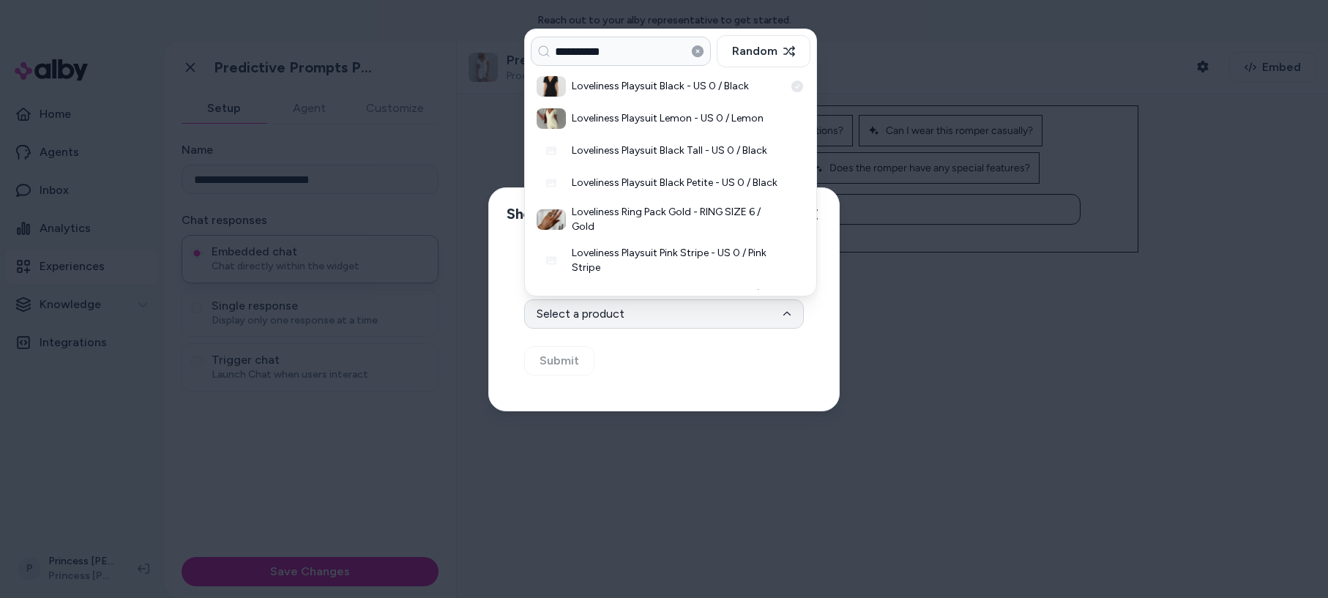
click at [617, 91] on h3 "Loveliness Playsuit Black - US 0 / Black" at bounding box center [678, 86] width 212 height 15
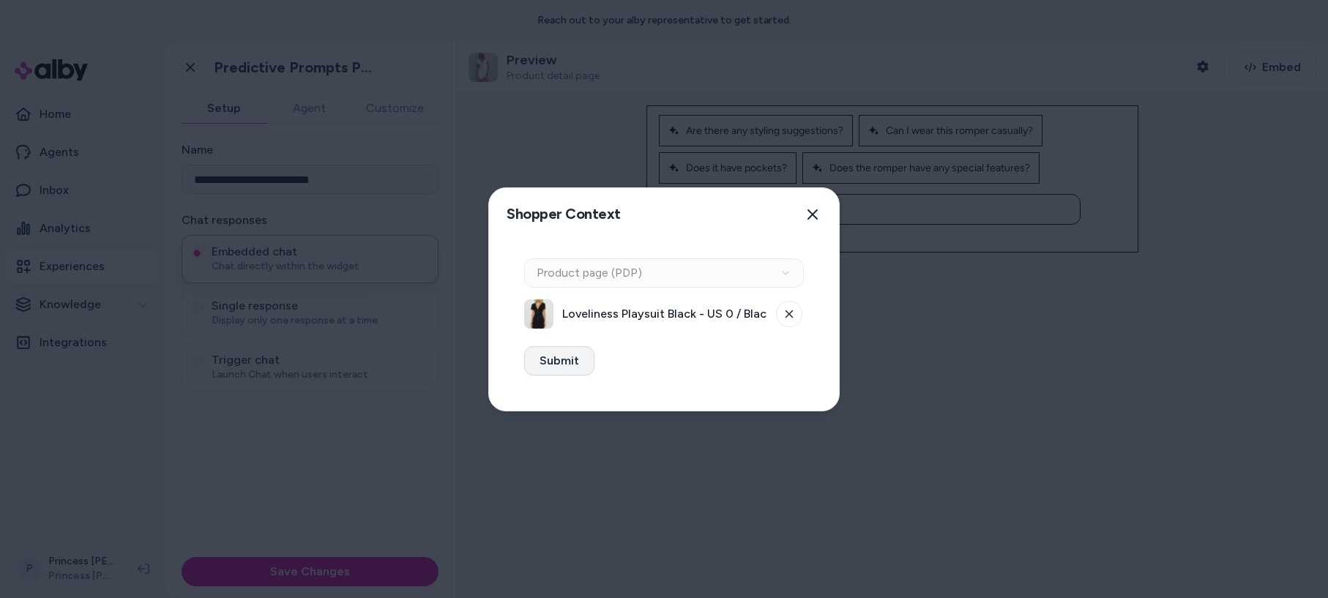
click at [547, 358] on button "Submit" at bounding box center [559, 360] width 70 height 29
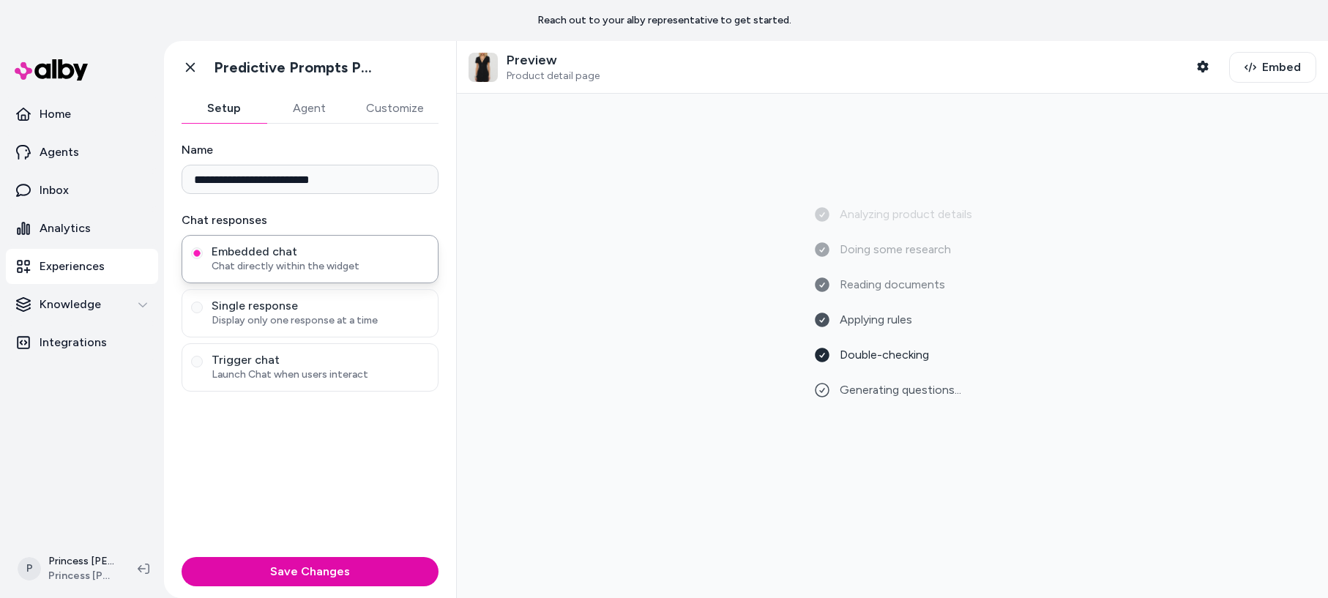
click at [312, 100] on button "Agent" at bounding box center [308, 108] width 85 height 29
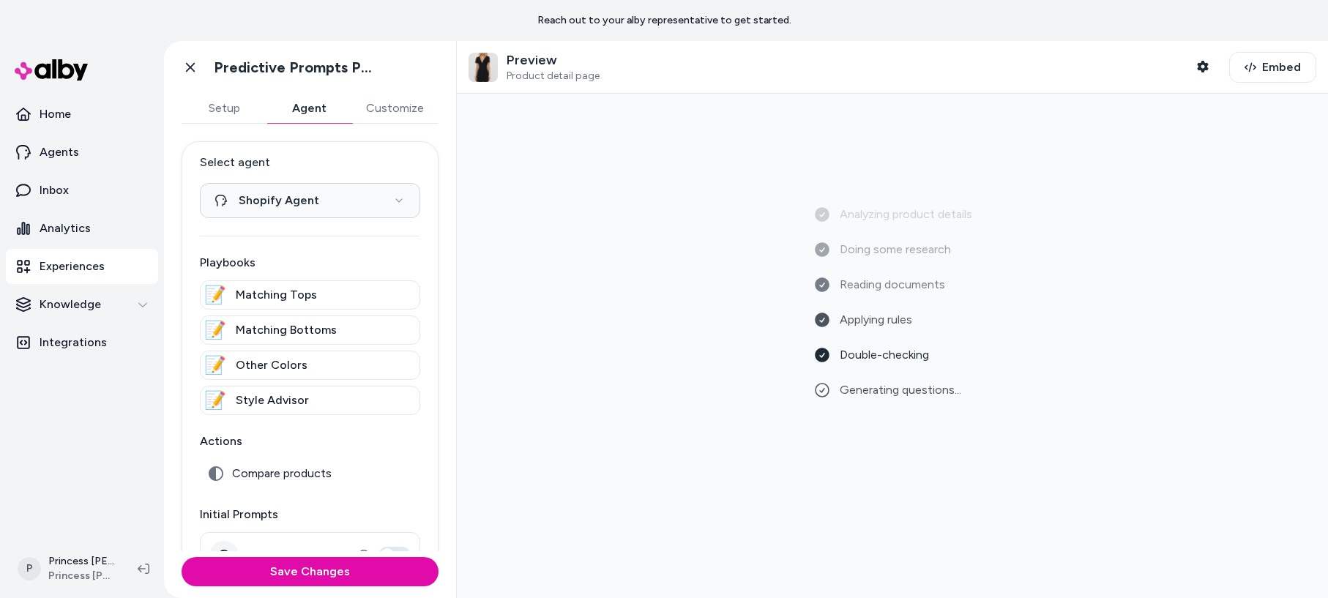
click at [403, 111] on button "Customize" at bounding box center [394, 108] width 87 height 29
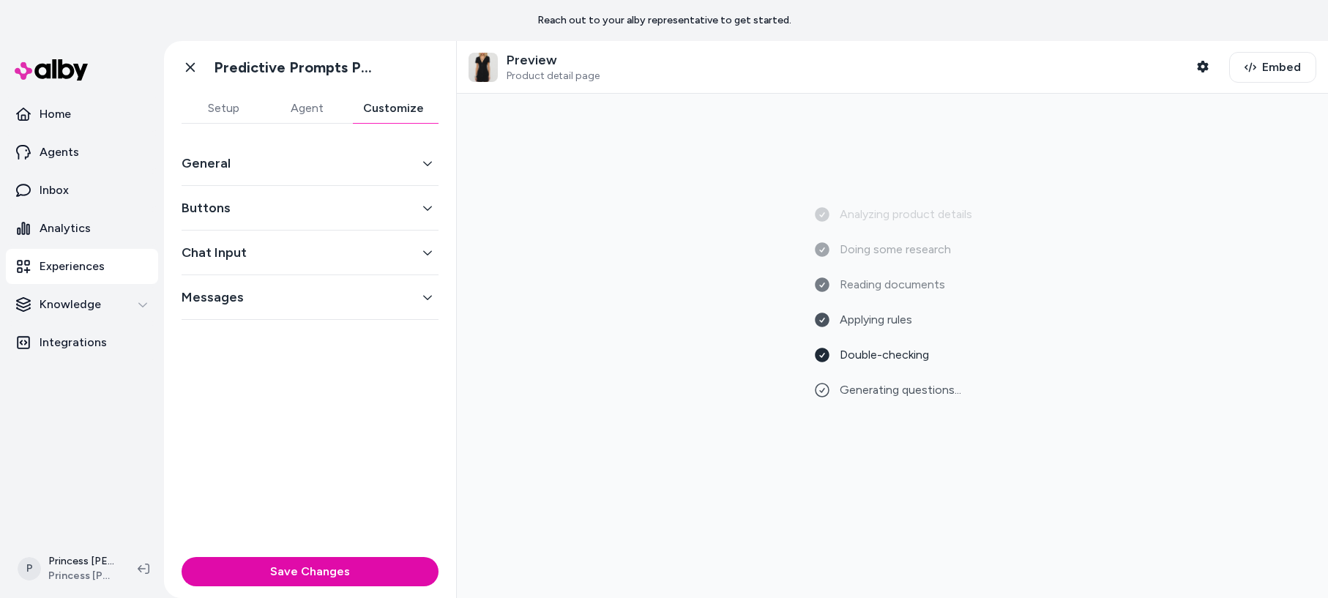
click at [417, 211] on button "Buttons" at bounding box center [310, 208] width 257 height 20
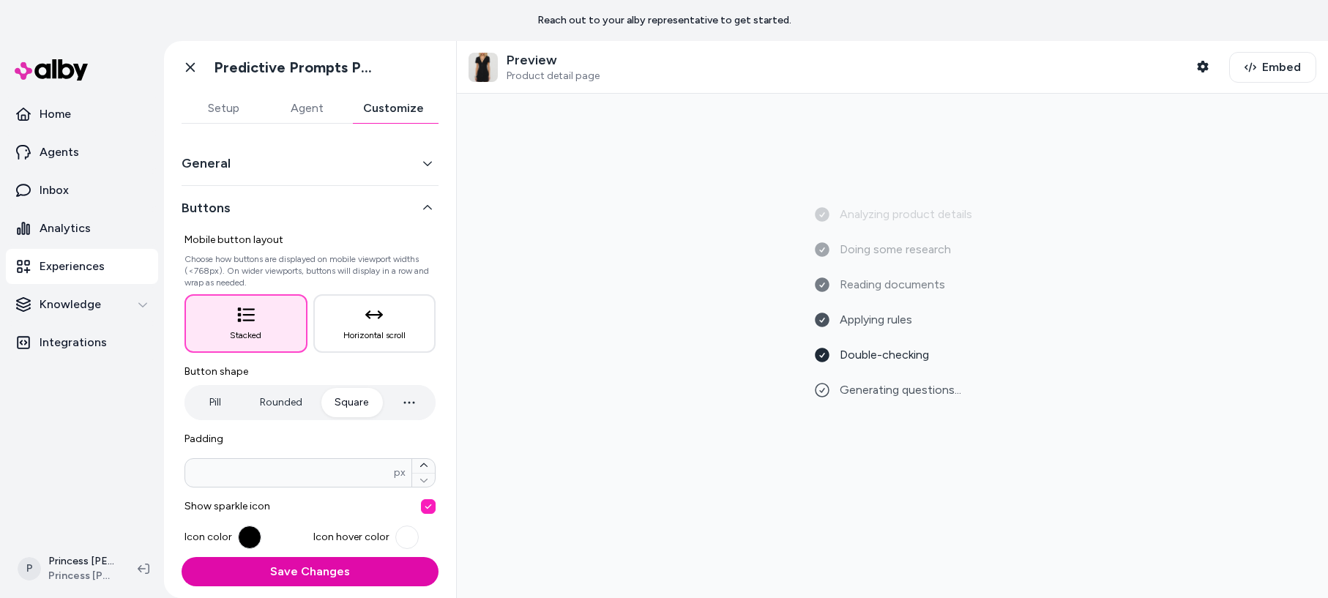
drag, startPoint x: 397, startPoint y: 156, endPoint x: 431, endPoint y: 156, distance: 34.4
click at [397, 156] on button "General" at bounding box center [310, 163] width 257 height 20
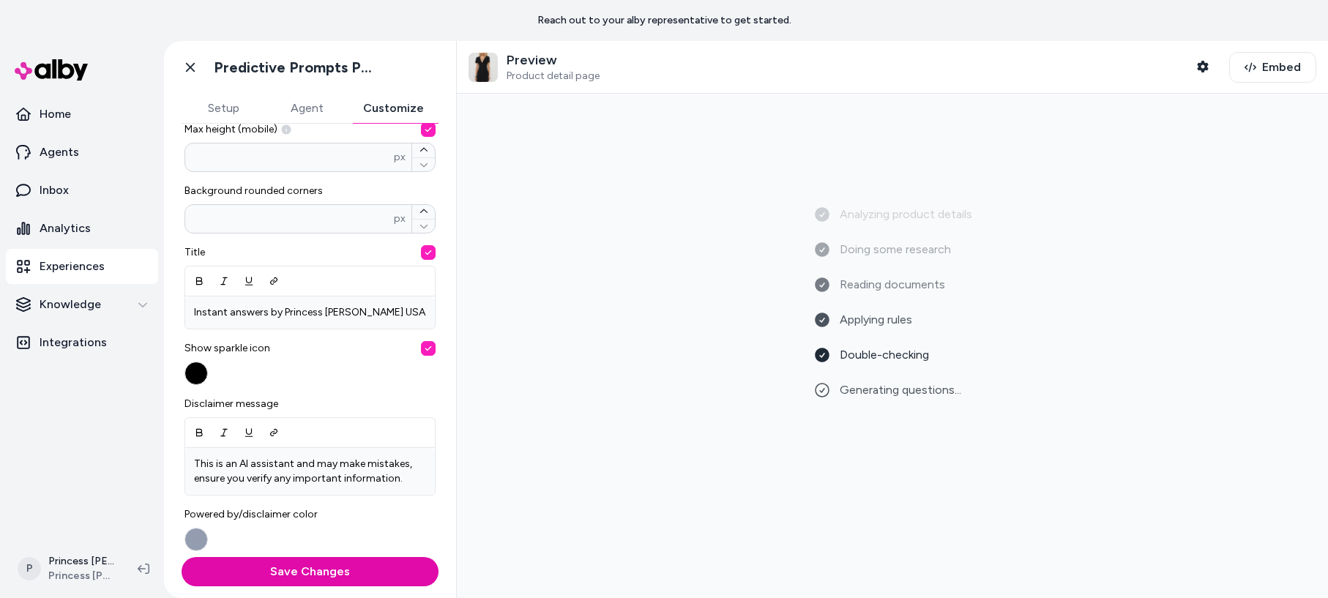
scroll to position [511, 0]
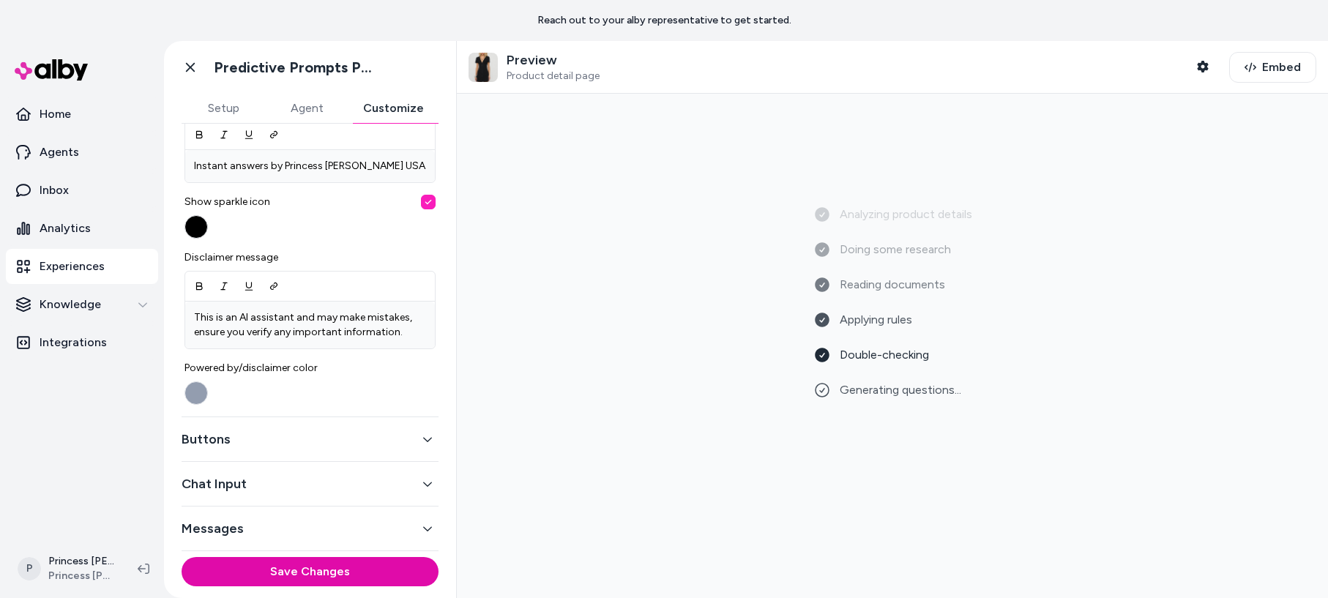
click at [403, 515] on div "Messages" at bounding box center [310, 529] width 257 height 45
click at [398, 525] on button "Messages" at bounding box center [310, 528] width 257 height 20
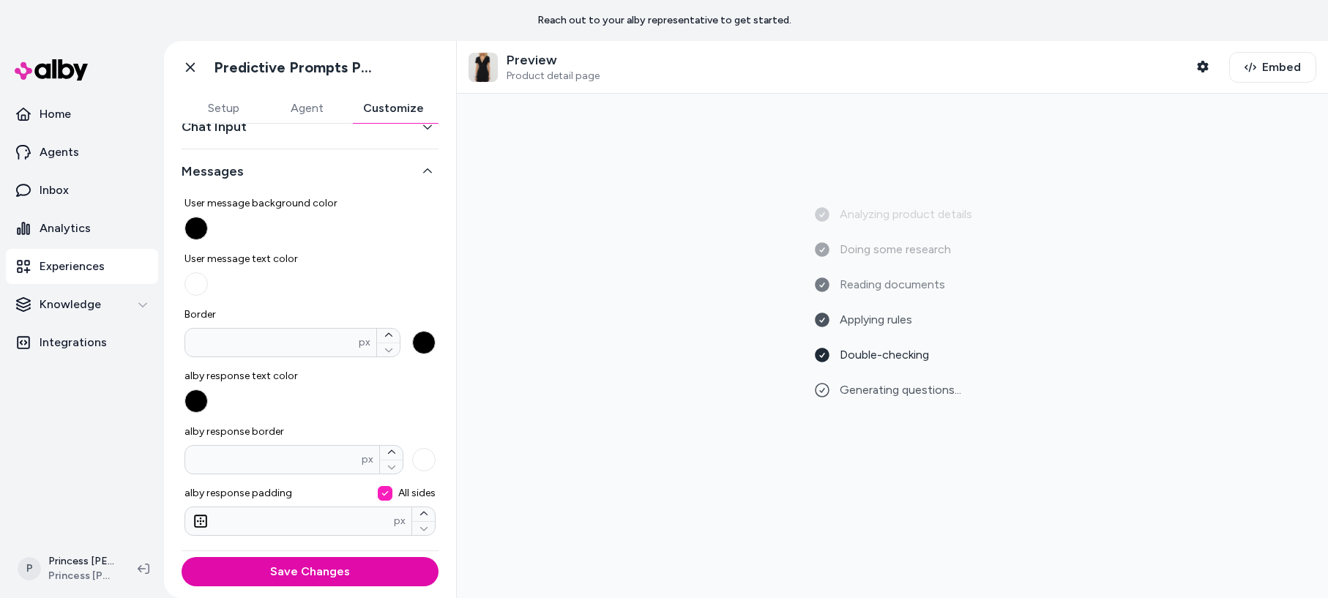
scroll to position [0, 0]
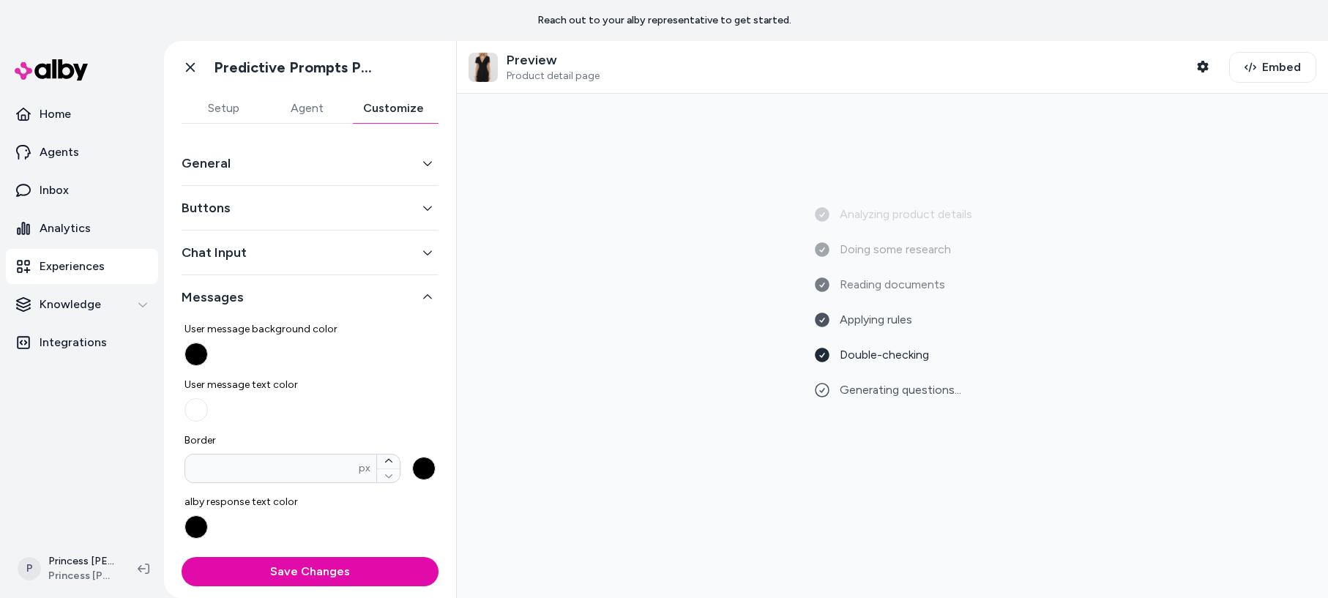
click at [365, 237] on div "Chat Input" at bounding box center [310, 253] width 257 height 45
click at [362, 260] on button "Chat Input" at bounding box center [310, 252] width 257 height 20
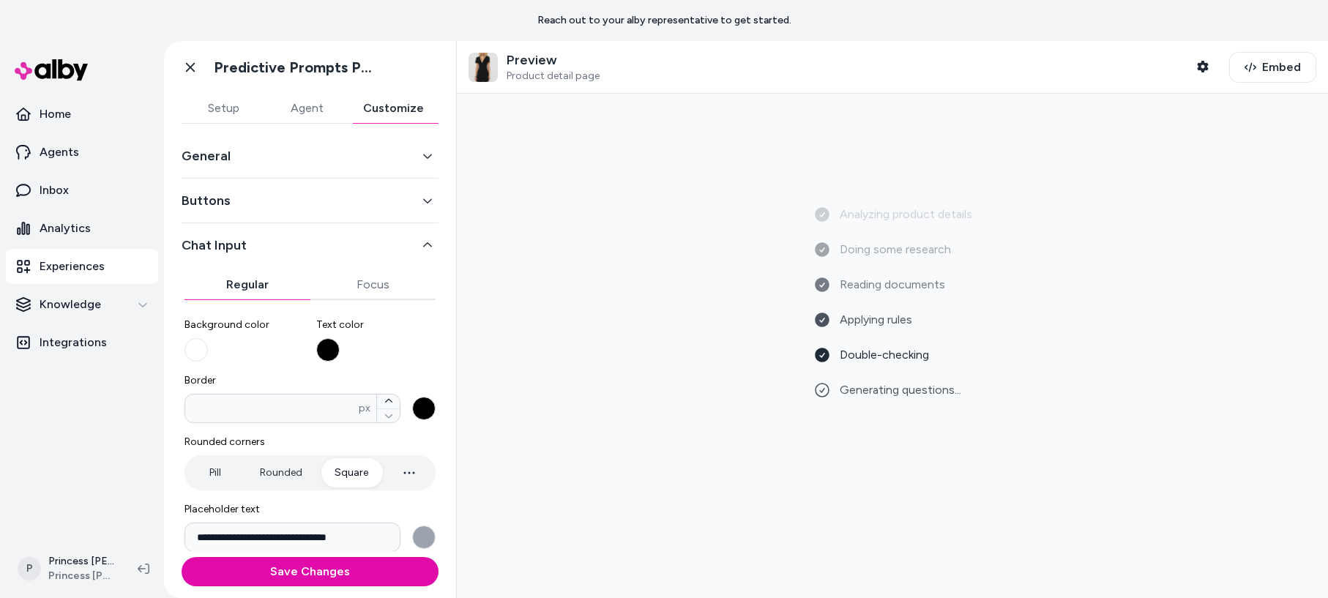
scroll to position [9, 0]
click at [414, 470] on icon "button" at bounding box center [409, 472] width 18 height 18
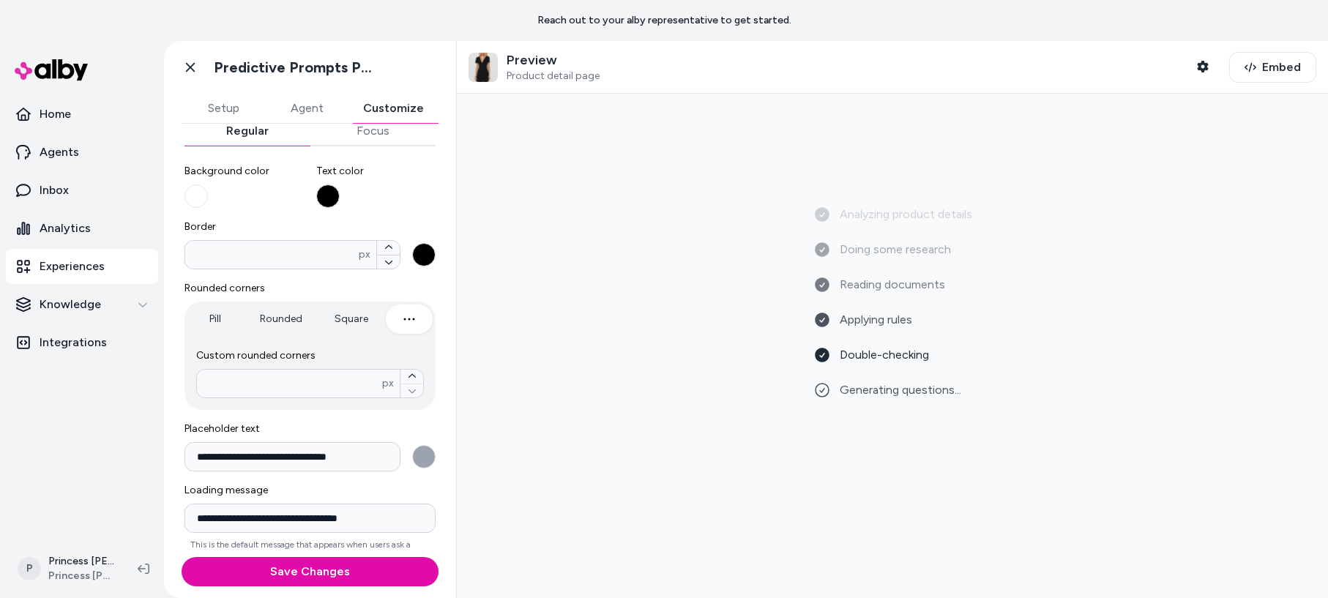
scroll to position [168, 0]
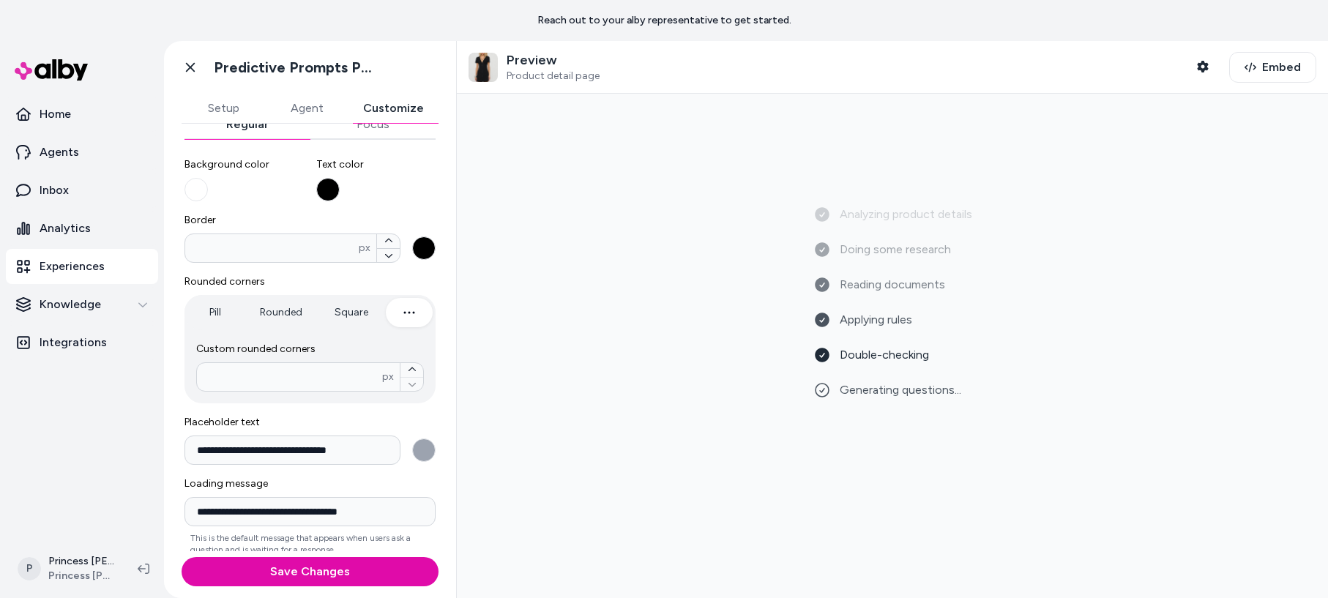
click at [403, 308] on icon "button" at bounding box center [409, 313] width 18 height 18
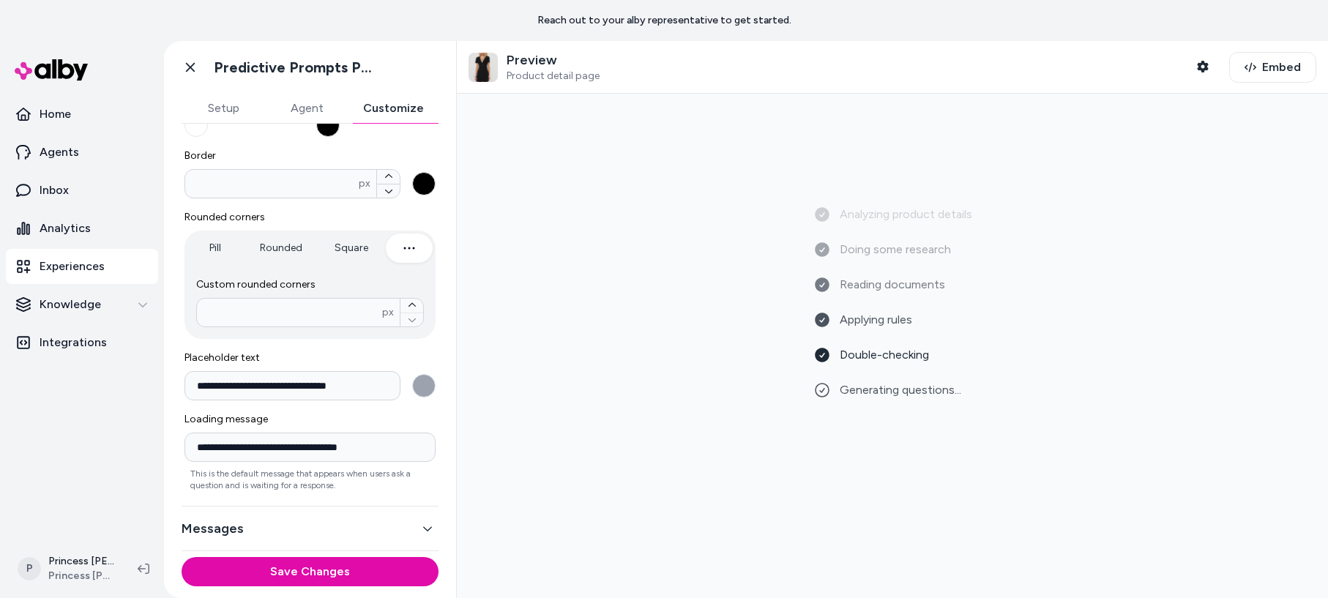
click at [276, 530] on button "Messages" at bounding box center [310, 528] width 257 height 20
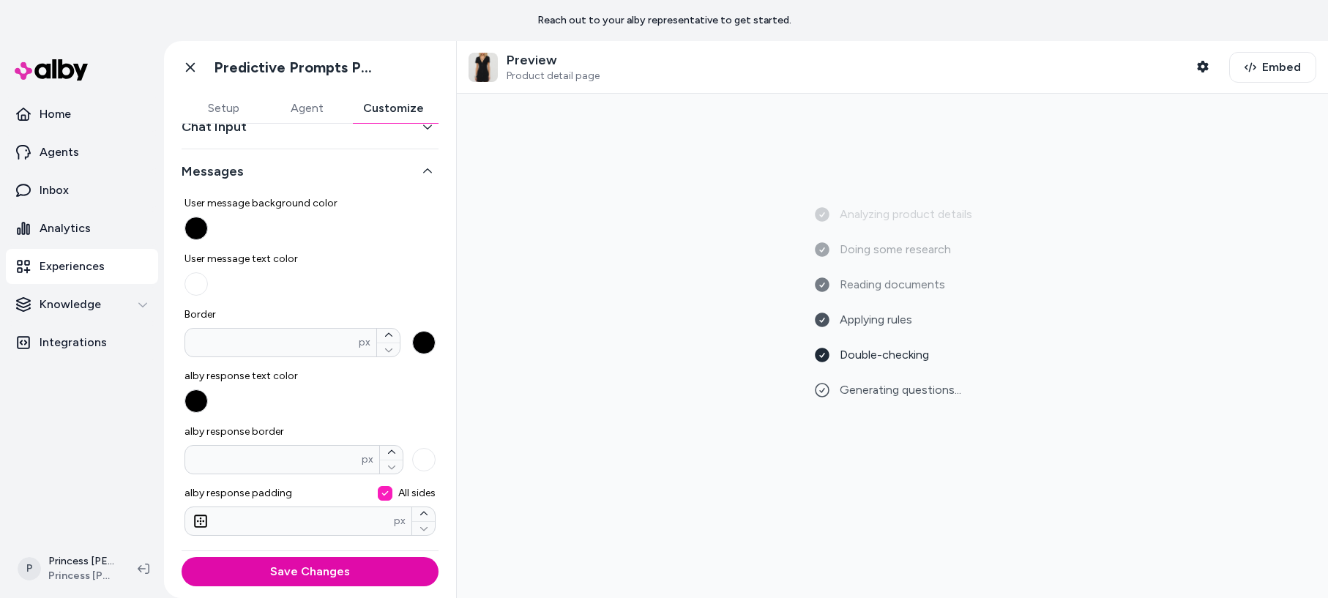
scroll to position [0, 0]
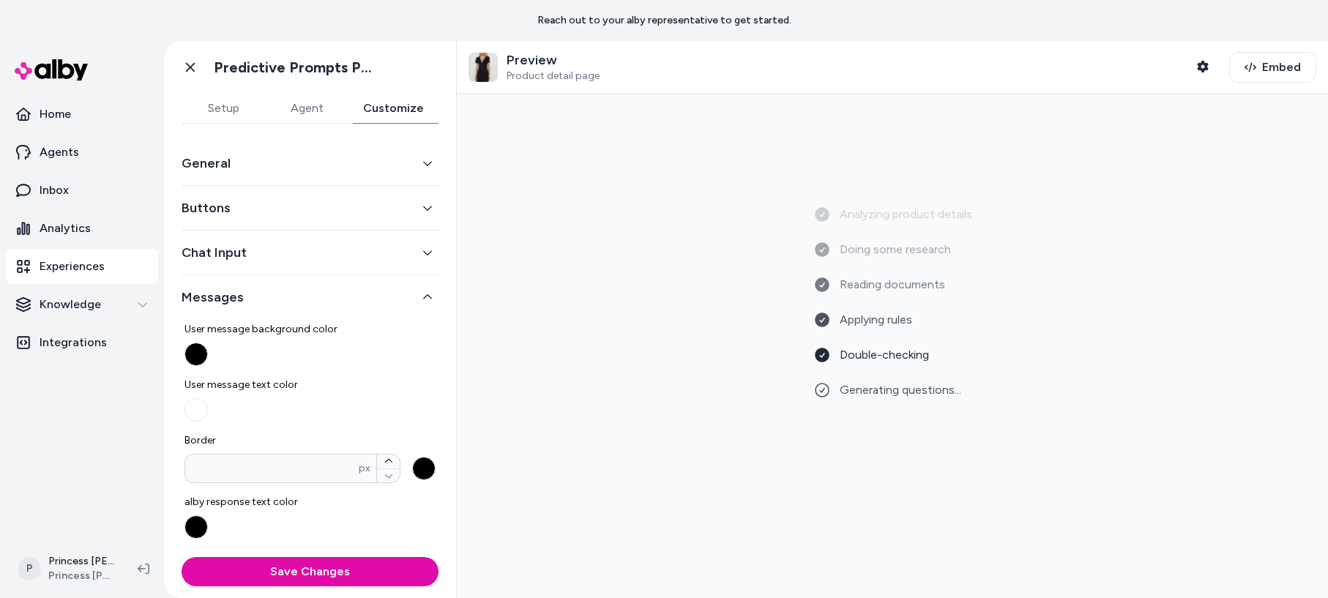
click at [243, 201] on button "Buttons" at bounding box center [310, 208] width 257 height 20
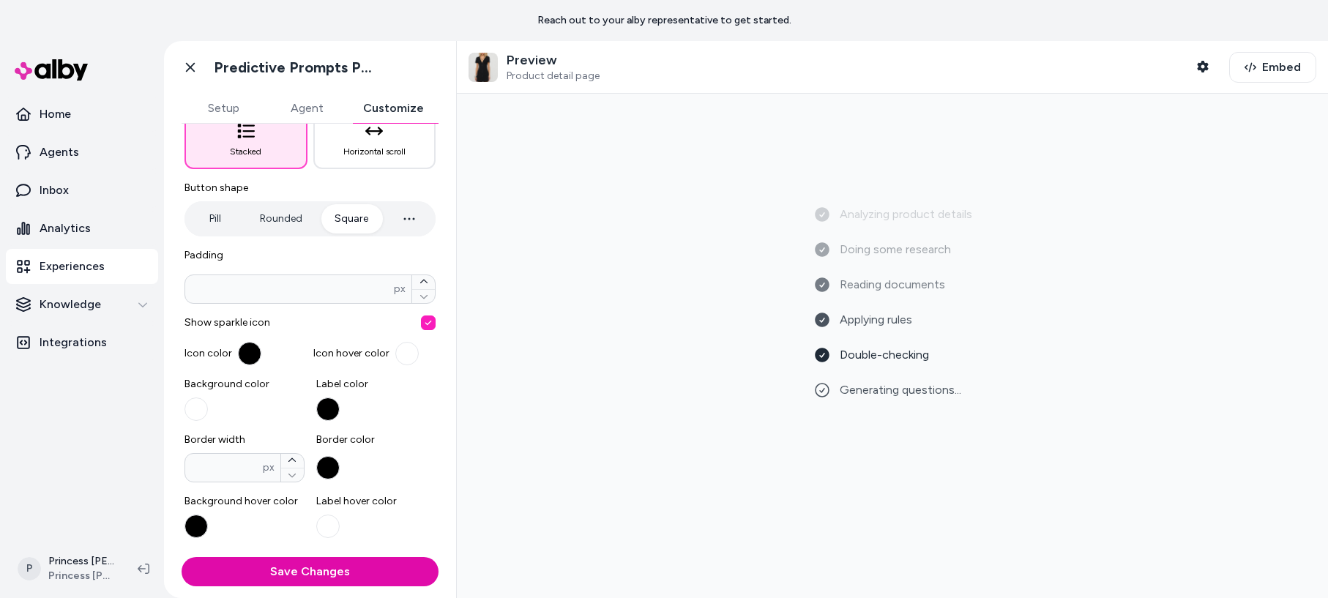
scroll to position [337, 0]
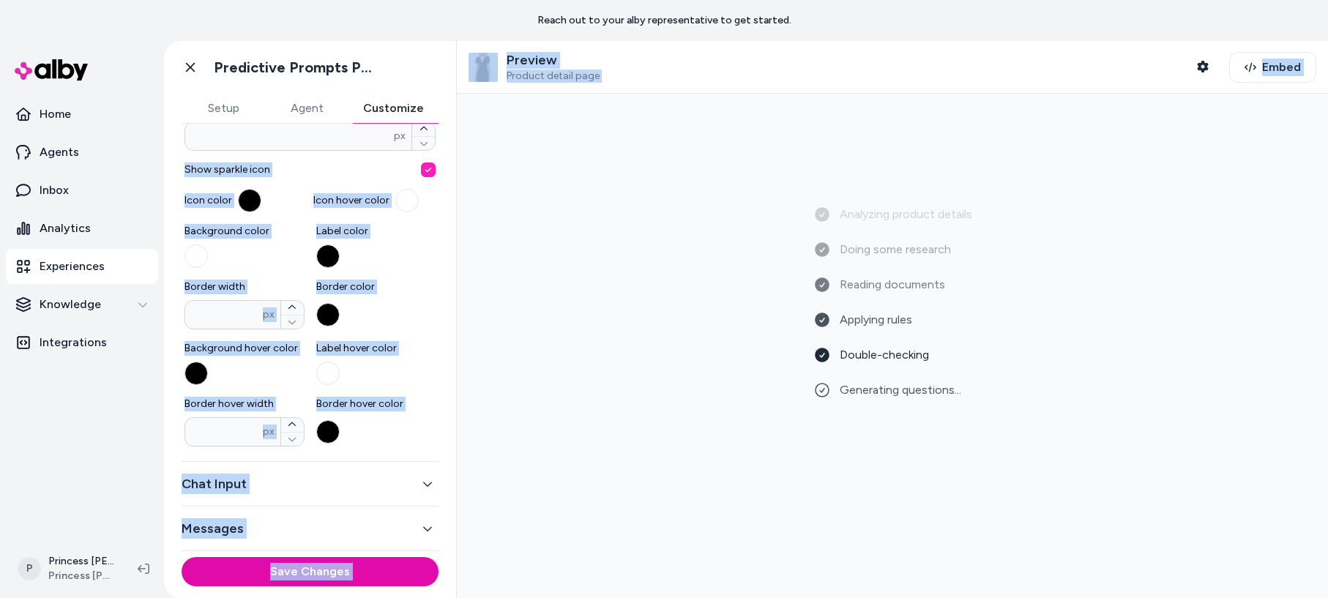
drag, startPoint x: 185, startPoint y: 166, endPoint x: 504, endPoint y: 287, distance: 340.6
click at [478, 332] on div "Go back Predictive Prompts PDP Setup Agent Customize General Buttons Mobile but…" at bounding box center [746, 319] width 1164 height 557
click at [506, 285] on div "Analyzing product details Doing some research Reading documents Applying rules …" at bounding box center [893, 345] width 848 height 481
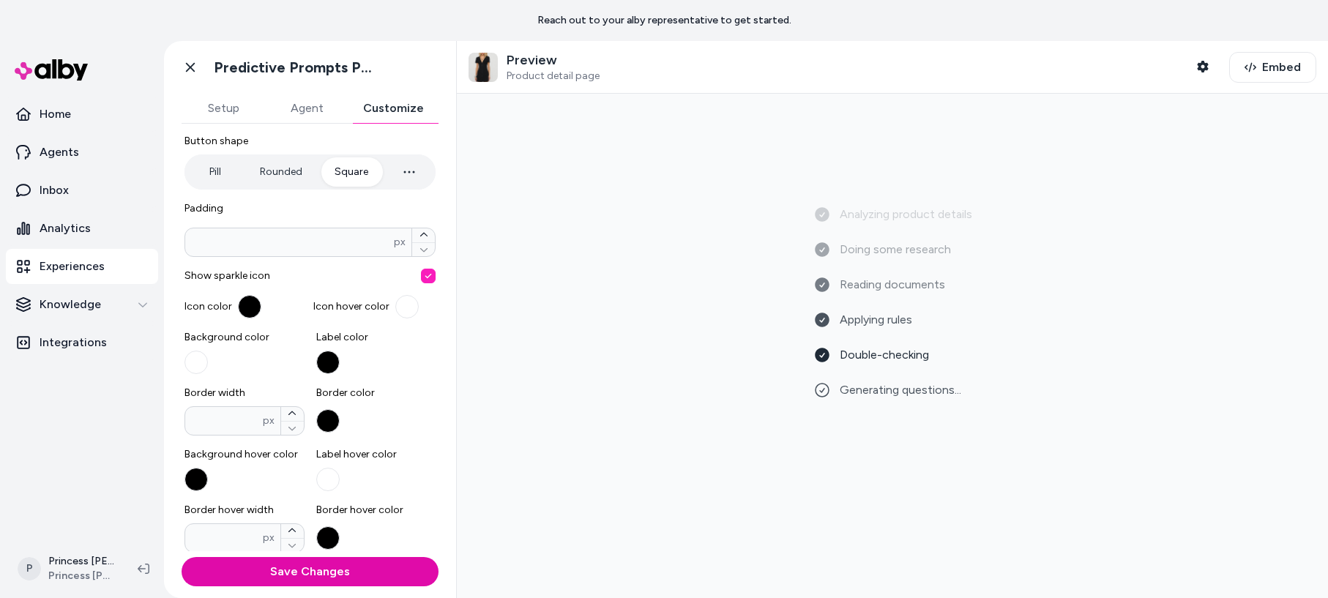
scroll to position [0, 0]
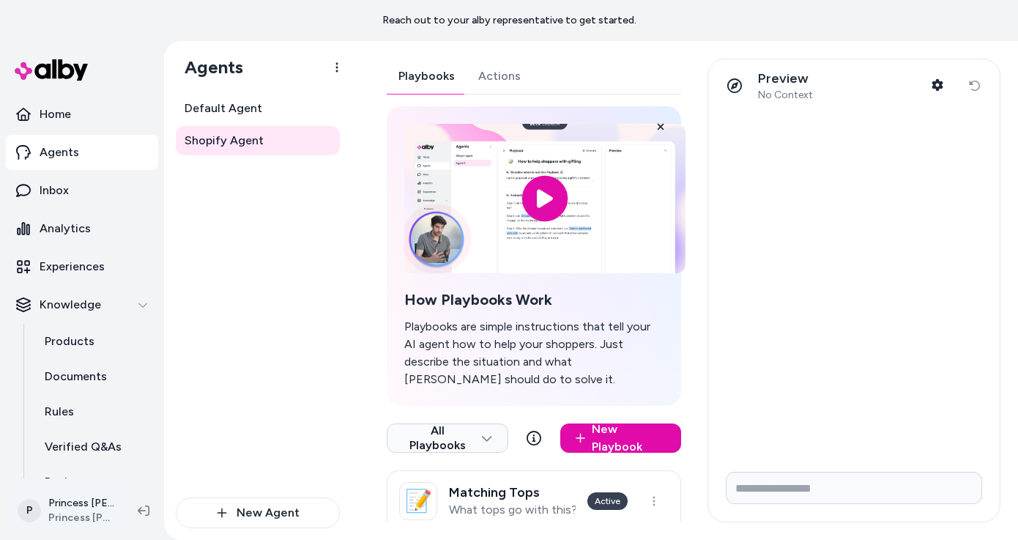
click at [81, 505] on html "Reach out to your alby representative to get started. Home Agents Inbox Analyti…" at bounding box center [509, 270] width 1018 height 540
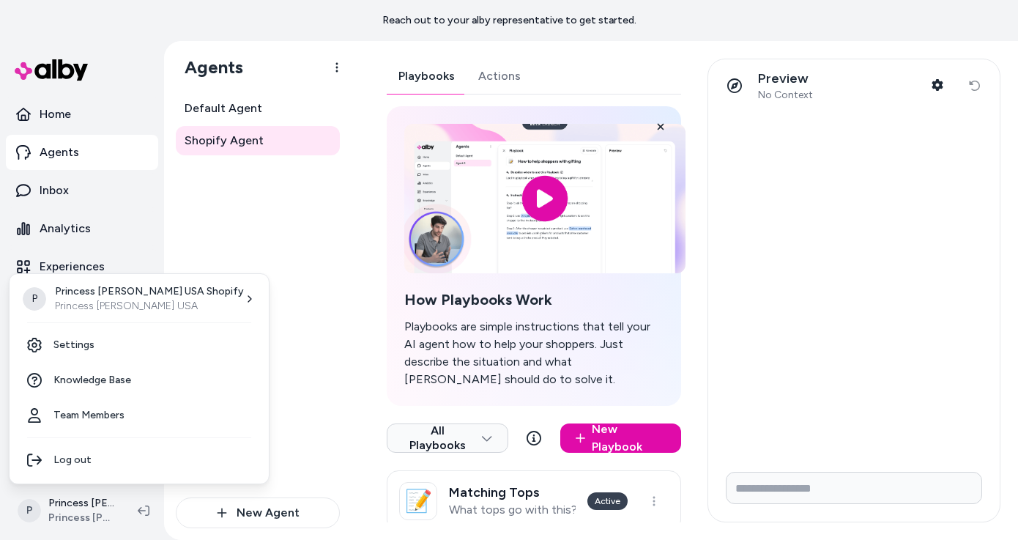
click at [337, 252] on html "Reach out to your alby representative to get started. Home Agents Inbox Analyti…" at bounding box center [509, 270] width 1018 height 540
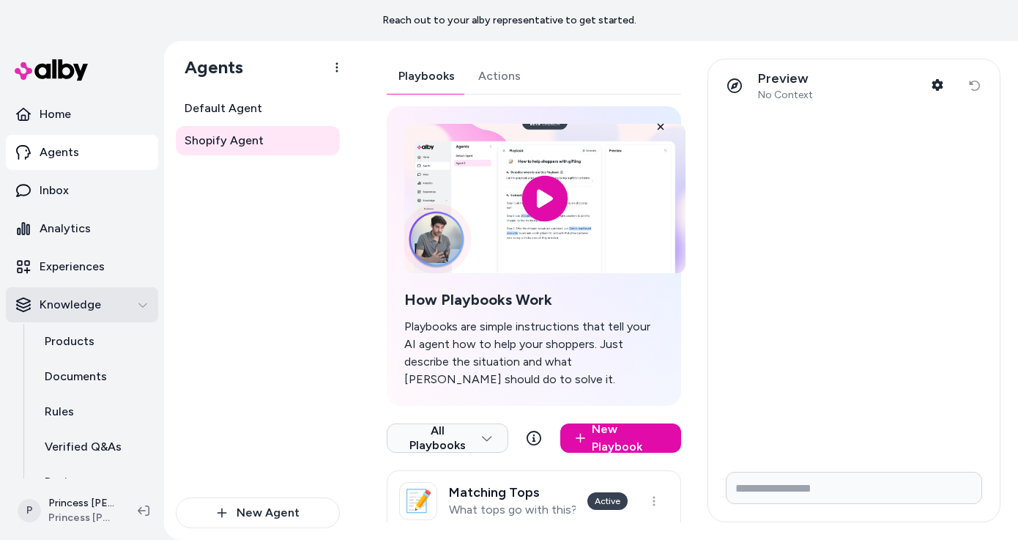
scroll to position [94, 0]
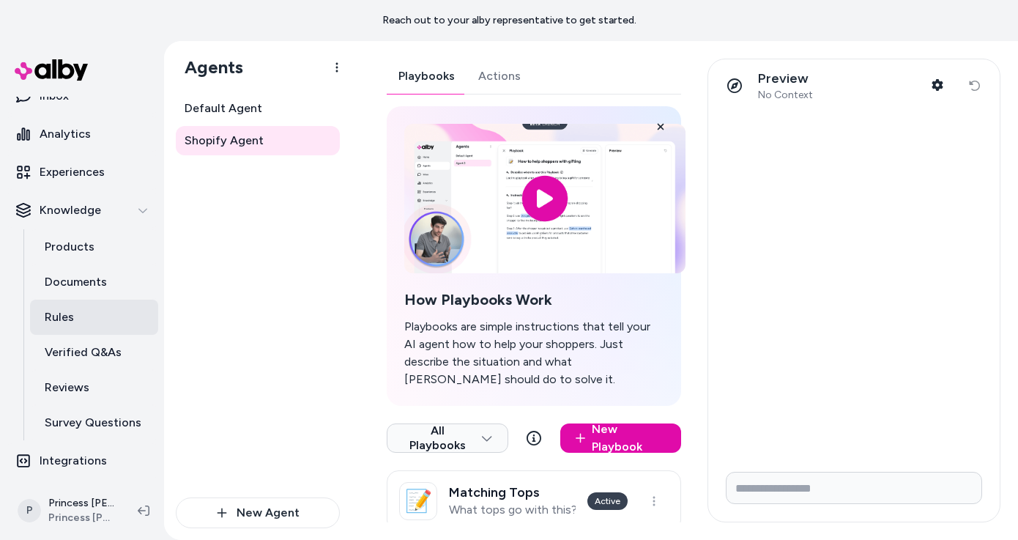
click at [86, 323] on link "Rules" at bounding box center [94, 316] width 128 height 35
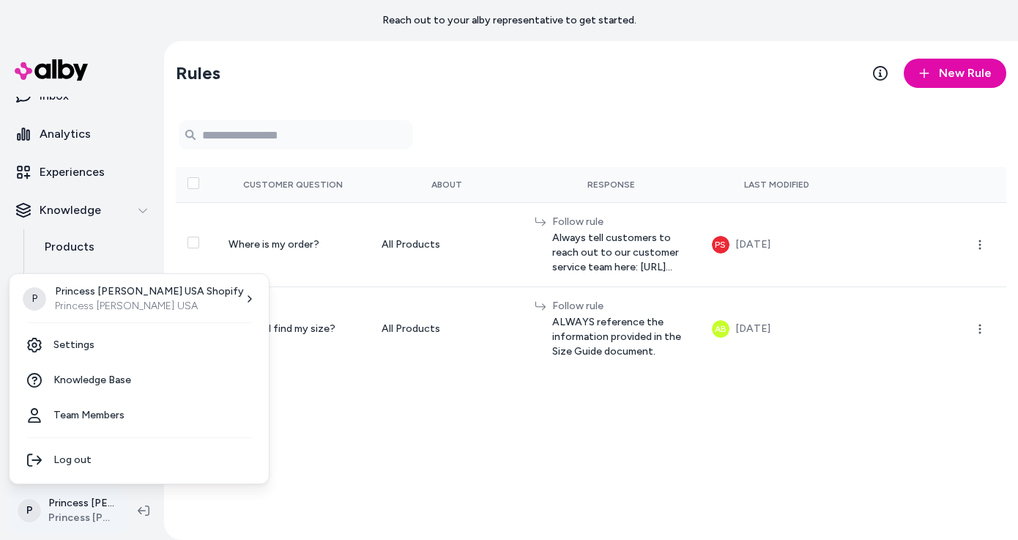
click at [92, 498] on html "Reach out to your alby representative to get started. Home Agents Inbox Analyti…" at bounding box center [509, 270] width 1018 height 540
click at [92, 337] on link "Settings" at bounding box center [138, 344] width 247 height 35
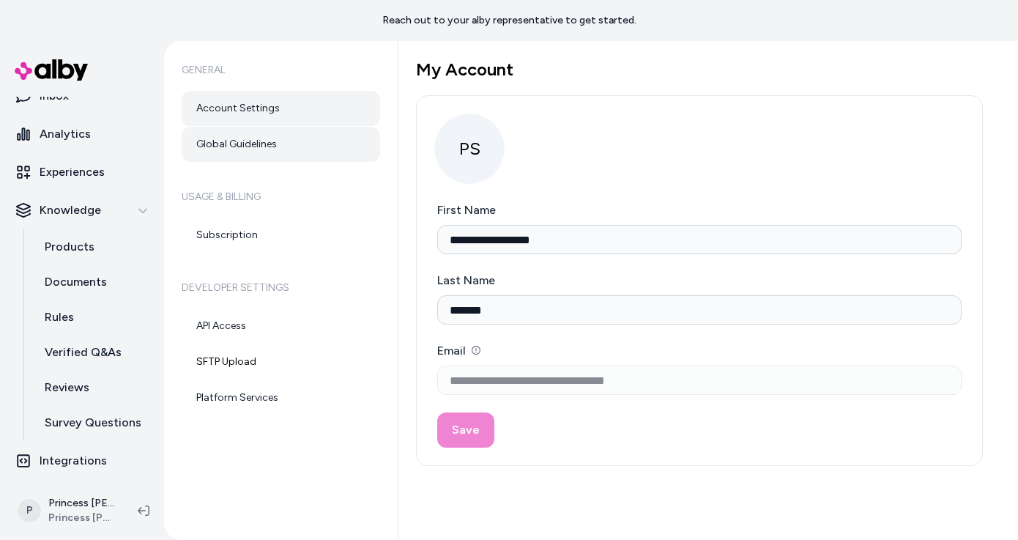
click at [219, 133] on link "Global Guidelines" at bounding box center [281, 144] width 198 height 35
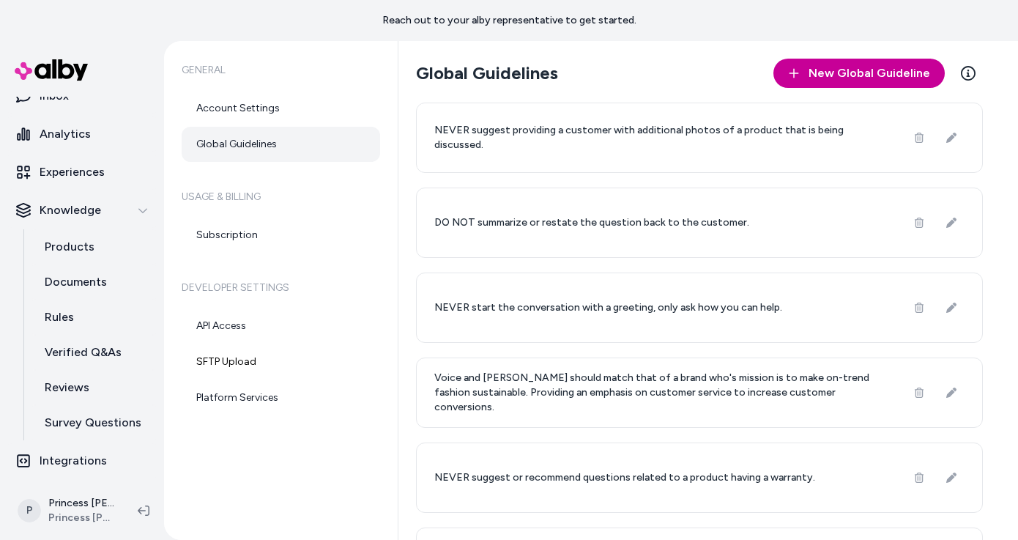
click at [854, 72] on span "New Global Guideline" at bounding box center [869, 73] width 122 height 18
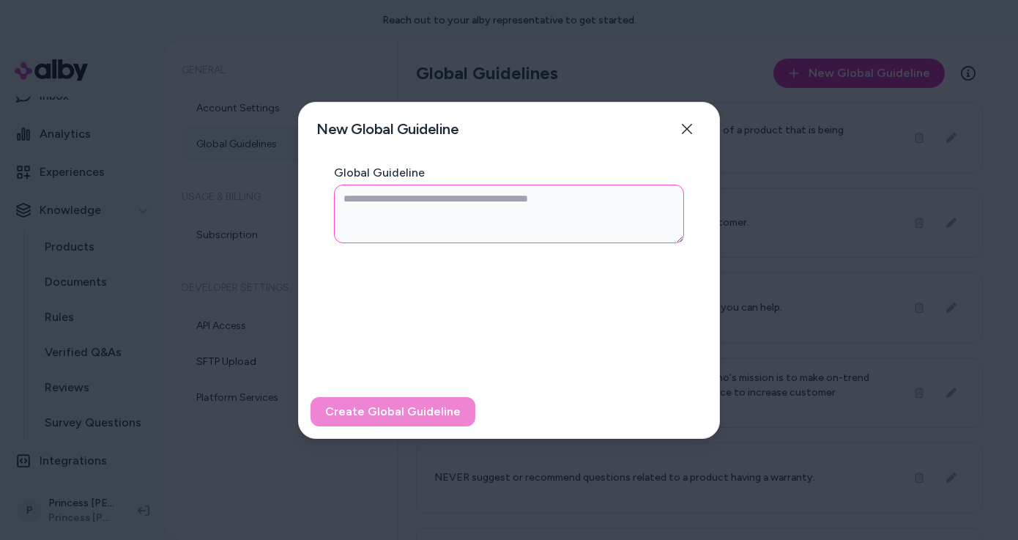
click at [373, 214] on textarea "Global Guideline" at bounding box center [509, 213] width 350 height 59
type textarea "*"
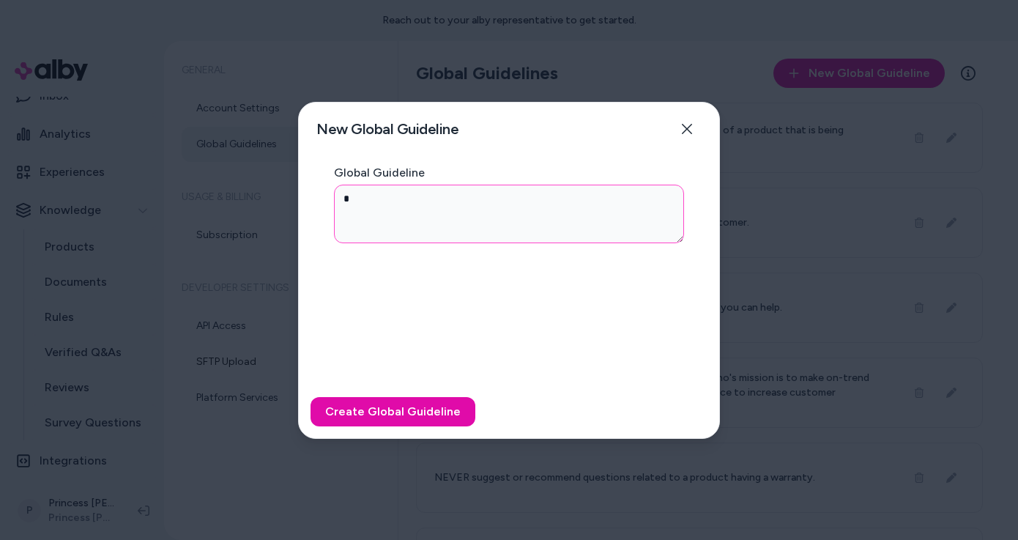
type textarea "**"
type textarea "*"
type textarea "***"
type textarea "*"
type textarea "****"
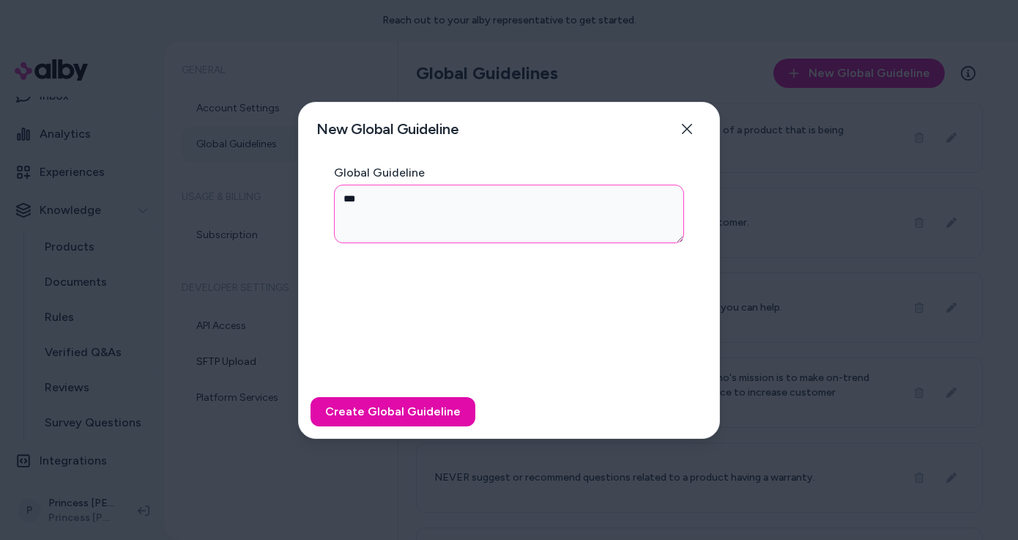
type textarea "*"
type textarea "*****"
type textarea "*"
type textarea "*****"
type textarea "*"
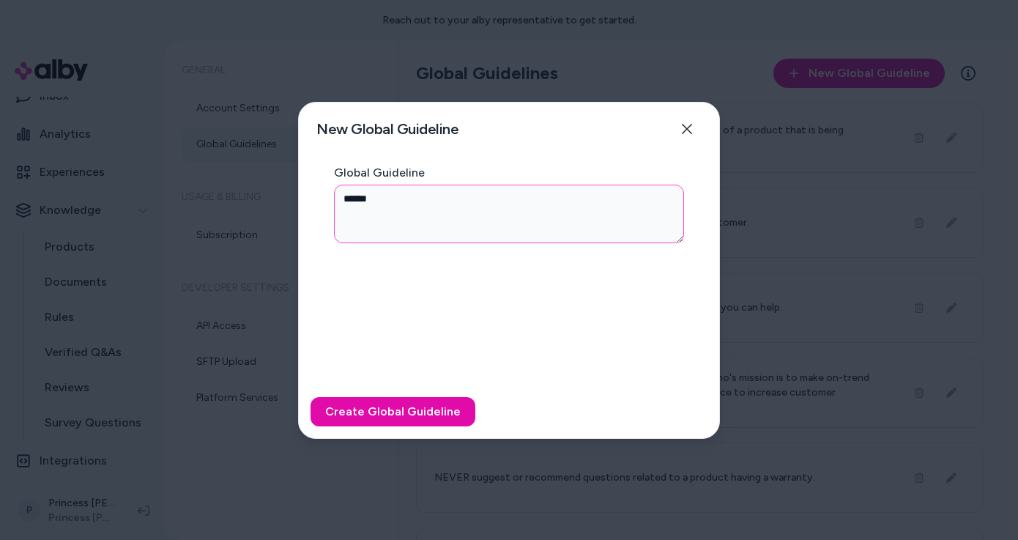
type textarea "*******"
type textarea "*"
type textarea "********"
type textarea "*"
type textarea "*********"
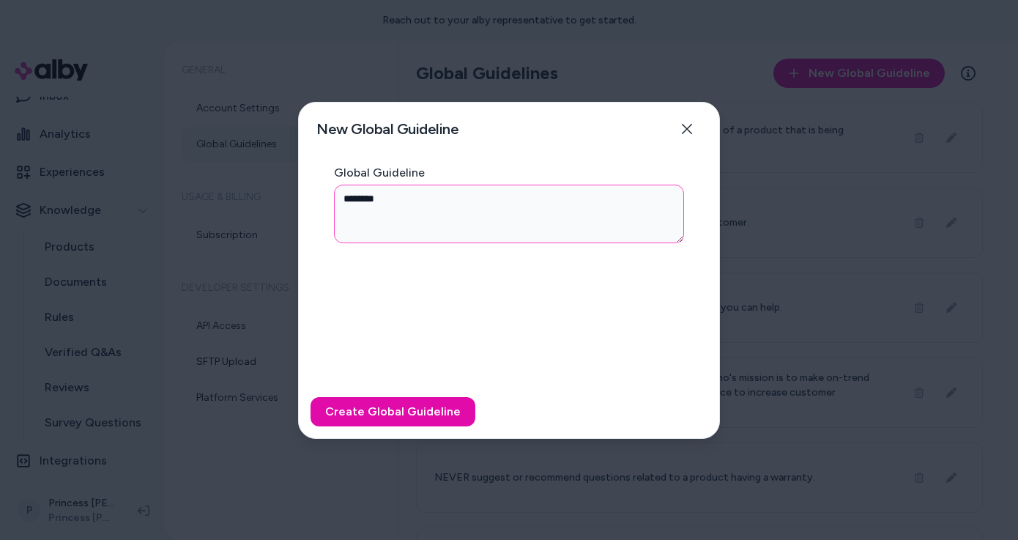
type textarea "*"
type textarea "**********"
type textarea "*"
type textarea "**********"
type textarea "*"
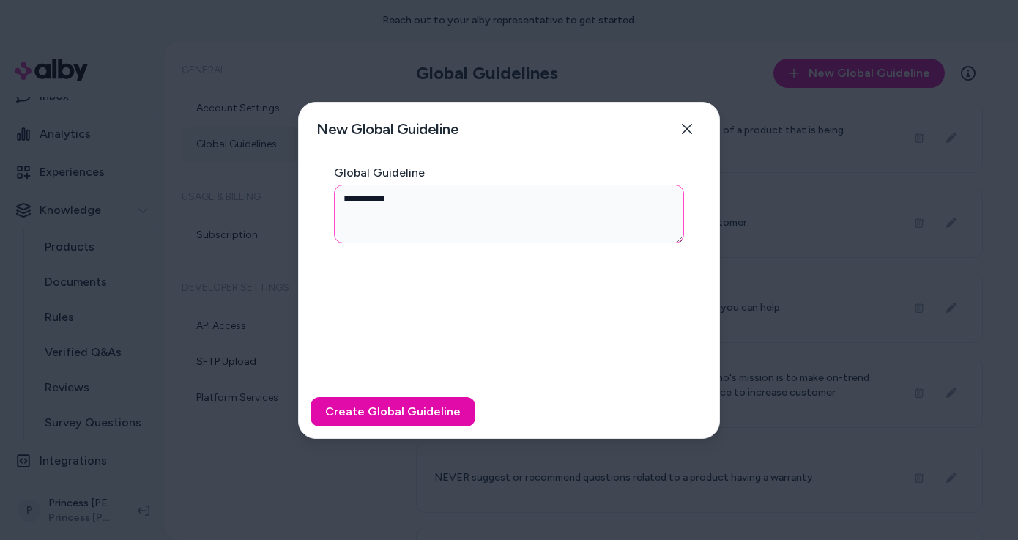
type textarea "**********"
type textarea "*"
type textarea "**********"
type textarea "*"
type textarea "**********"
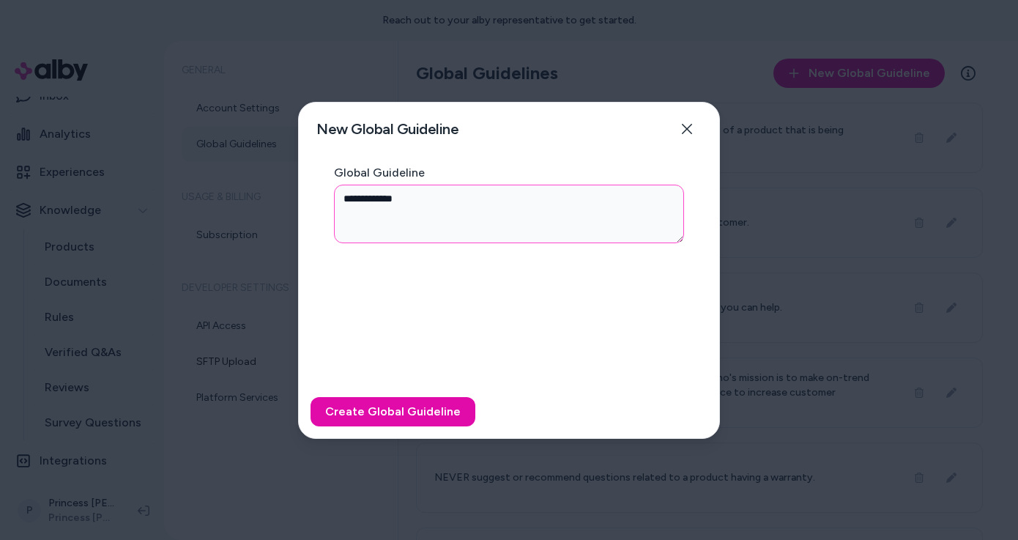
type textarea "*"
type textarea "**********"
type textarea "*"
type textarea "**********"
type textarea "*"
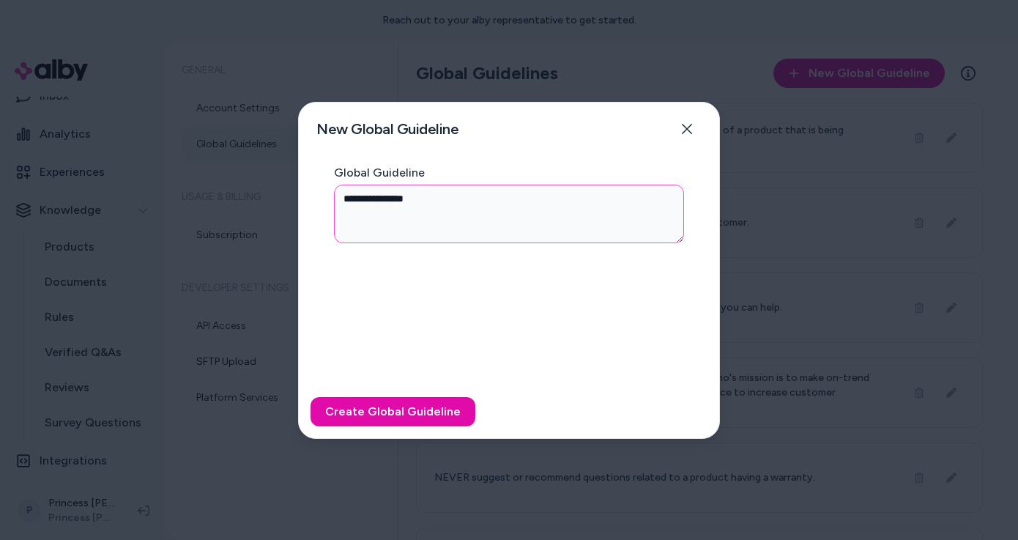
type textarea "**********"
type textarea "*"
type textarea "**********"
type textarea "*"
type textarea "**********"
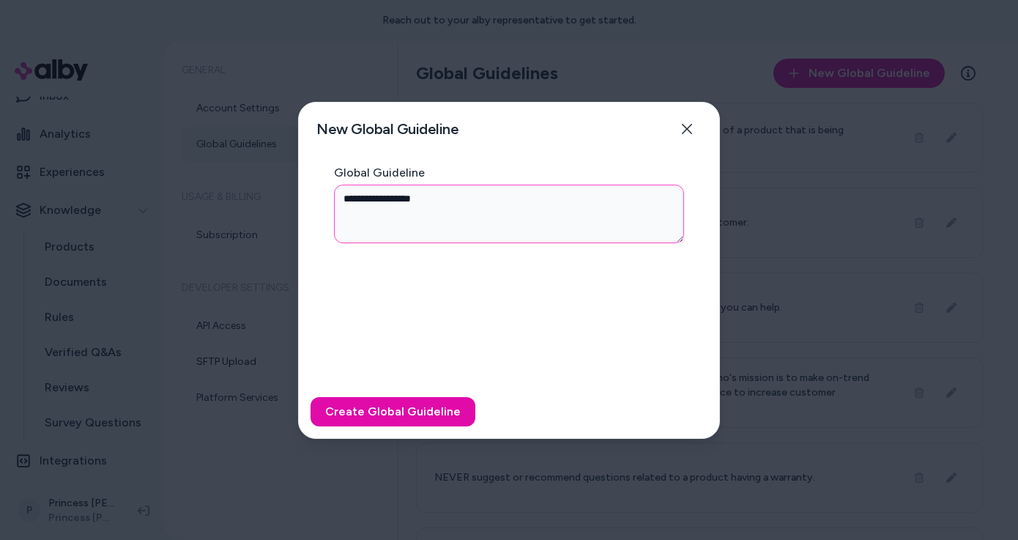
type textarea "*"
type textarea "**********"
type textarea "*"
type textarea "**********"
type textarea "*"
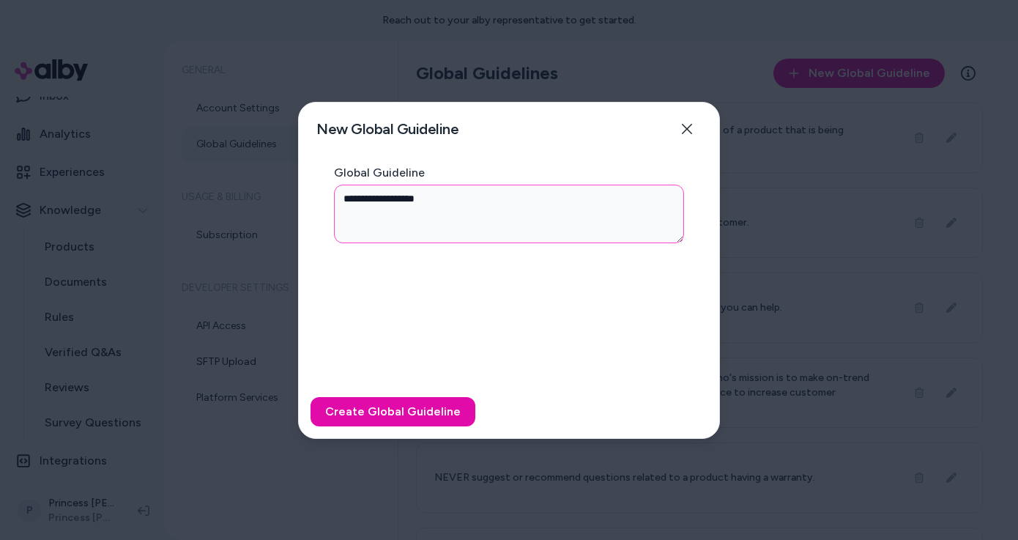
type textarea "**********"
type textarea "*"
type textarea "**********"
type textarea "*"
type textarea "**********"
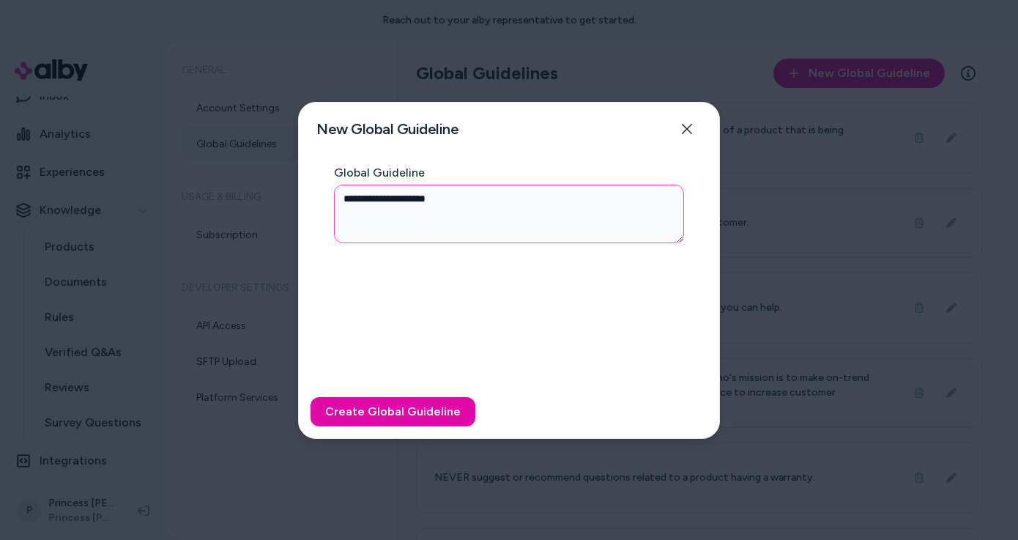
type textarea "*"
type textarea "**********"
type textarea "*"
type textarea "**********"
type textarea "*"
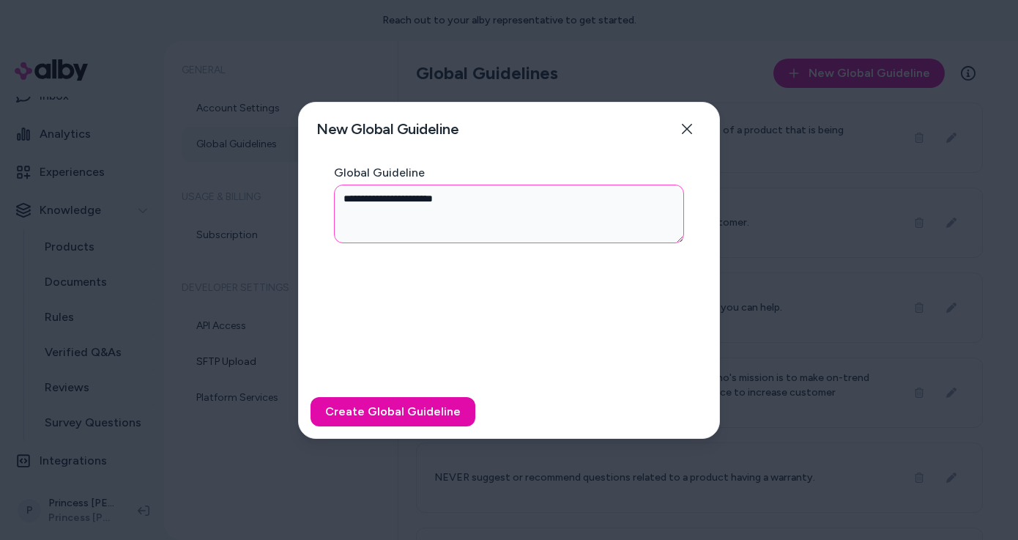
type textarea "**********"
type textarea "*"
type textarea "**********"
type textarea "*"
type textarea "**********"
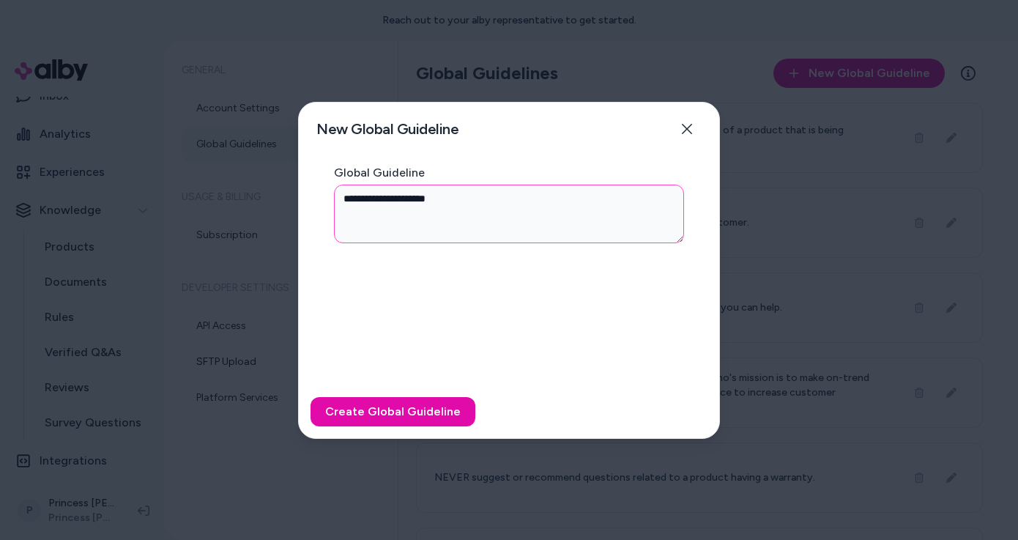
type textarea "*"
type textarea "**********"
type textarea "*"
type textarea "**********"
type textarea "*"
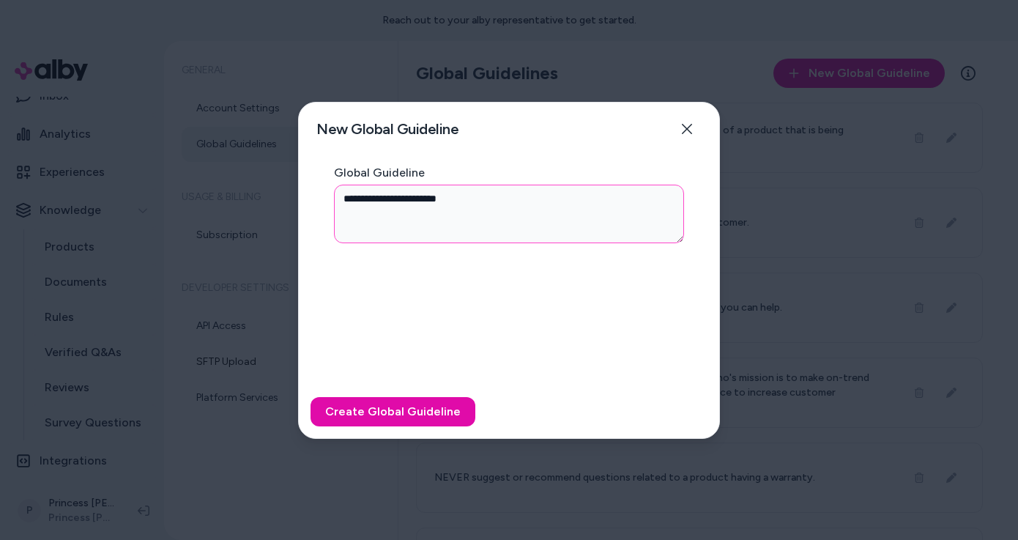
type textarea "**********"
type textarea "*"
type textarea "**********"
type textarea "*"
type textarea "**********"
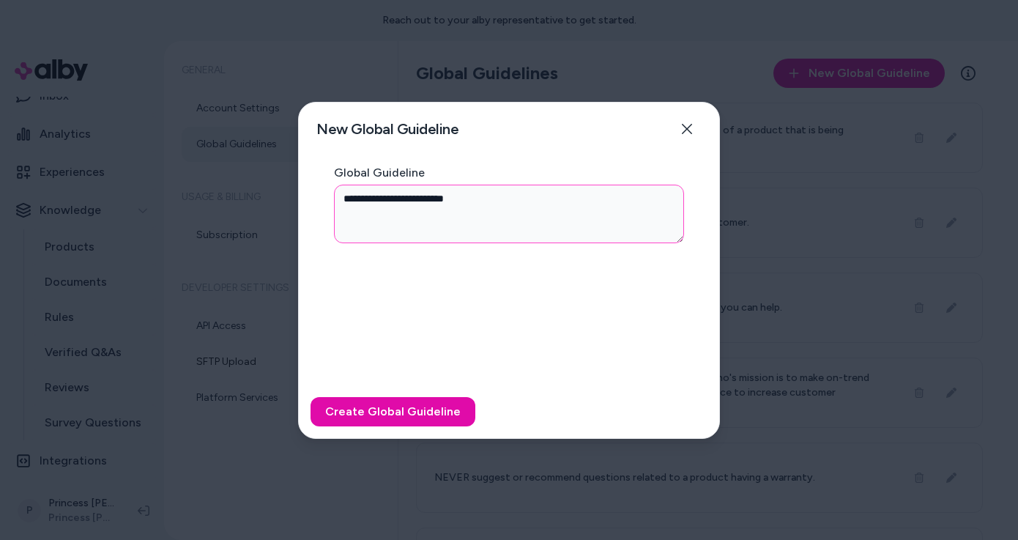
type textarea "*"
type textarea "**********"
type textarea "*"
type textarea "**********"
type textarea "*"
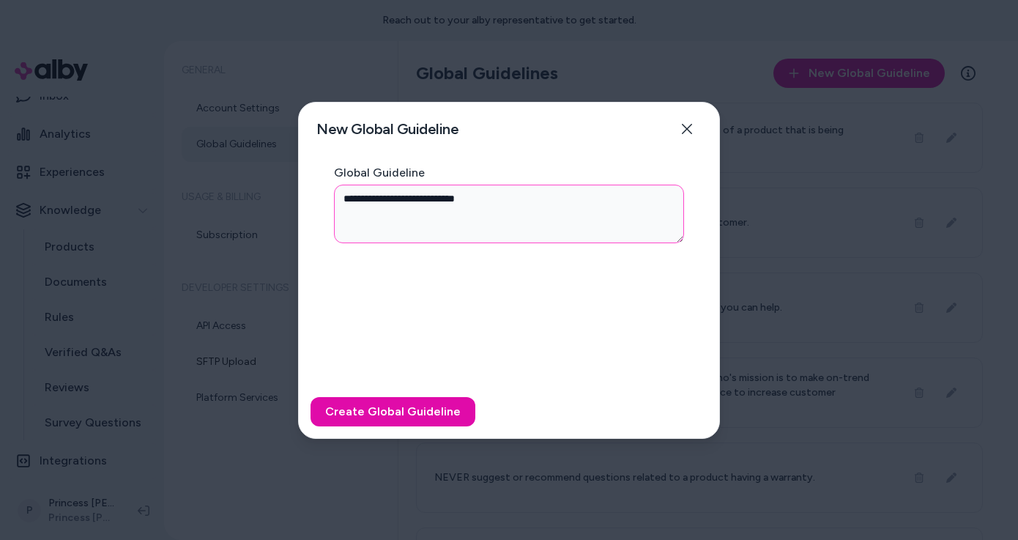
type textarea "**********"
type textarea "*"
type textarea "**********"
type textarea "*"
type textarea "**********"
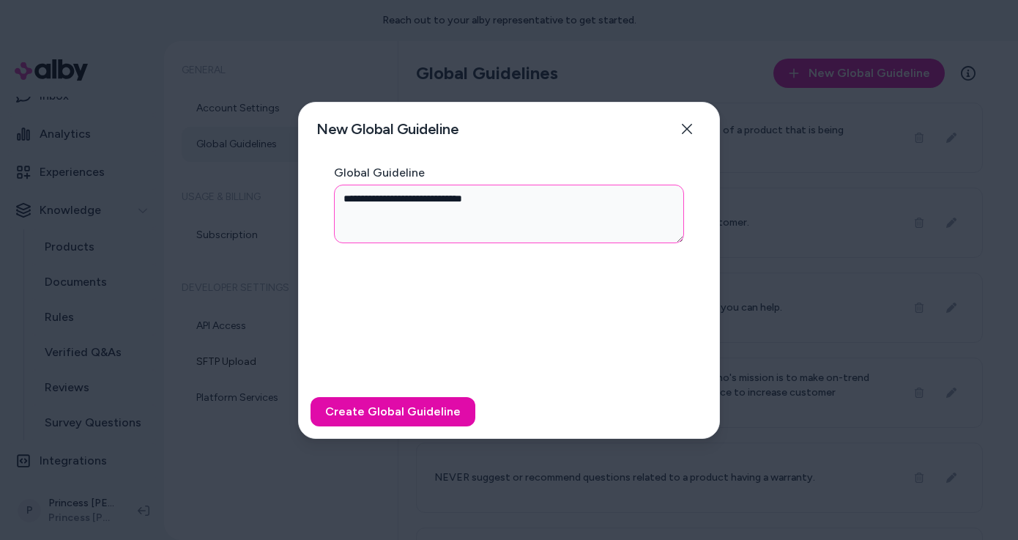
type textarea "*"
type textarea "**********"
type textarea "*"
type textarea "**********"
type textarea "*"
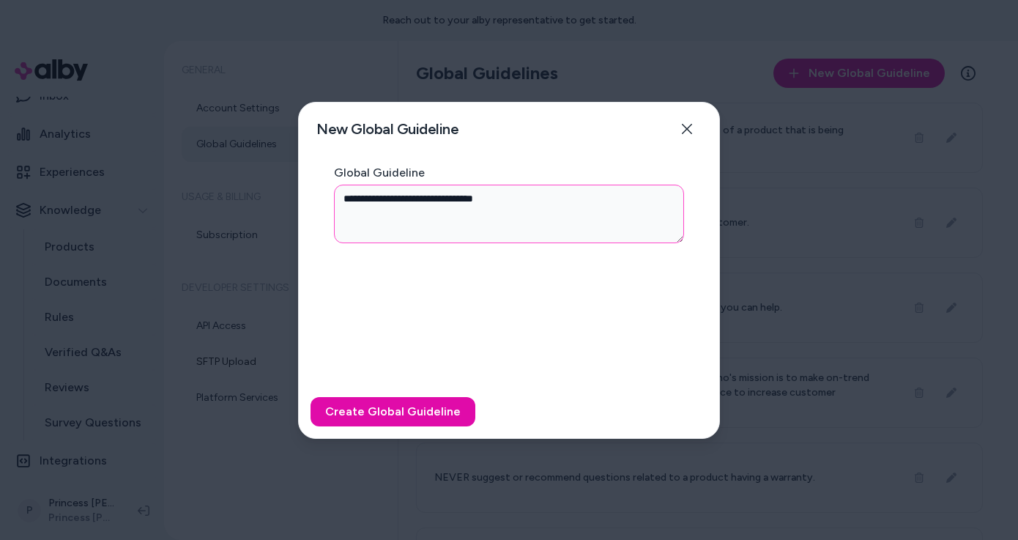
type textarea "**********"
type textarea "*"
type textarea "**********"
type textarea "*"
type textarea "**********"
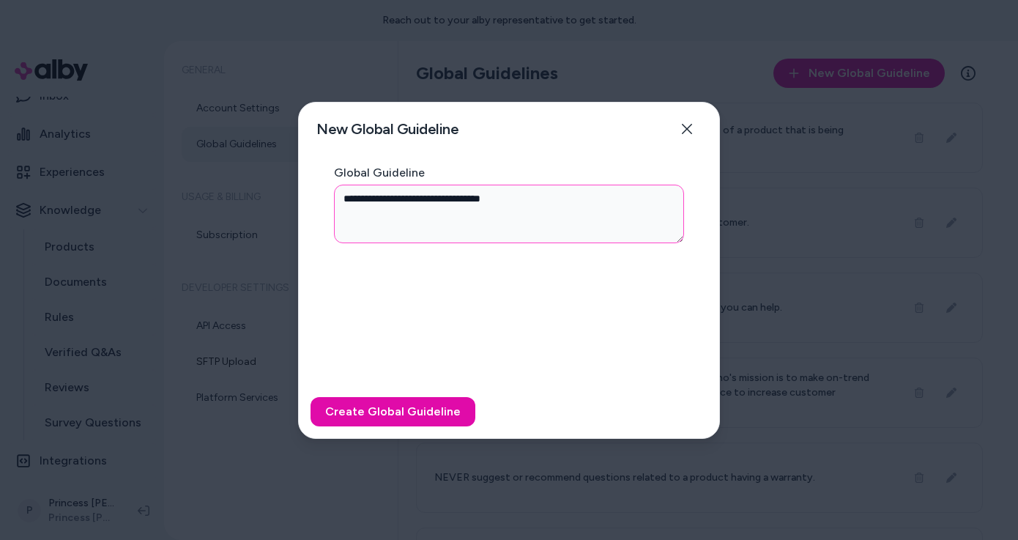
type textarea "*"
type textarea "**********"
type textarea "*"
type textarea "**********"
type textarea "*"
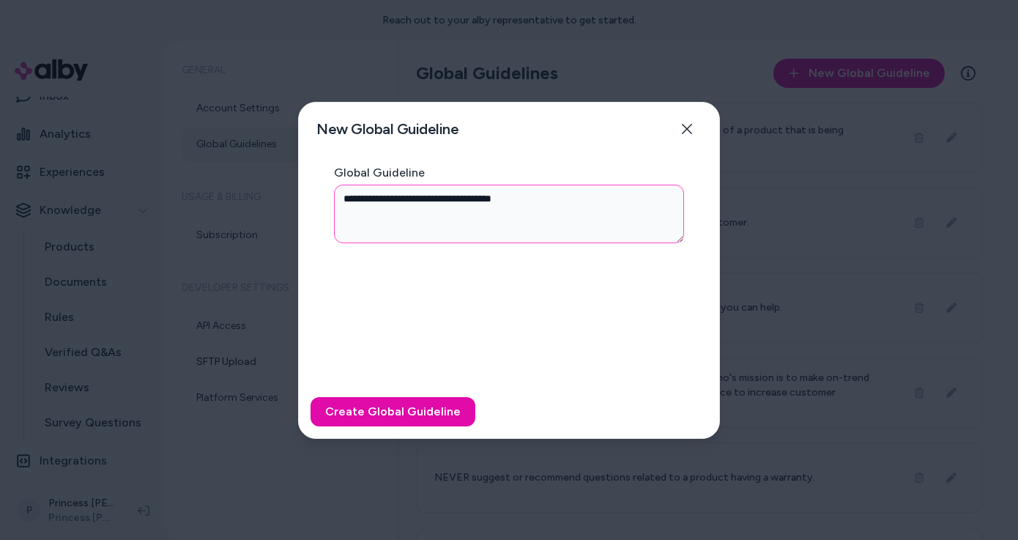
type textarea "**********"
type textarea "*"
type textarea "**********"
type textarea "*"
type textarea "**********"
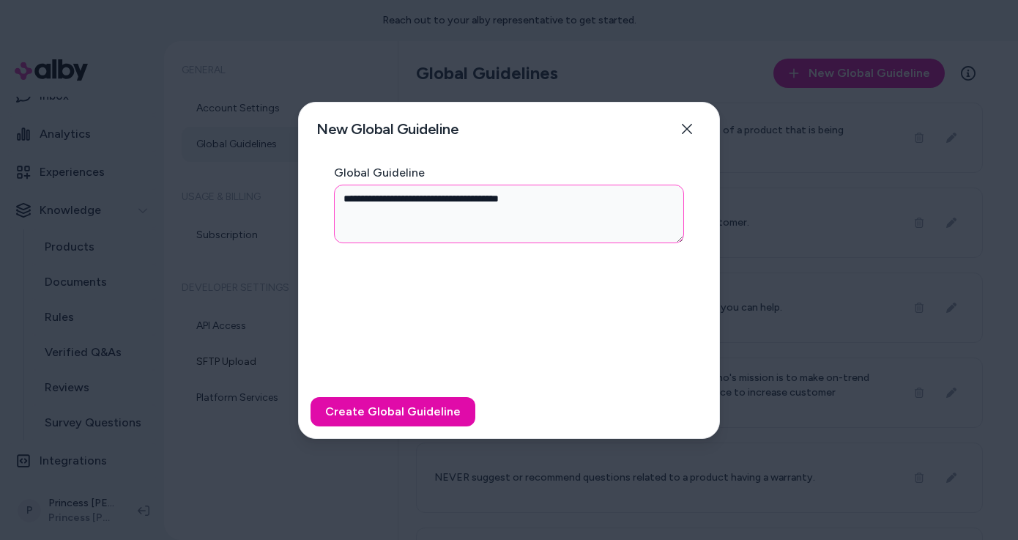
type textarea "*"
type textarea "**********"
type textarea "*"
type textarea "**********"
type textarea "*"
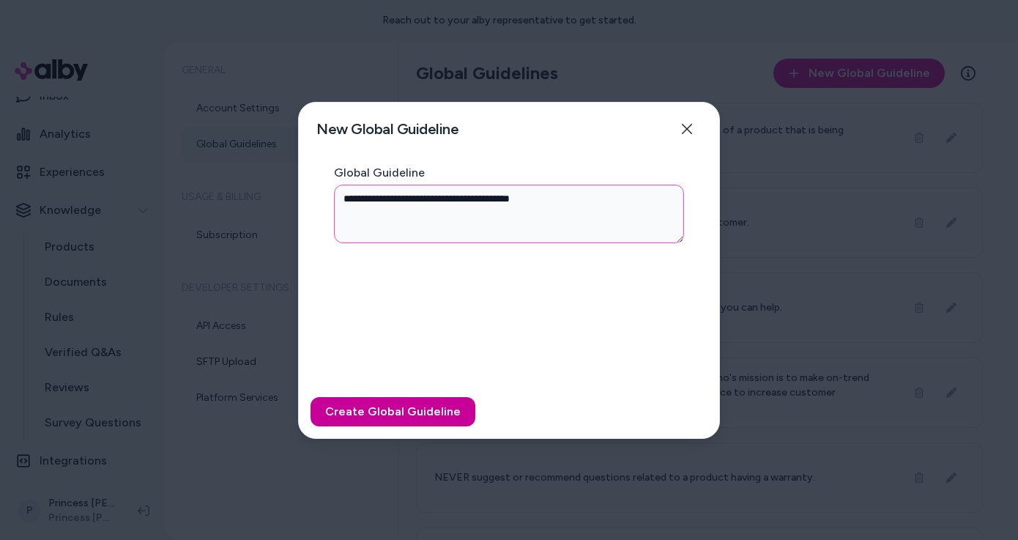
type textarea "**********"
click at [362, 406] on button "Create Global Guideline" at bounding box center [392, 411] width 165 height 29
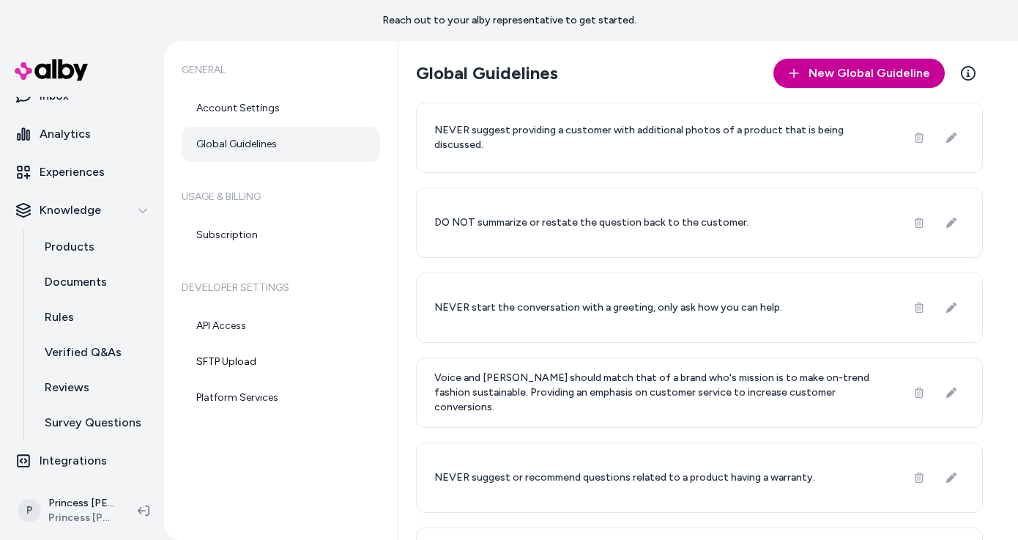
click at [865, 77] on span "New Global Guideline" at bounding box center [869, 73] width 122 height 18
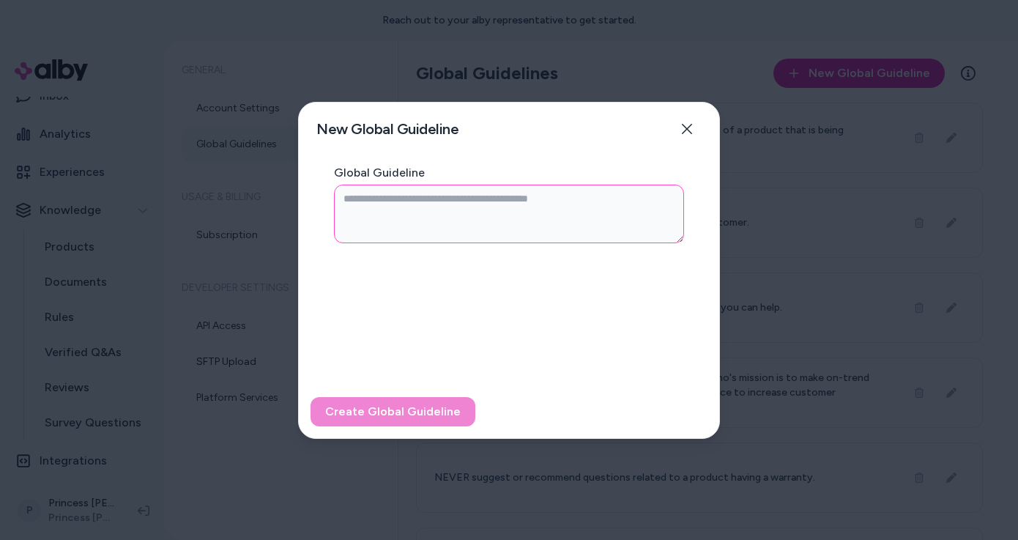
click at [519, 203] on textarea "Global Guideline" at bounding box center [509, 213] width 350 height 59
type textarea "*"
type textarea "**"
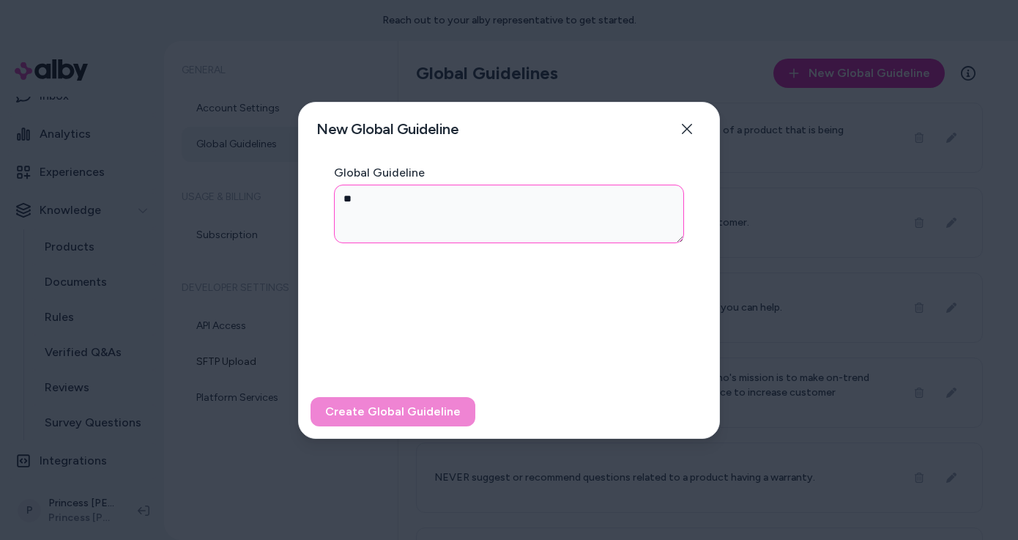
type textarea "*"
type textarea "***"
type textarea "*"
type textarea "****"
type textarea "*"
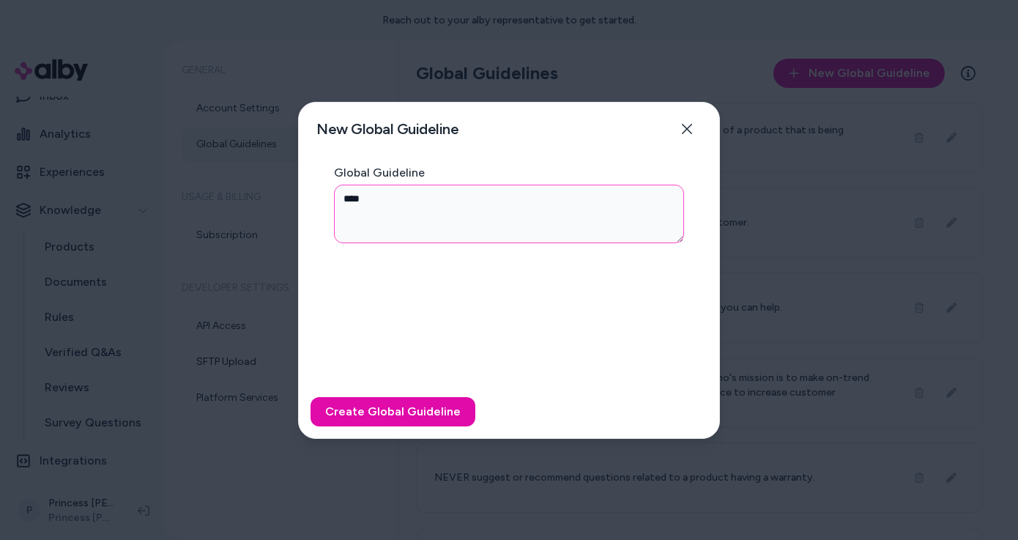
type textarea "*****"
type textarea "*"
type textarea "*****"
type textarea "*"
type textarea "*******"
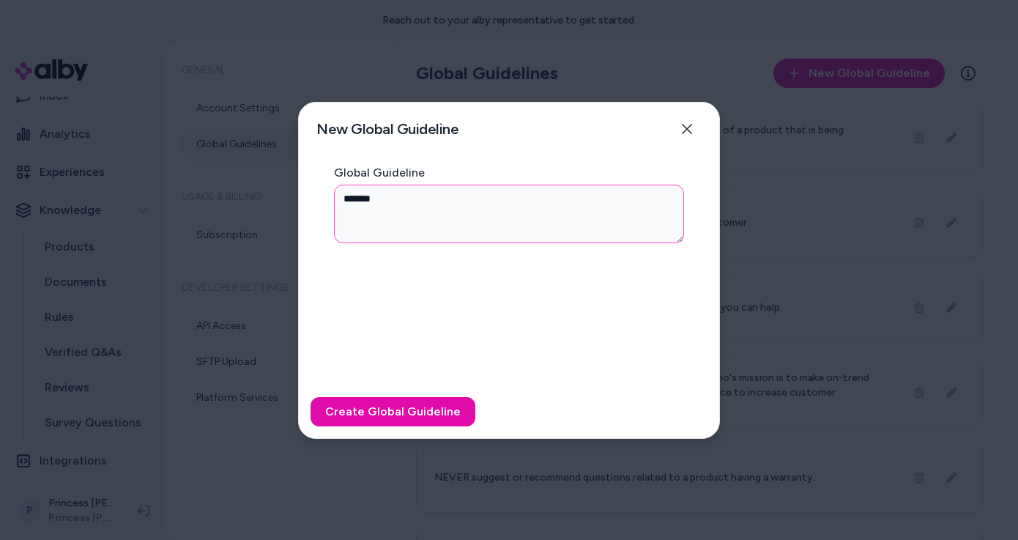
type textarea "*"
type textarea "********"
type textarea "*"
type textarea "*********"
type textarea "*"
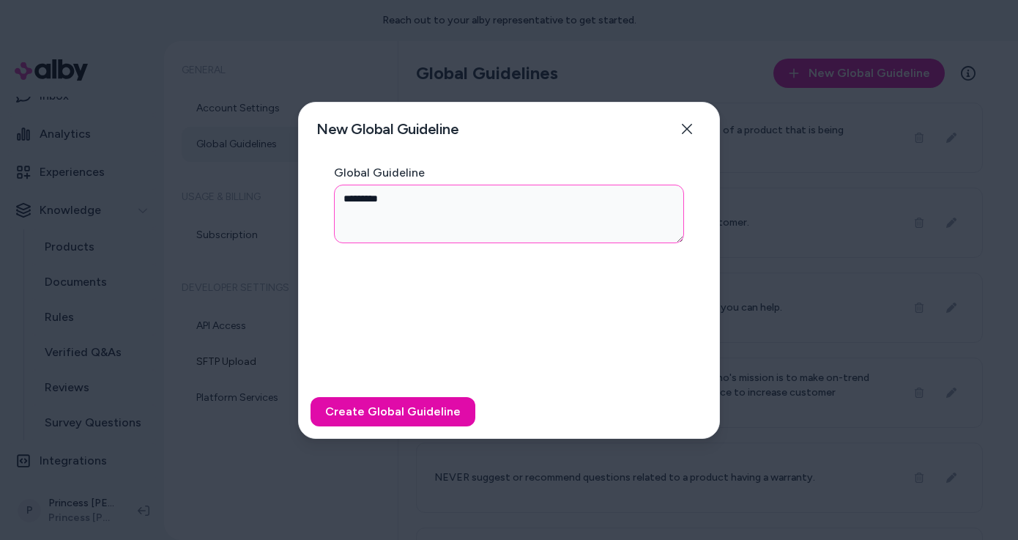
type textarea "**********"
type textarea "*"
type textarea "**********"
type textarea "*"
type textarea "**********"
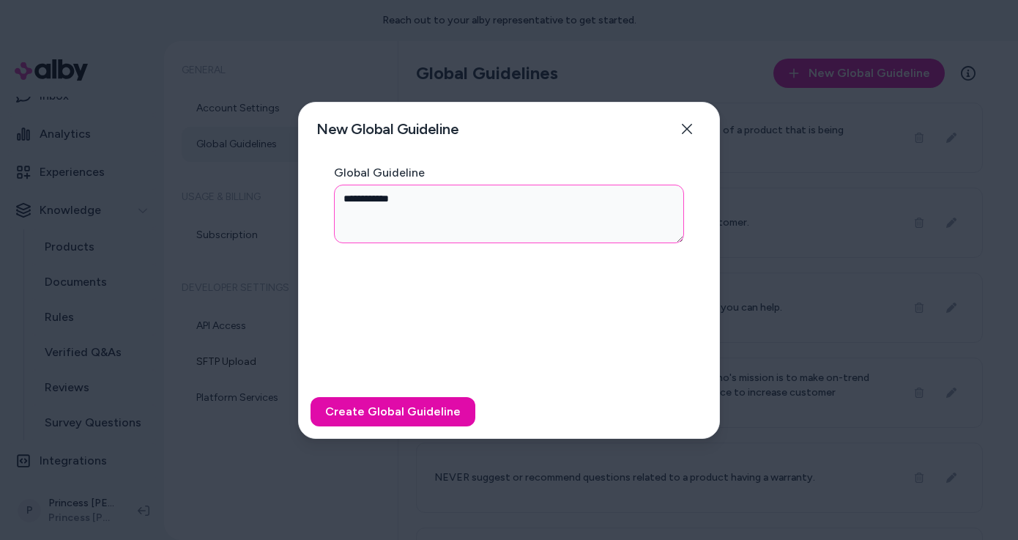
type textarea "*"
type textarea "**********"
type textarea "*"
type textarea "**********"
type textarea "*"
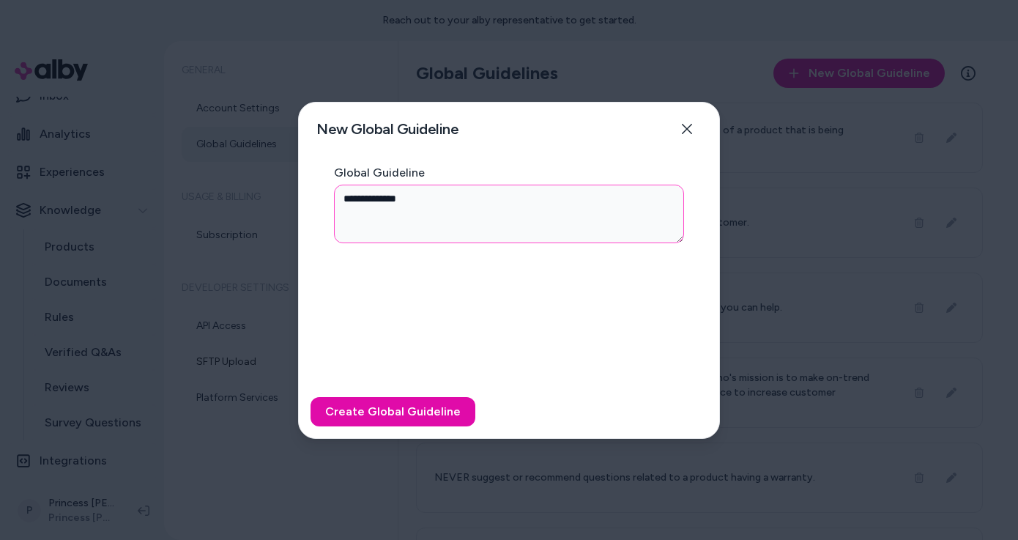
type textarea "**********"
type textarea "*"
type textarea "**********"
type textarea "*"
type textarea "**********"
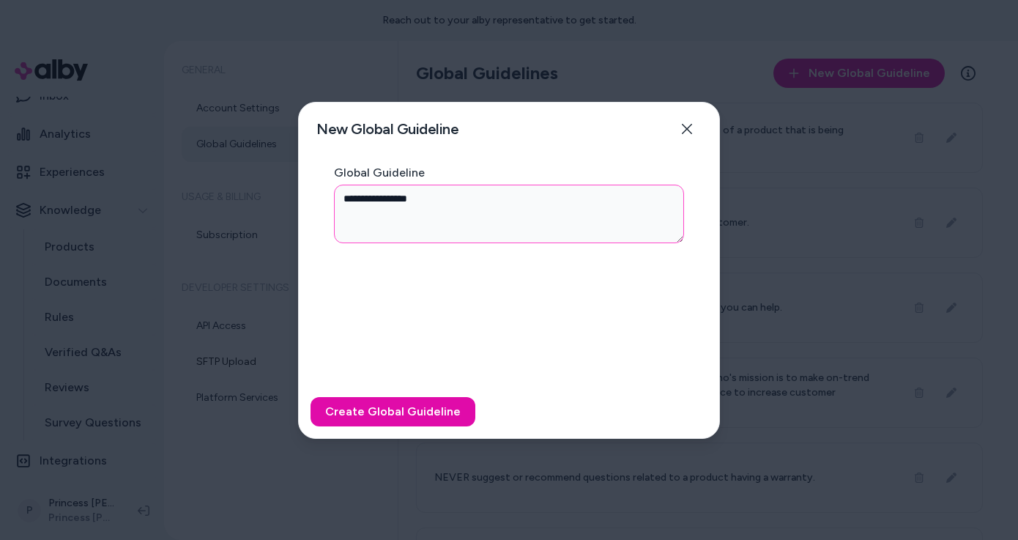
type textarea "*"
type textarea "**********"
type textarea "*"
type textarea "**********"
type textarea "*"
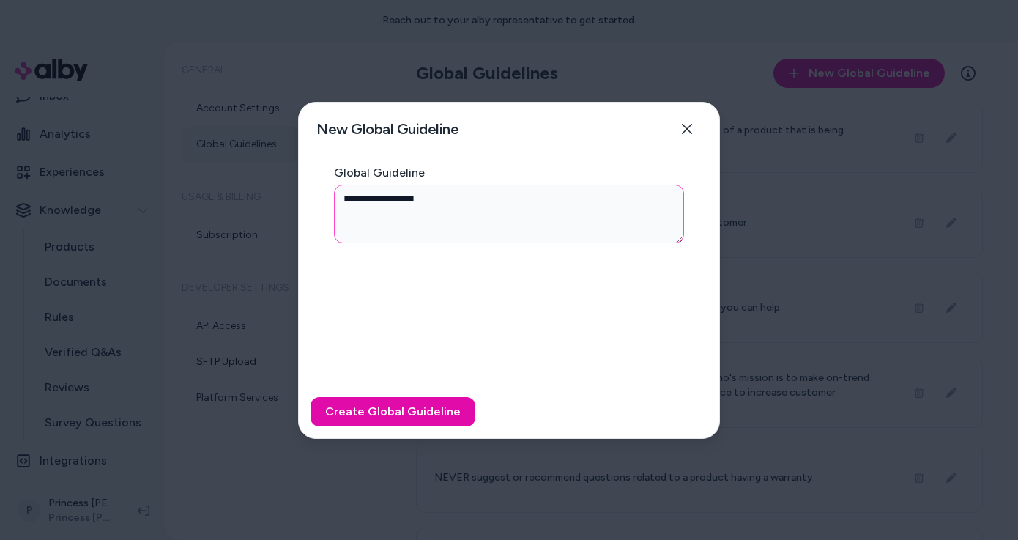
type textarea "**********"
type textarea "*"
type textarea "**********"
type textarea "*"
type textarea "**********"
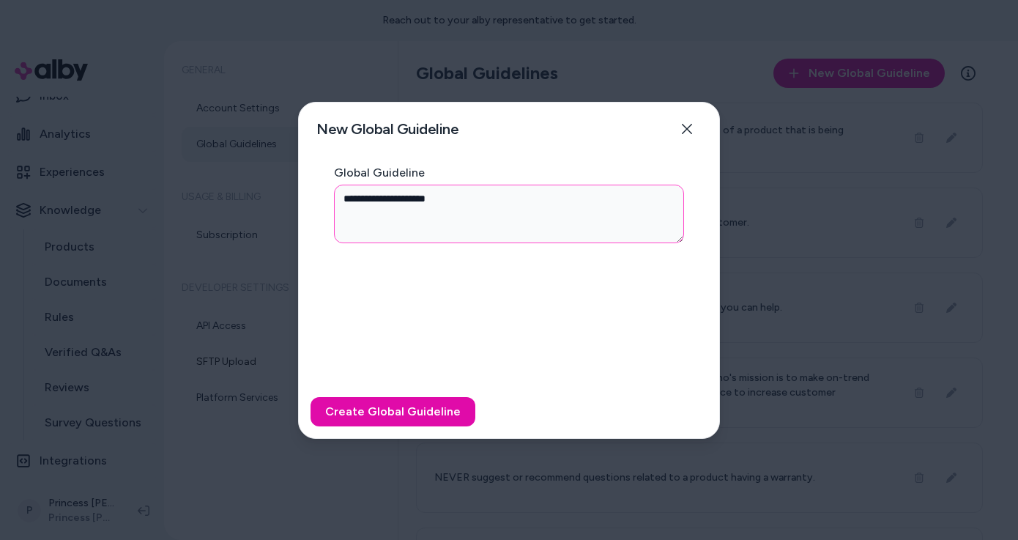
type textarea "*"
type textarea "**********"
type textarea "*"
type textarea "**********"
type textarea "*"
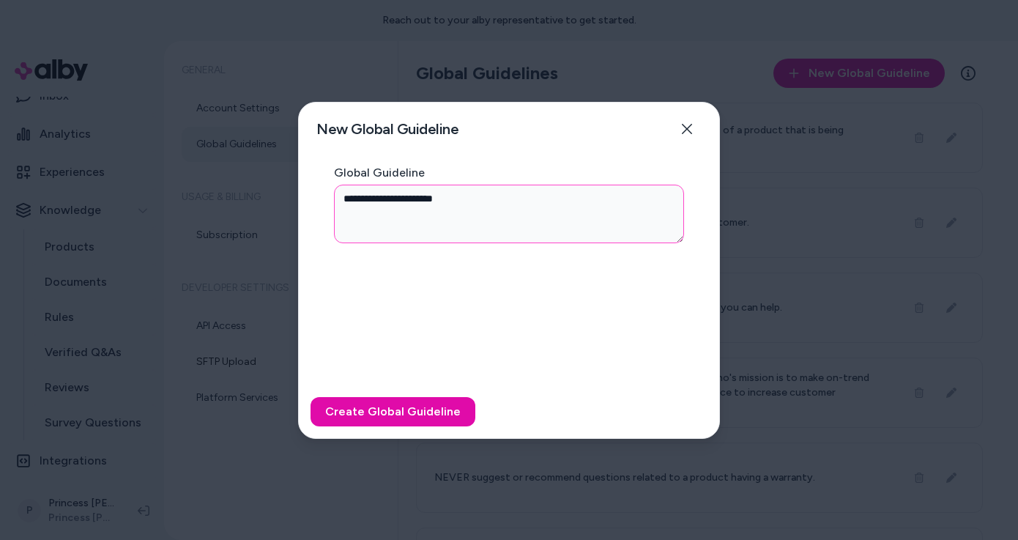
type textarea "**********"
type textarea "*"
type textarea "**********"
type textarea "*"
type textarea "**********"
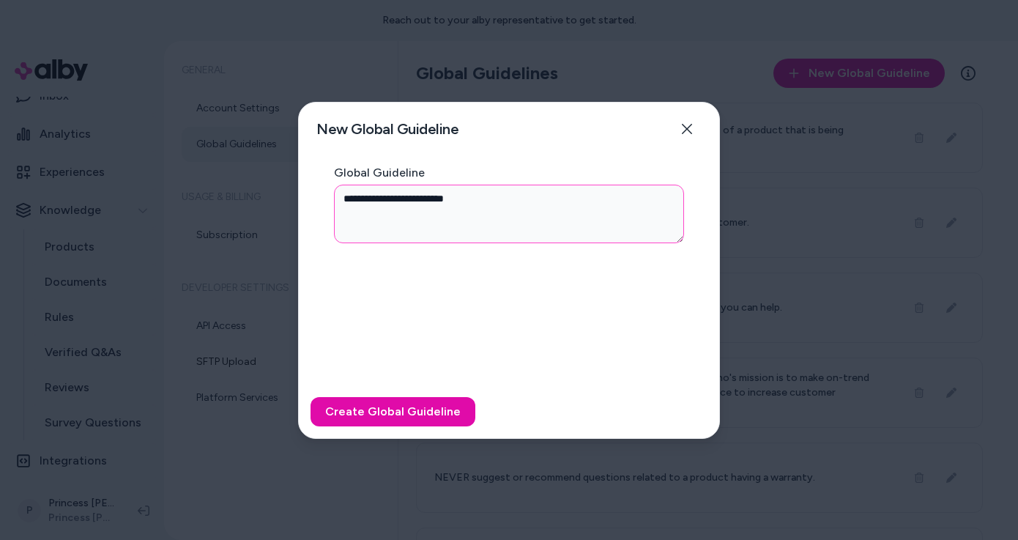
type textarea "*"
type textarea "**********"
type textarea "*"
type textarea "**********"
type textarea "*"
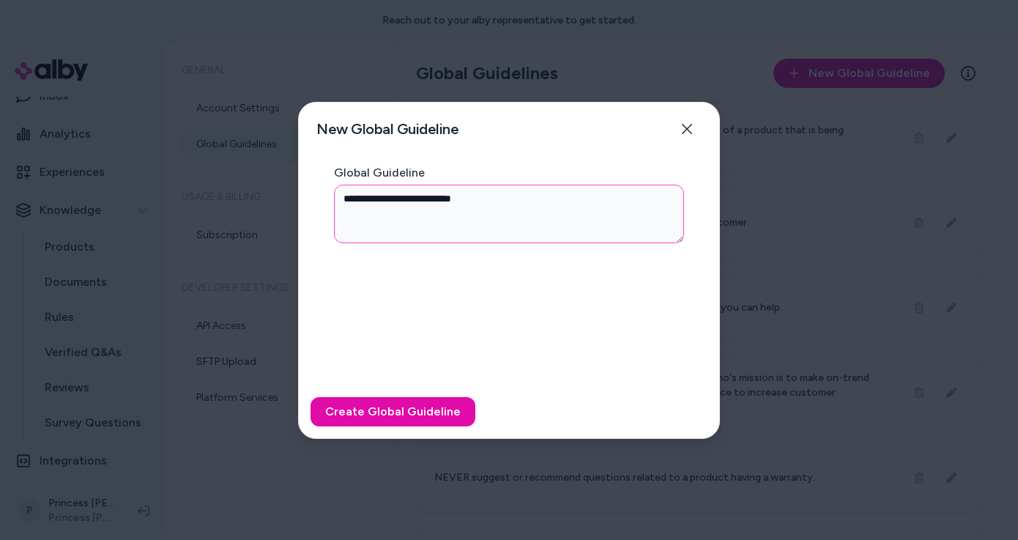
type textarea "**********"
type textarea "*"
type textarea "**********"
type textarea "*"
type textarea "**********"
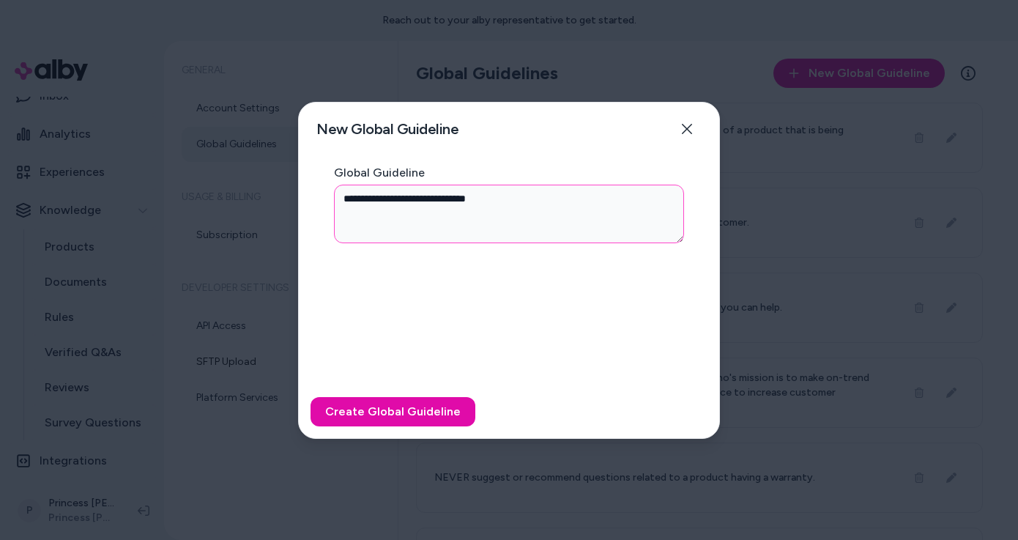
type textarea "*"
type textarea "**********"
type textarea "*"
type textarea "**********"
type textarea "*"
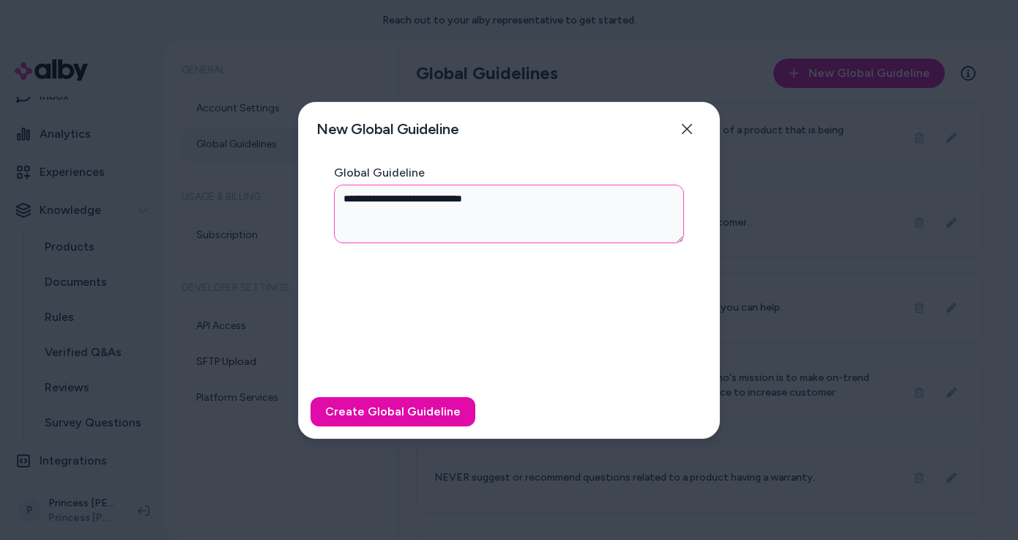
type textarea "**********"
type textarea "*"
type textarea "**********"
click at [414, 406] on button "Create Global Guideline" at bounding box center [392, 411] width 165 height 29
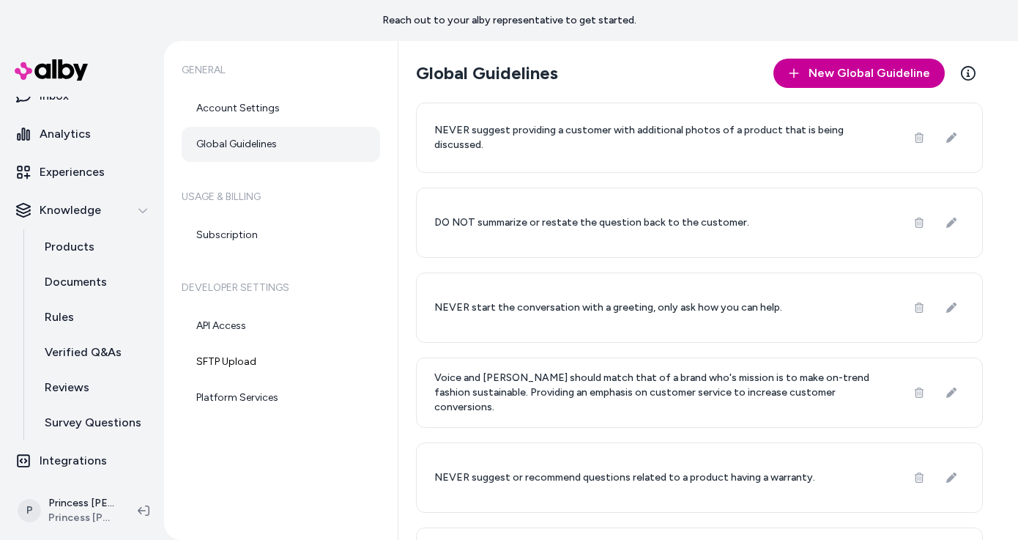
click at [841, 71] on span "New Global Guideline" at bounding box center [869, 73] width 122 height 18
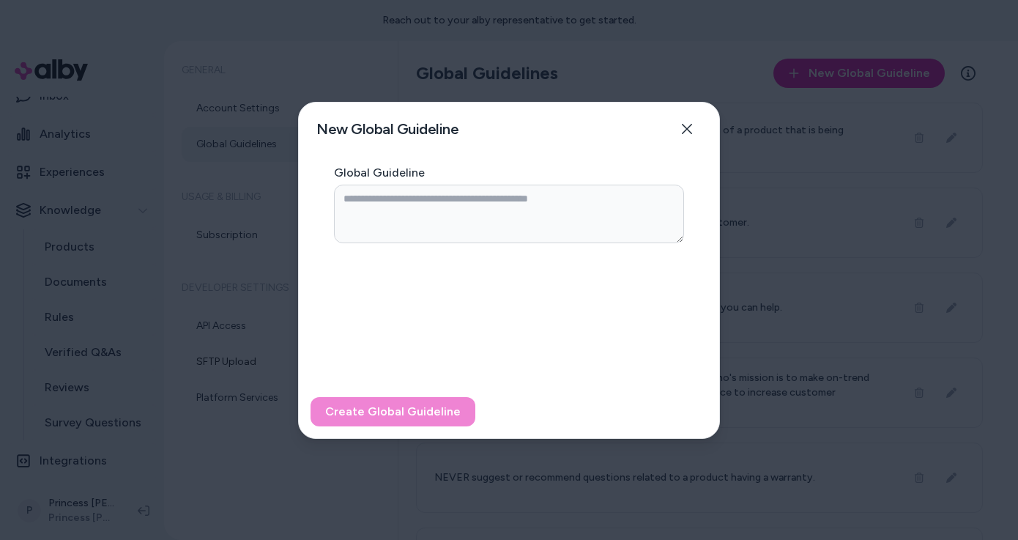
drag, startPoint x: 452, startPoint y: 244, endPoint x: 452, endPoint y: 205, distance: 38.8
click at [452, 236] on div "Global Guideline" at bounding box center [509, 276] width 420 height 218
click at [452, 205] on textarea "Global Guideline" at bounding box center [509, 213] width 350 height 59
type textarea "*"
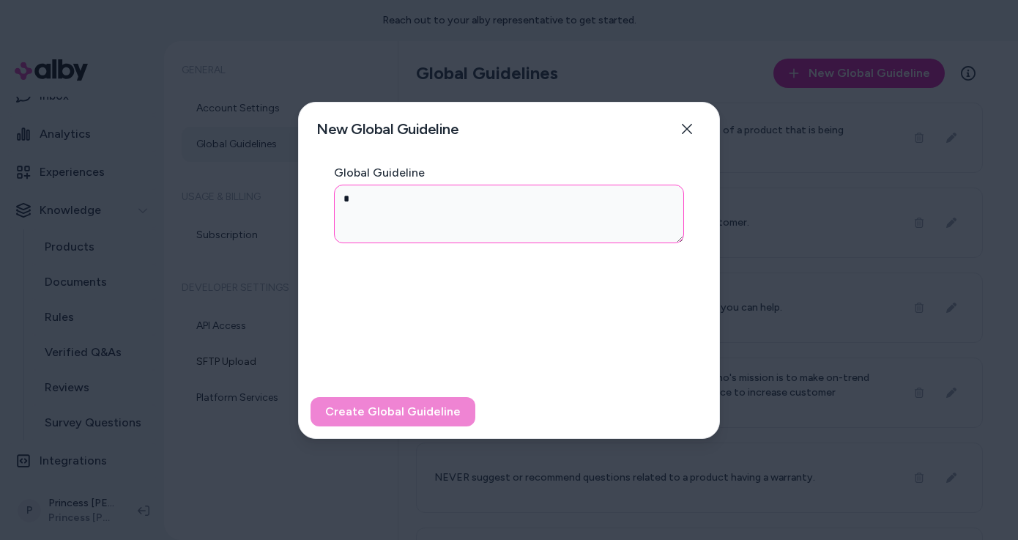
type textarea "*"
type textarea "**"
type textarea "*"
type textarea "***"
type textarea "*"
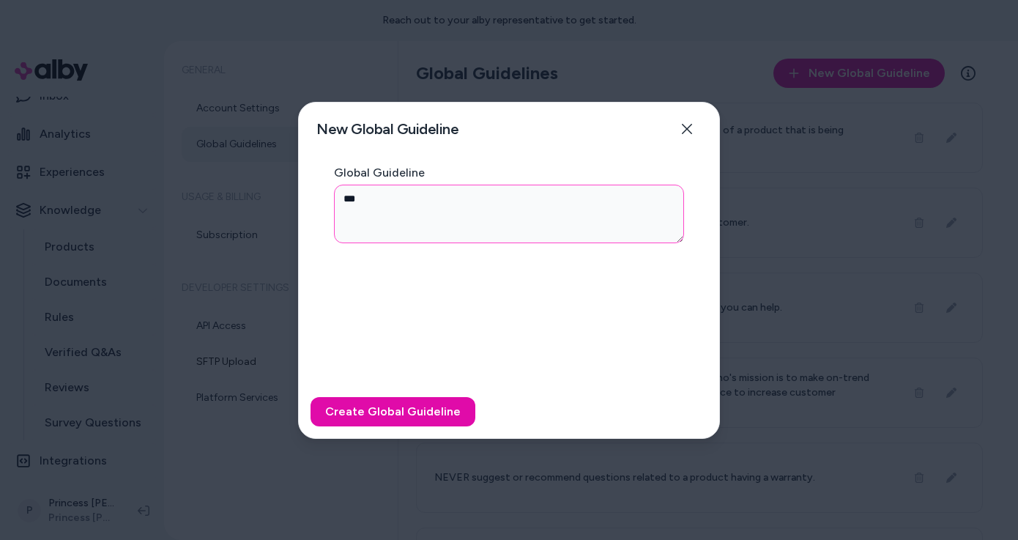
type textarea "****"
type textarea "*"
type textarea "*****"
type textarea "*"
type textarea "*****"
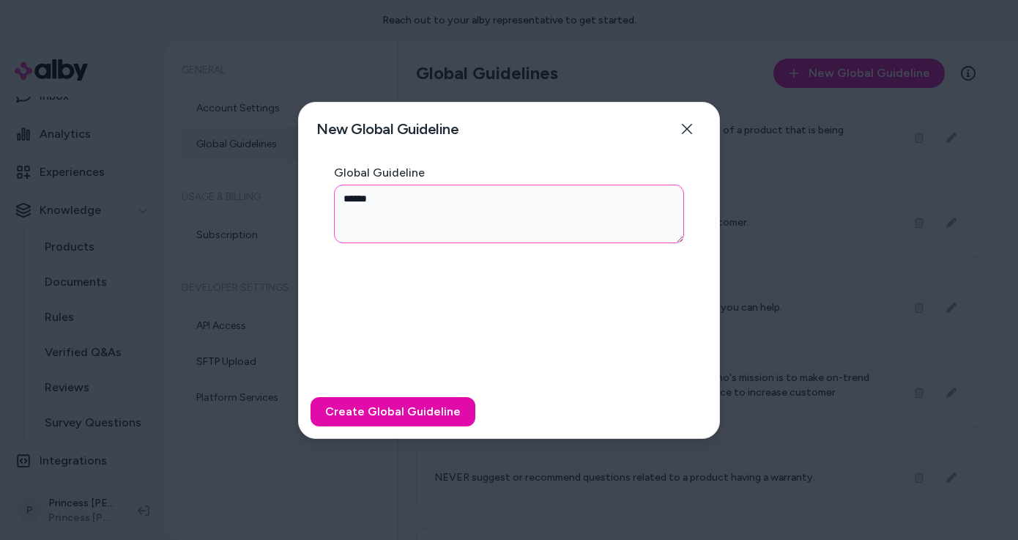
type textarea "*"
type textarea "*******"
type textarea "*"
type textarea "********"
type textarea "*"
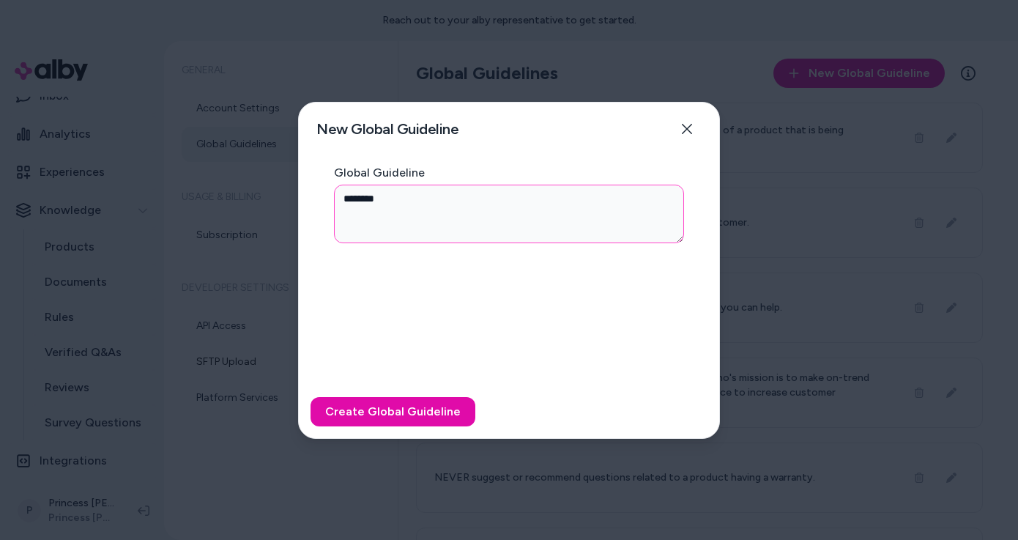
type textarea "*********"
type textarea "*"
type textarea "*********"
type textarea "*"
type textarea "**********"
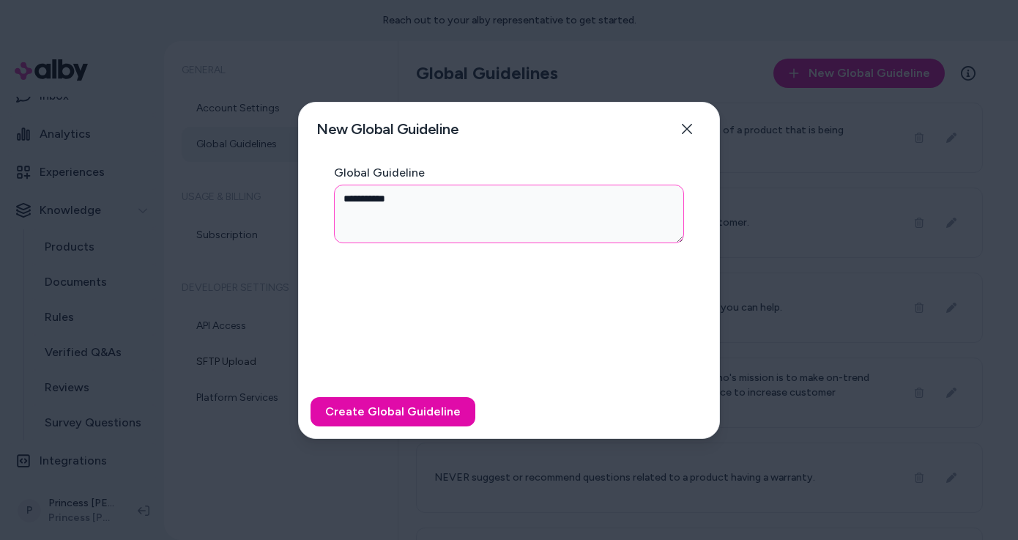
type textarea "*"
type textarea "**********"
type textarea "*"
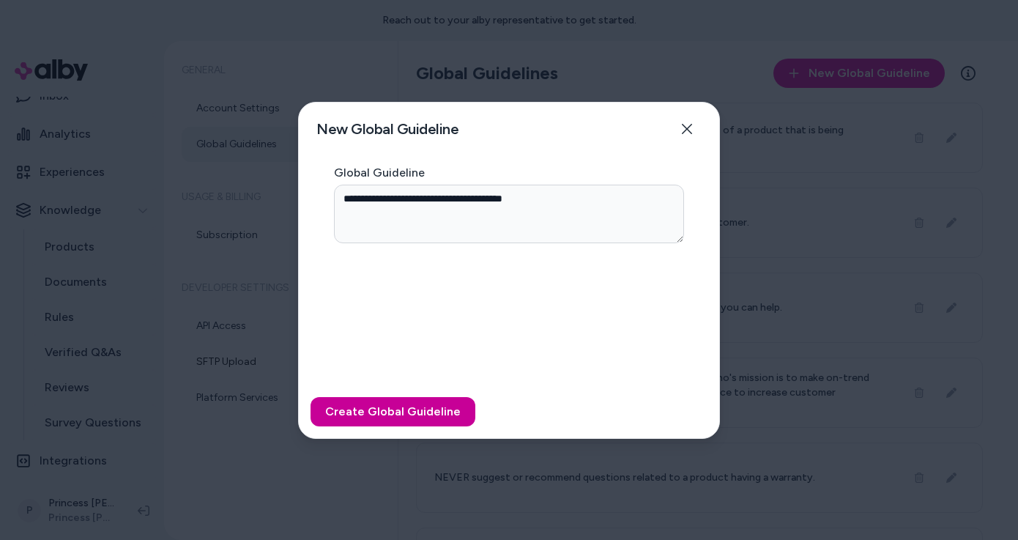
click at [380, 400] on button "Create Global Guideline" at bounding box center [392, 411] width 165 height 29
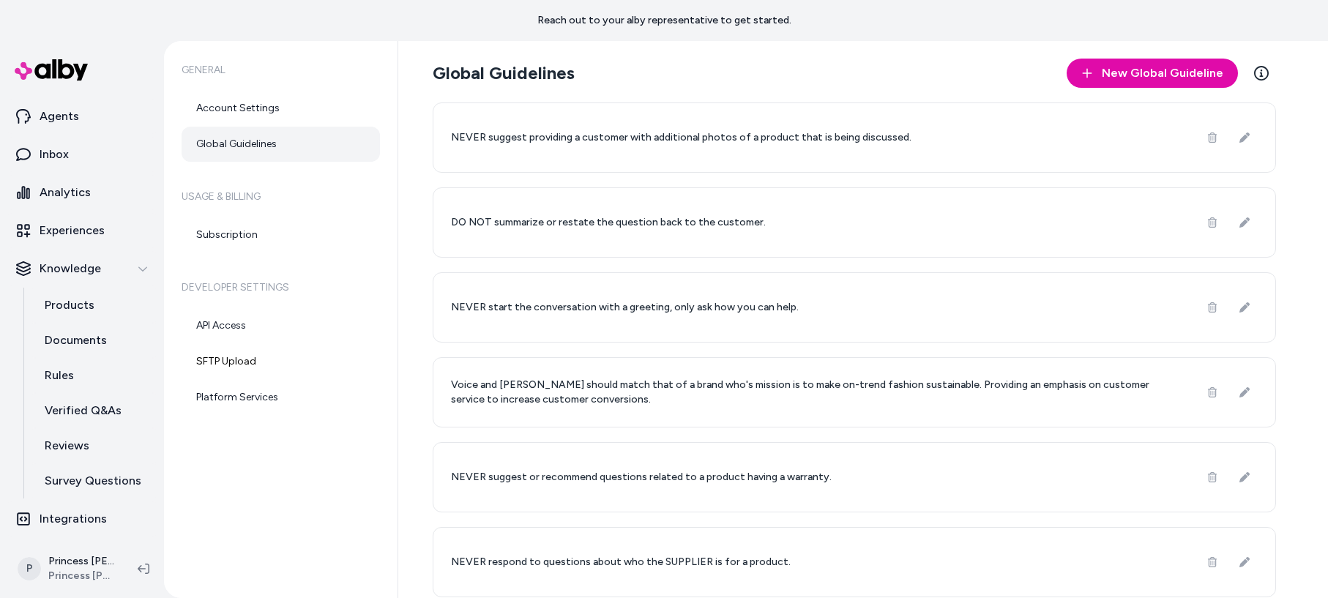
scroll to position [36, 0]
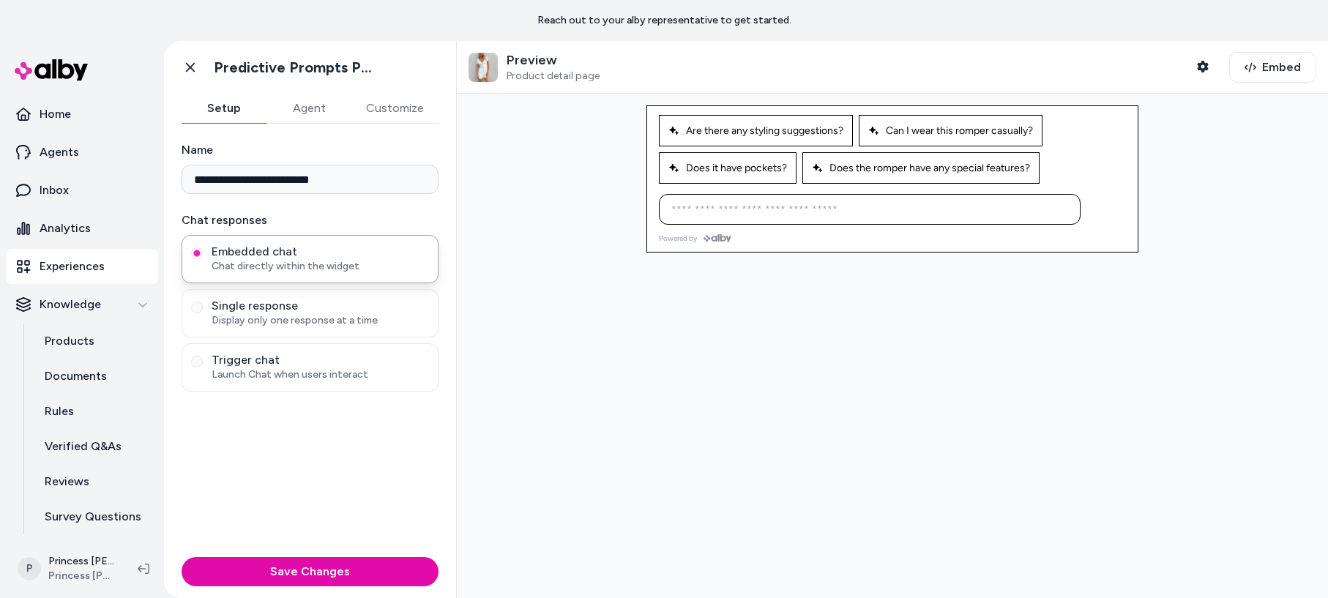
drag, startPoint x: 825, startPoint y: 214, endPoint x: 1089, endPoint y: 327, distance: 287.0
click at [1089, 327] on div at bounding box center [892, 346] width 871 height 504
drag, startPoint x: 1089, startPoint y: 327, endPoint x: 610, endPoint y: 153, distance: 509.3
click at [647, 13] on main "**********" at bounding box center [664, 299] width 1328 height 598
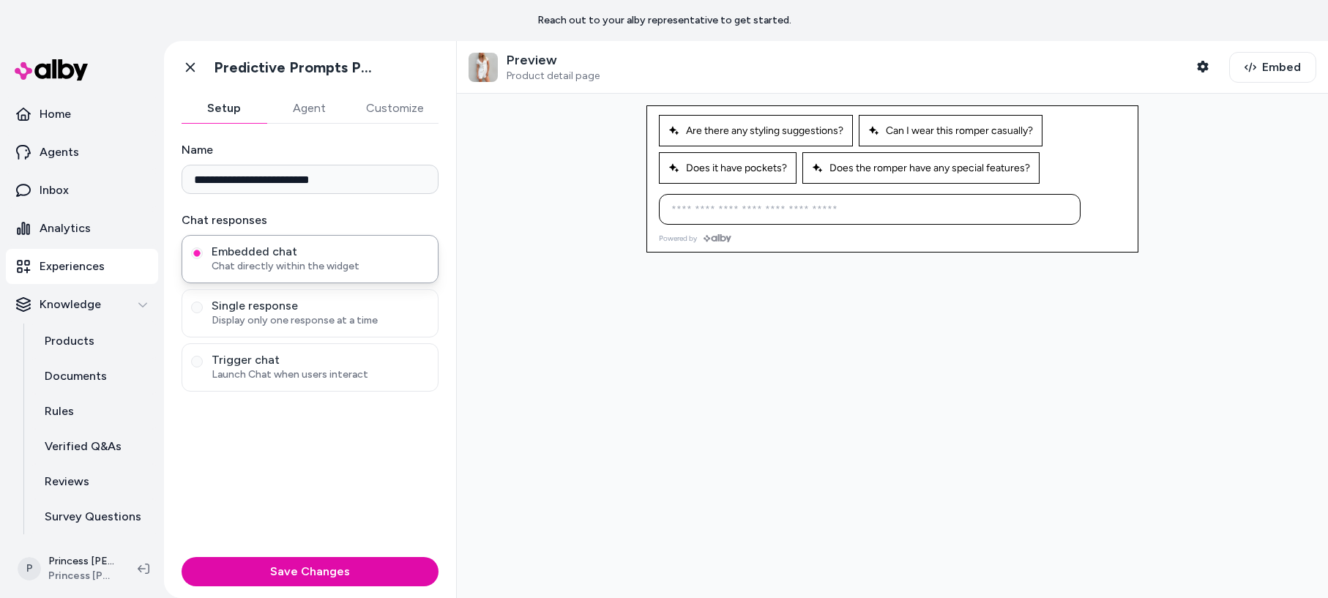
click at [608, 163] on div at bounding box center [892, 346] width 871 height 504
drag, startPoint x: 791, startPoint y: 113, endPoint x: 1014, endPoint y: 281, distance: 278.6
click at [1015, 287] on div at bounding box center [892, 346] width 871 height 504
click at [1014, 275] on div at bounding box center [892, 346] width 871 height 504
drag, startPoint x: 1013, startPoint y: 264, endPoint x: 1061, endPoint y: 75, distance: 195.5
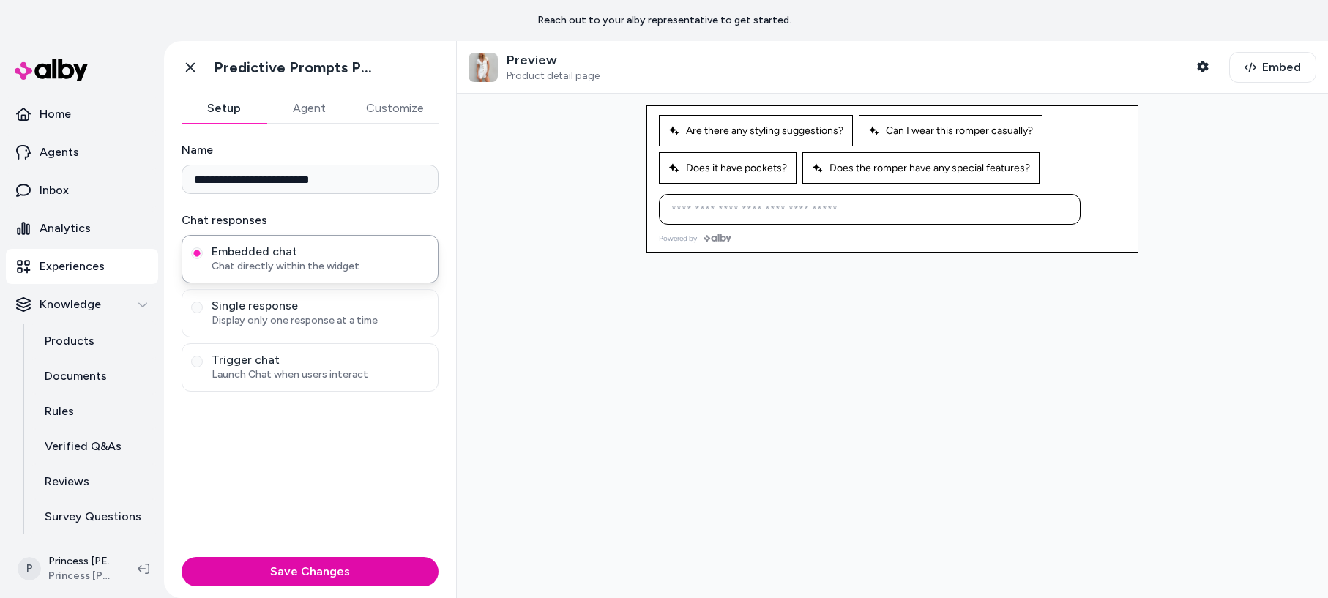
click at [1057, 70] on div "Preview Product detail page Shopper Context Embed" at bounding box center [892, 319] width 871 height 557
click at [1196, 277] on div at bounding box center [892, 346] width 871 height 504
click at [304, 111] on button "Agent" at bounding box center [308, 108] width 85 height 29
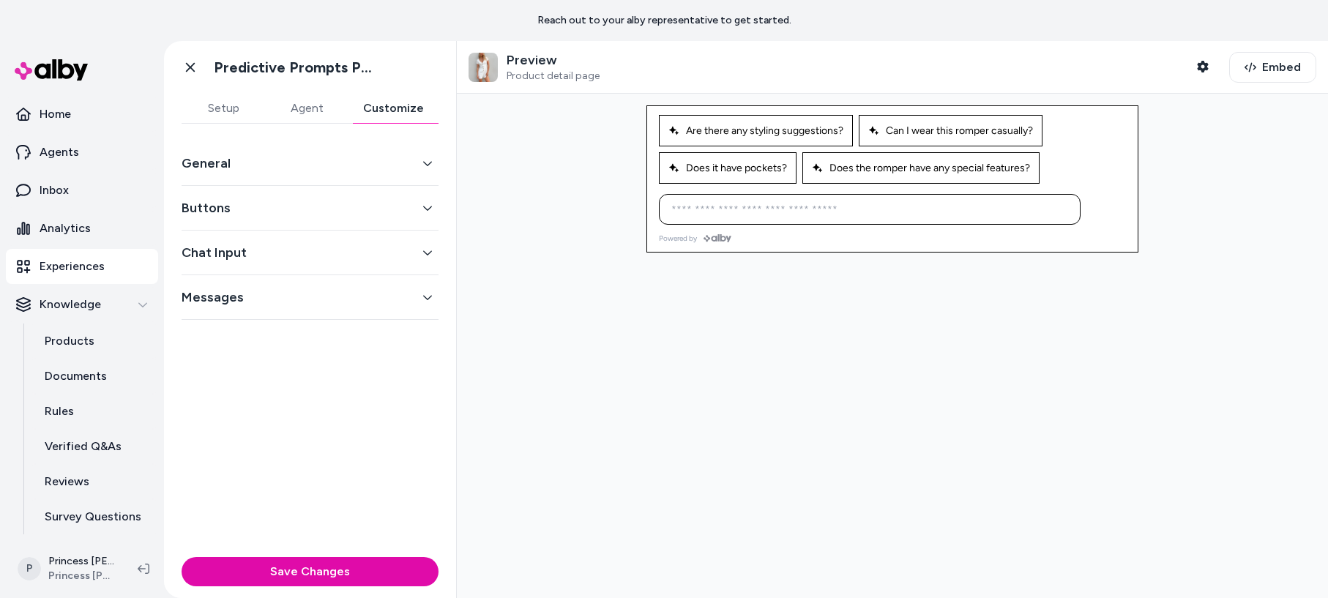
click at [400, 111] on button "Customize" at bounding box center [393, 108] width 90 height 29
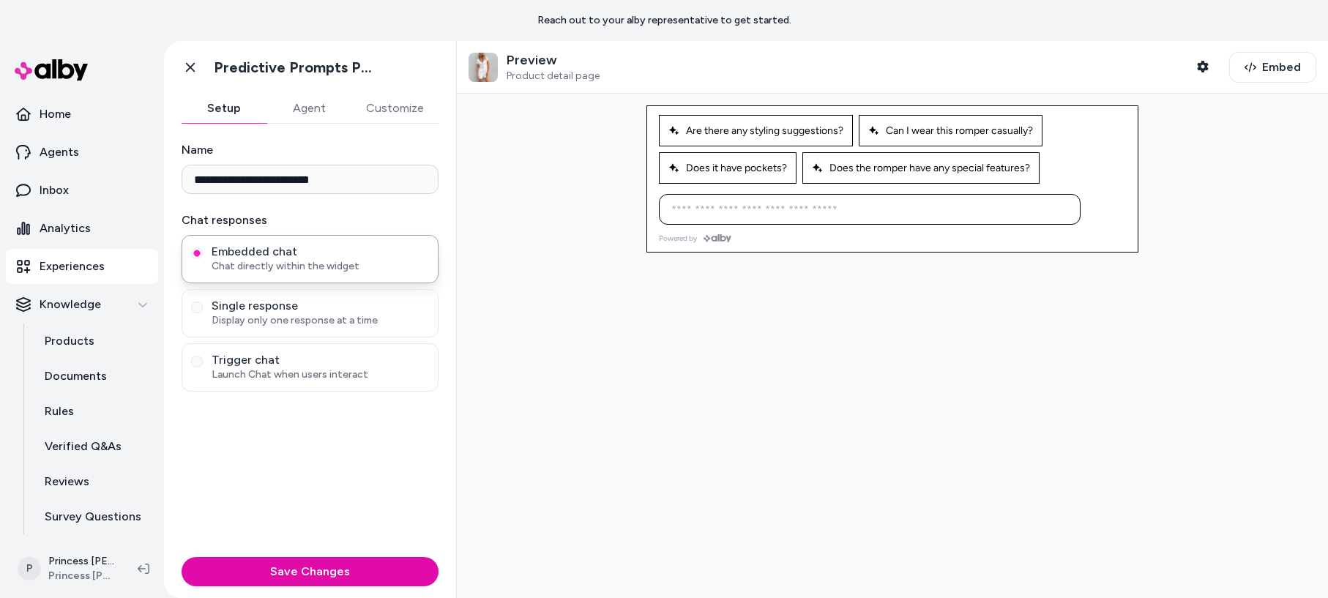
click at [245, 111] on button "Setup" at bounding box center [224, 108] width 85 height 29
click at [1207, 65] on icon "button" at bounding box center [1202, 67] width 11 height 12
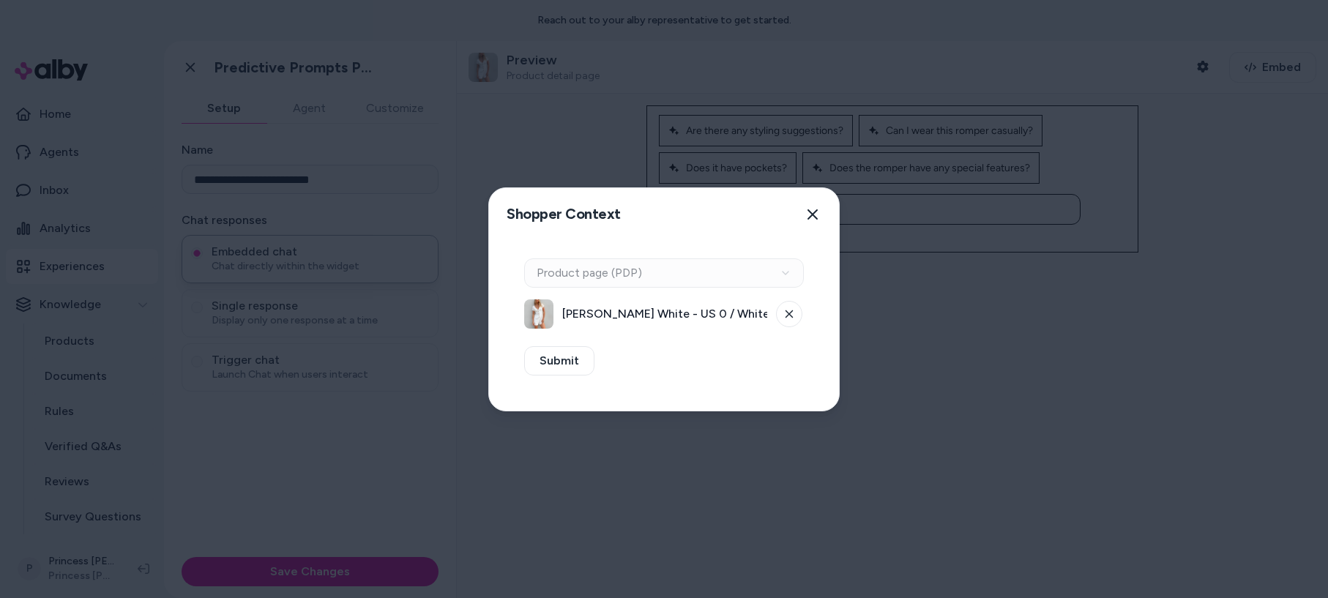
click at [601, 267] on div "Context Type Product page (PDP)" at bounding box center [664, 272] width 280 height 29
click at [795, 318] on button at bounding box center [789, 314] width 26 height 26
drag, startPoint x: 614, startPoint y: 316, endPoint x: 599, endPoint y: 329, distance: 20.7
click at [614, 316] on button "Select a product" at bounding box center [664, 313] width 280 height 29
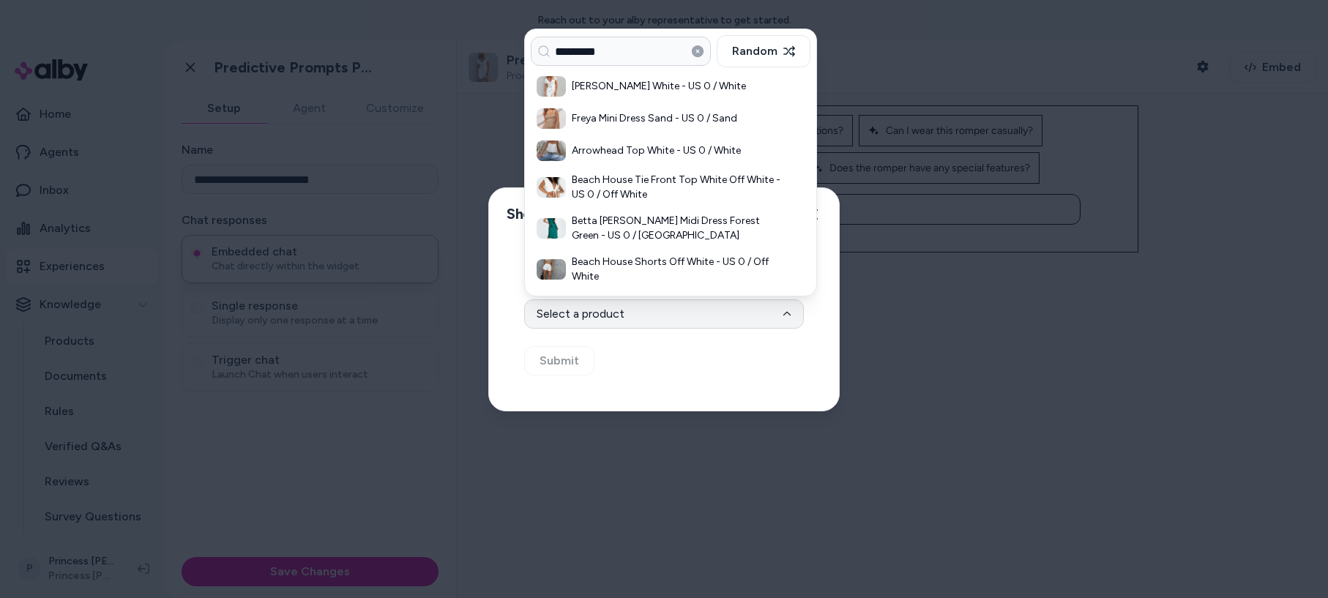
type input "*********"
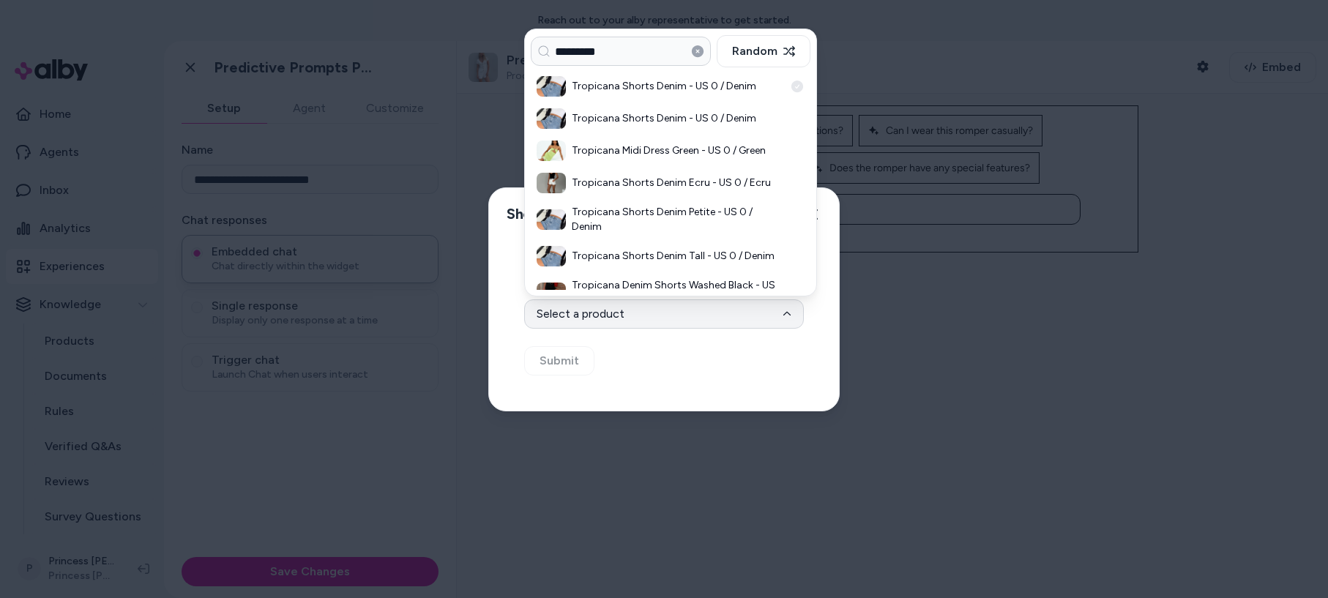
click at [602, 89] on h3 "Tropicana Shorts Denim - US 0 / Denim" at bounding box center [678, 86] width 212 height 15
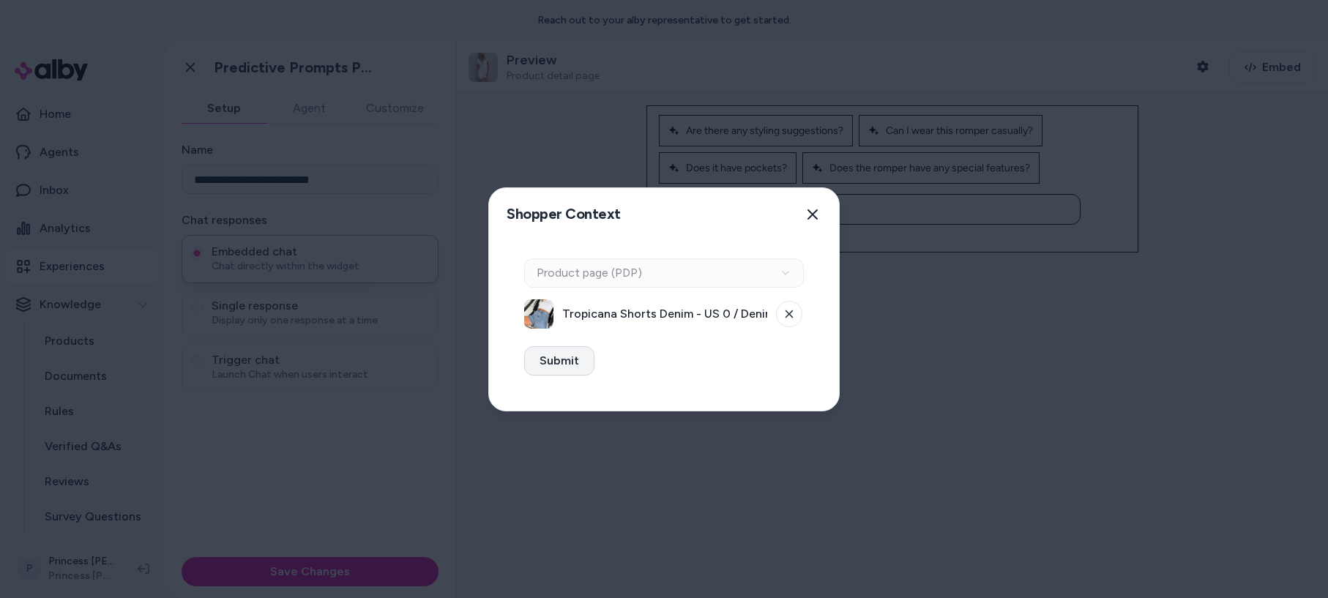
click at [564, 354] on button "Submit" at bounding box center [559, 360] width 70 height 29
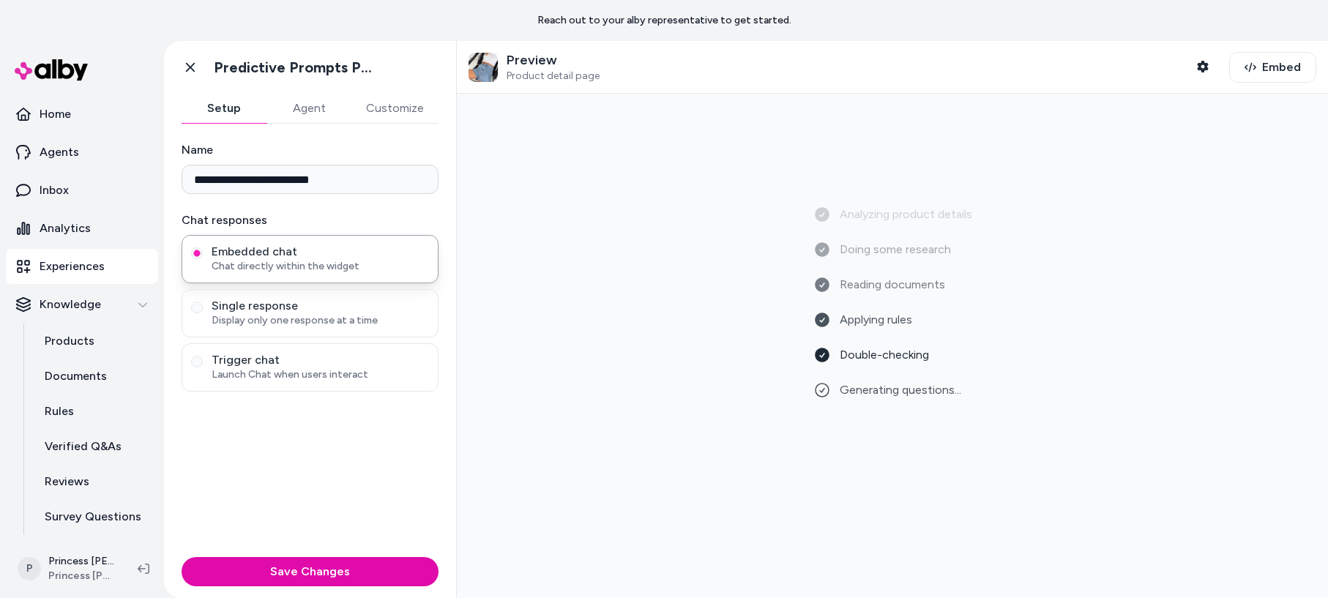
click at [327, 114] on button "Agent" at bounding box center [308, 108] width 85 height 29
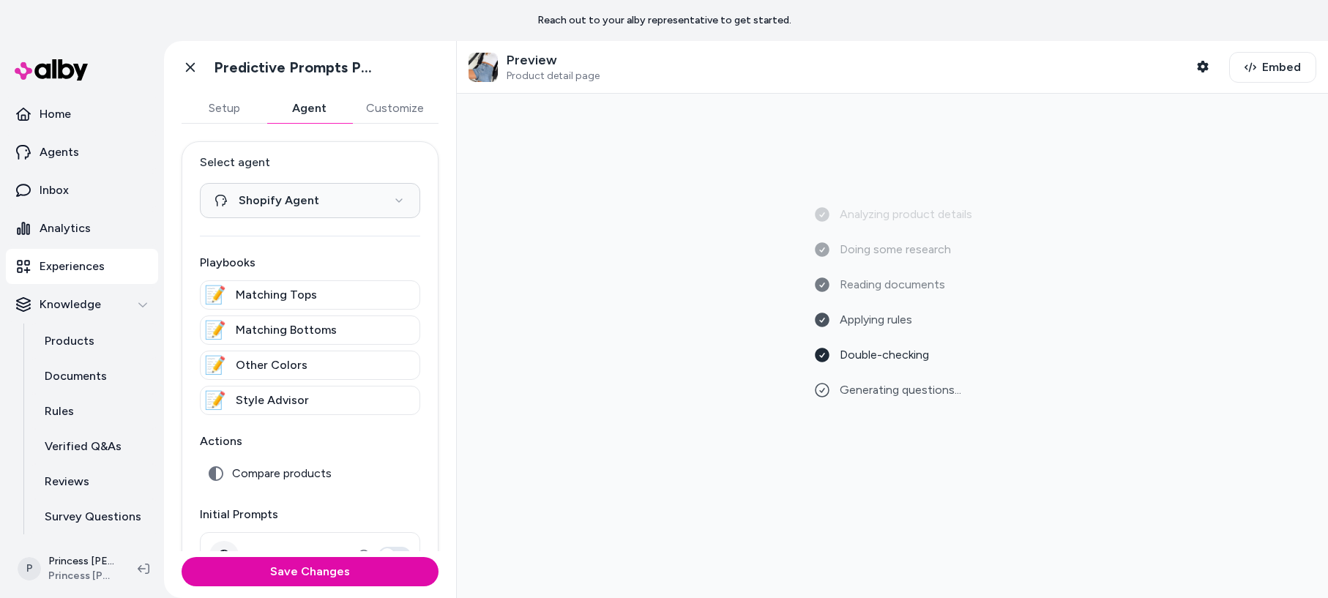
click at [211, 106] on button "Setup" at bounding box center [224, 108] width 85 height 29
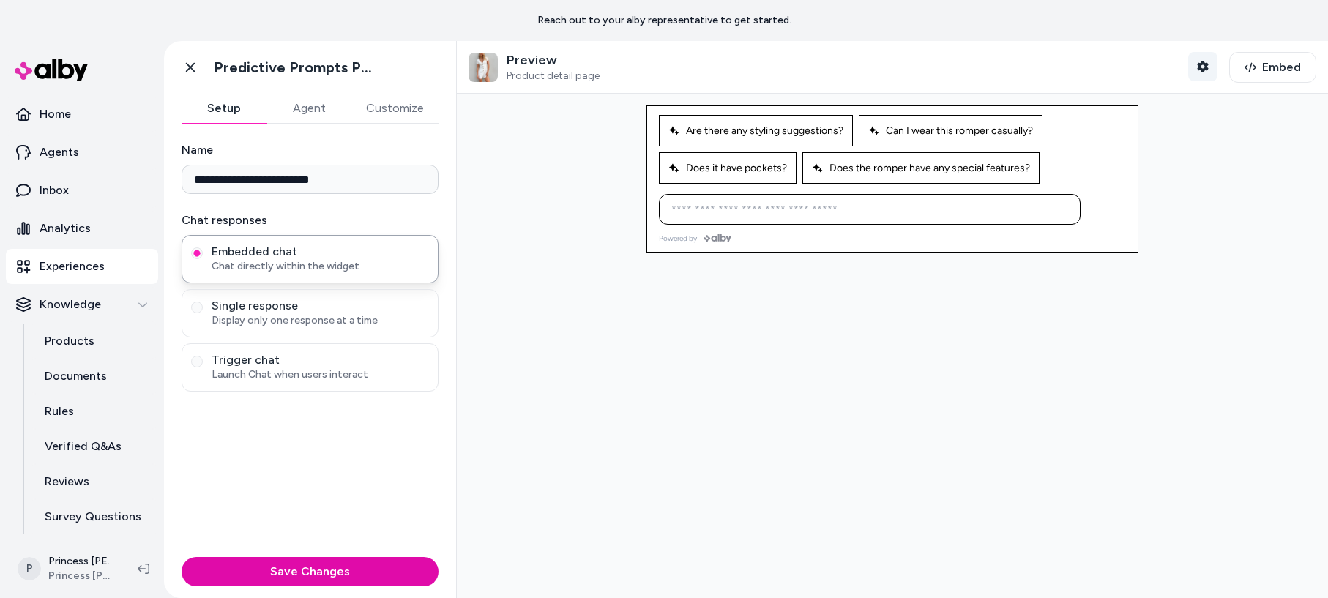
click at [1201, 64] on icon "button" at bounding box center [1202, 67] width 11 height 12
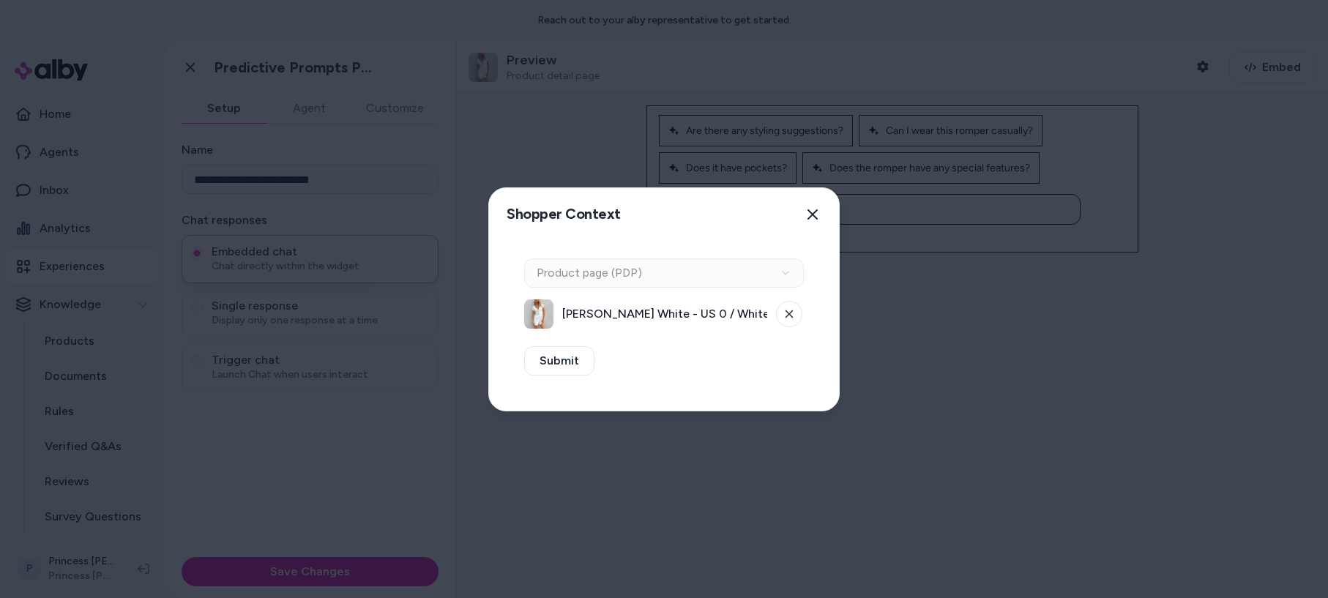
drag, startPoint x: 645, startPoint y: 280, endPoint x: 651, endPoint y: 274, distance: 8.8
click at [647, 277] on div "Context Type Product page (PDP)" at bounding box center [664, 272] width 280 height 29
click at [781, 310] on button at bounding box center [789, 314] width 26 height 26
click at [594, 307] on button "Select a product" at bounding box center [664, 313] width 280 height 29
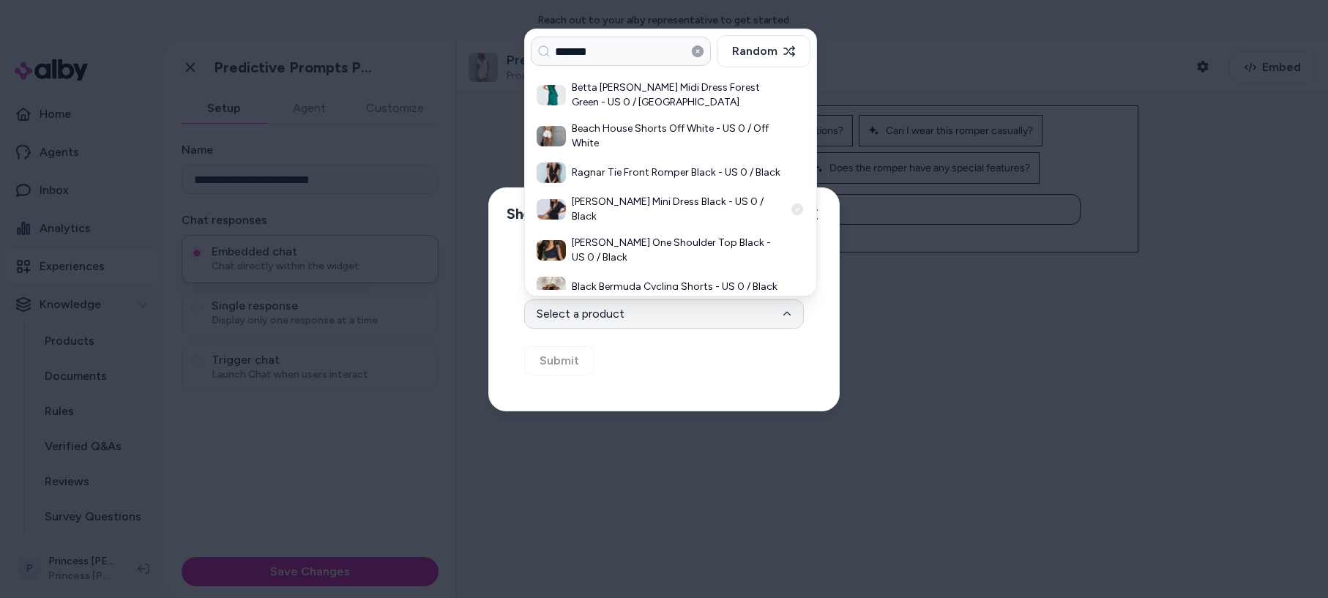
scroll to position [71, 0]
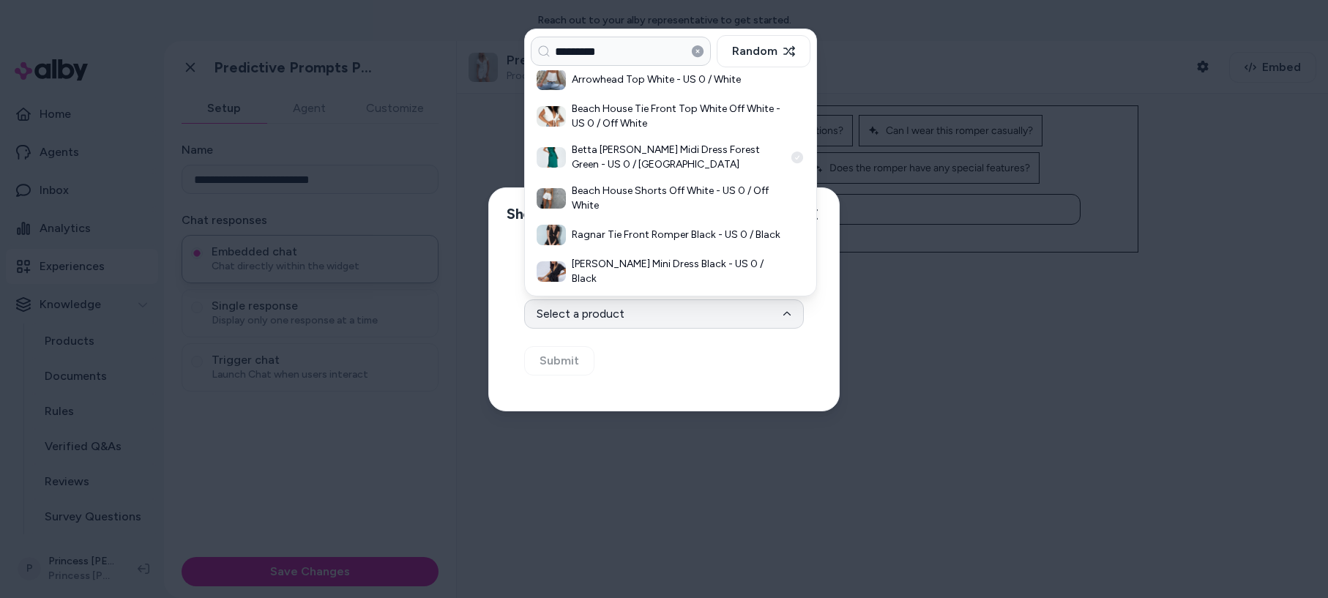
type input "*********"
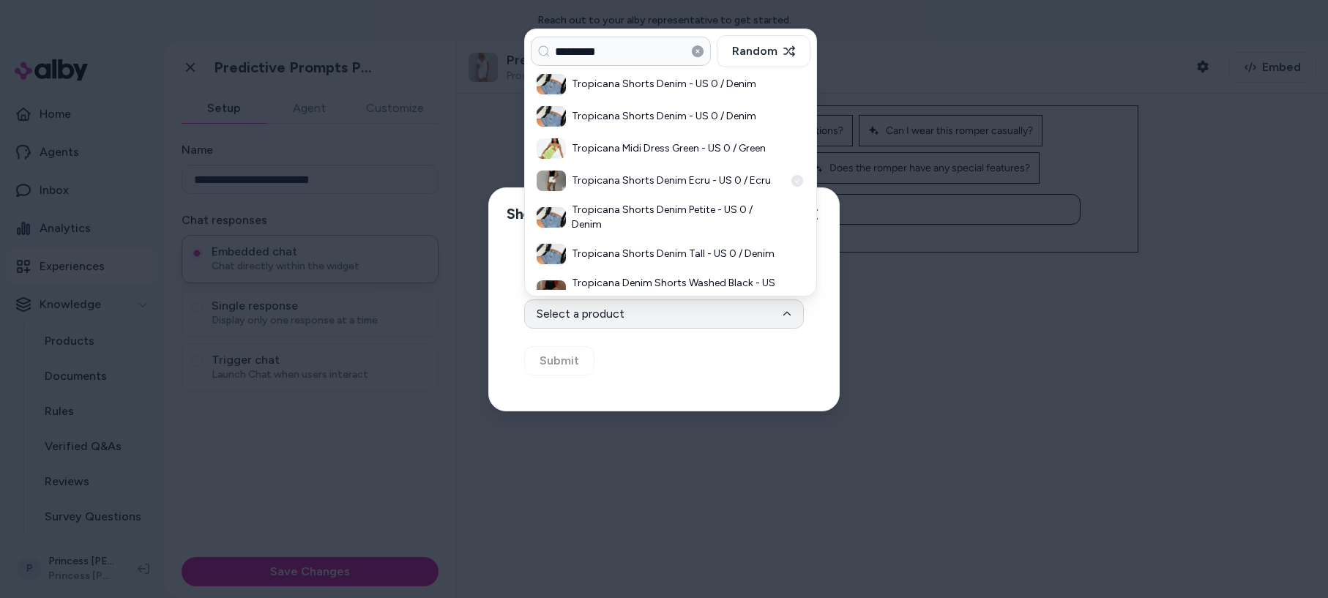
scroll to position [4, 0]
click at [609, 108] on h3 "Tropicana Shorts Denim - US 0 / Denim" at bounding box center [678, 115] width 212 height 15
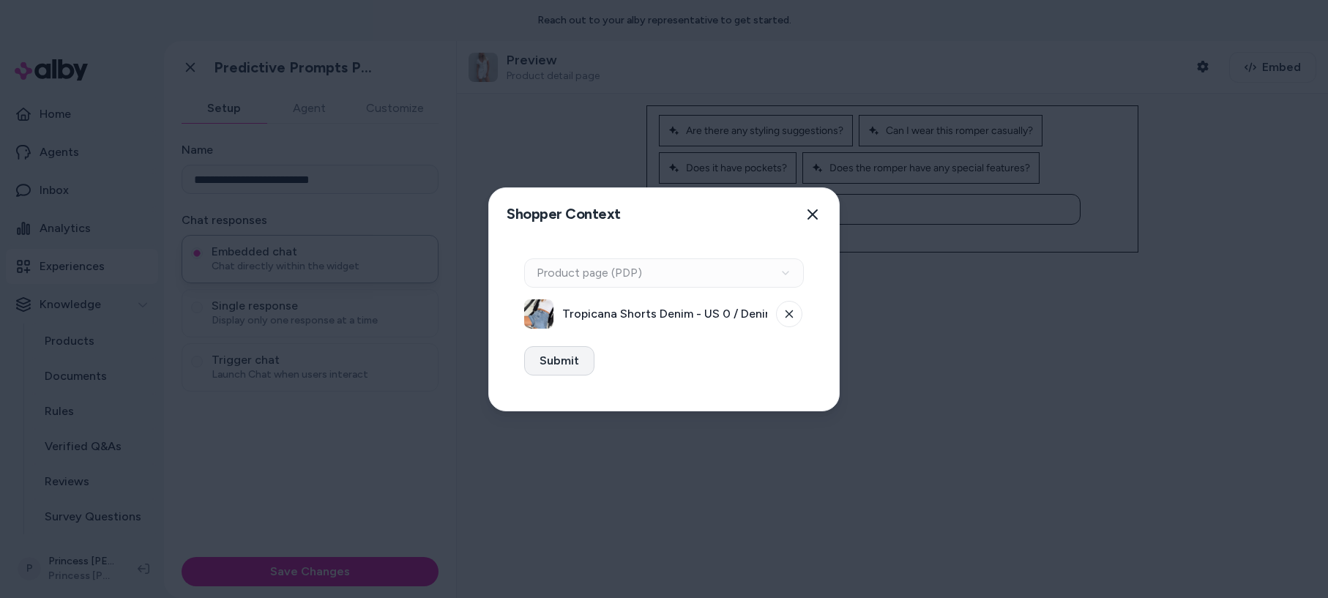
click at [560, 357] on button "Submit" at bounding box center [559, 360] width 70 height 29
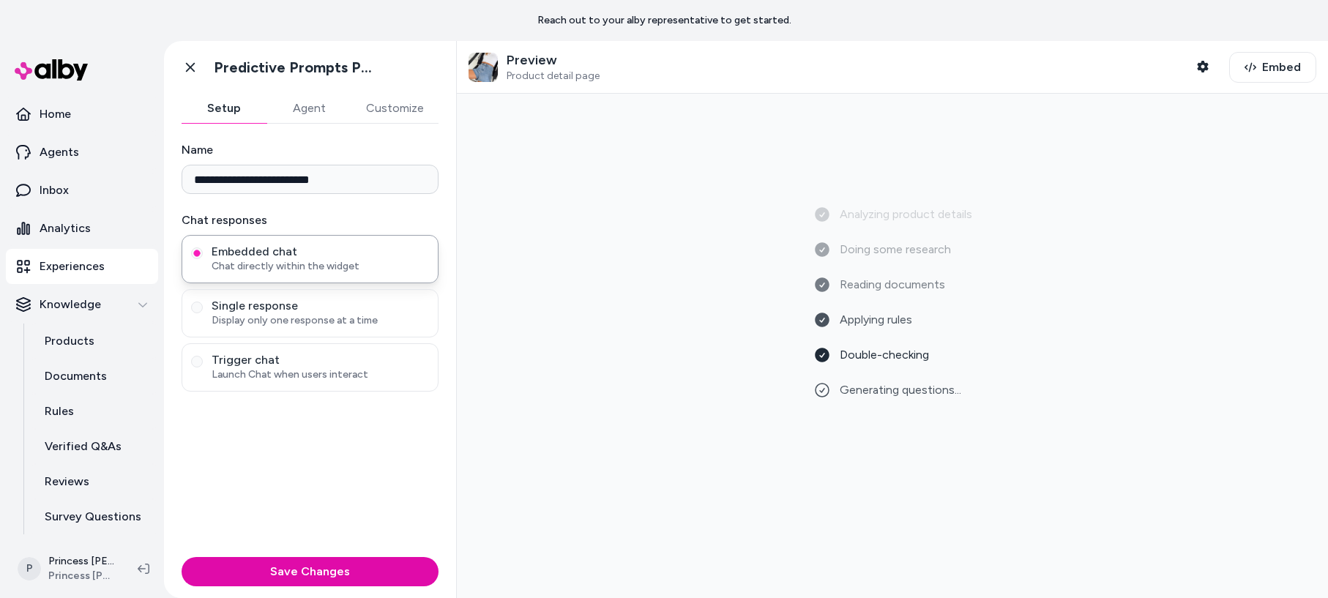
click at [87, 268] on p "Experiences" at bounding box center [72, 267] width 65 height 18
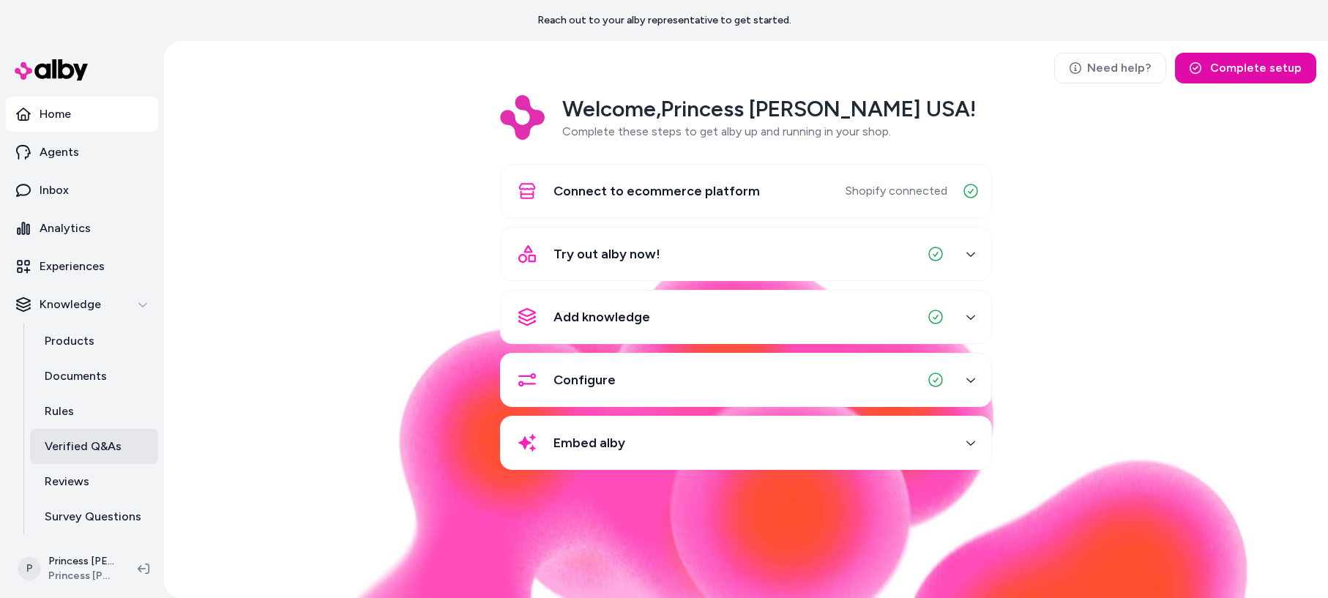
scroll to position [36, 0]
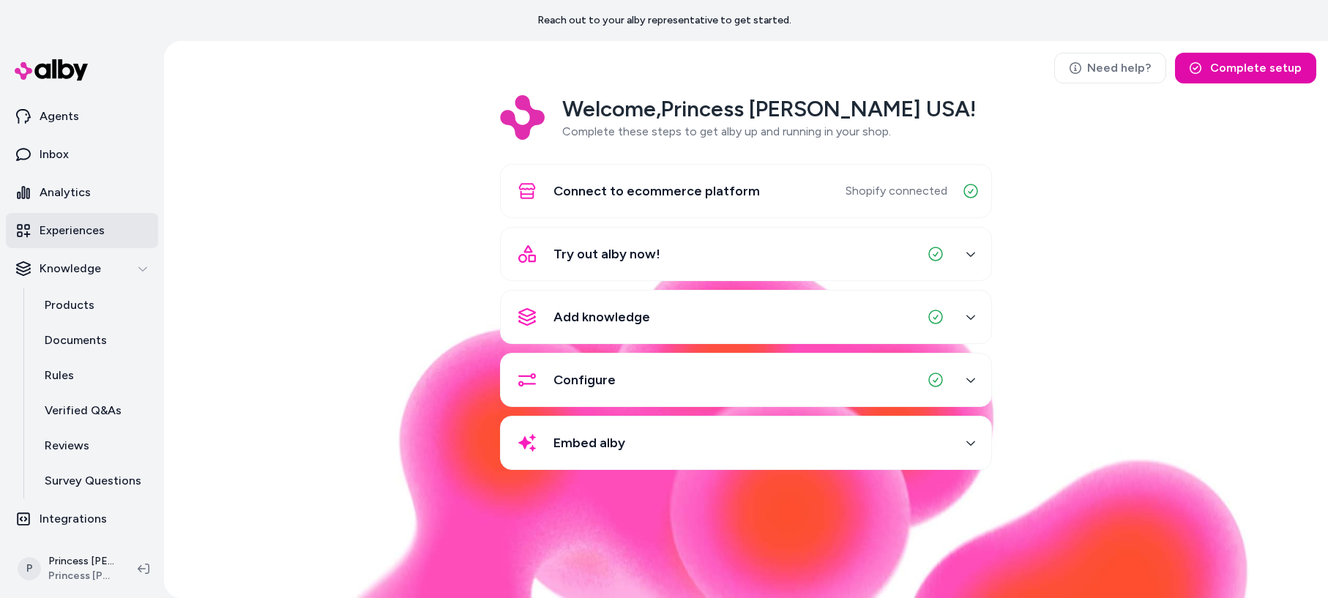
click at [81, 236] on p "Experiences" at bounding box center [72, 231] width 65 height 18
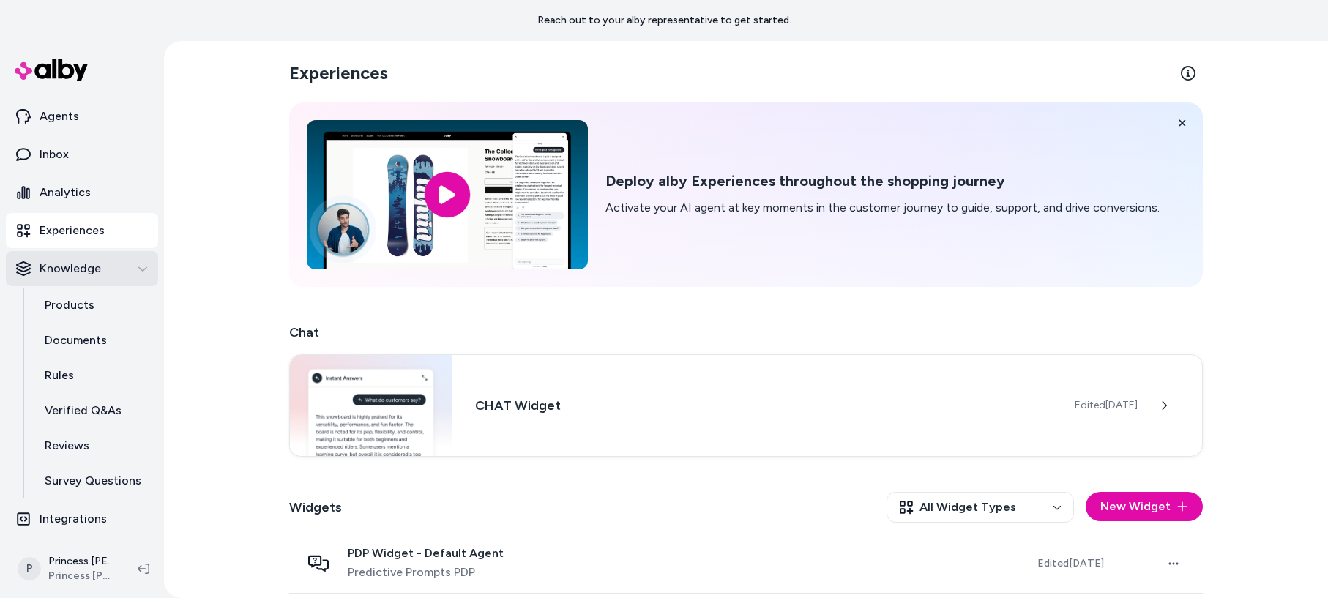
click at [145, 276] on div "Knowledge" at bounding box center [82, 269] width 132 height 18
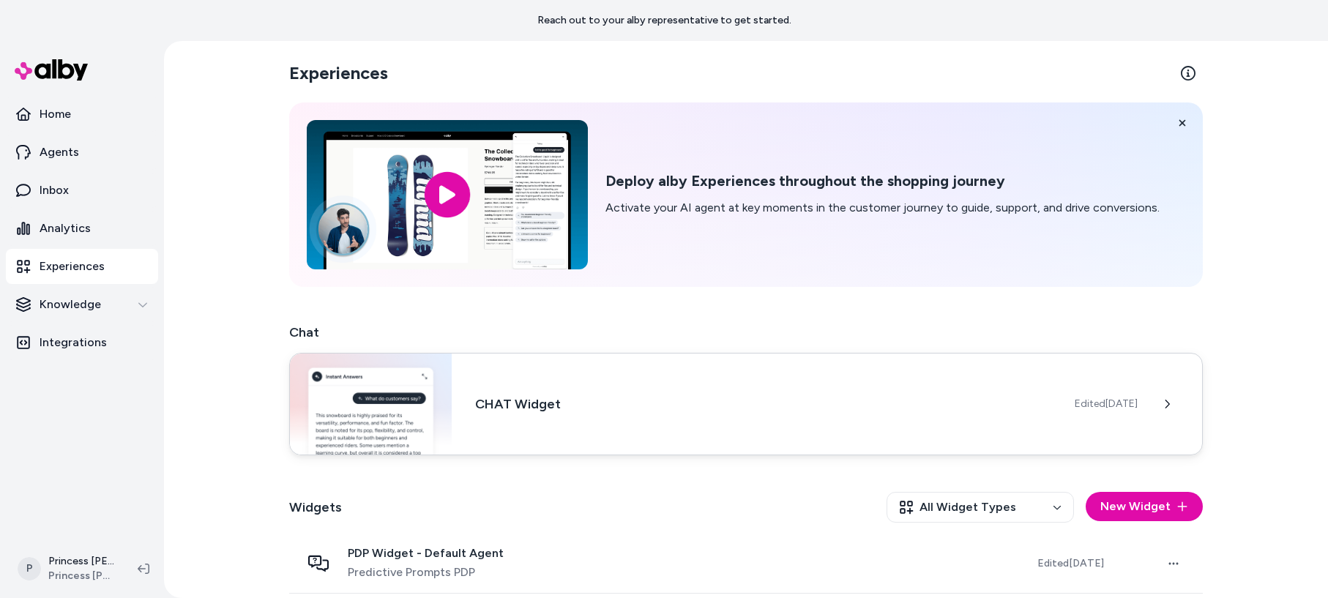
scroll to position [125, 0]
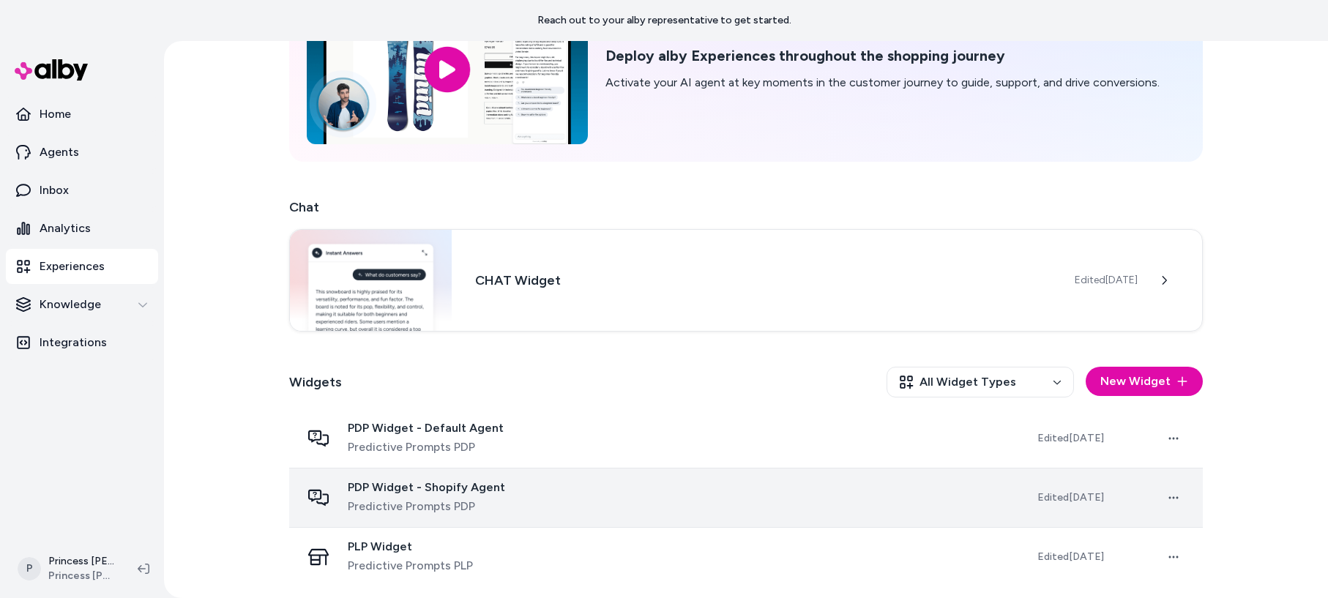
click at [455, 482] on span "PDP Widget - Shopify Agent" at bounding box center [426, 487] width 157 height 15
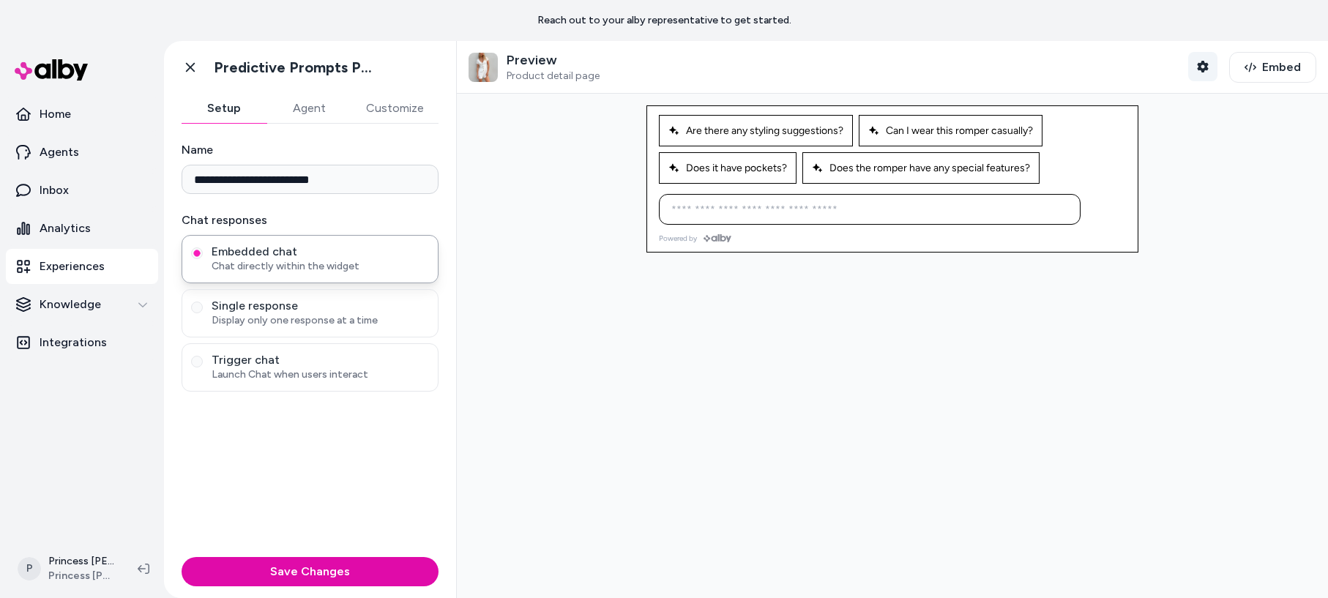
click at [1211, 68] on button "Shopper Context" at bounding box center [1202, 66] width 29 height 29
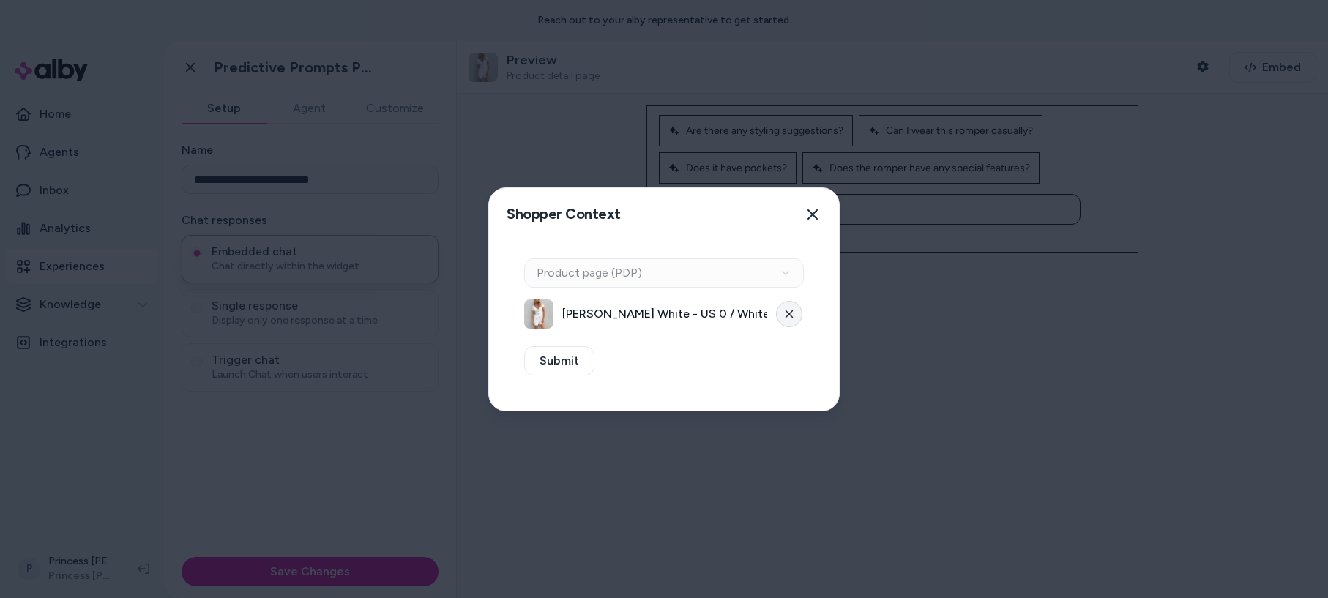
click at [785, 313] on icon at bounding box center [789, 314] width 9 height 9
click at [600, 321] on button "Select a product" at bounding box center [664, 313] width 280 height 29
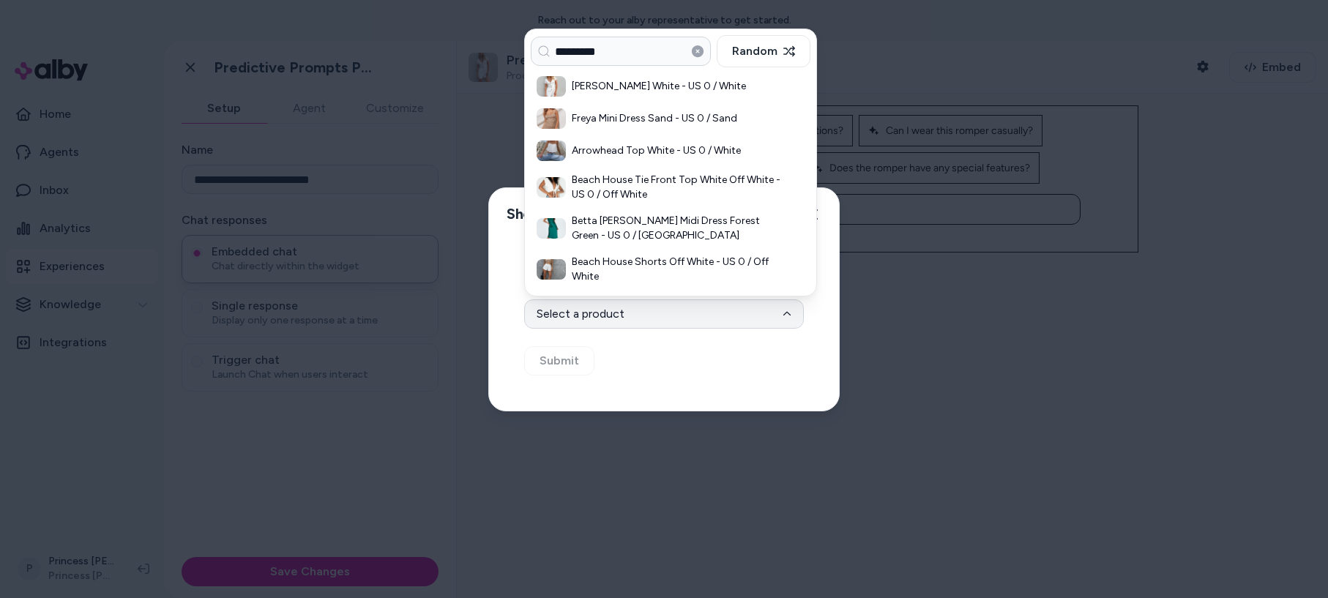
type input "*********"
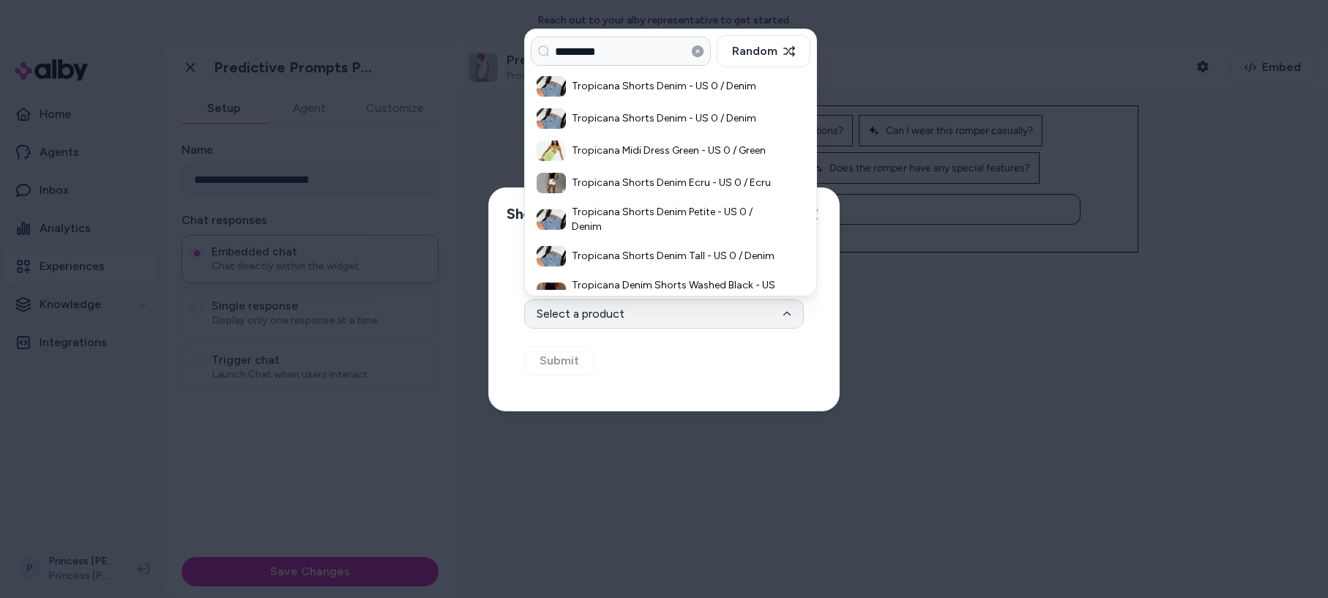
click at [616, 92] on h3 "Tropicana Shorts Denim - US 0 / Denim" at bounding box center [678, 86] width 212 height 15
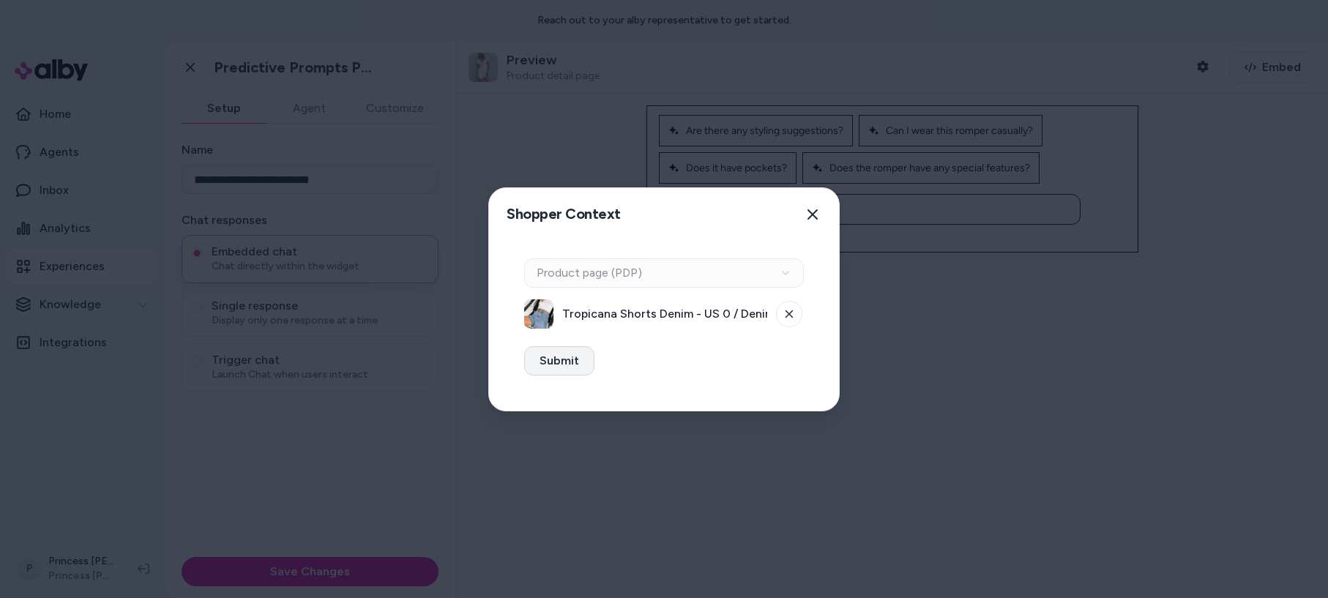
click at [556, 353] on button "Submit" at bounding box center [559, 360] width 70 height 29
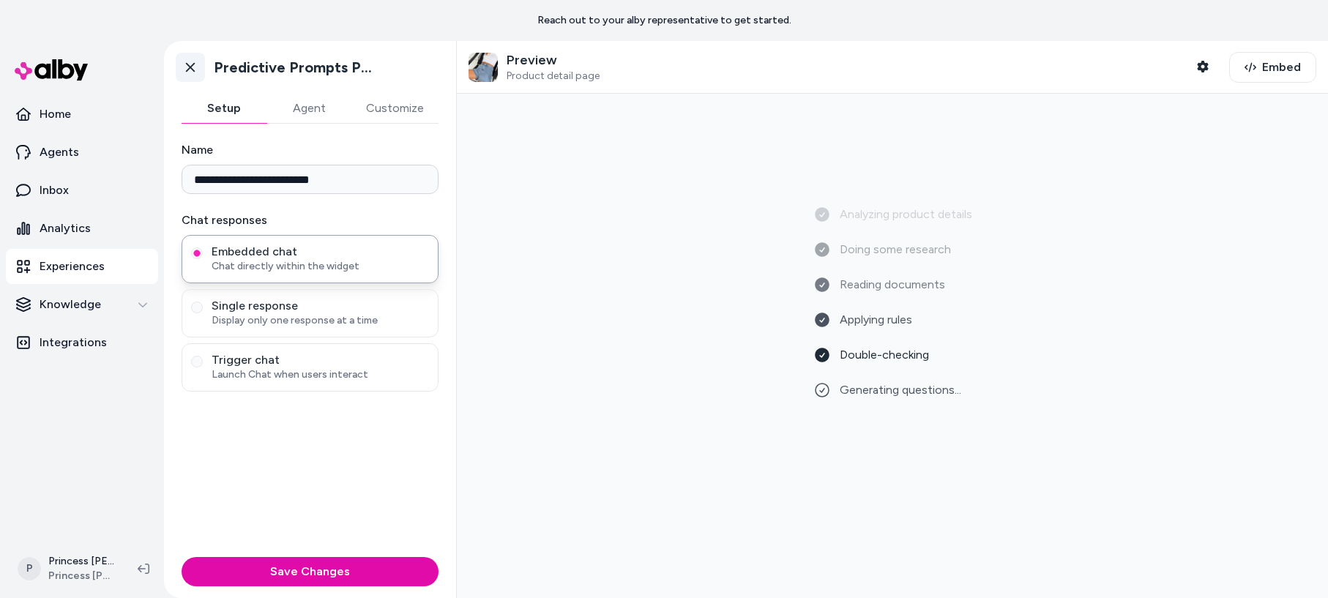
click at [192, 73] on icon at bounding box center [190, 67] width 15 height 15
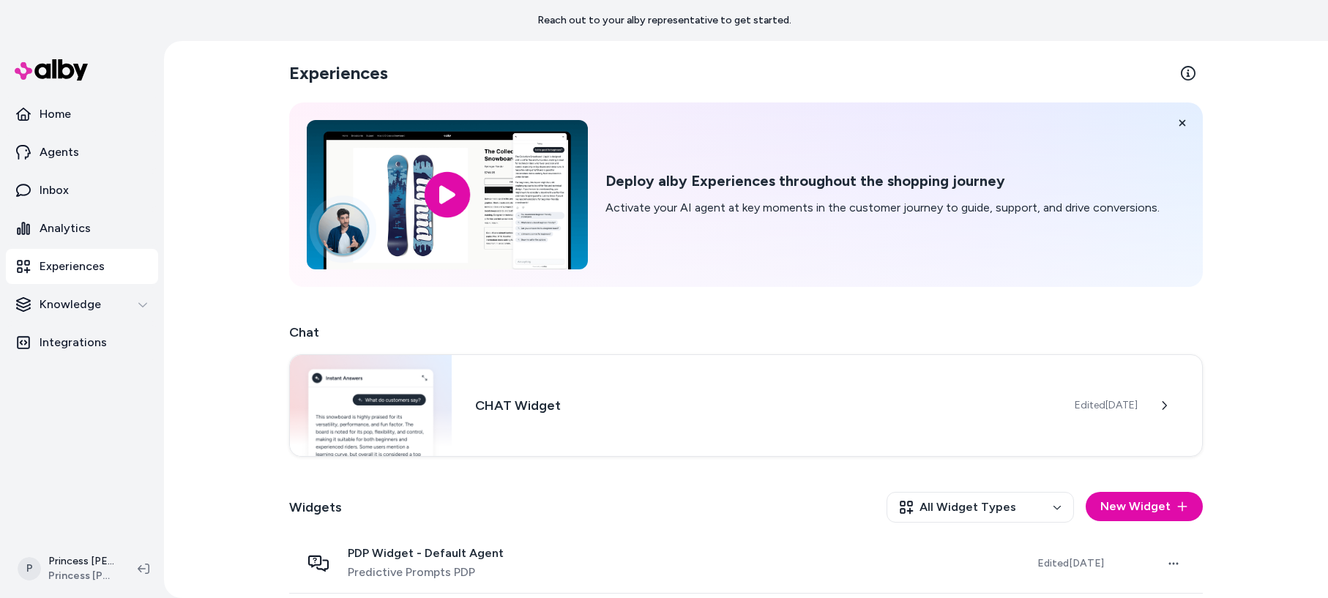
scroll to position [125, 0]
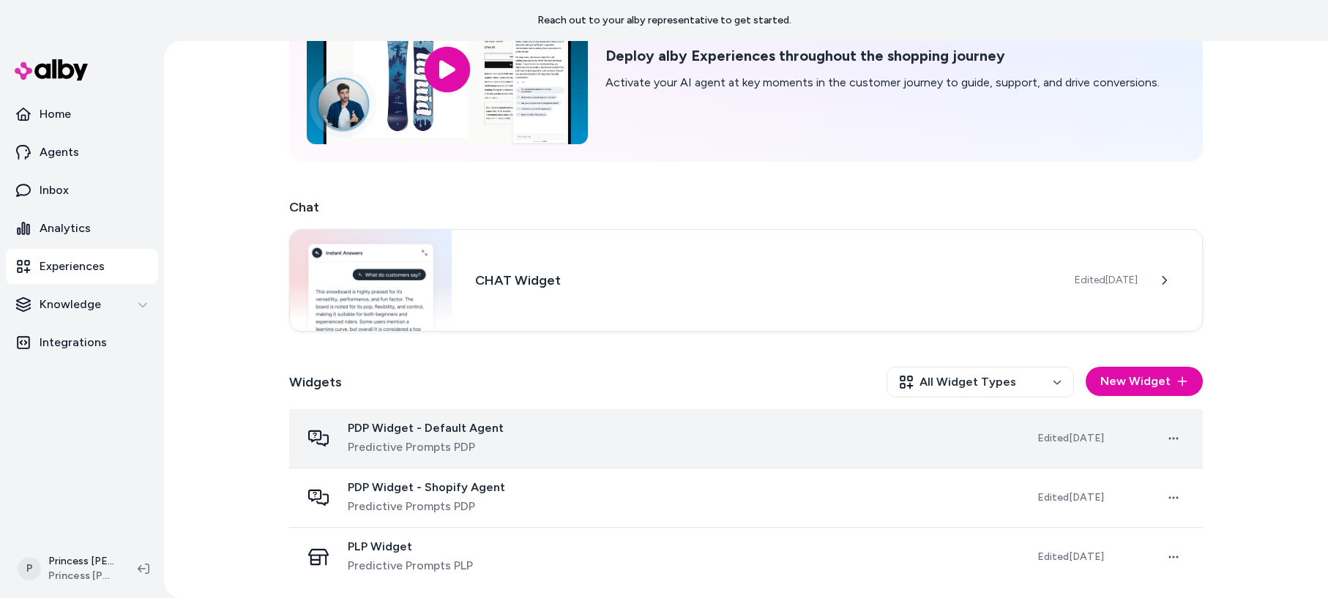
click at [499, 436] on div "PDP Widget - Default Agent Predictive Prompts PDP" at bounding box center [657, 438] width 713 height 35
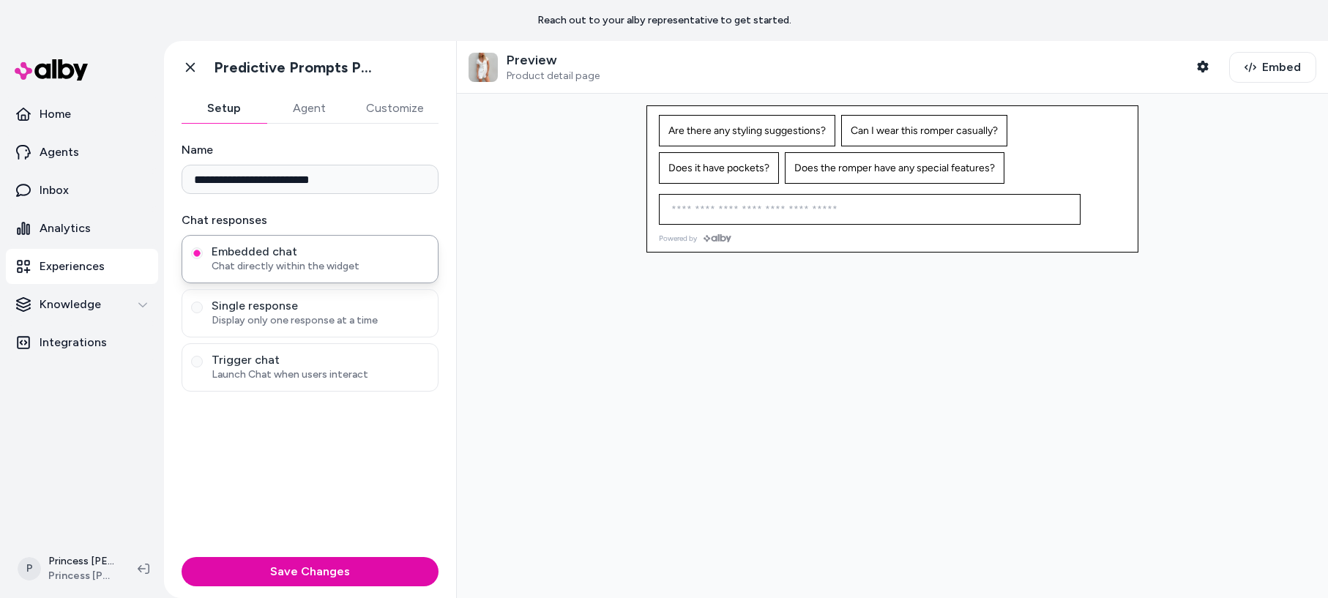
click at [308, 119] on button "Agent" at bounding box center [308, 108] width 85 height 29
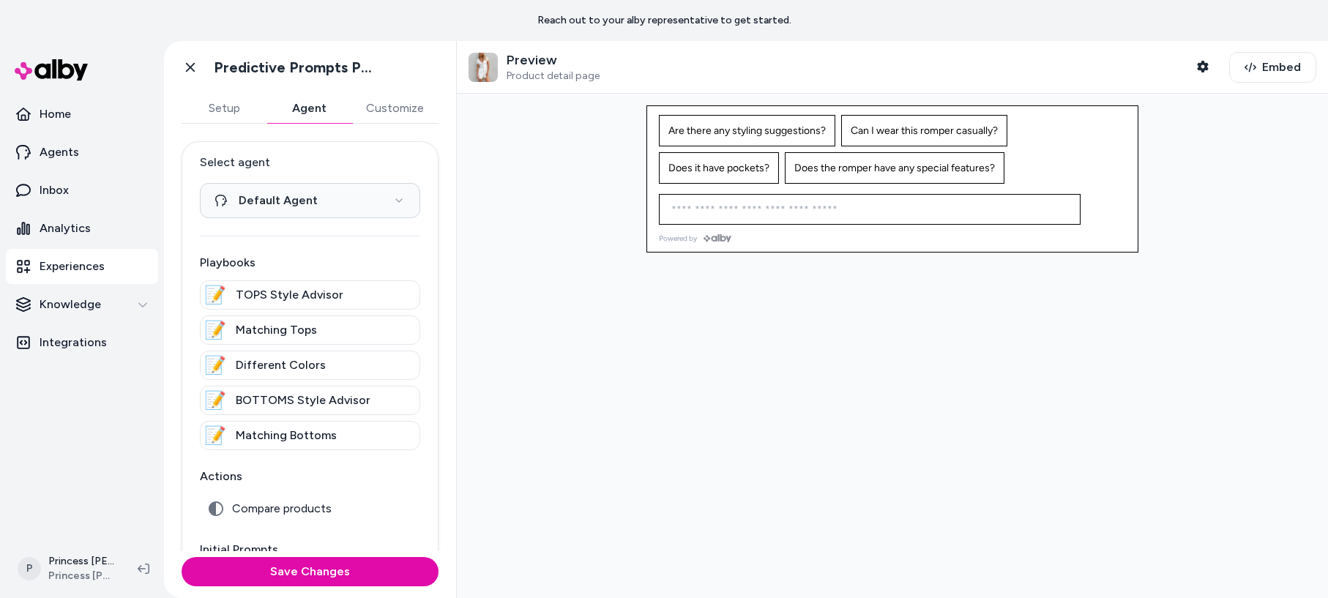
scroll to position [245, 0]
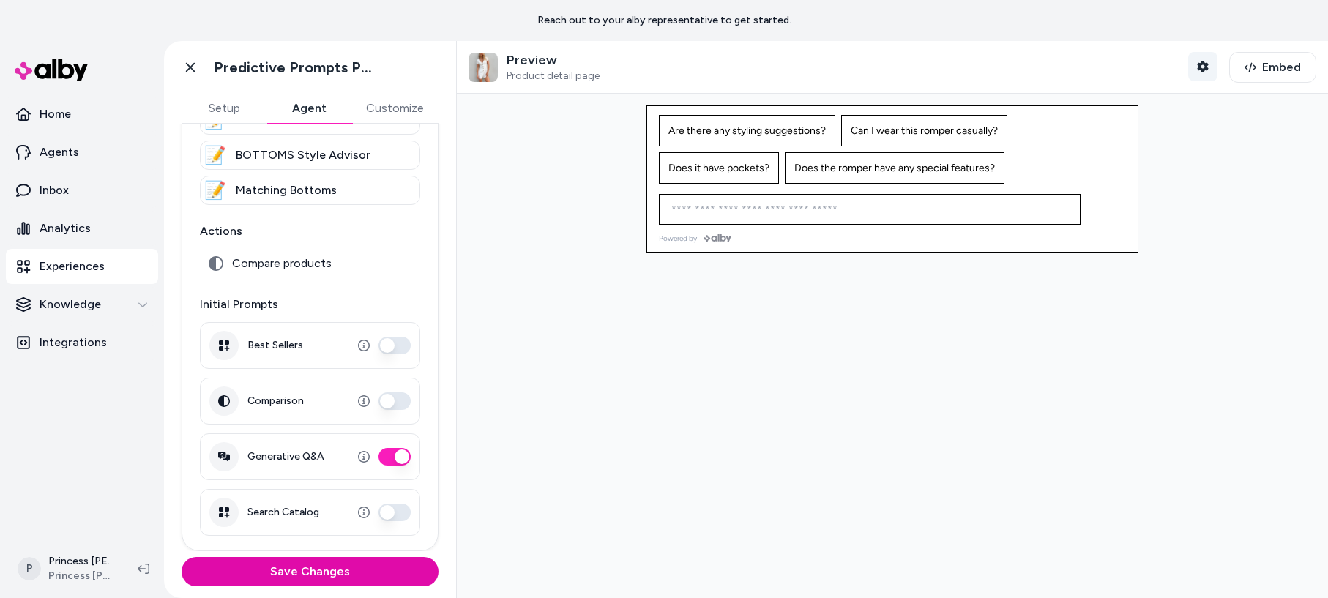
click at [1209, 66] on icon "button" at bounding box center [1203, 67] width 12 height 12
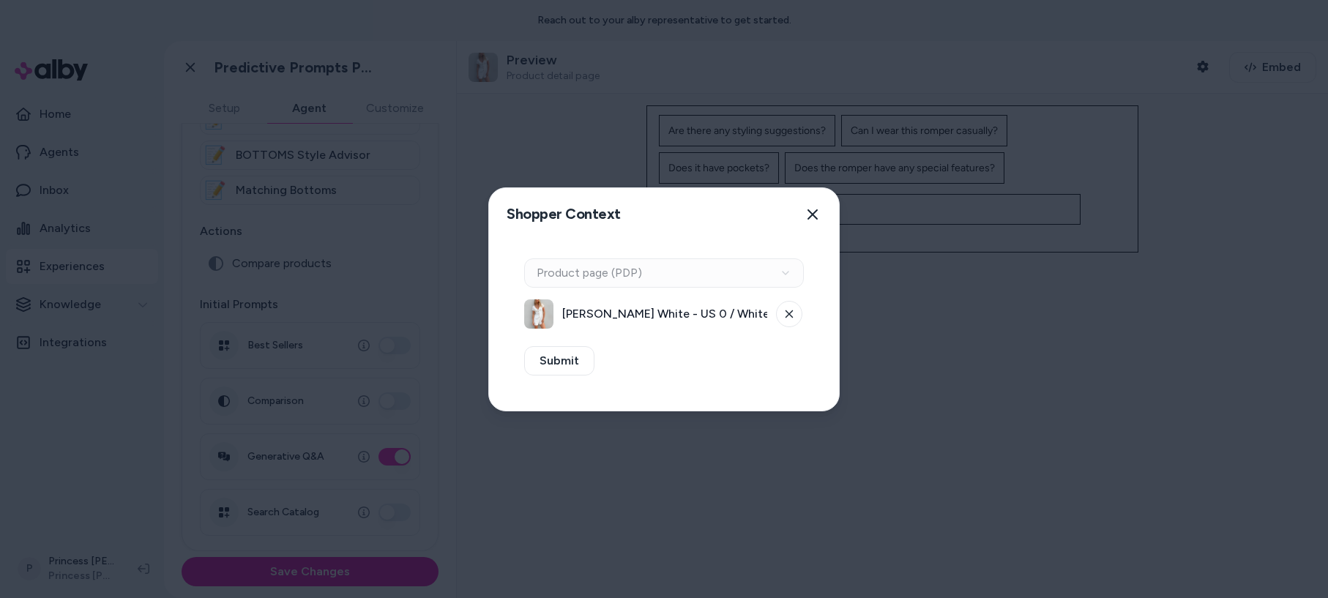
click at [703, 286] on div "Context Type Product page (PDP)" at bounding box center [664, 272] width 280 height 29
click at [775, 275] on div "Context Type Product page (PDP)" at bounding box center [664, 272] width 280 height 29
click at [797, 307] on button at bounding box center [789, 314] width 26 height 26
click at [655, 272] on div "Context Type Product page (PDP)" at bounding box center [664, 272] width 280 height 29
drag, startPoint x: 578, startPoint y: 266, endPoint x: 597, endPoint y: 321, distance: 58.4
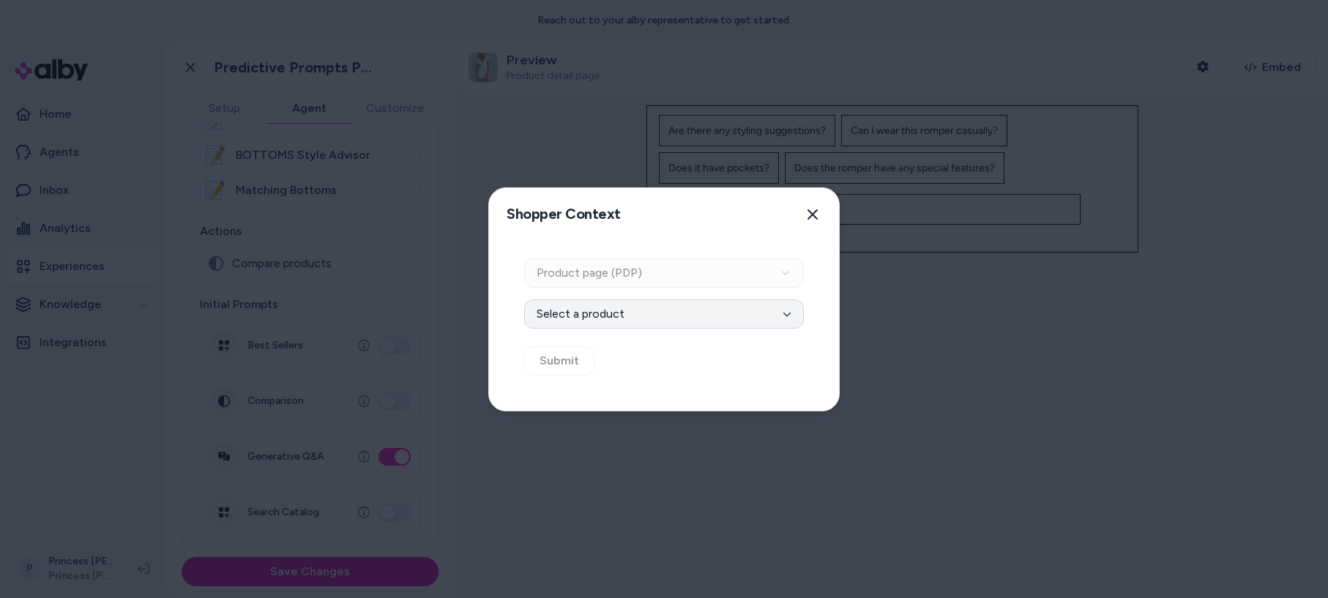
click at [578, 270] on div "Context Type Product page (PDP)" at bounding box center [664, 272] width 280 height 29
click at [597, 322] on button "Select a product" at bounding box center [664, 313] width 280 height 29
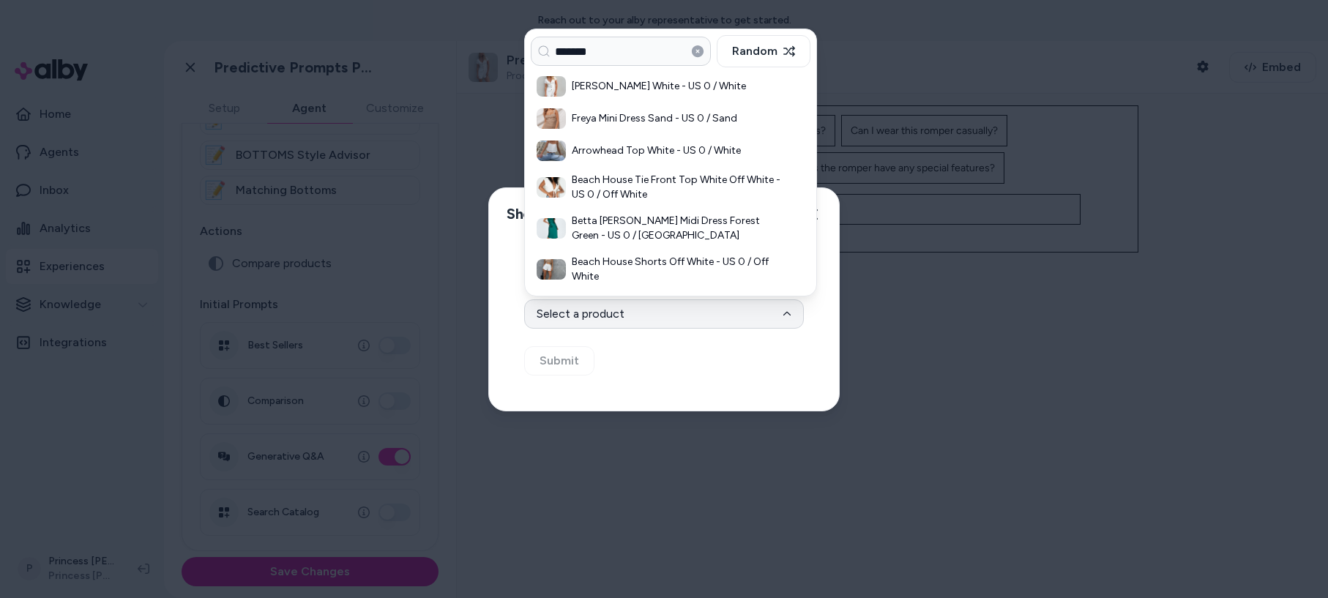
type input "*******"
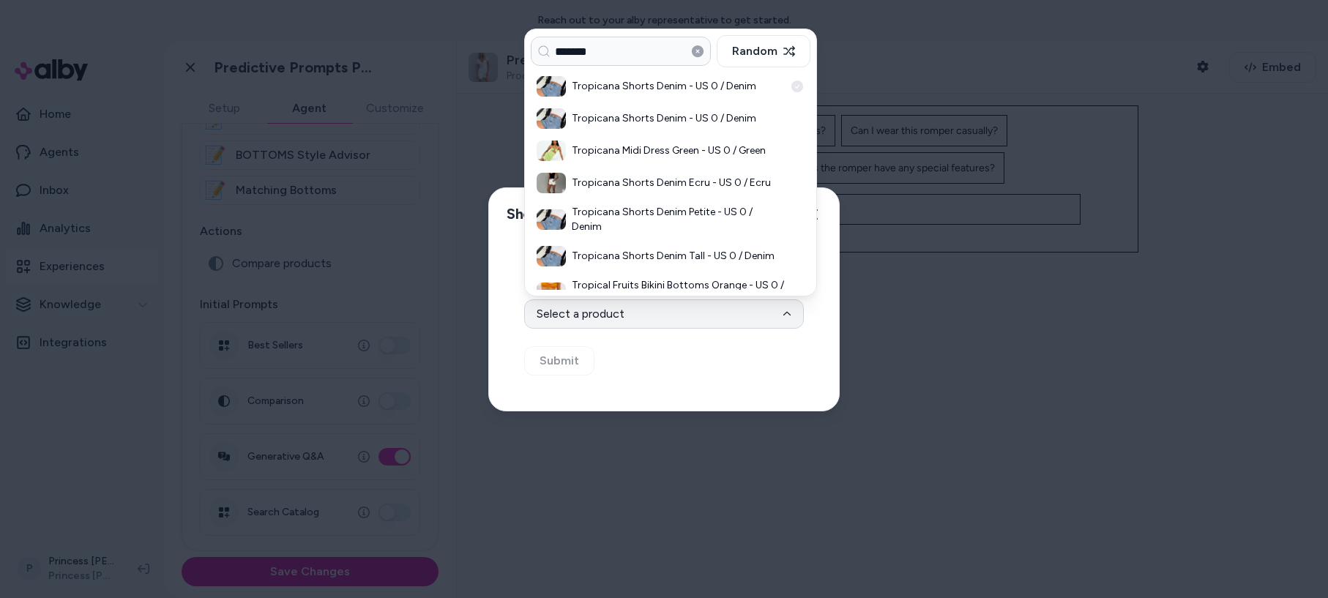
click at [656, 89] on h3 "Tropicana Shorts Denim - US 0 / Denim" at bounding box center [678, 86] width 212 height 15
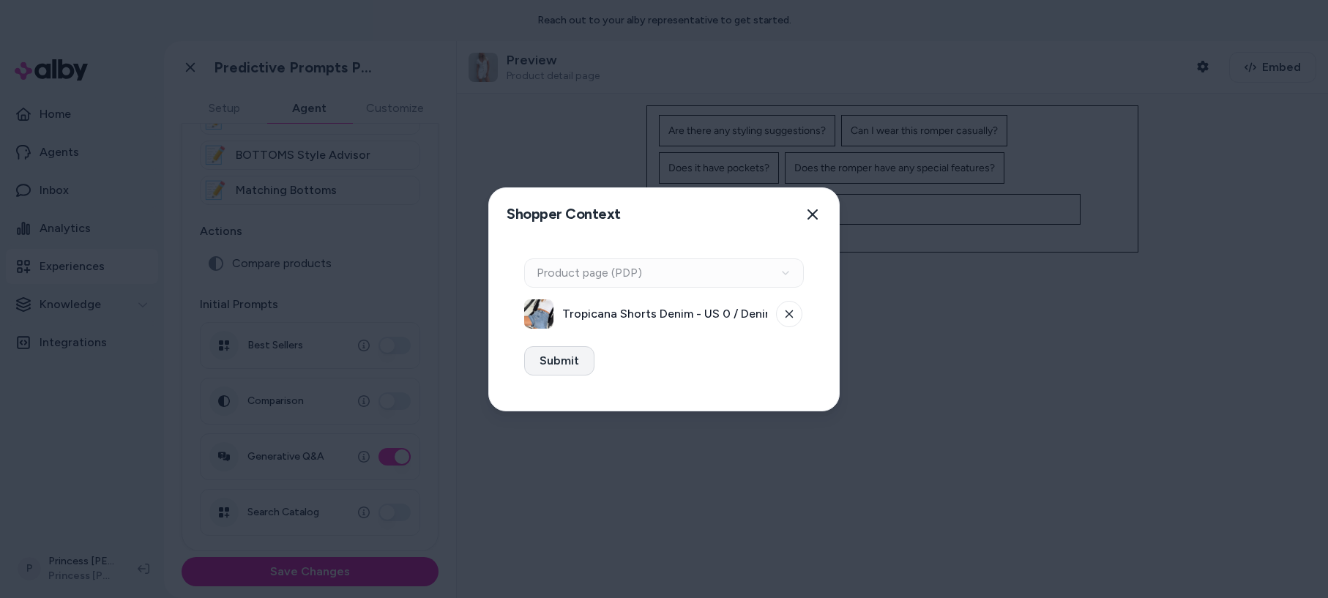
click at [543, 362] on button "Submit" at bounding box center [559, 360] width 70 height 29
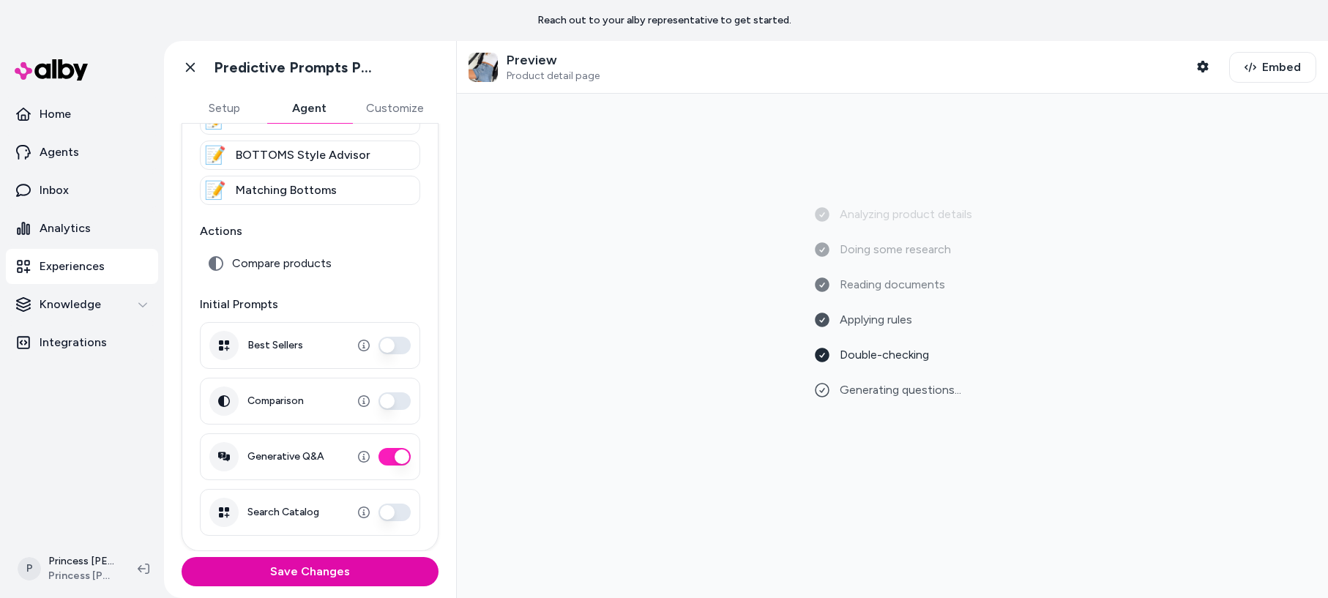
scroll to position [0, 0]
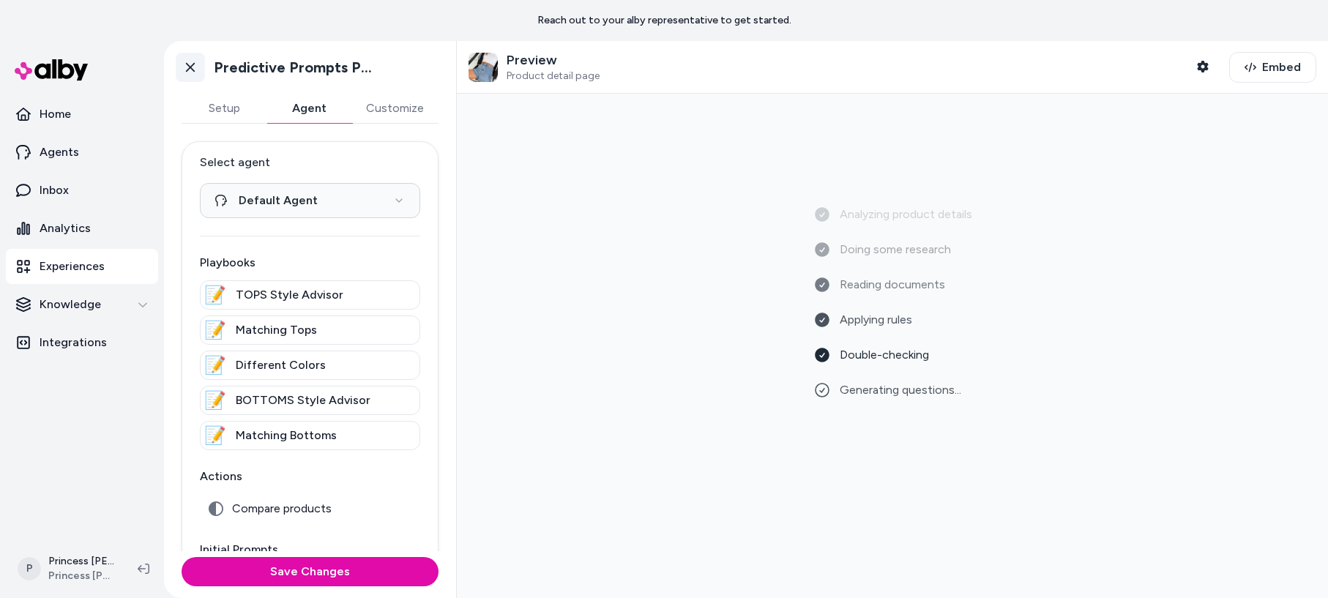
click at [190, 73] on icon at bounding box center [190, 67] width 15 height 15
